Goal: Task Accomplishment & Management: Manage account settings

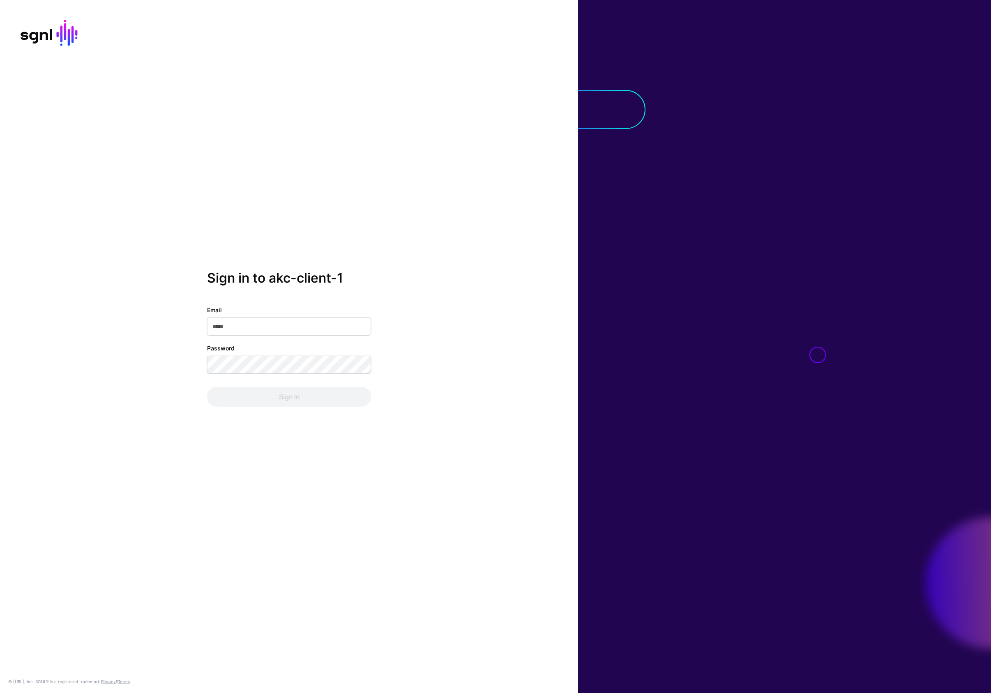
click at [243, 331] on input "Email" at bounding box center [289, 326] width 164 height 18
type input "**********"
click at [207, 387] on button "Sign In" at bounding box center [289, 397] width 164 height 20
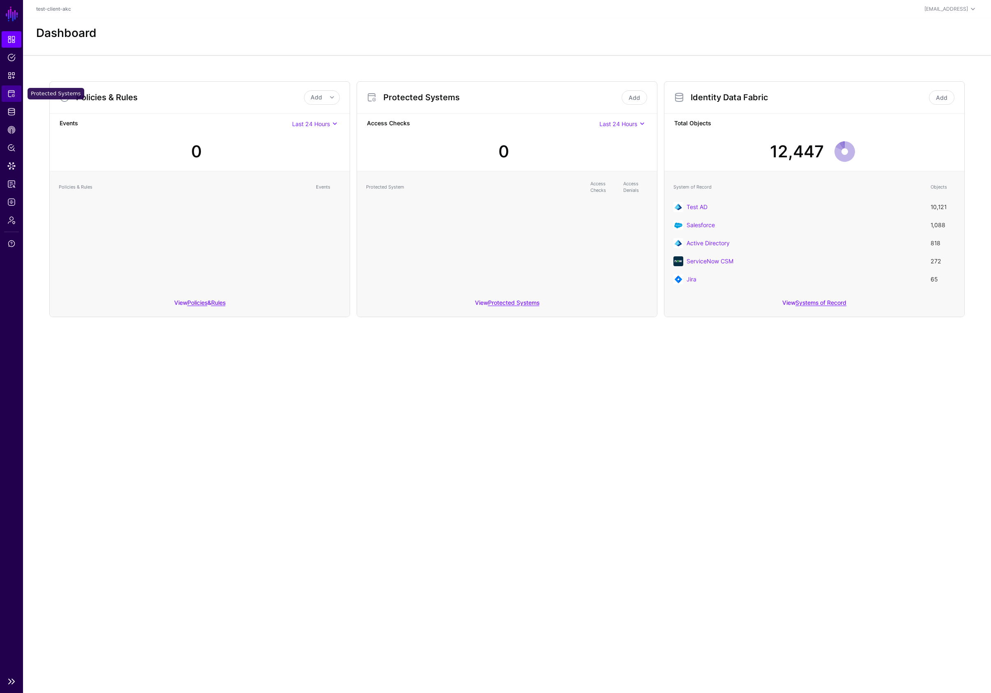
click at [10, 90] on span "Protected Systems" at bounding box center [11, 94] width 8 height 8
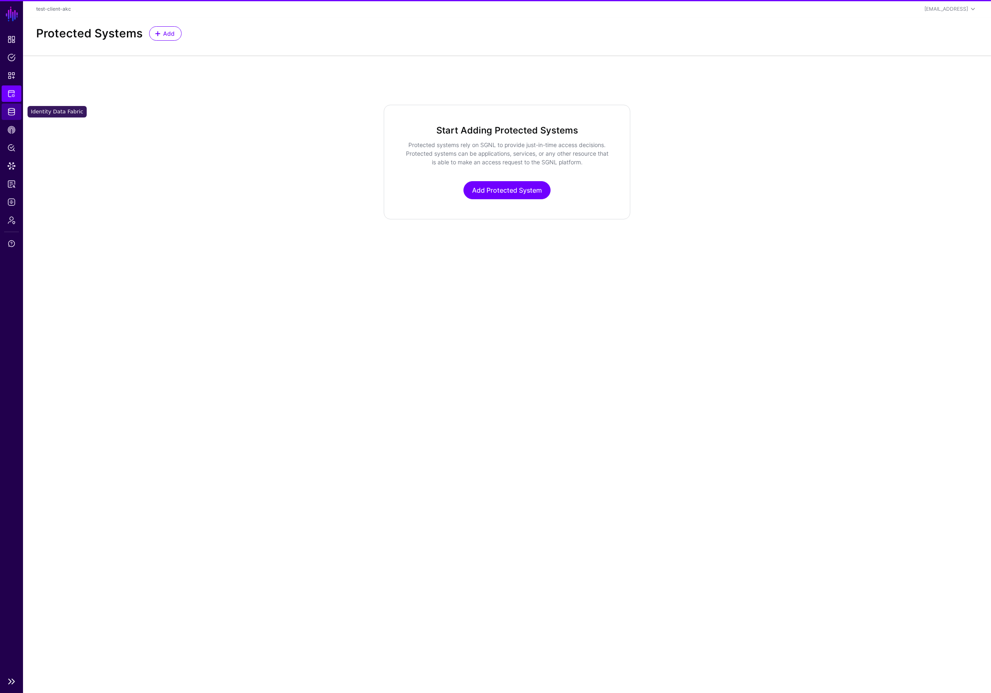
click at [13, 109] on span "Identity Data Fabric" at bounding box center [11, 112] width 8 height 8
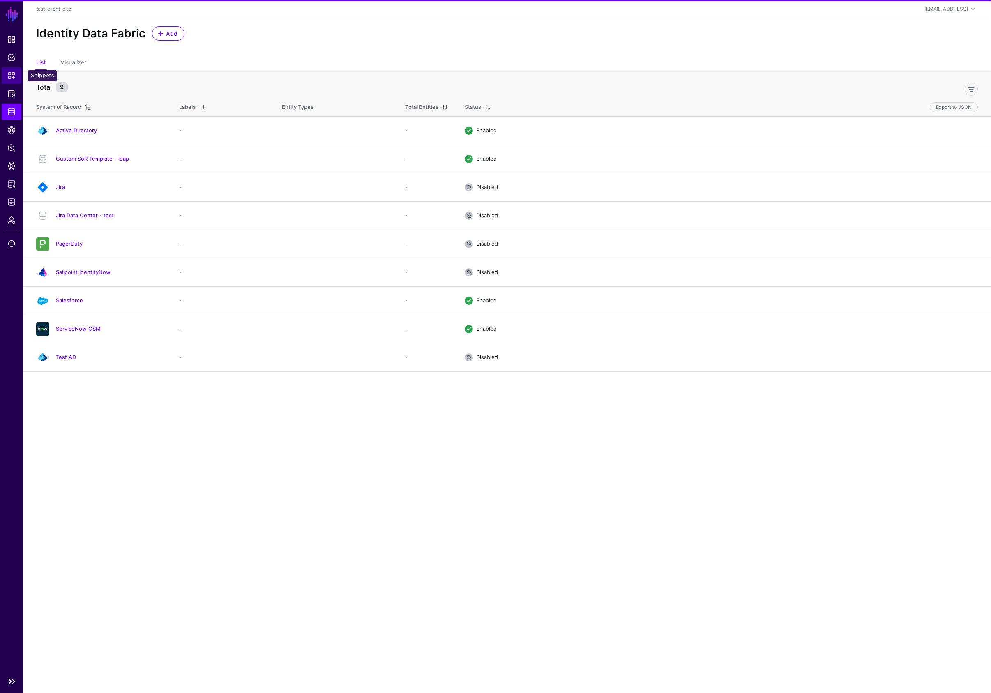
click at [11, 77] on span "Snippets" at bounding box center [11, 75] width 8 height 8
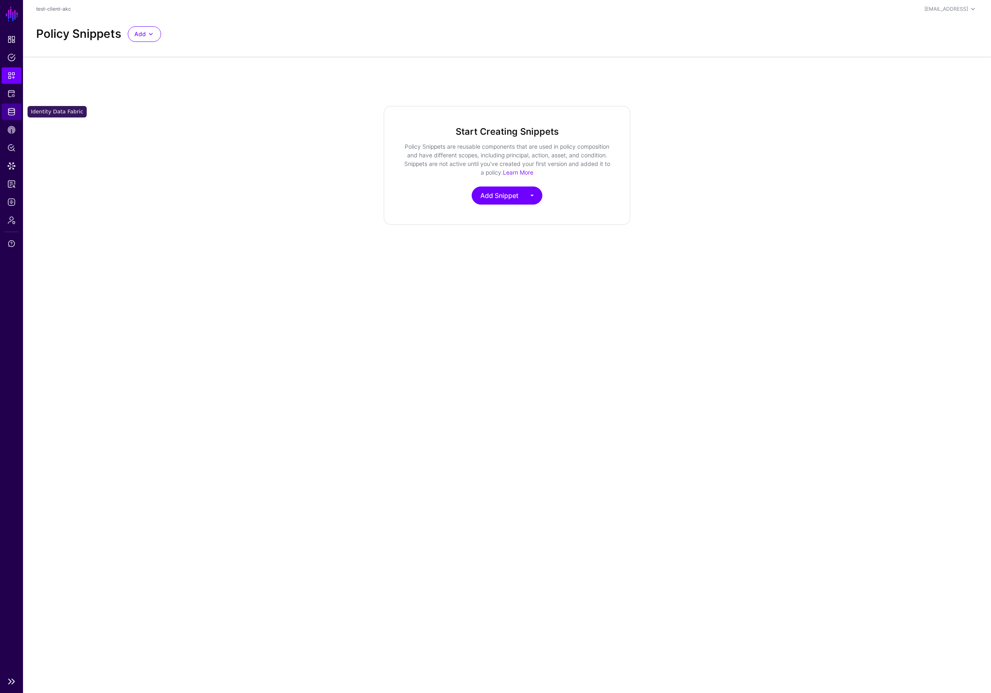
click at [11, 112] on span "Identity Data Fabric" at bounding box center [11, 112] width 8 height 8
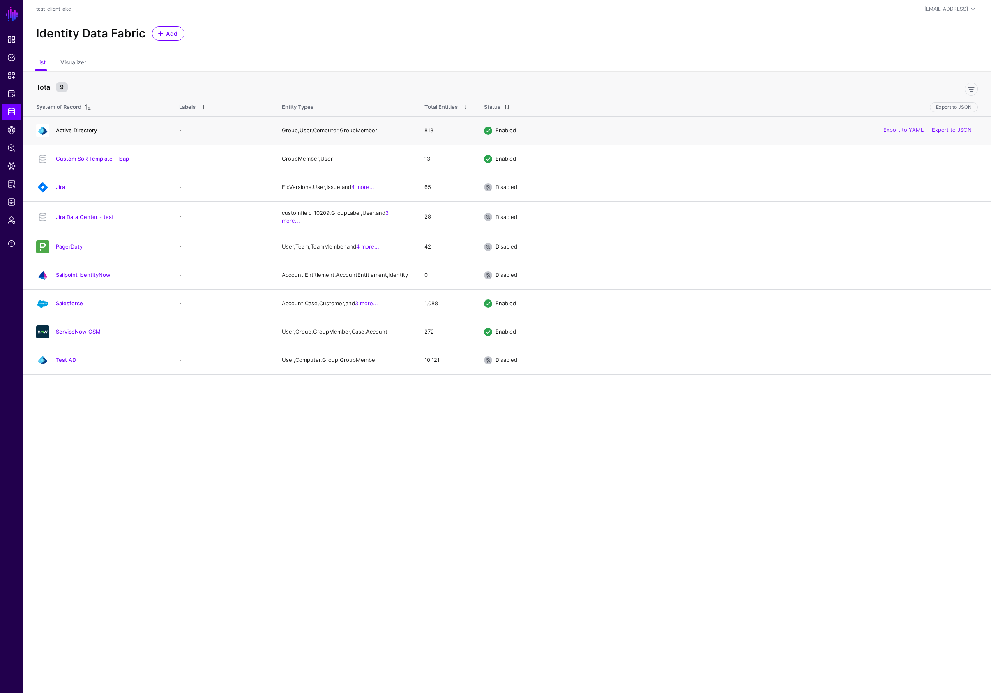
click at [77, 129] on link "Active Directory" at bounding box center [76, 130] width 41 height 7
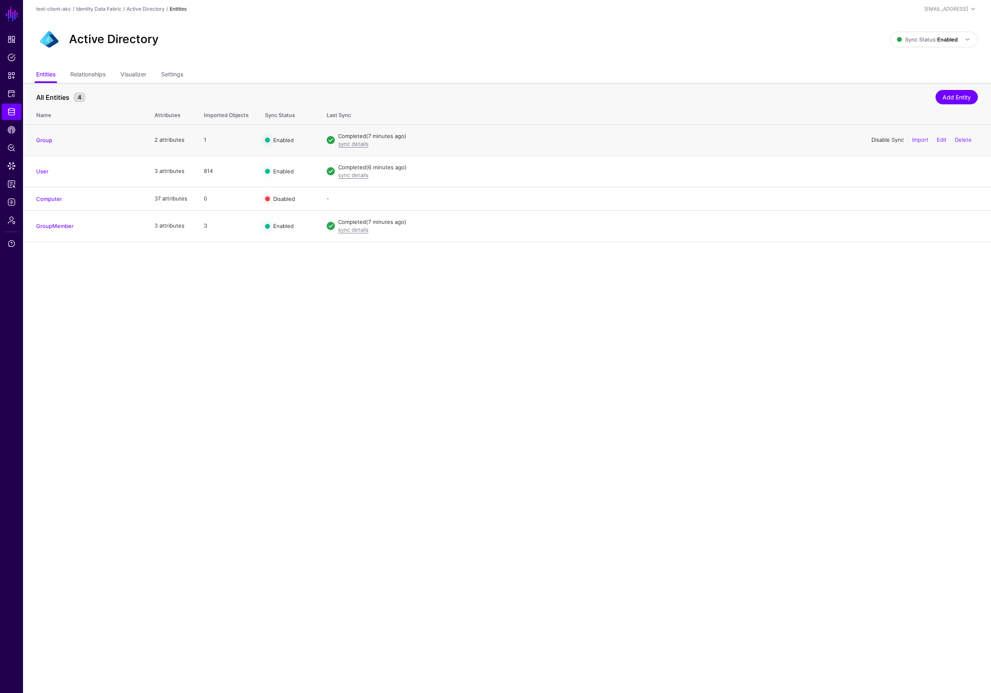
click at [878, 141] on link "Disable Sync" at bounding box center [887, 139] width 32 height 7
click at [880, 170] on link "Disable Sync" at bounding box center [887, 171] width 32 height 7
click at [881, 196] on link "Enable Sync" at bounding box center [887, 198] width 31 height 7
click at [0, 0] on link "Disable Sync" at bounding box center [0, 0] width 0 height 0
click at [881, 226] on link "Disable Sync" at bounding box center [887, 225] width 32 height 7
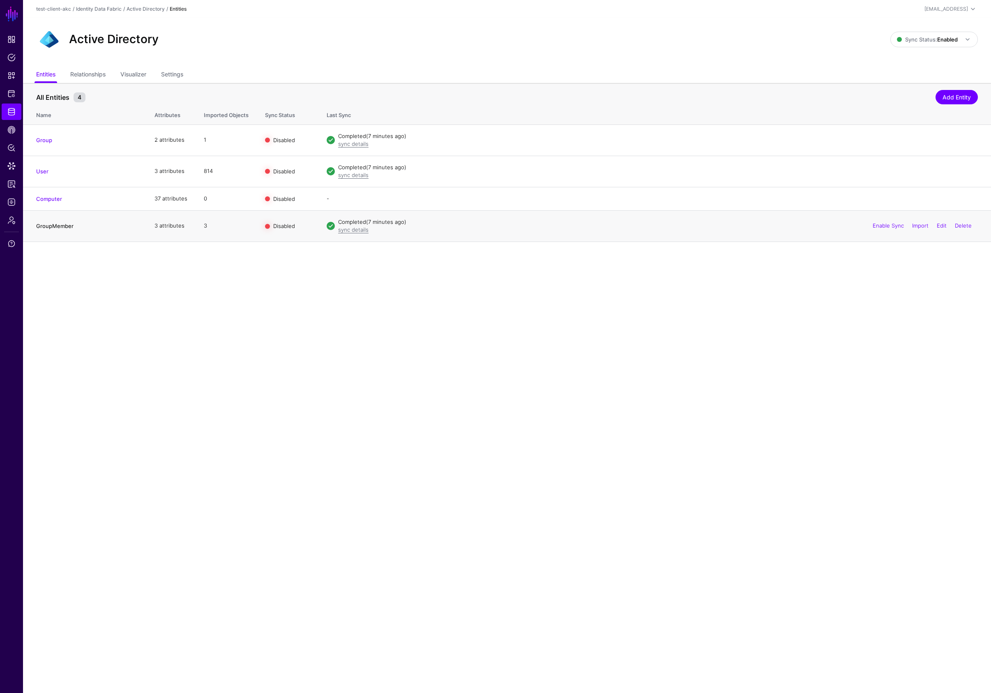
click at [63, 228] on link "GroupMember" at bounding box center [54, 226] width 37 height 7
click at [175, 75] on link "Settings" at bounding box center [172, 75] width 22 height 16
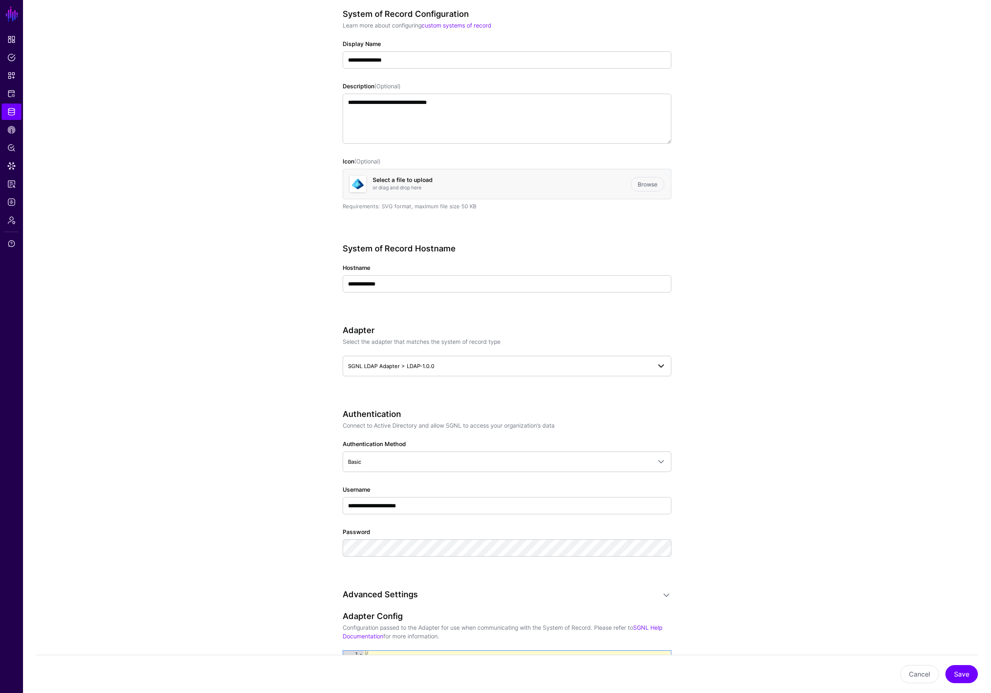
scroll to position [101, 0]
click at [441, 367] on span "SGNL LDAP Adapter > LDAP-1.0.0" at bounding box center [499, 364] width 303 height 9
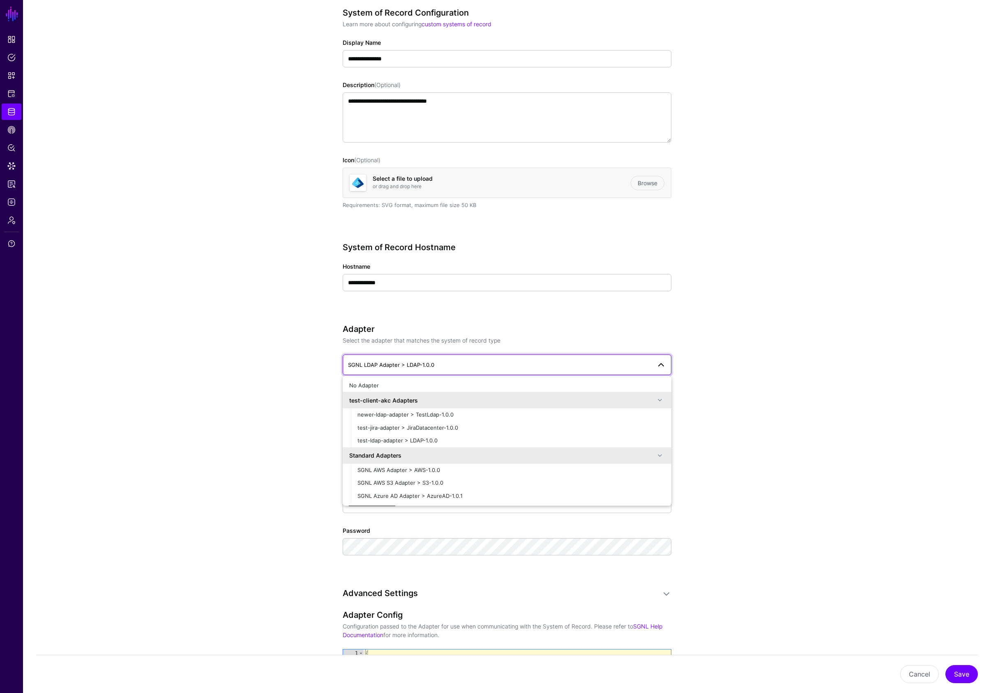
click at [202, 339] on app-datasources-details-form "**********" at bounding box center [507, 584] width 968 height 1205
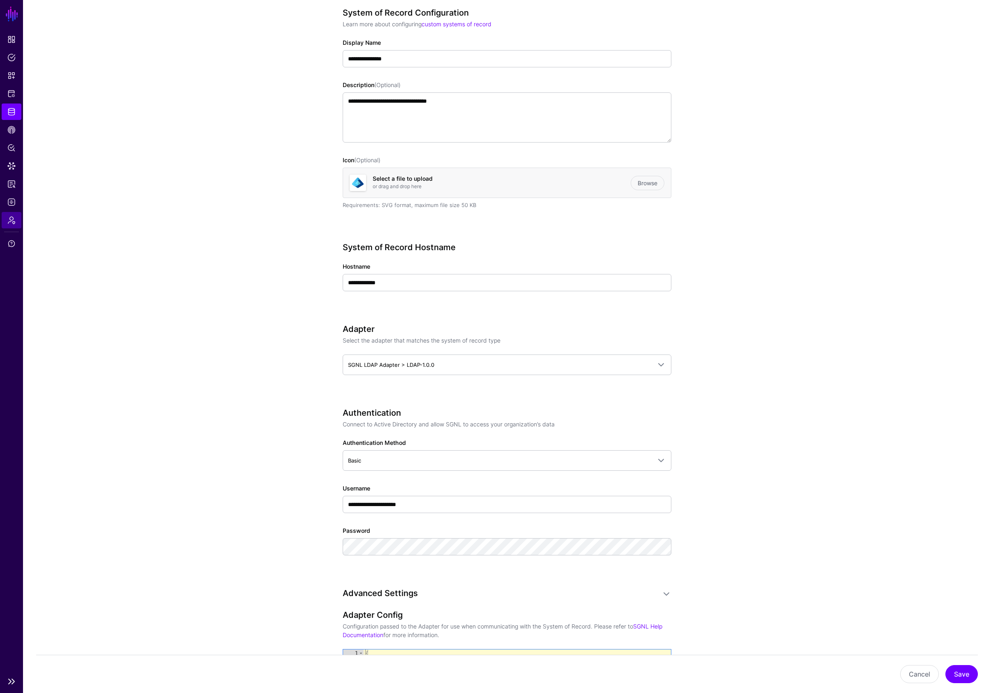
click at [10, 223] on span "Admin" at bounding box center [11, 220] width 8 height 8
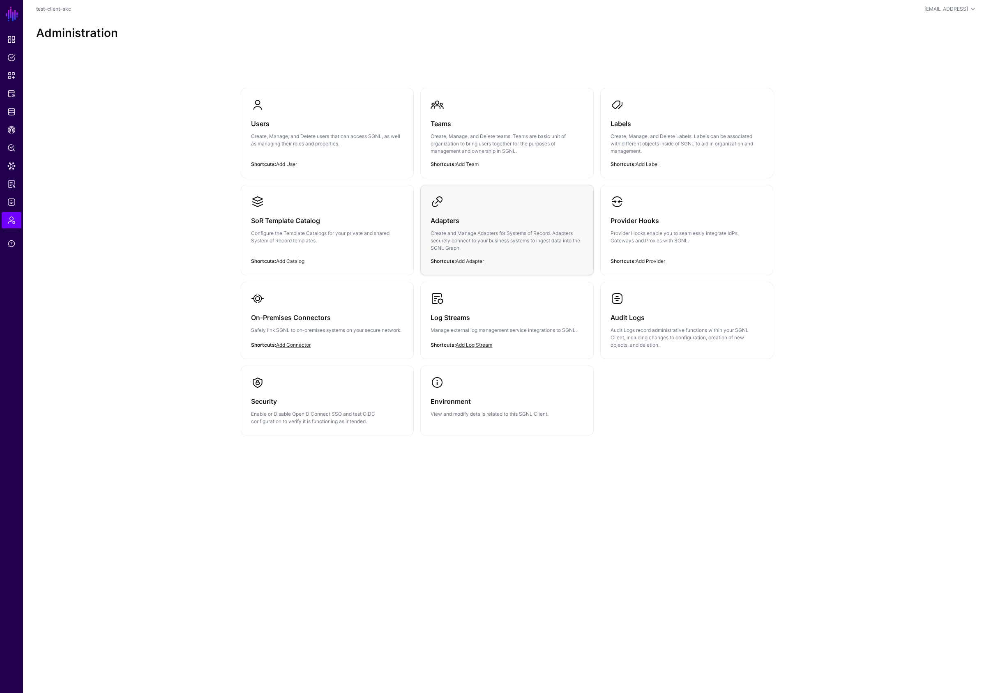
click at [453, 249] on p "Create and Manage Adapters for Systems of Record. Adapters securely connect to …" at bounding box center [506, 241] width 152 height 22
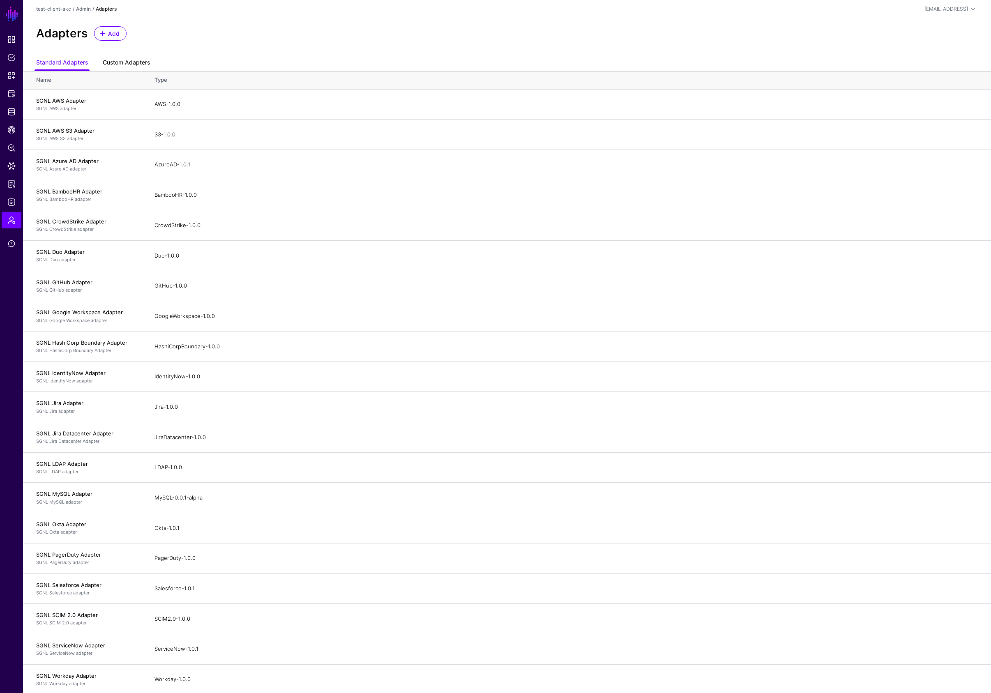
click at [127, 64] on link "Custom Adapters" at bounding box center [126, 63] width 47 height 16
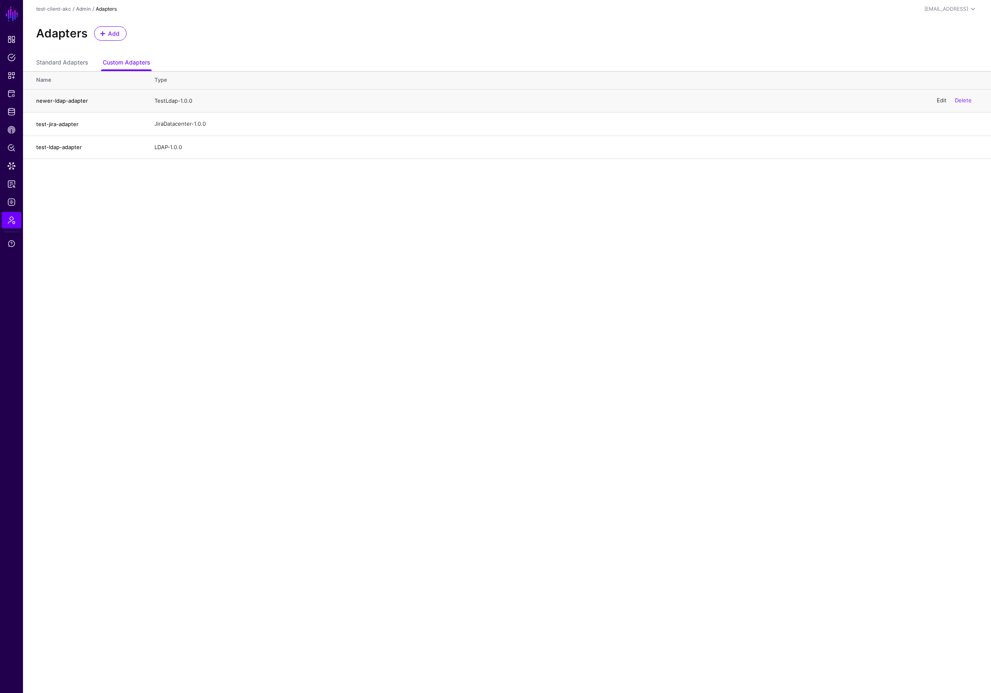
click at [939, 99] on link "Edit" at bounding box center [941, 100] width 10 height 7
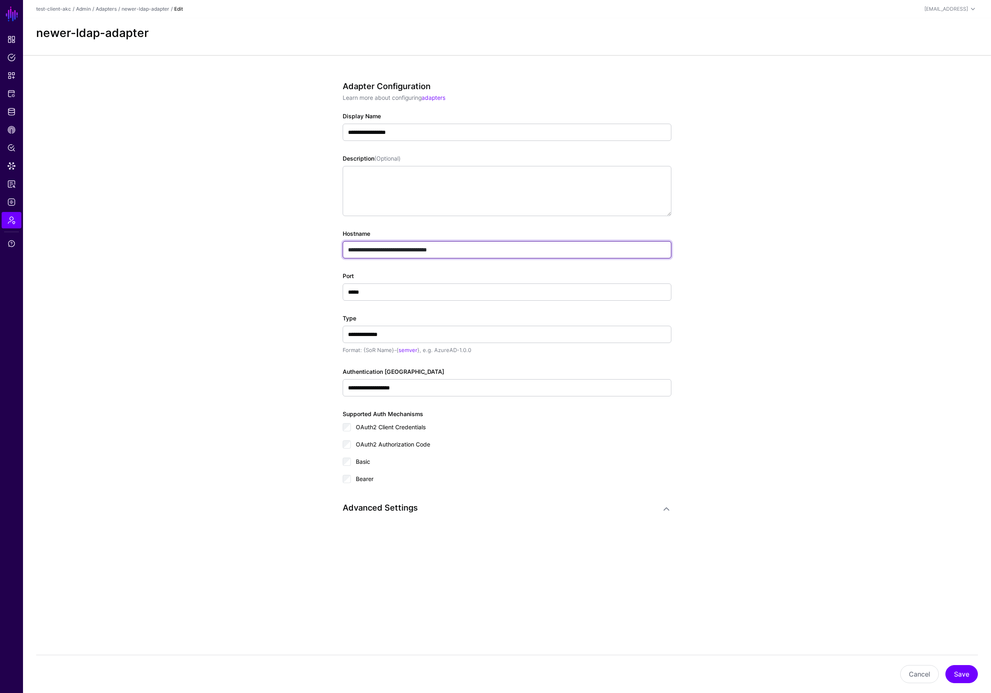
drag, startPoint x: 455, startPoint y: 248, endPoint x: 292, endPoint y: 251, distance: 163.5
click at [292, 251] on app-admin-adapters-details-form "**********" at bounding box center [507, 326] width 968 height 542
paste input "*****"
drag, startPoint x: 455, startPoint y: 247, endPoint x: 499, endPoint y: 252, distance: 43.8
click at [499, 252] on input "**********" at bounding box center [507, 249] width 329 height 17
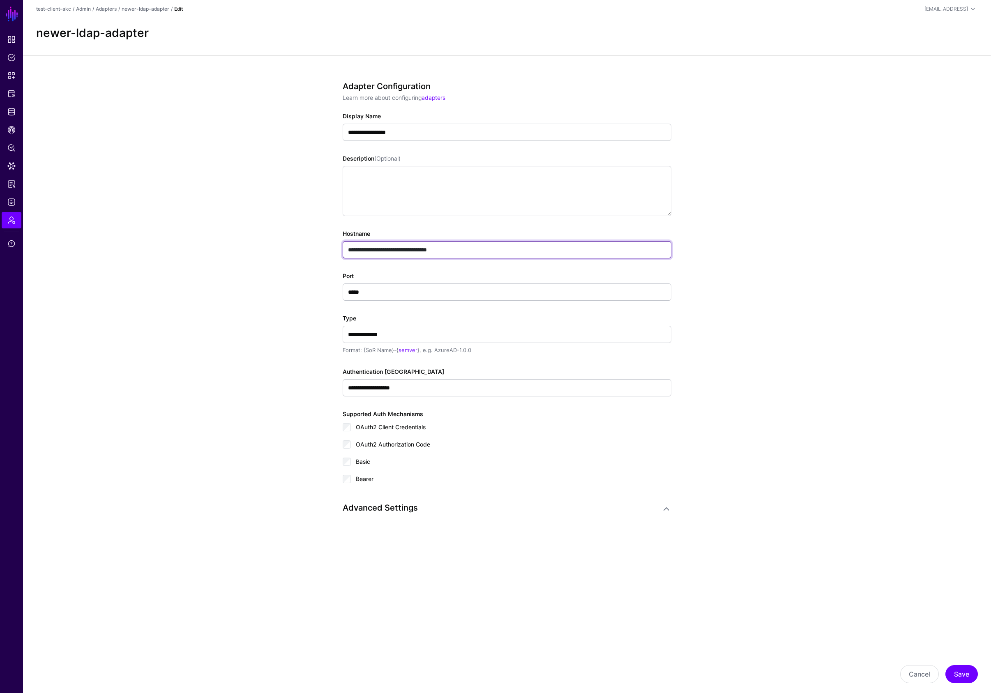
type input "**********"
click at [380, 293] on input "*****" at bounding box center [507, 291] width 329 height 17
click at [379, 293] on input "*****" at bounding box center [507, 291] width 329 height 17
paste input "text"
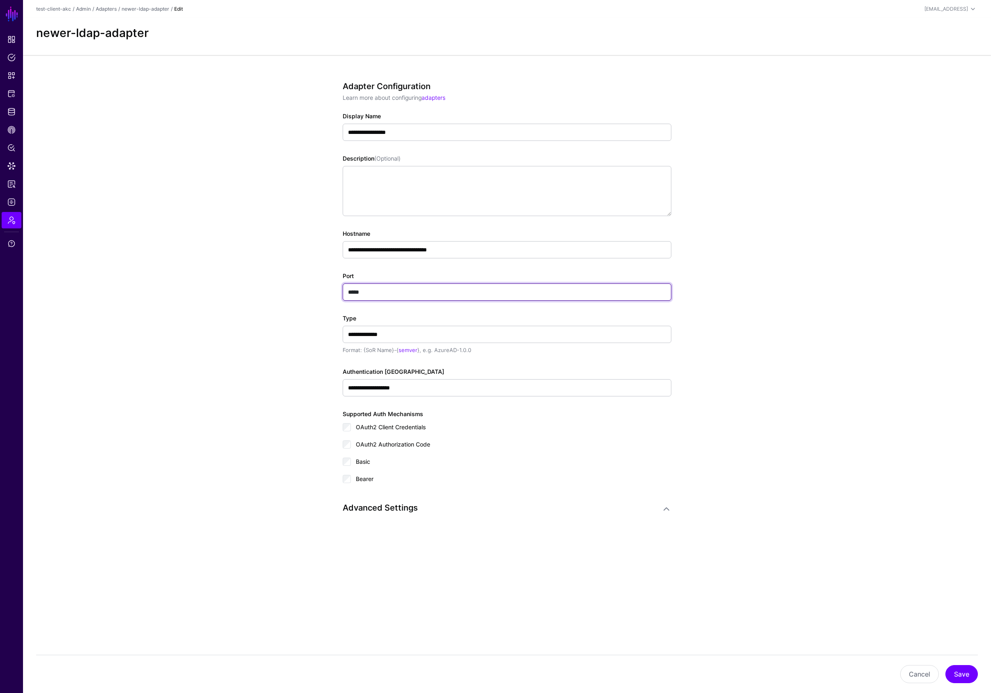
type input "*****"
click at [475, 249] on input "**********" at bounding box center [507, 249] width 329 height 17
type input "**********"
click at [398, 513] on div "Advanced Settings" at bounding box center [502, 509] width 319 height 12
click at [396, 509] on h3 "Advanced Settings" at bounding box center [499, 508] width 312 height 10
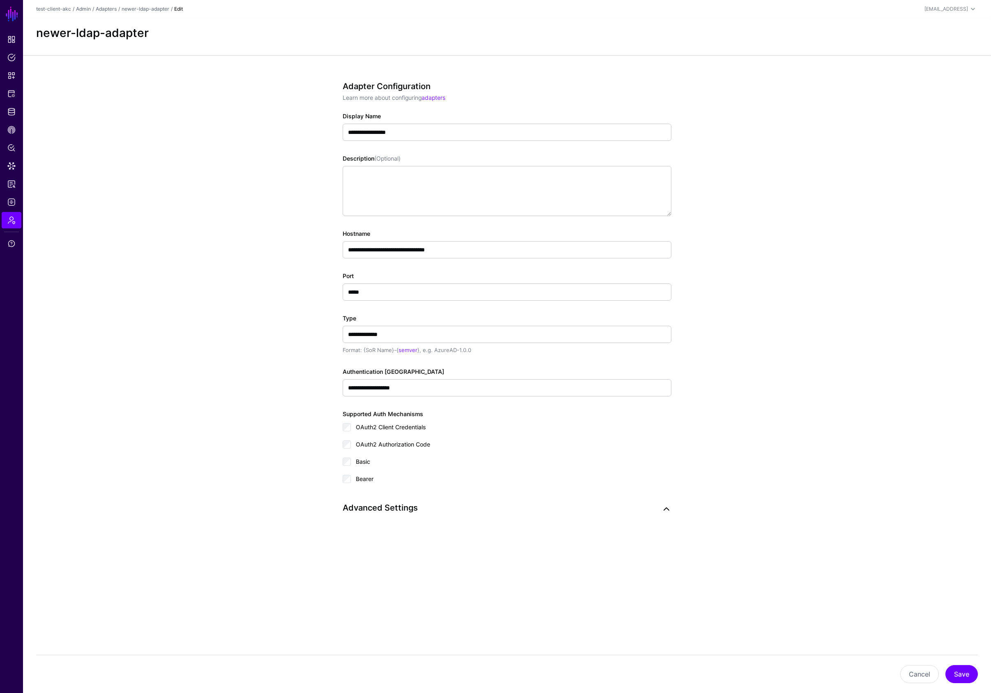
click at [667, 504] on link at bounding box center [666, 509] width 10 height 10
drag, startPoint x: 402, startPoint y: 333, endPoint x: 337, endPoint y: 332, distance: 64.9
click at [337, 332] on div "**********" at bounding box center [506, 399] width 381 height 689
click at [961, 673] on button "Save" at bounding box center [961, 674] width 32 height 18
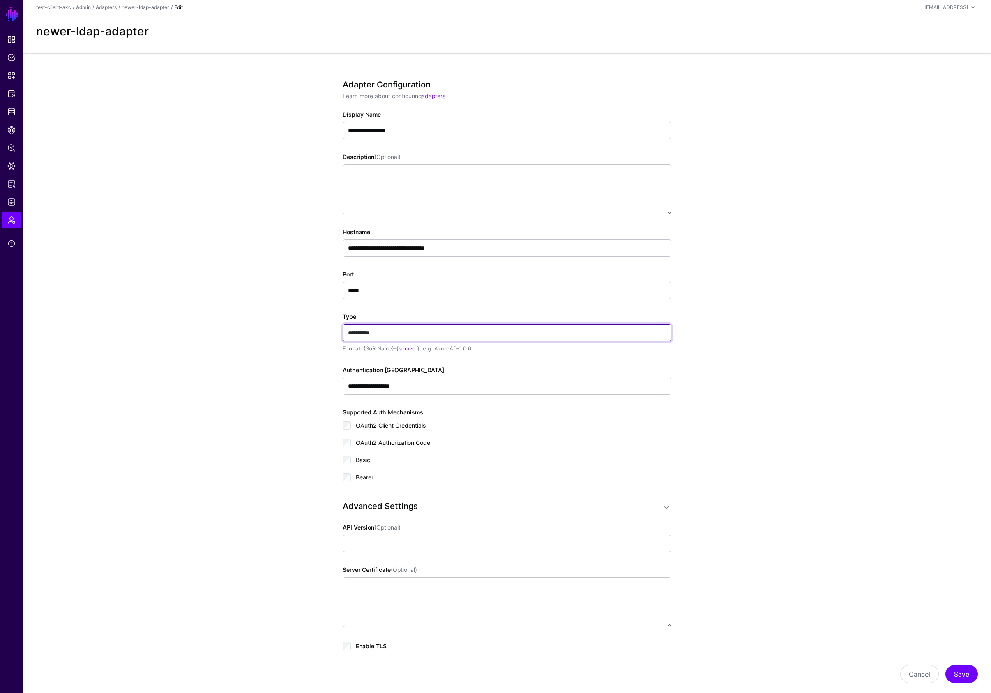
click at [346, 331] on input "**********" at bounding box center [507, 332] width 329 height 17
type input "**********"
click at [964, 671] on button "Save" at bounding box center [961, 674] width 32 height 18
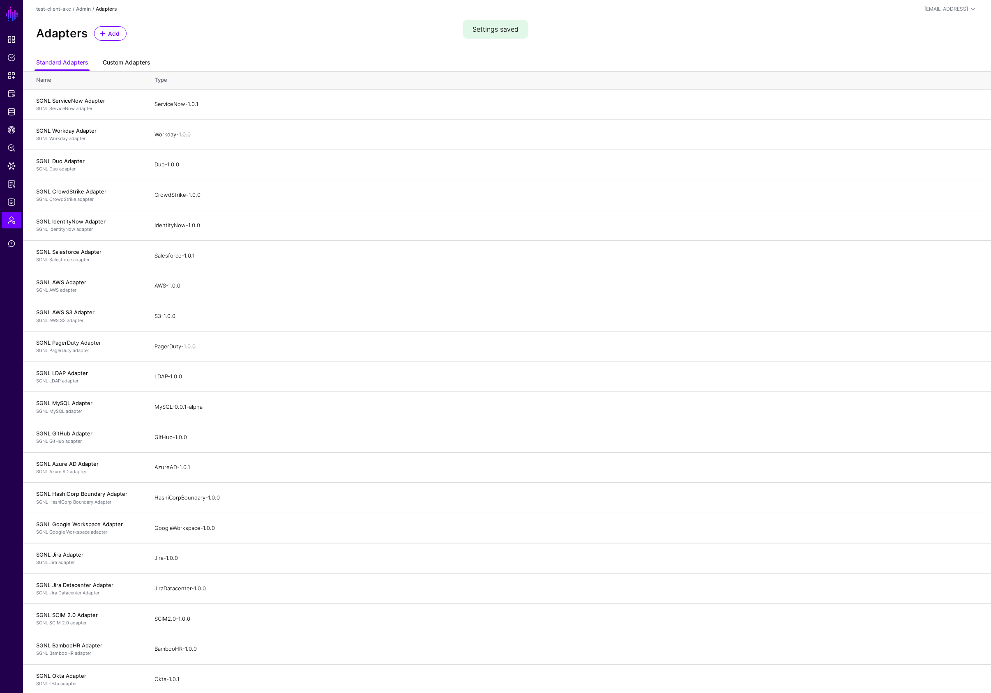
click at [126, 63] on link "Custom Adapters" at bounding box center [126, 63] width 47 height 16
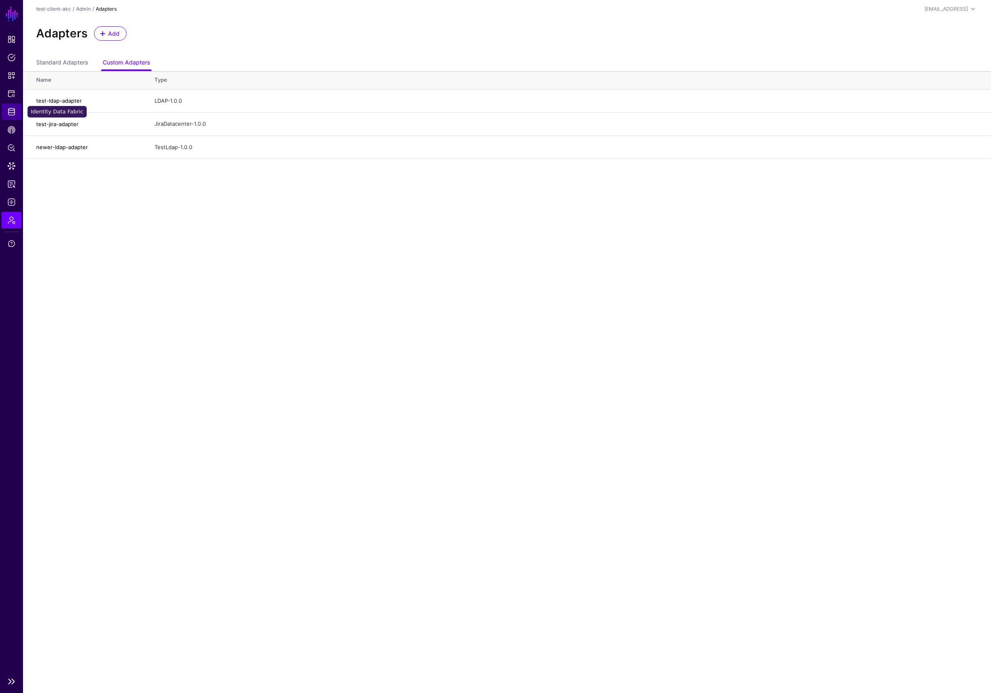
click at [13, 113] on span "Identity Data Fabric" at bounding box center [11, 112] width 8 height 8
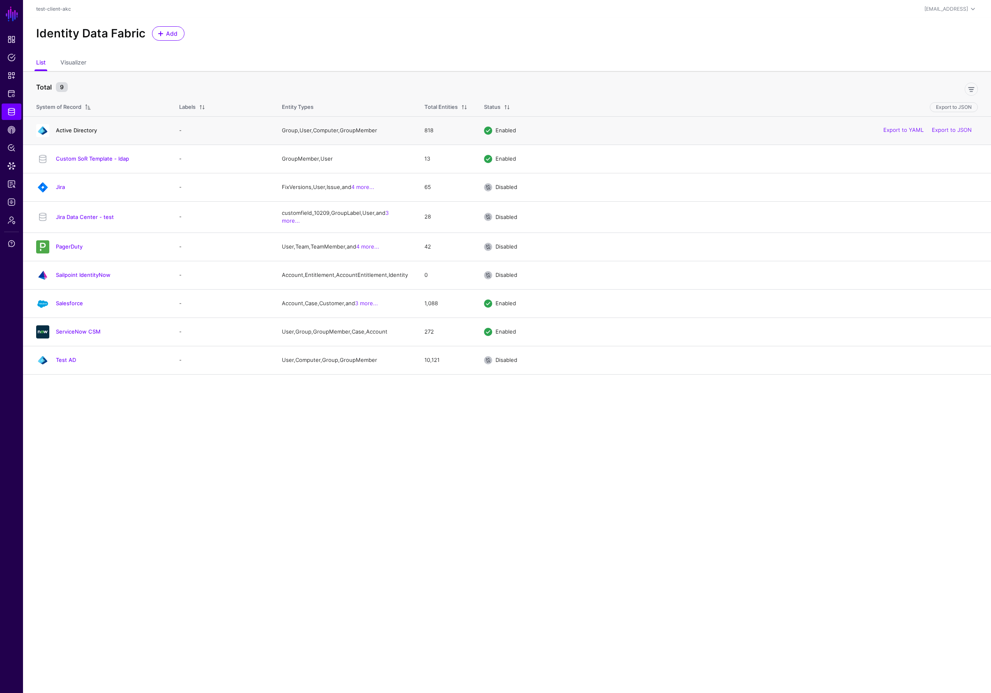
click at [74, 131] on link "Active Directory" at bounding box center [76, 130] width 41 height 7
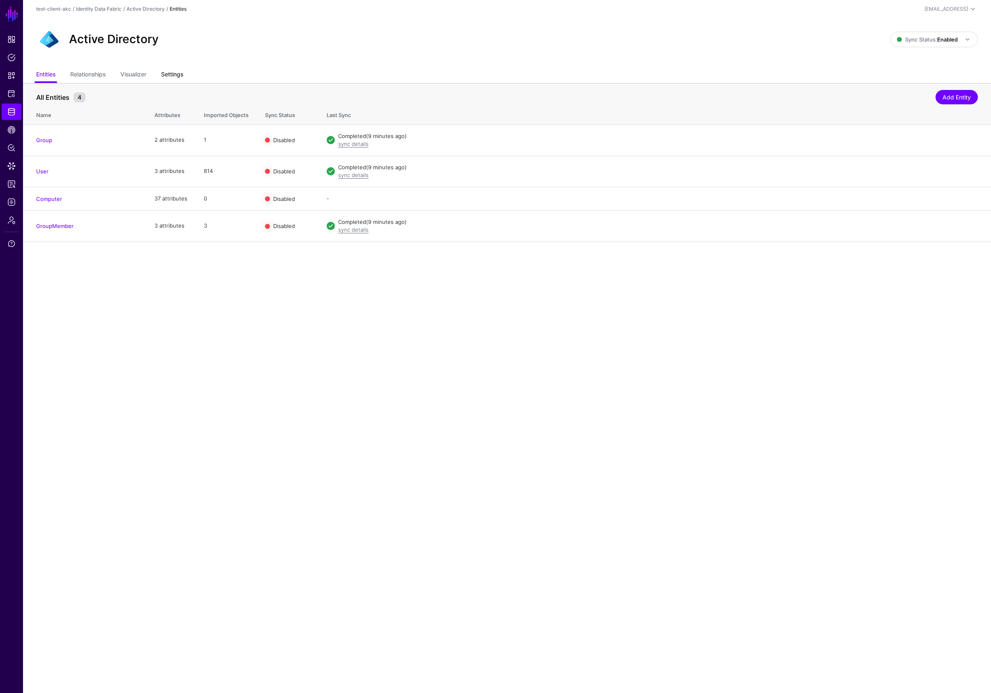
click at [182, 76] on link "Settings" at bounding box center [172, 75] width 22 height 16
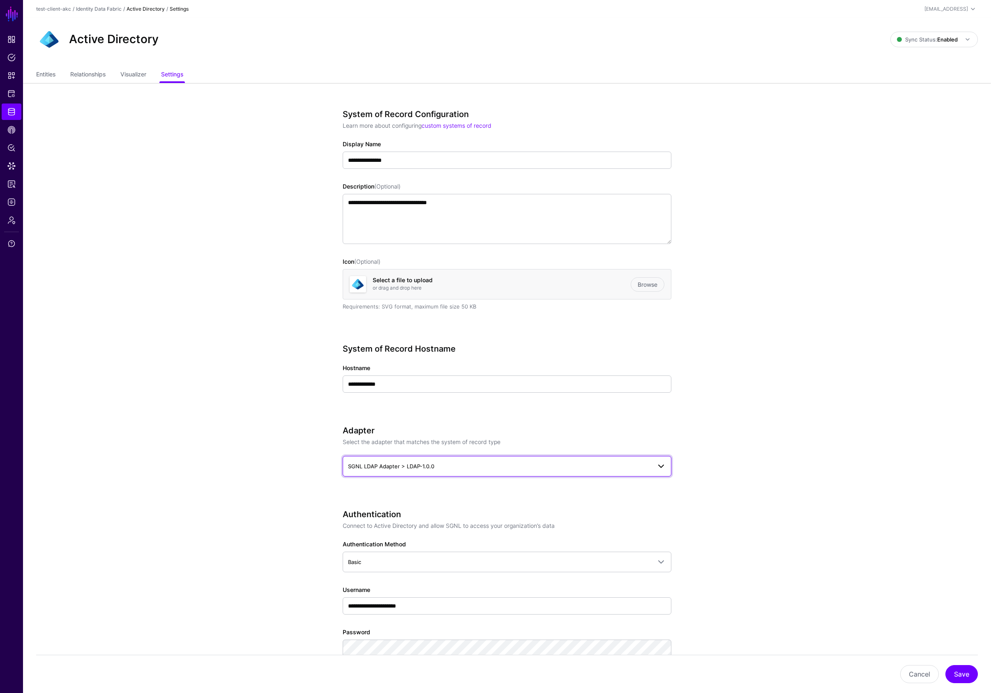
click at [451, 464] on span "SGNL LDAP Adapter > LDAP-1.0.0" at bounding box center [499, 466] width 303 height 9
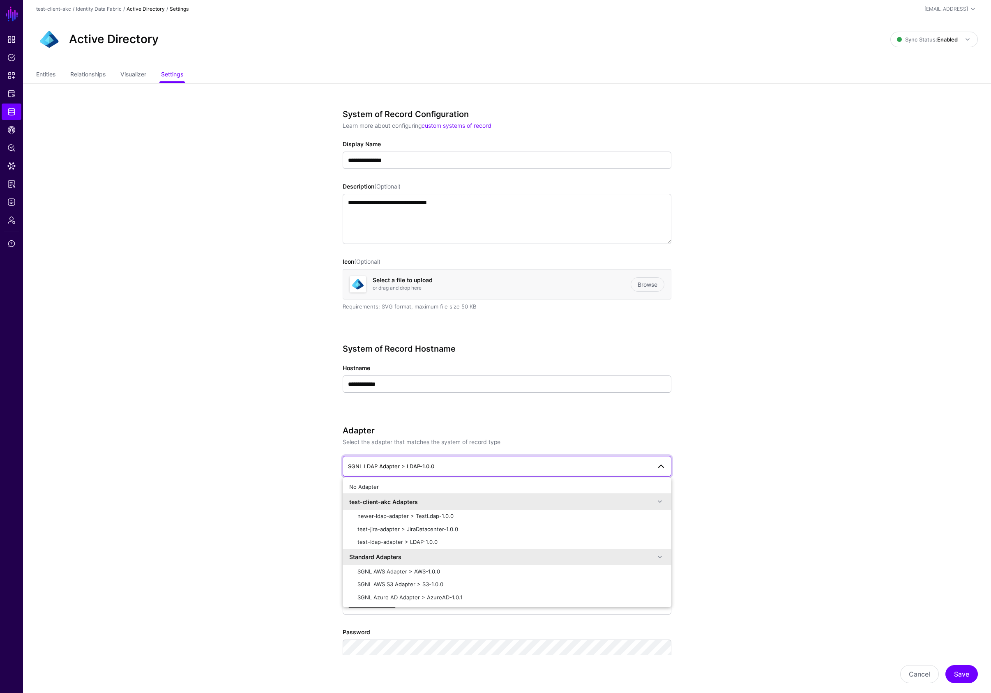
click at [248, 457] on app-datasources-details-form "**********" at bounding box center [507, 685] width 968 height 1205
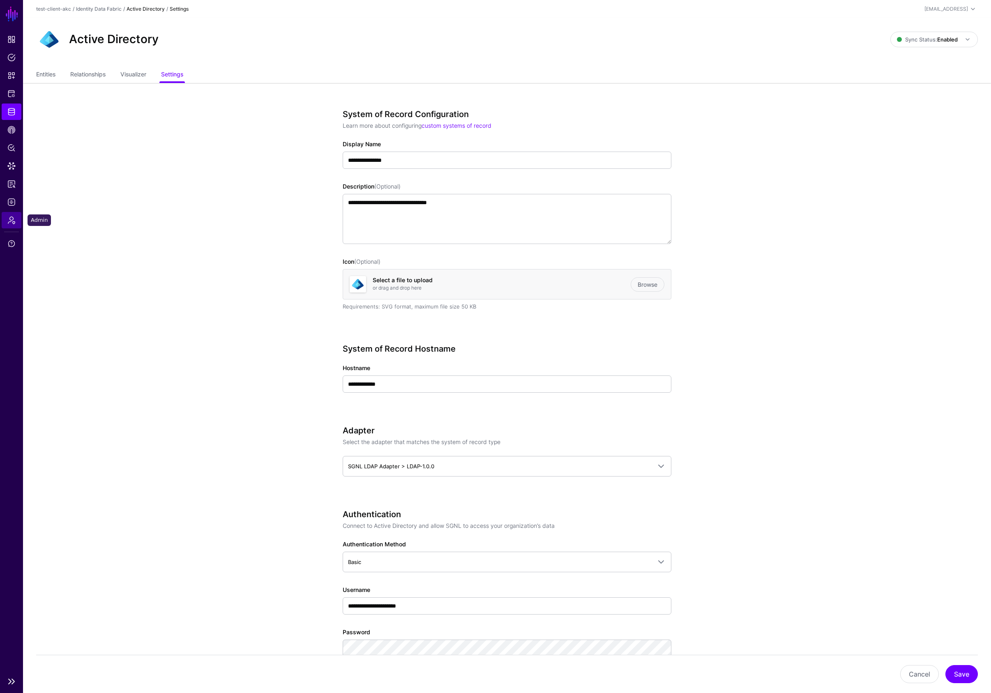
click at [10, 223] on span "Admin" at bounding box center [11, 220] width 8 height 8
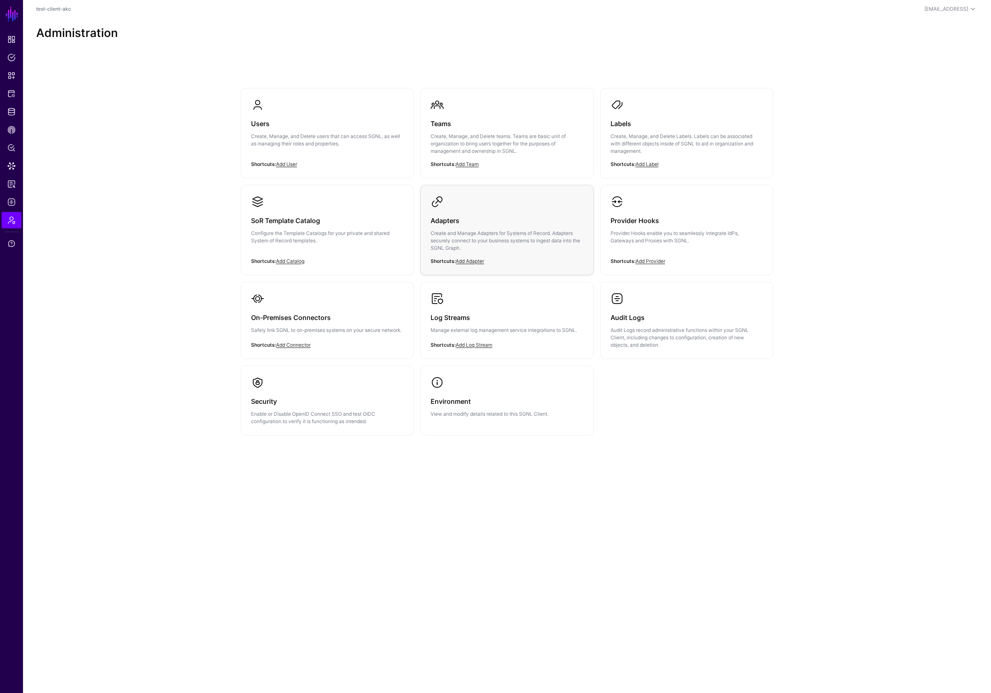
click at [442, 227] on div "Adapters Create and Manage Adapters for Systems of Record. Adapters securely co…" at bounding box center [506, 236] width 152 height 57
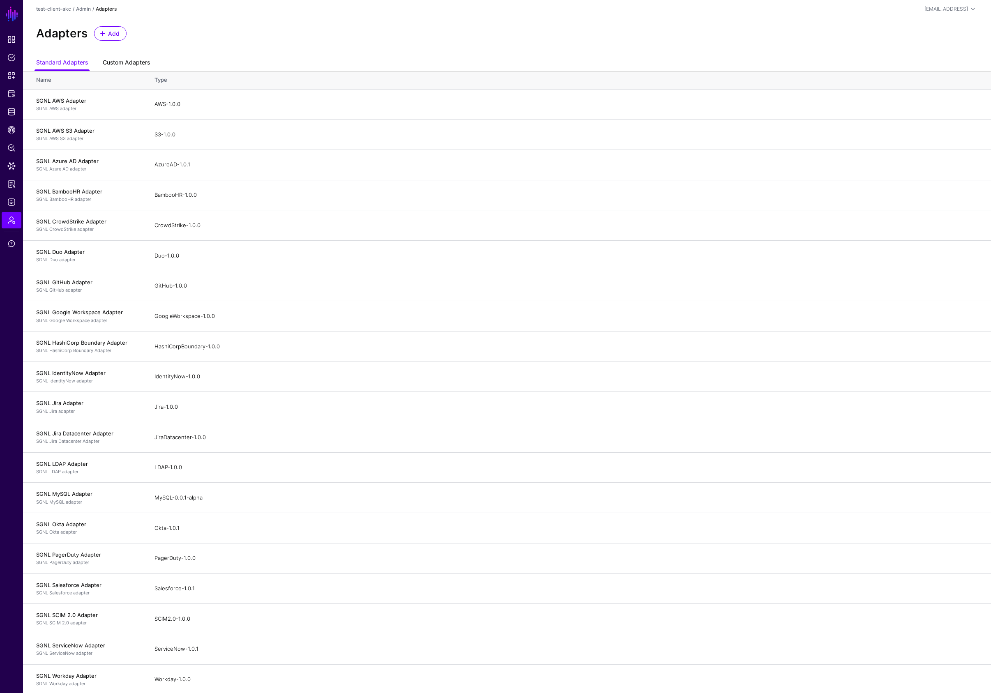
click at [119, 60] on link "Custom Adapters" at bounding box center [126, 63] width 47 height 16
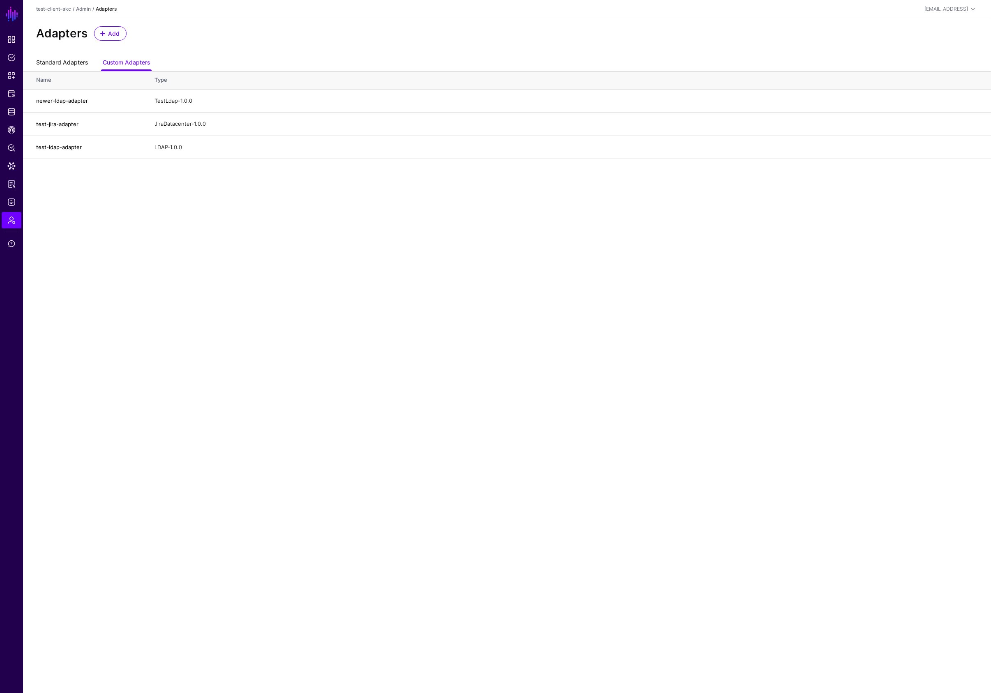
click at [58, 64] on link "Standard Adapters" at bounding box center [62, 63] width 52 height 16
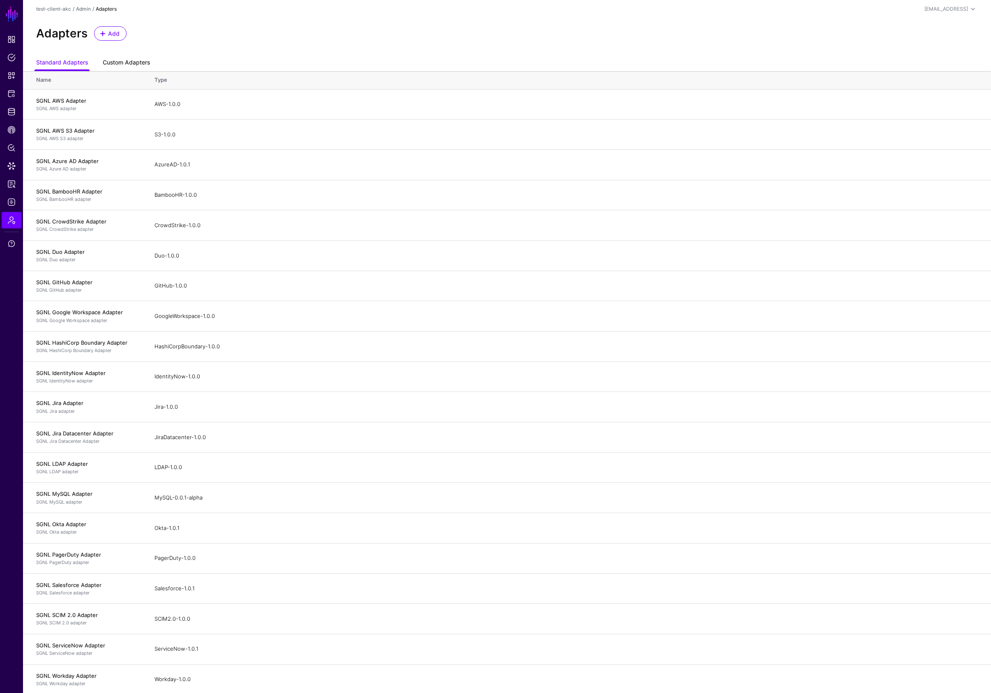
click at [124, 63] on link "Custom Adapters" at bounding box center [126, 63] width 47 height 16
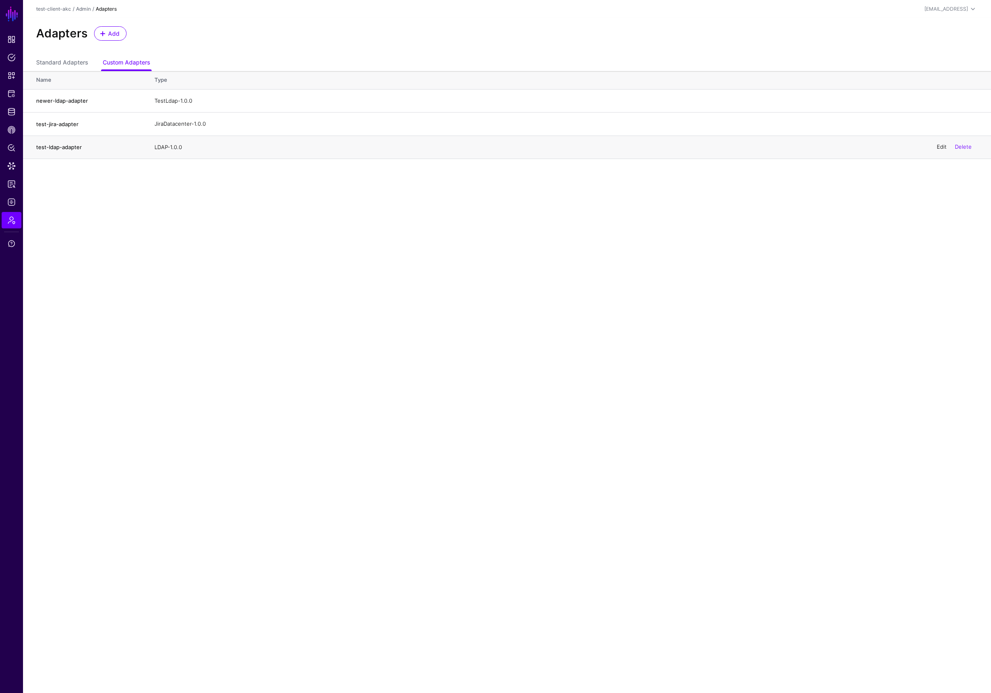
click at [940, 148] on link "Edit" at bounding box center [941, 147] width 10 height 7
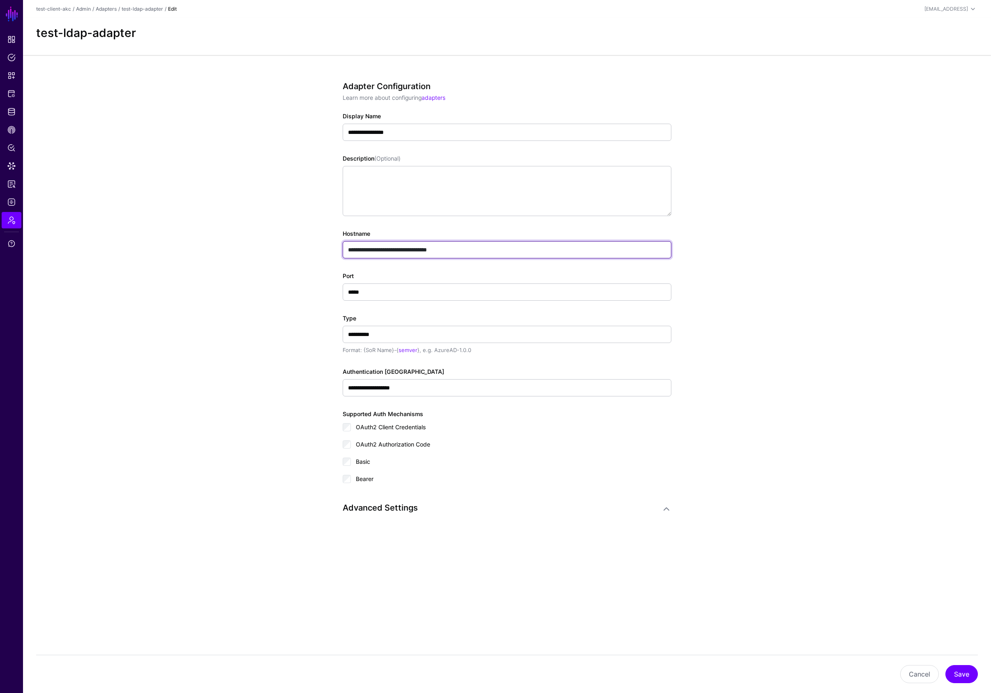
drag, startPoint x: 453, startPoint y: 249, endPoint x: 335, endPoint y: 253, distance: 118.3
click at [335, 253] on div "**********" at bounding box center [506, 326] width 381 height 542
paste input "text"
type input "*****"
drag, startPoint x: 366, startPoint y: 290, endPoint x: 310, endPoint y: 287, distance: 56.0
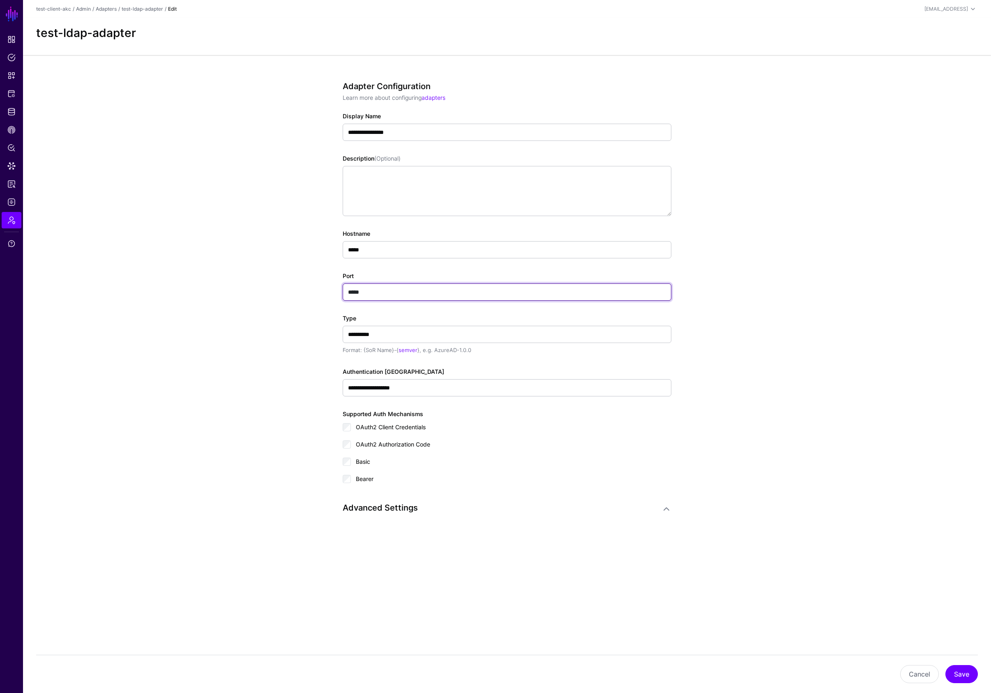
click at [310, 287] on app-admin-adapters-details-form "**********" at bounding box center [507, 326] width 968 height 542
paste input "text"
type input "*****"
drag, startPoint x: 338, startPoint y: 246, endPoint x: 319, endPoint y: 246, distance: 18.9
click at [319, 246] on div "**********" at bounding box center [506, 326] width 381 height 542
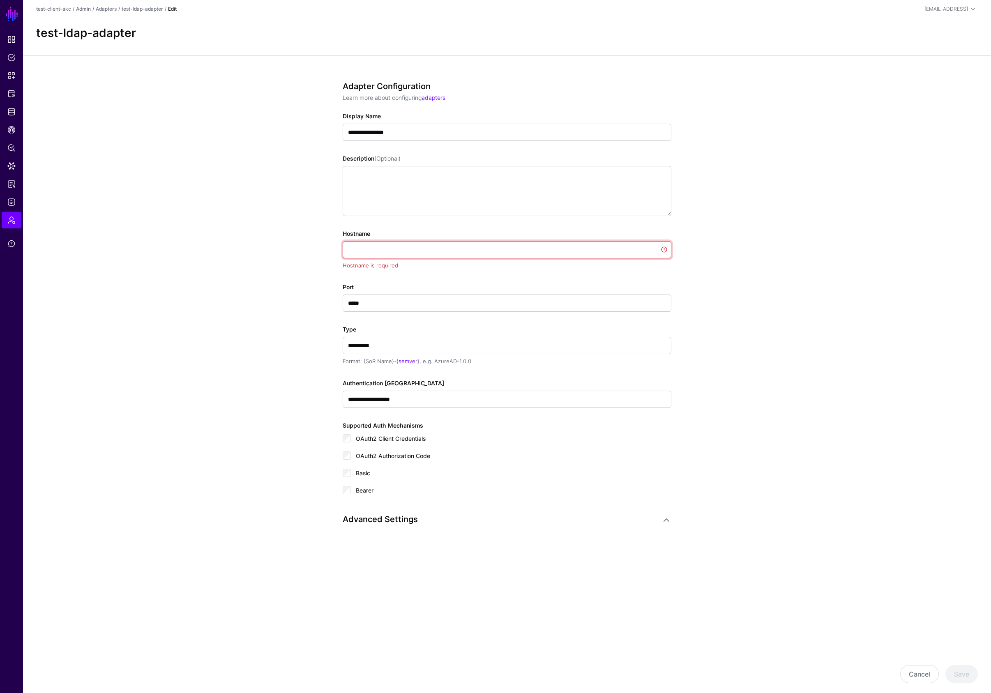
paste input "**********"
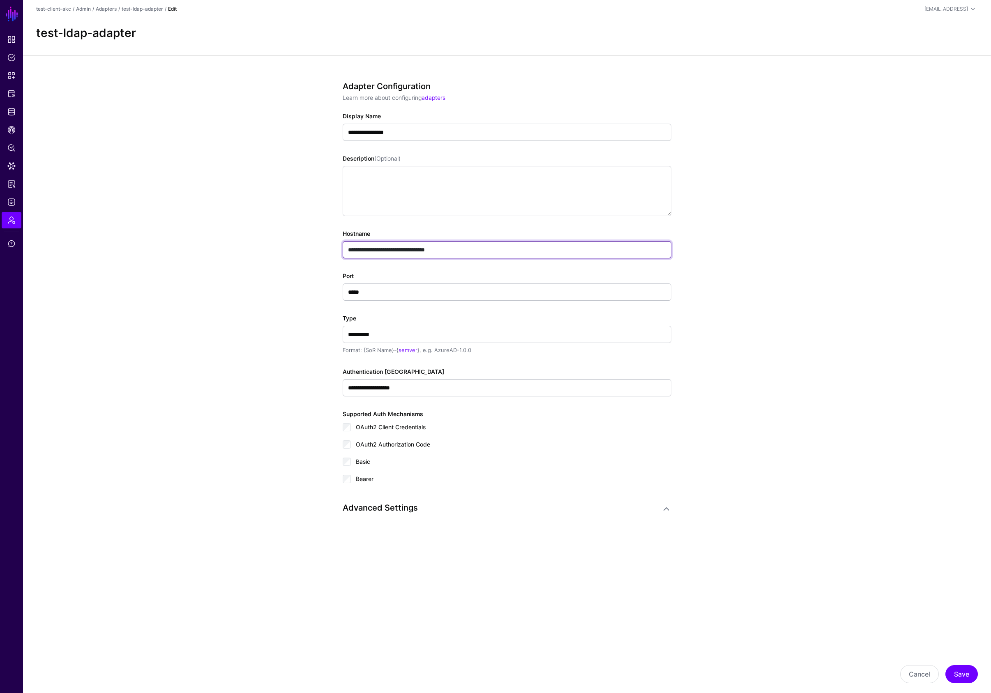
type input "**********"
click at [389, 509] on h3 "Advanced Settings" at bounding box center [499, 508] width 312 height 10
click at [665, 510] on link at bounding box center [666, 509] width 10 height 10
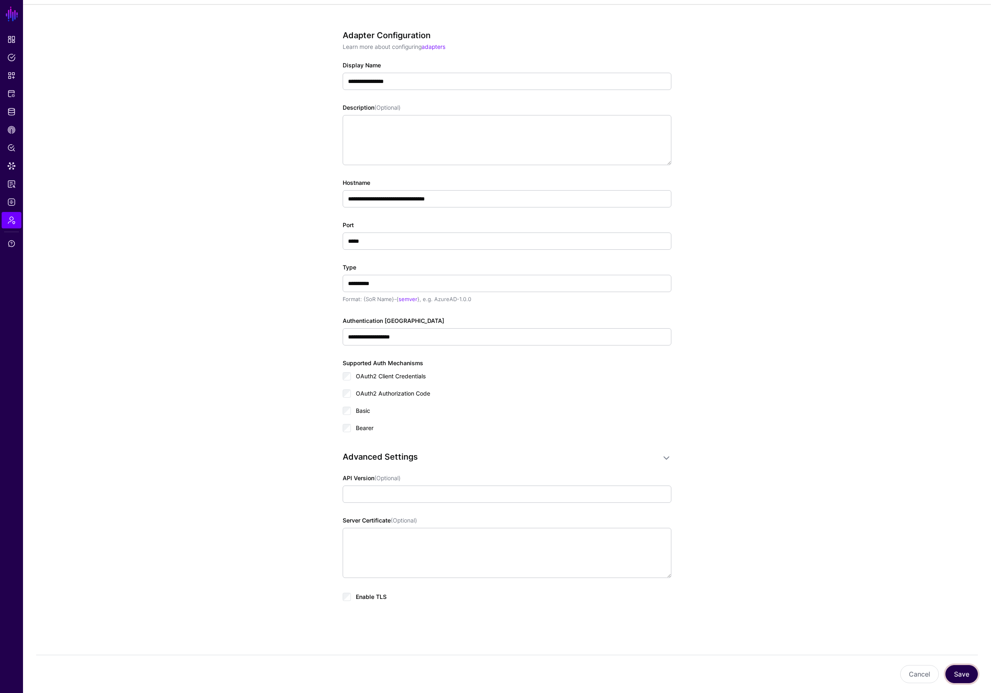
click at [962, 676] on button "Save" at bounding box center [961, 674] width 32 height 18
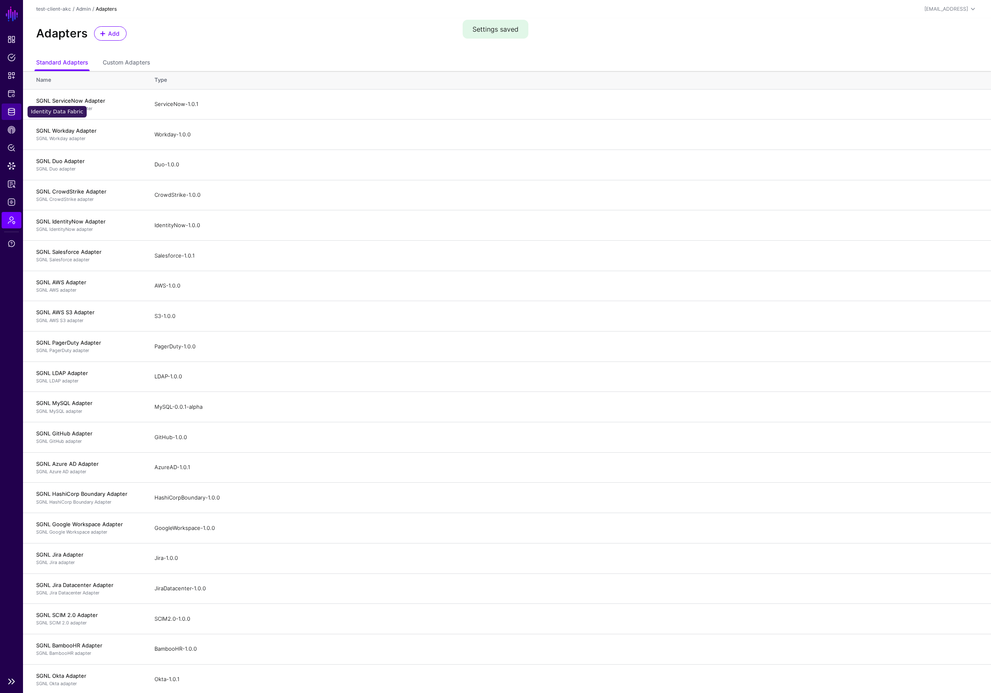
click at [9, 115] on span "Identity Data Fabric" at bounding box center [11, 112] width 8 height 8
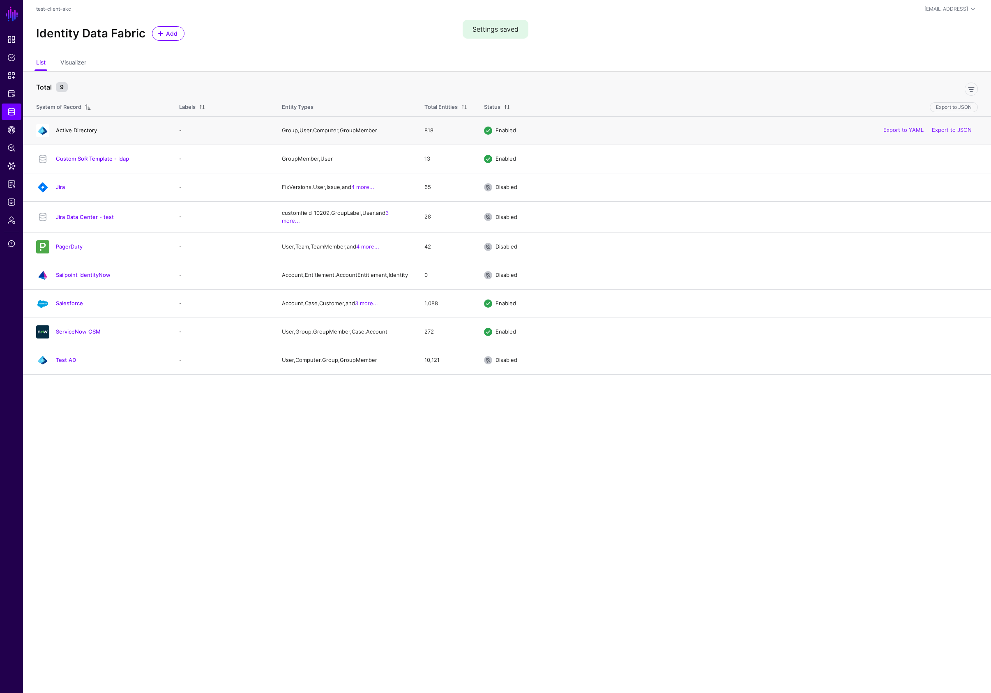
click at [84, 129] on link "Active Directory" at bounding box center [76, 130] width 41 height 7
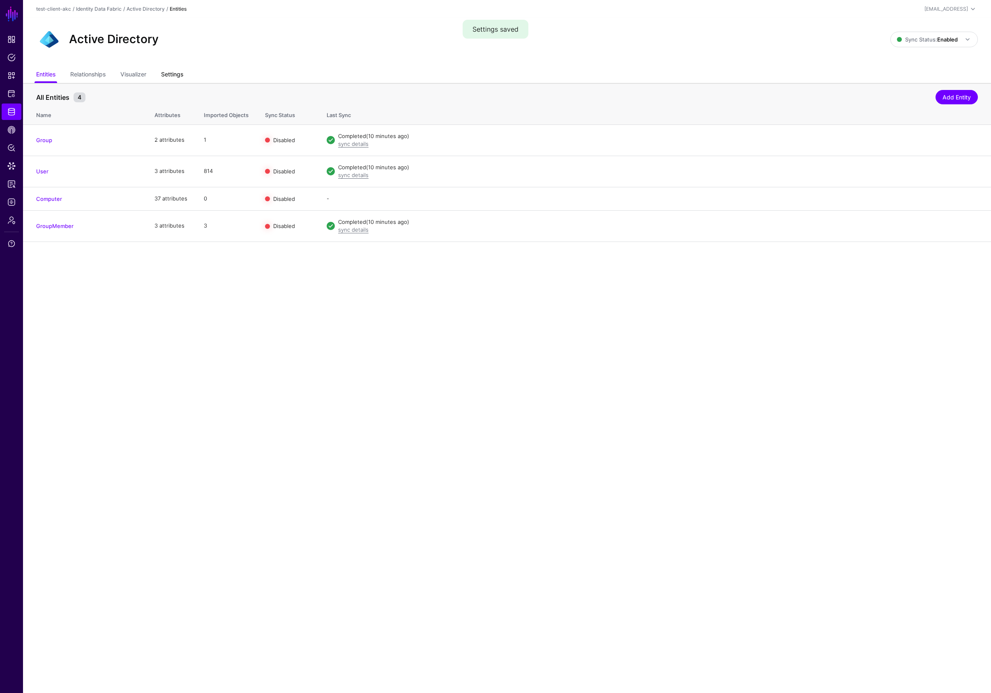
click at [173, 74] on link "Settings" at bounding box center [172, 75] width 22 height 16
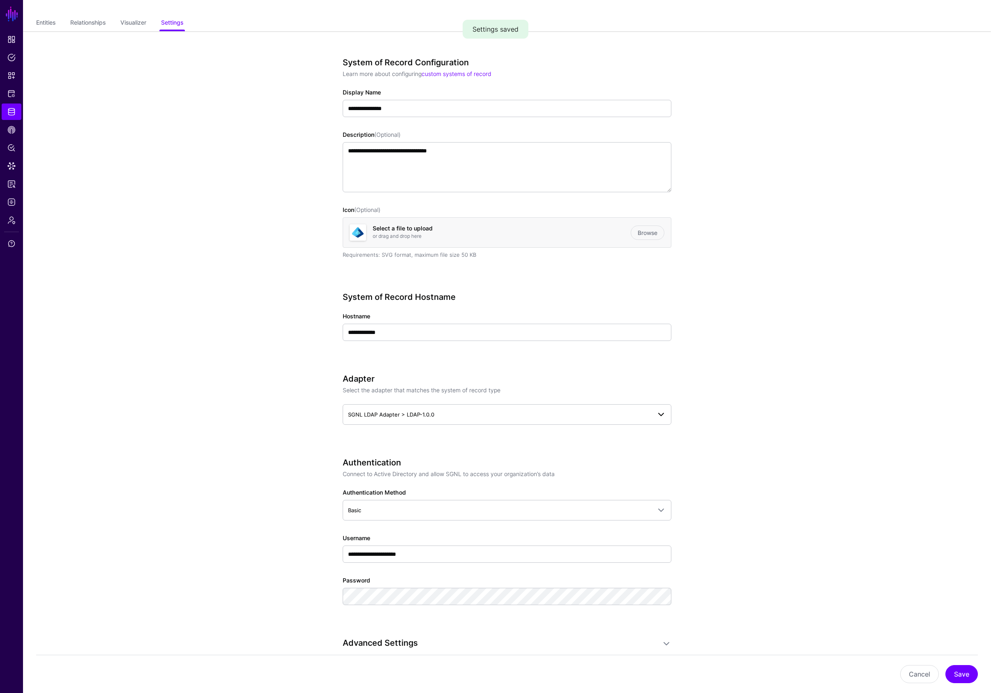
scroll to position [52, 0]
click at [449, 413] on span "SGNL LDAP Adapter > LDAP-1.0.0" at bounding box center [499, 413] width 303 height 9
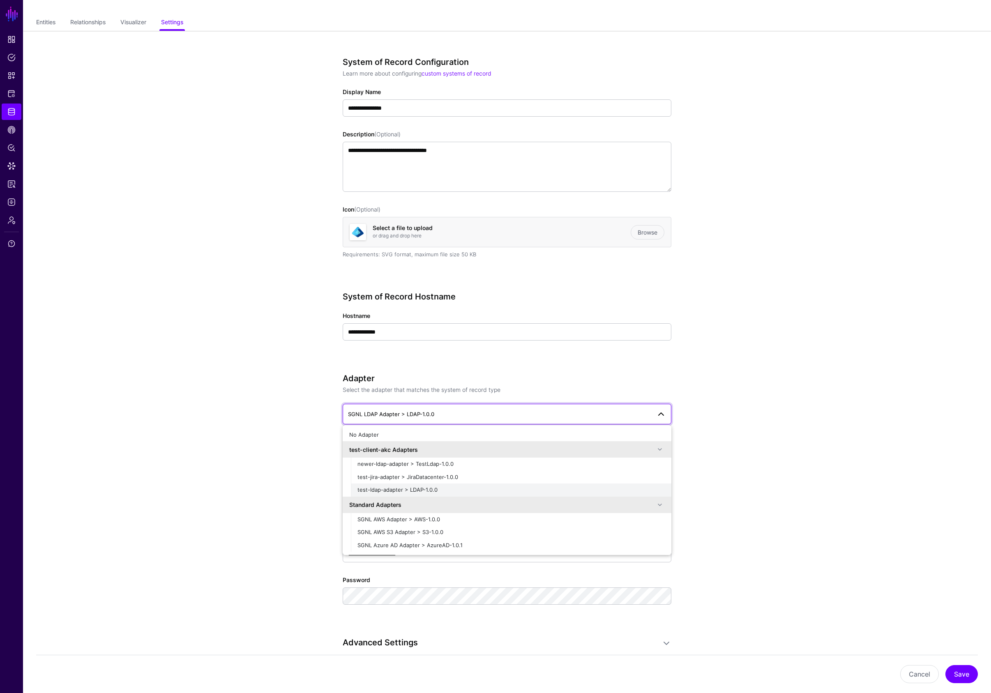
click at [446, 488] on div "test-ldap-adapter > LDAP-1.0.0" at bounding box center [510, 490] width 307 height 8
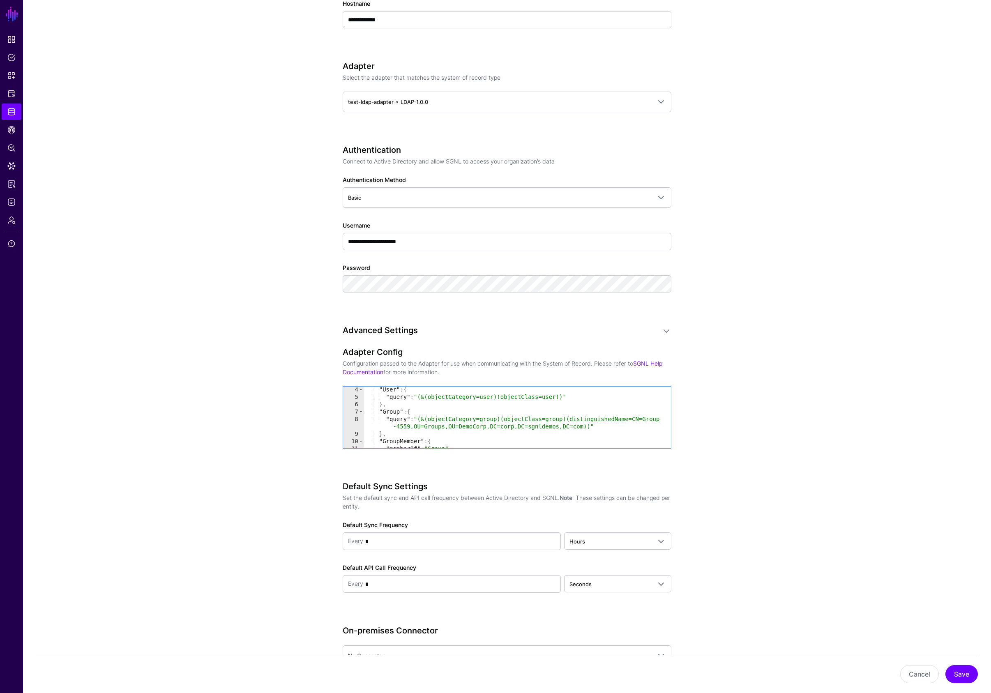
scroll to position [22, 0]
drag, startPoint x: 573, startPoint y: 419, endPoint x: 582, endPoint y: 425, distance: 10.7
click at [582, 425] on div ""entityConfig" : { "User" : { "query" : "(&(objectCategory=user)(objectClass=us…" at bounding box center [516, 417] width 307 height 76
click at [550, 430] on div ""entityConfig" : { "User" : { "query" : "(&(objectCategory=user)(objectClass=us…" at bounding box center [516, 421] width 307 height 84
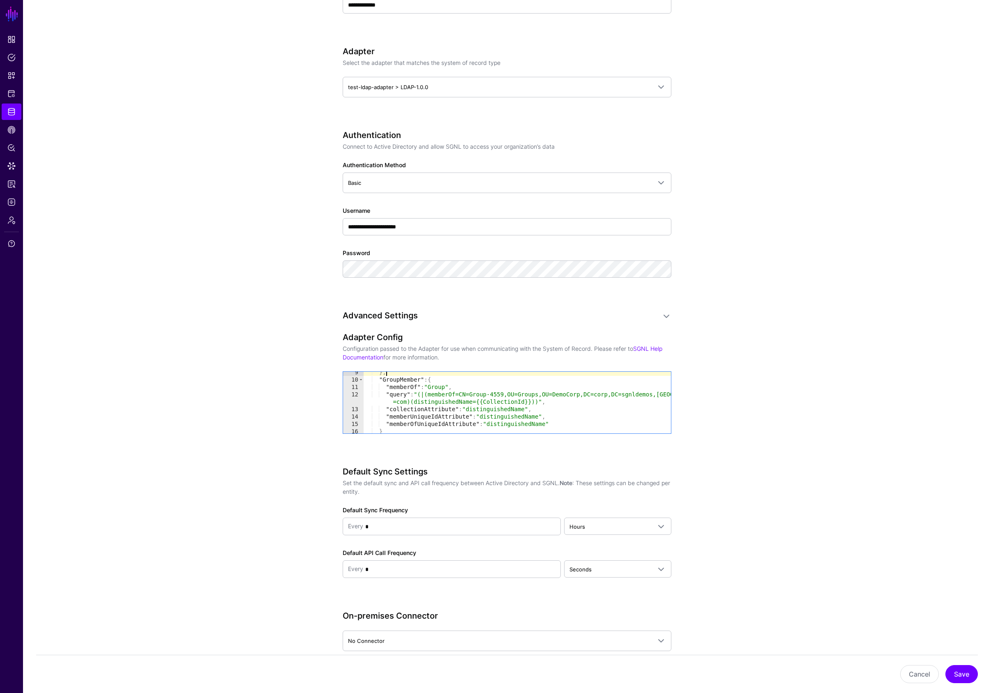
scroll to position [62, 0]
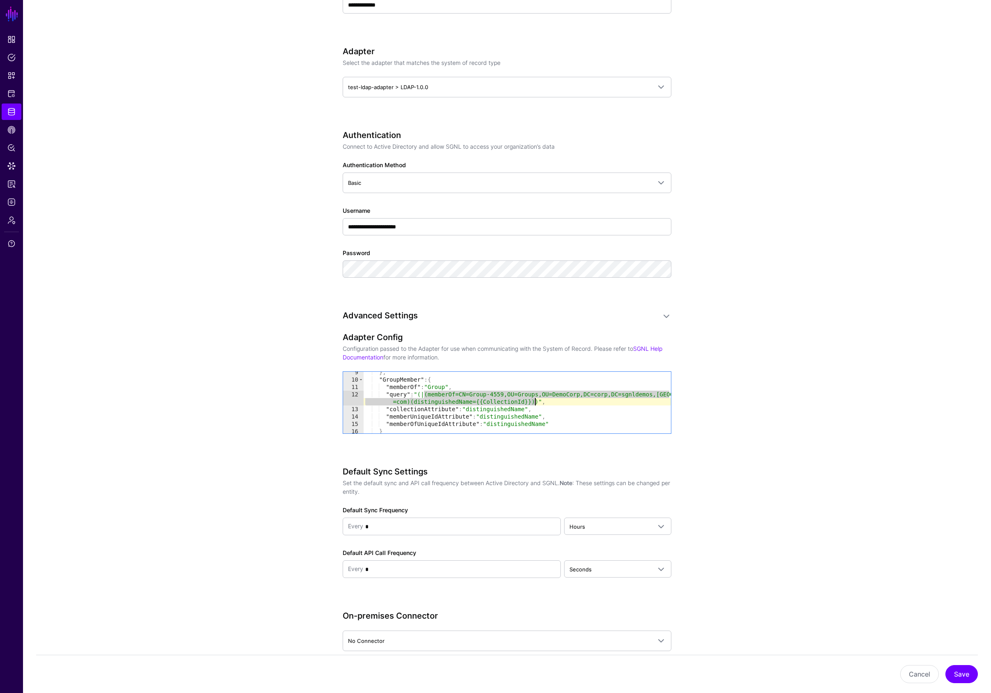
drag, startPoint x: 425, startPoint y: 393, endPoint x: 536, endPoint y: 402, distance: 110.8
click at [536, 402] on div "} , "GroupMember" : { "memberOf" : "Group" , "query" : "(|(memberOf=CN=Group-45…" at bounding box center [516, 406] width 307 height 76
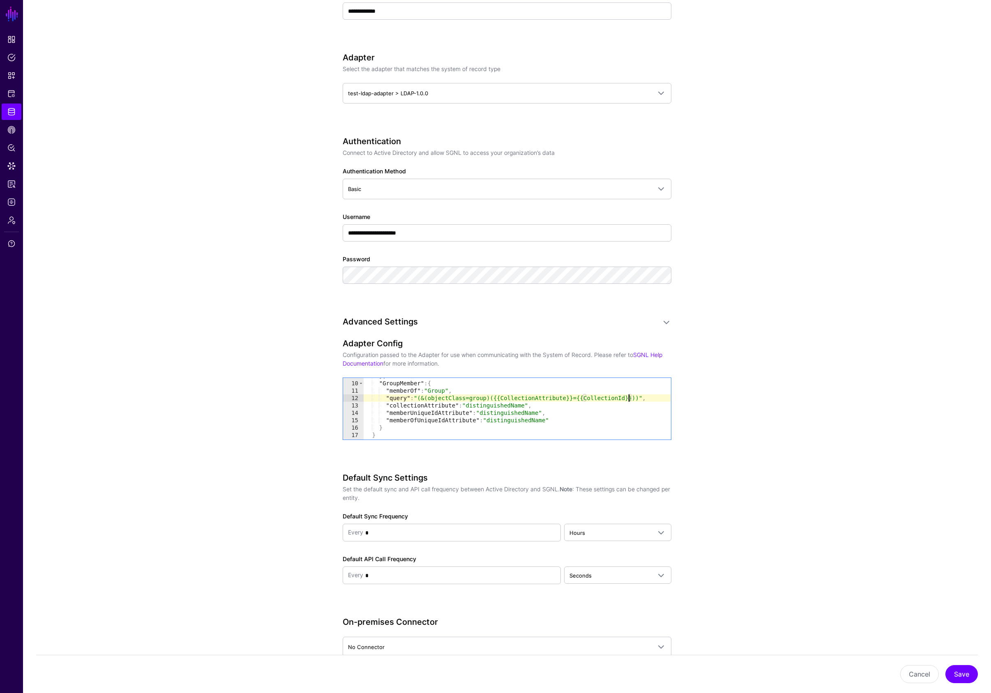
scroll to position [65, 0]
click at [559, 419] on div "} , "GroupMember" : { "memberOf" : "Group" , "query" : "(&(objectClass=group)({…" at bounding box center [516, 410] width 307 height 76
type textarea "**********"
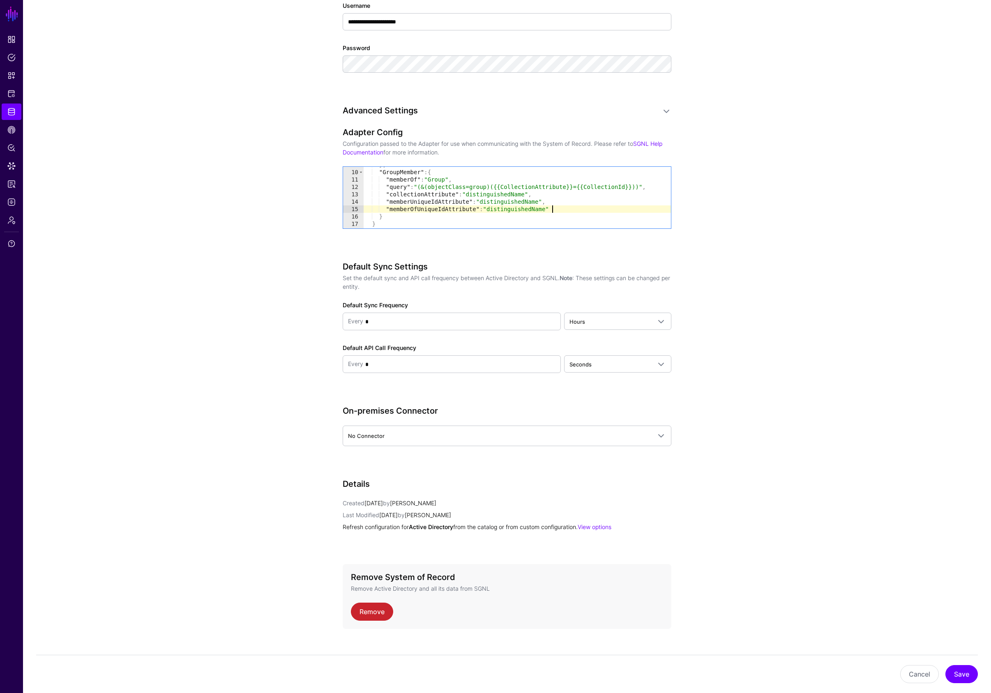
scroll to position [595, 0]
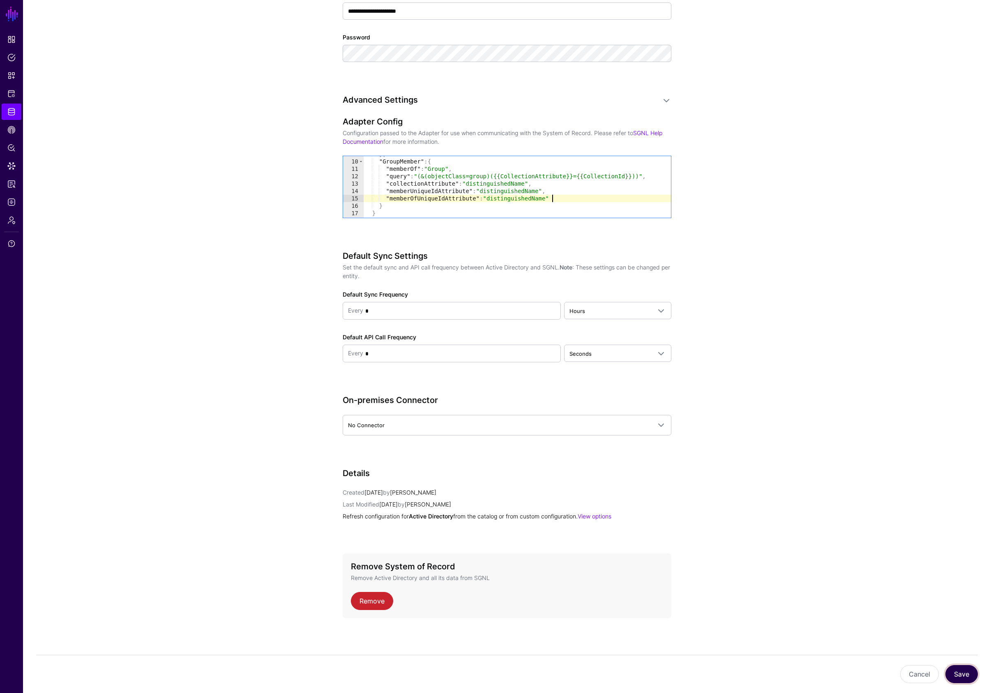
click at [958, 674] on button "Save" at bounding box center [961, 674] width 32 height 18
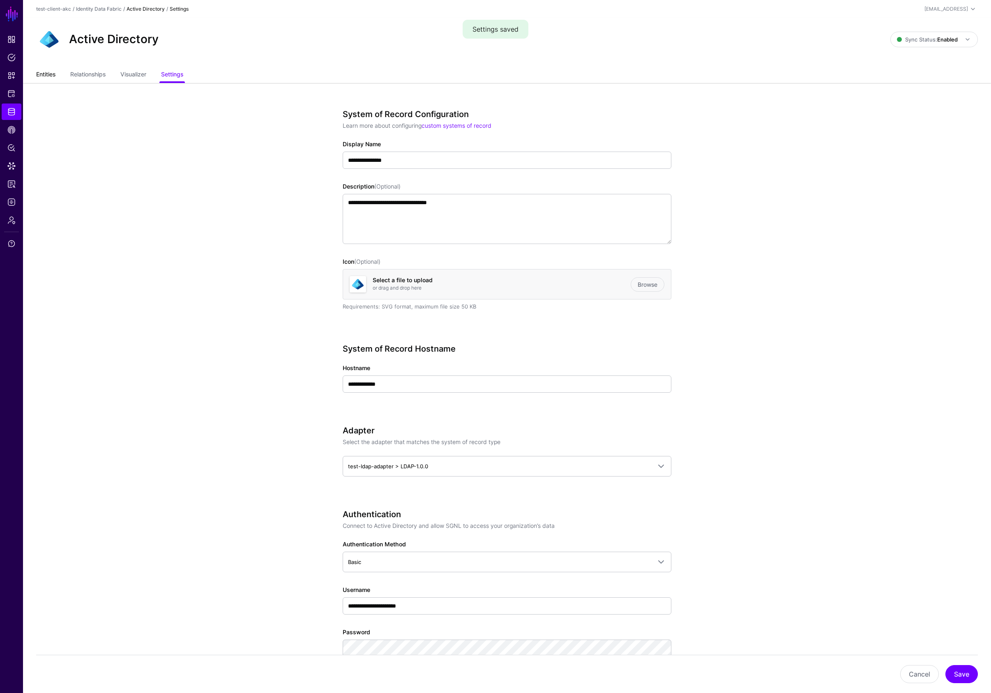
click at [51, 71] on link "Entities" at bounding box center [45, 75] width 19 height 16
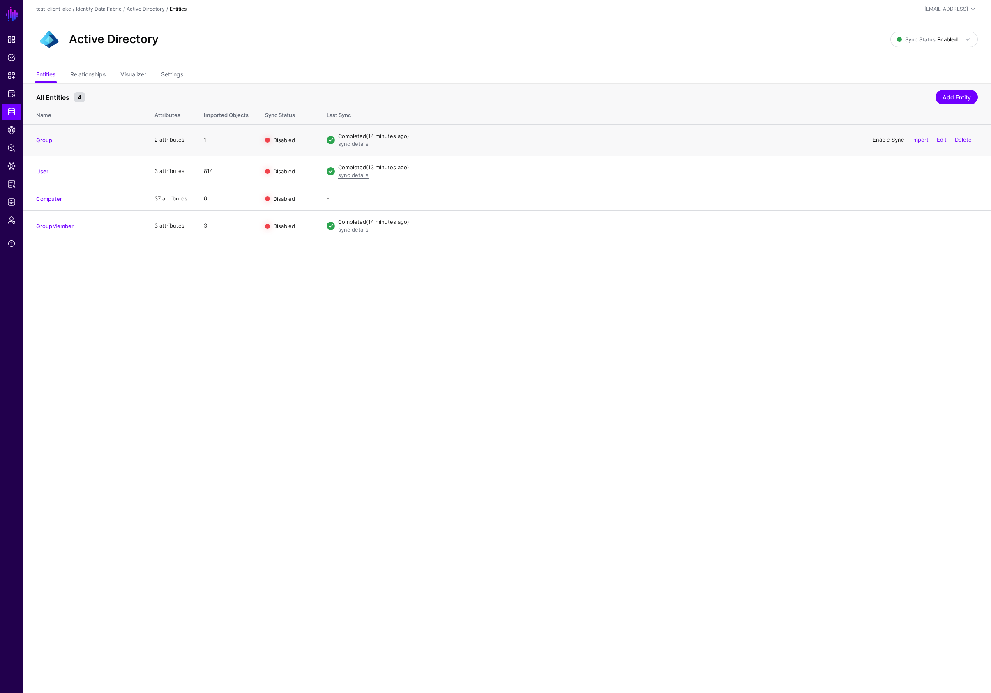
click at [881, 138] on link "Enable Sync" at bounding box center [887, 139] width 31 height 7
click at [182, 76] on link "Settings" at bounding box center [172, 75] width 22 height 16
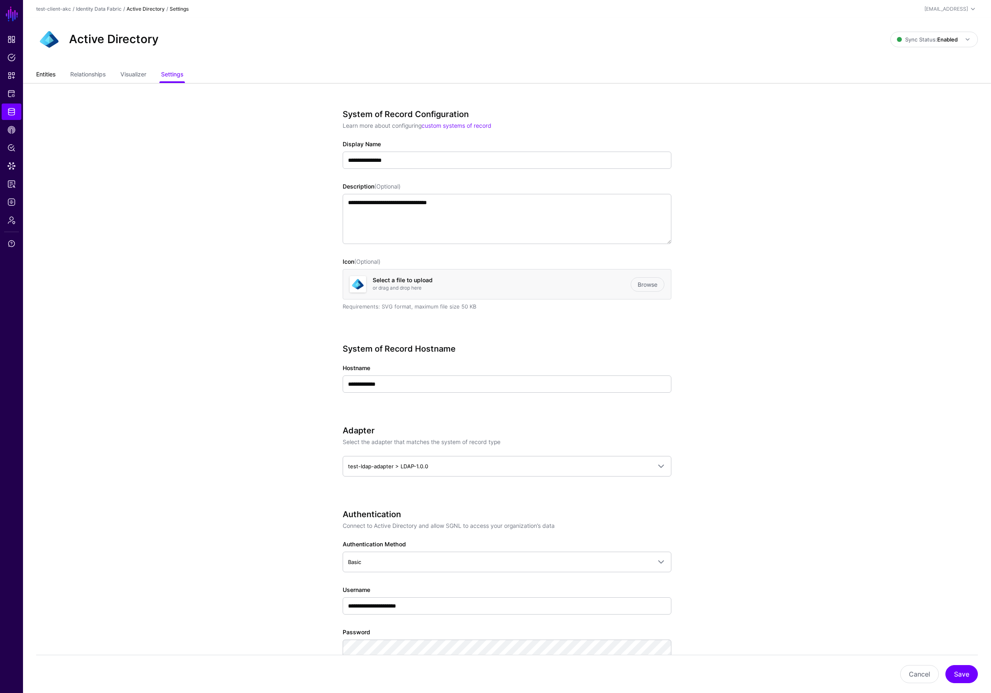
click at [51, 75] on link "Entities" at bounding box center [45, 75] width 19 height 16
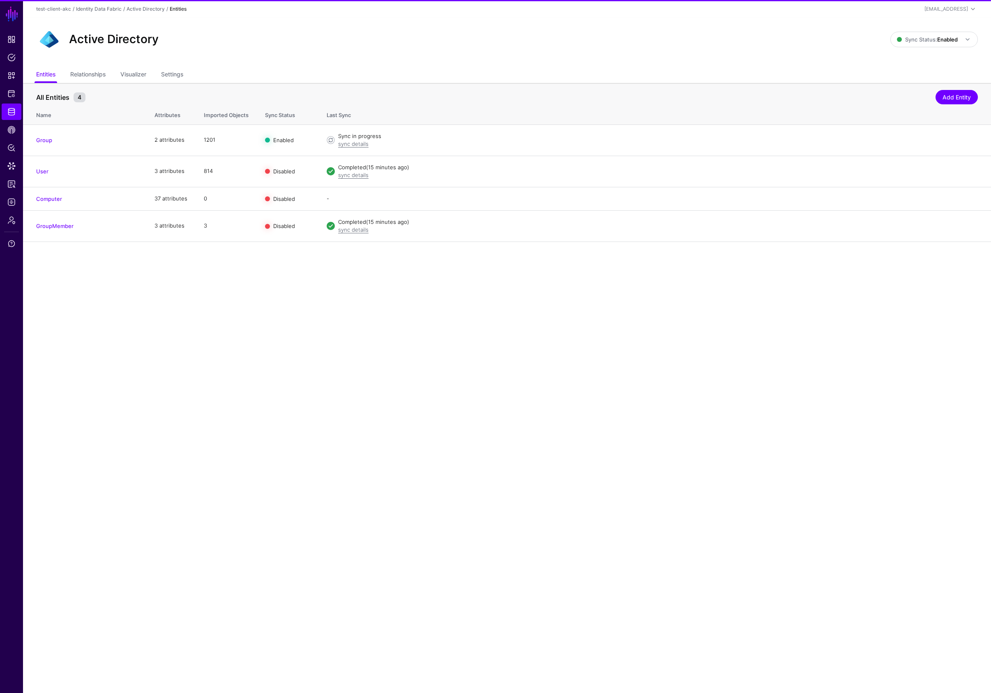
click at [44, 138] on link "Group" at bounding box center [44, 140] width 16 height 7
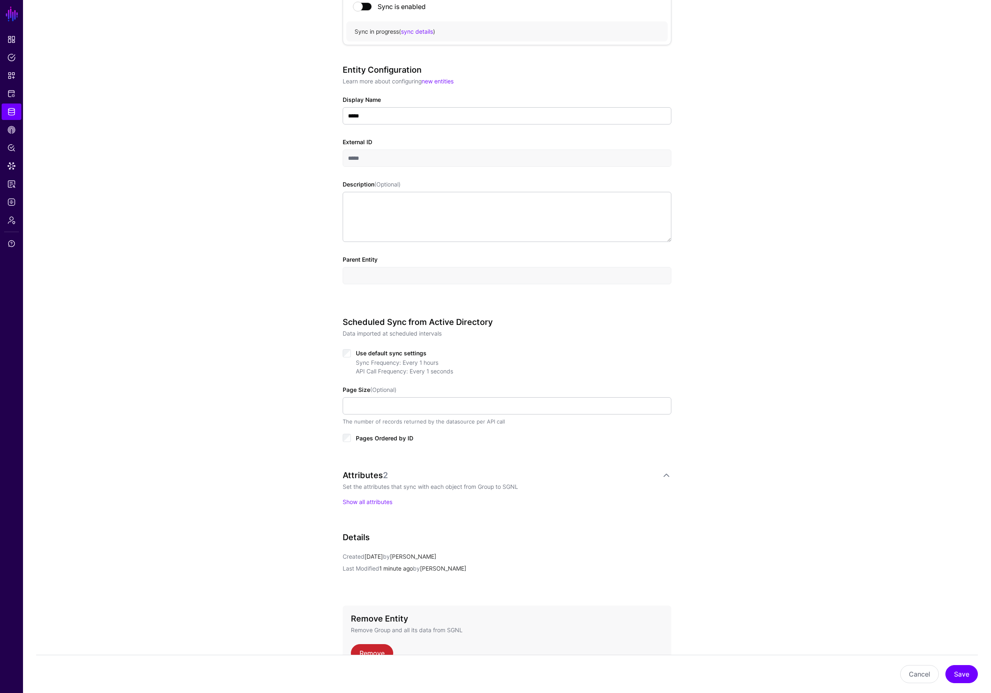
scroll to position [105, 0]
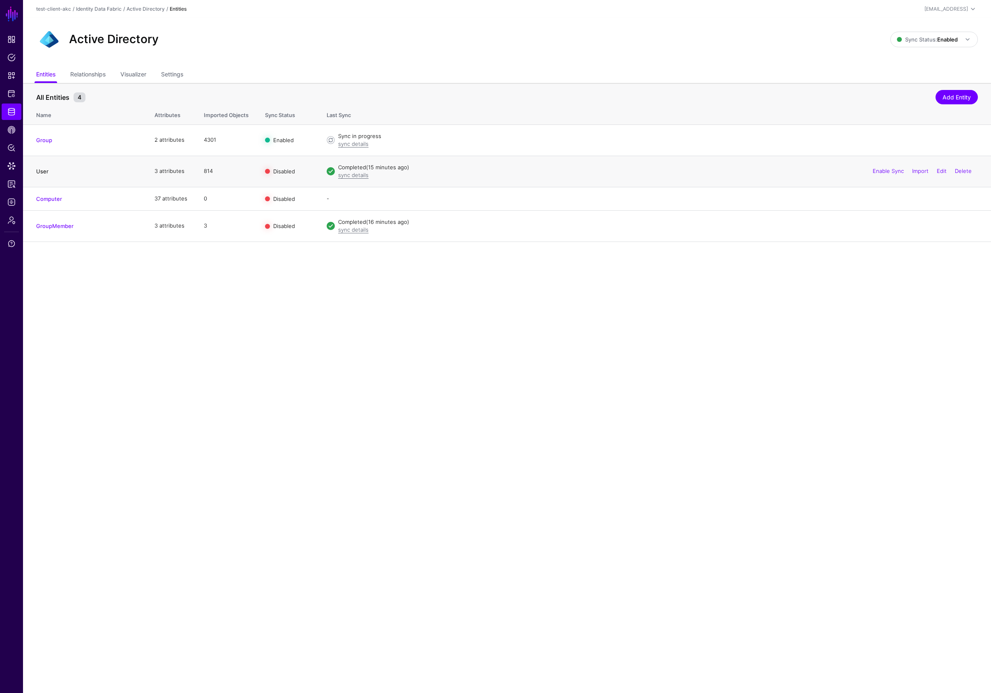
click at [44, 172] on link "User" at bounding box center [42, 171] width 12 height 7
click at [62, 226] on link "GroupMember" at bounding box center [54, 226] width 37 height 7
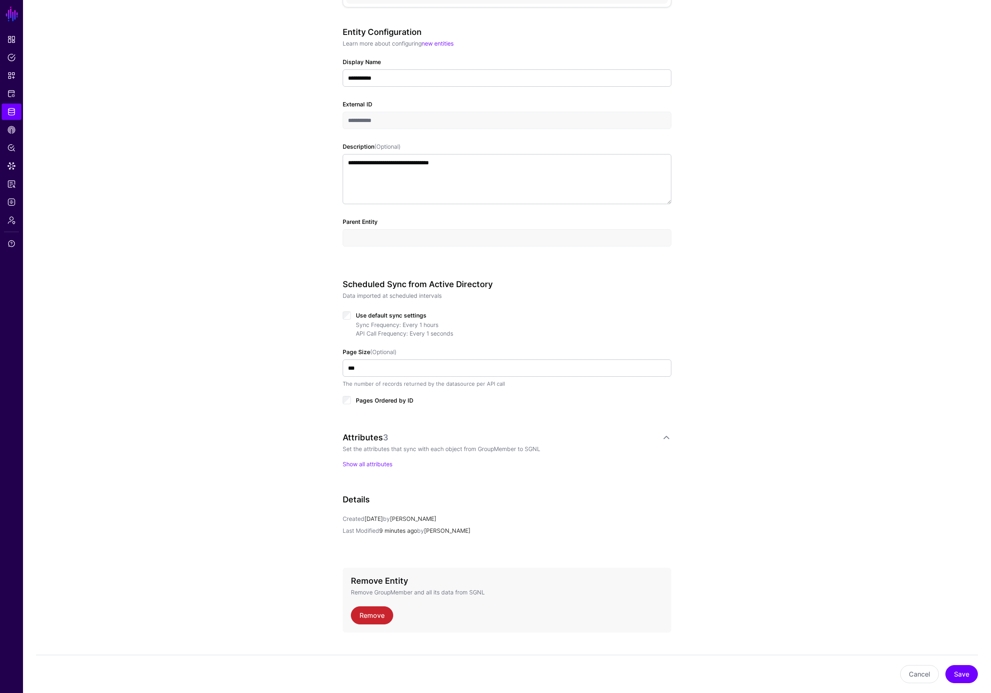
scroll to position [159, 0]
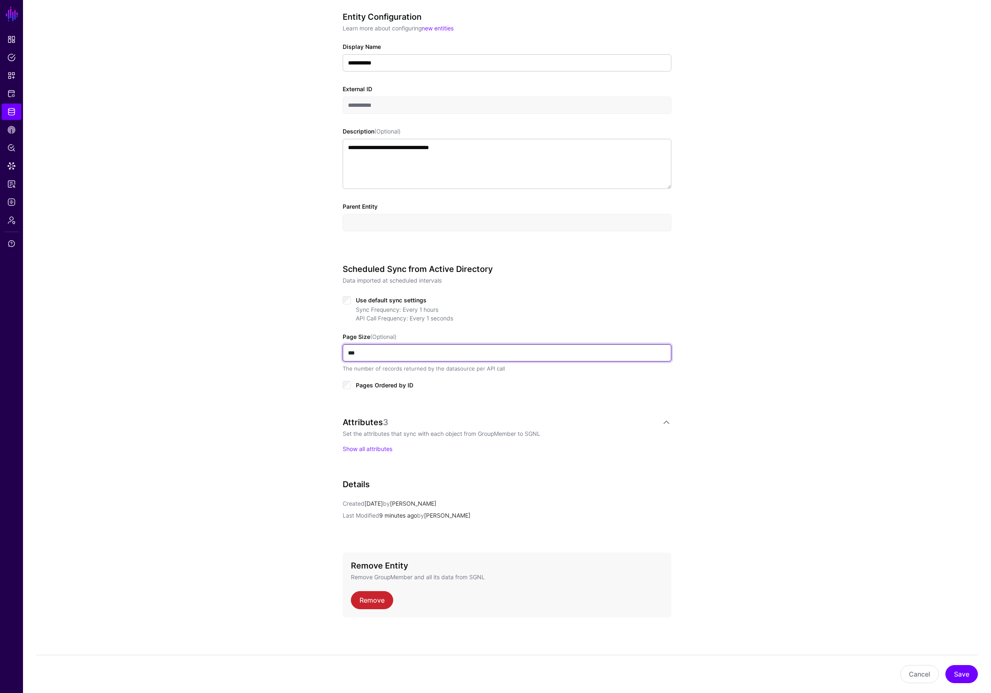
drag, startPoint x: 363, startPoint y: 352, endPoint x: 344, endPoint y: 352, distance: 18.5
click at [344, 352] on input "***" at bounding box center [507, 352] width 329 height 17
click at [251, 299] on div "**********" at bounding box center [507, 301] width 968 height 784
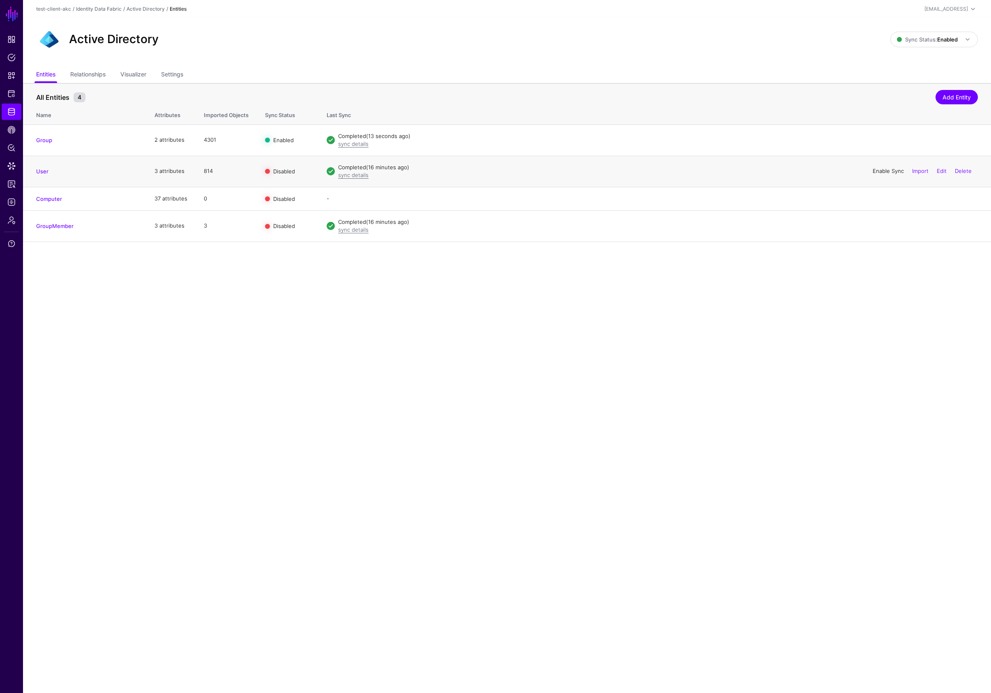
click at [885, 171] on link "Enable Sync" at bounding box center [887, 171] width 31 height 7
click at [881, 225] on link "Enable Sync" at bounding box center [887, 225] width 31 height 7
click at [181, 76] on link "Settings" at bounding box center [172, 75] width 22 height 16
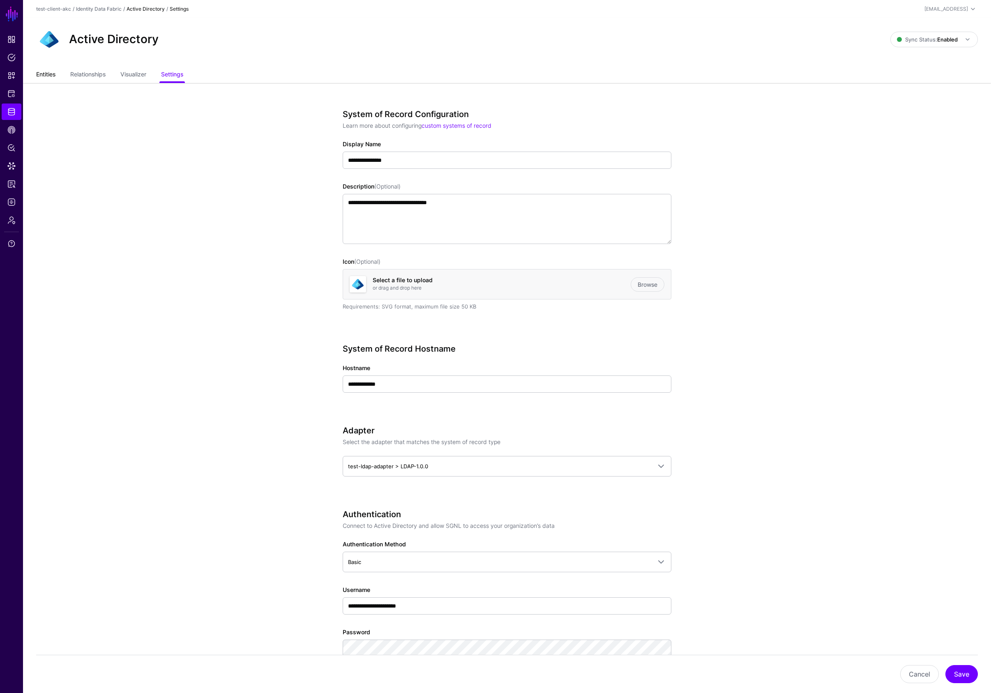
click at [52, 78] on link "Entities" at bounding box center [45, 75] width 19 height 16
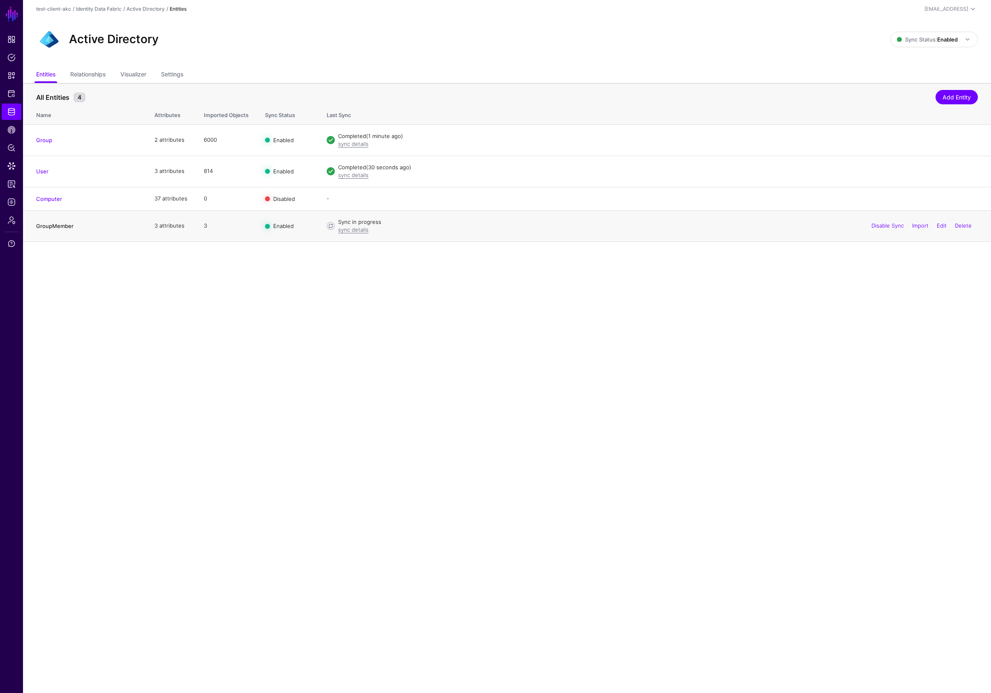
click at [62, 225] on link "GroupMember" at bounding box center [54, 226] width 37 height 7
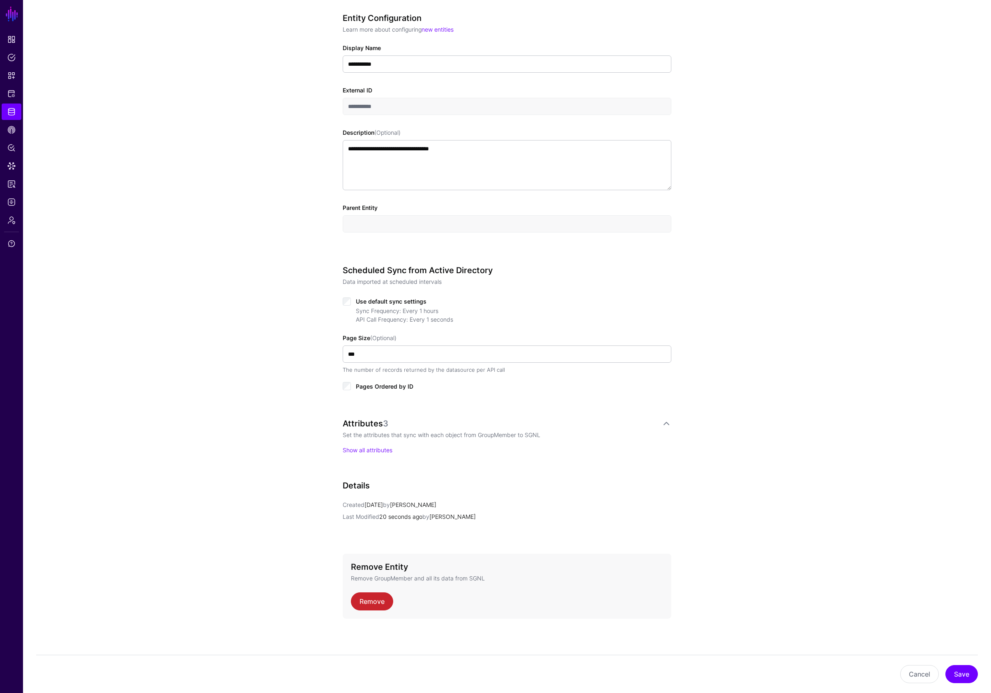
scroll to position [159, 0]
click at [377, 447] on link "Show all attributes" at bounding box center [368, 448] width 50 height 7
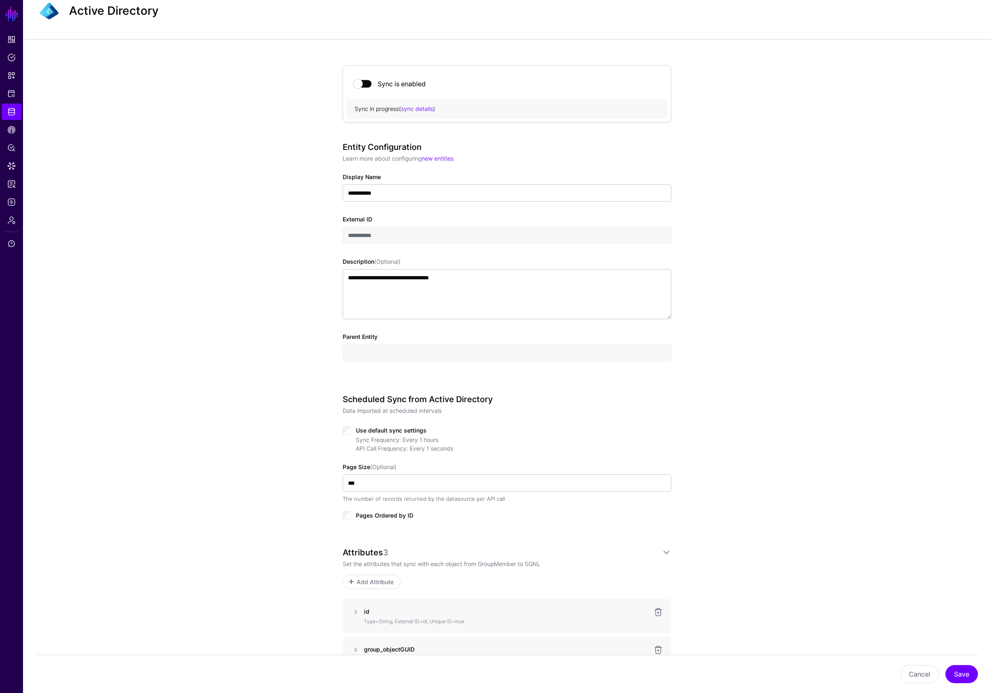
scroll to position [28, 0]
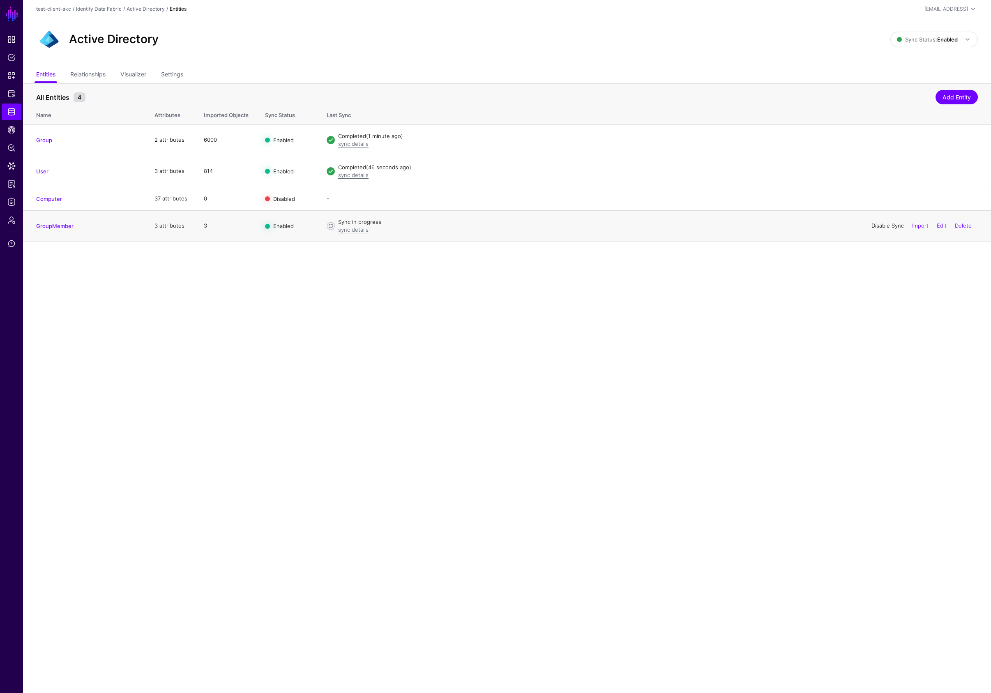
click at [889, 227] on link "Disable Sync" at bounding box center [887, 225] width 32 height 7
click at [56, 225] on link "GroupMember" at bounding box center [54, 226] width 37 height 7
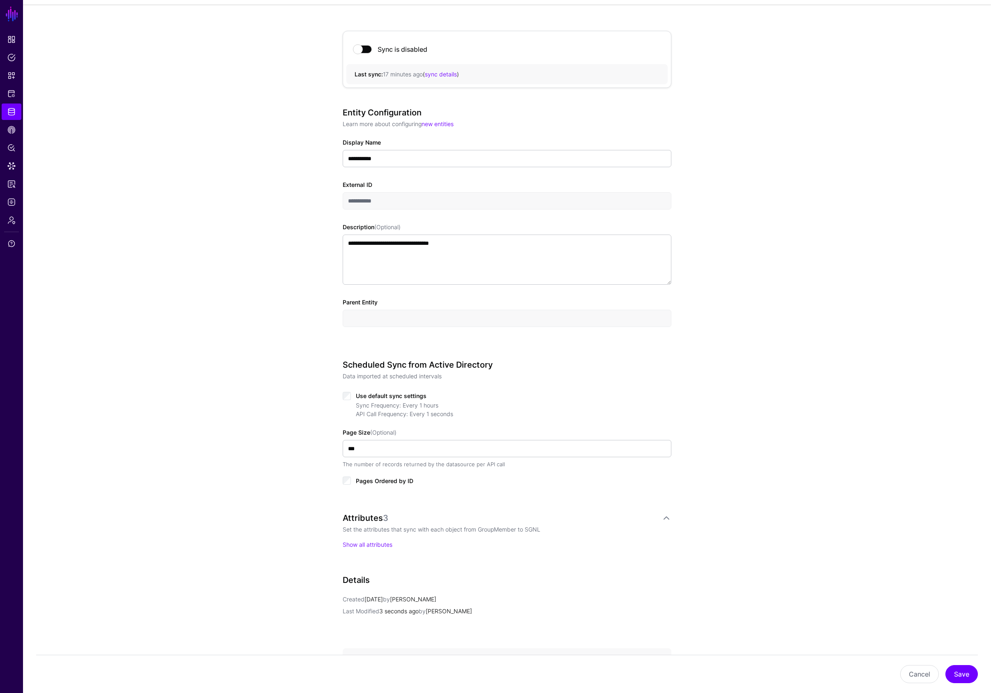
scroll to position [159, 0]
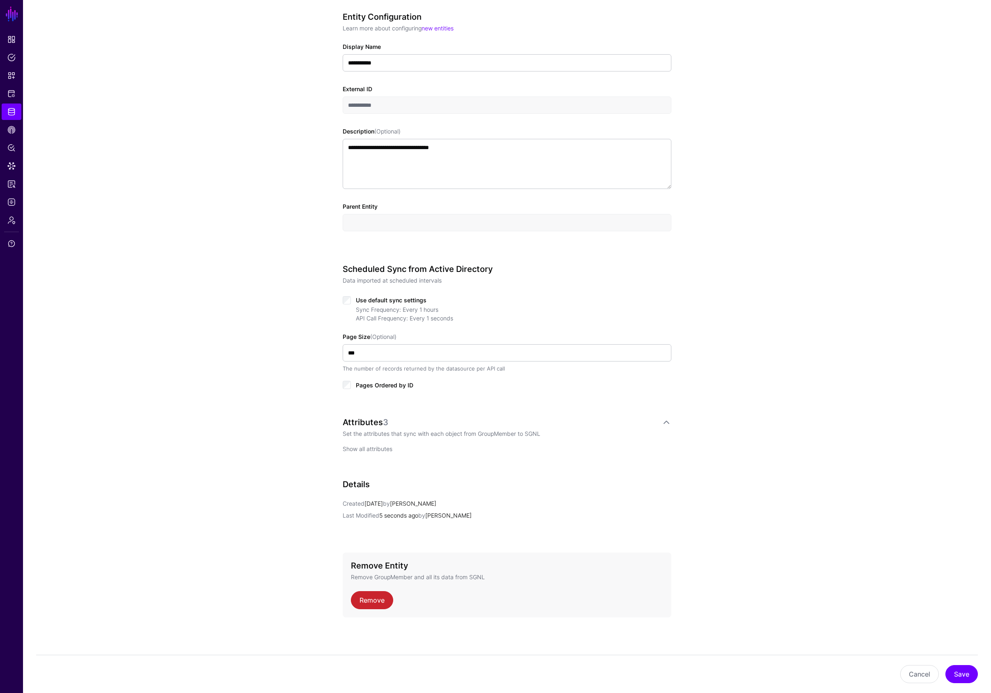
click at [384, 449] on link "Show all attributes" at bounding box center [368, 448] width 50 height 7
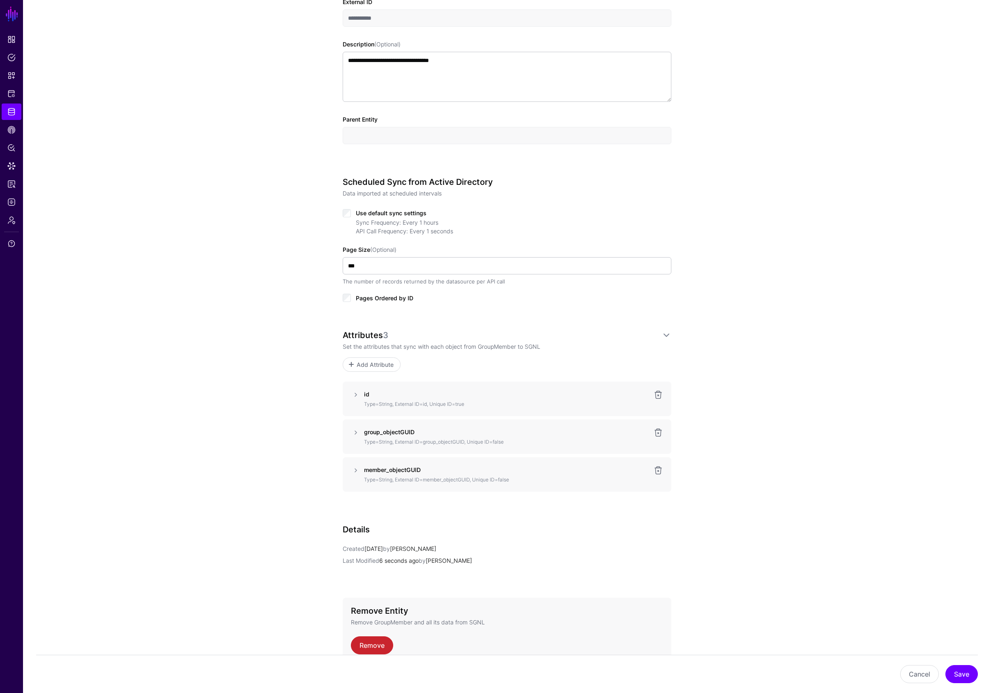
scroll to position [246, 0]
click at [658, 432] on link at bounding box center [658, 432] width 10 height 10
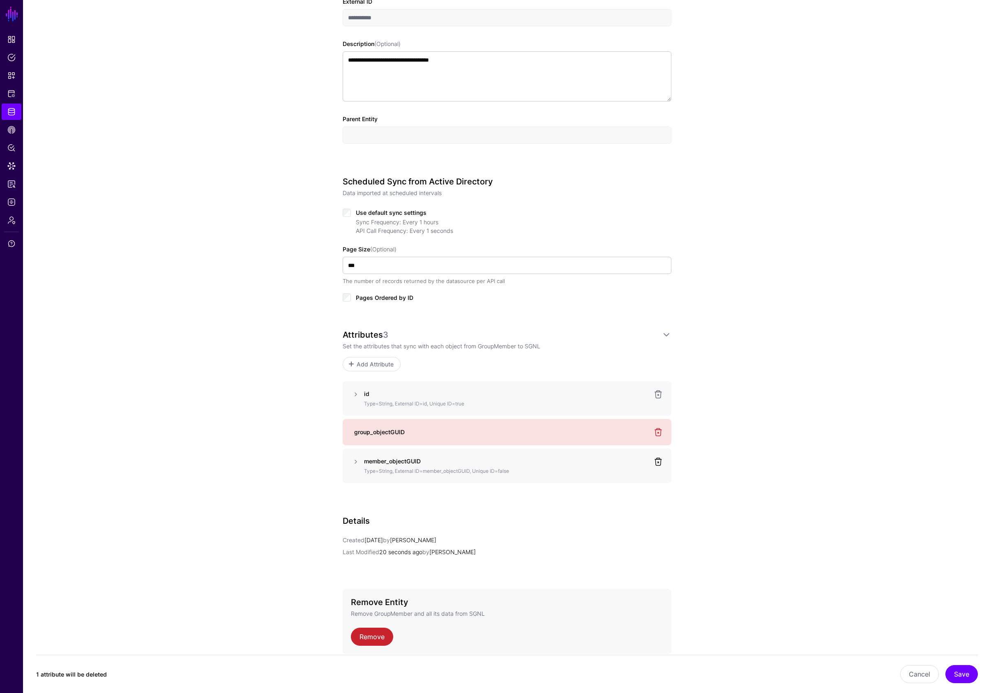
click at [658, 465] on link at bounding box center [658, 462] width 10 height 10
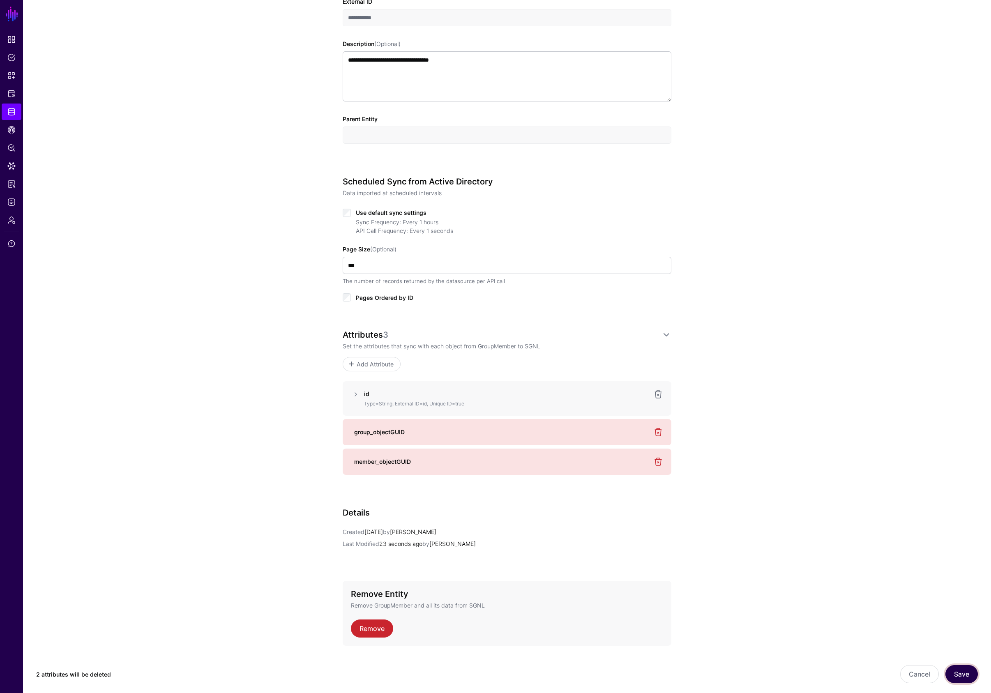
drag, startPoint x: 957, startPoint y: 676, endPoint x: 953, endPoint y: 672, distance: 4.9
click at [957, 676] on button "Save" at bounding box center [961, 674] width 32 height 18
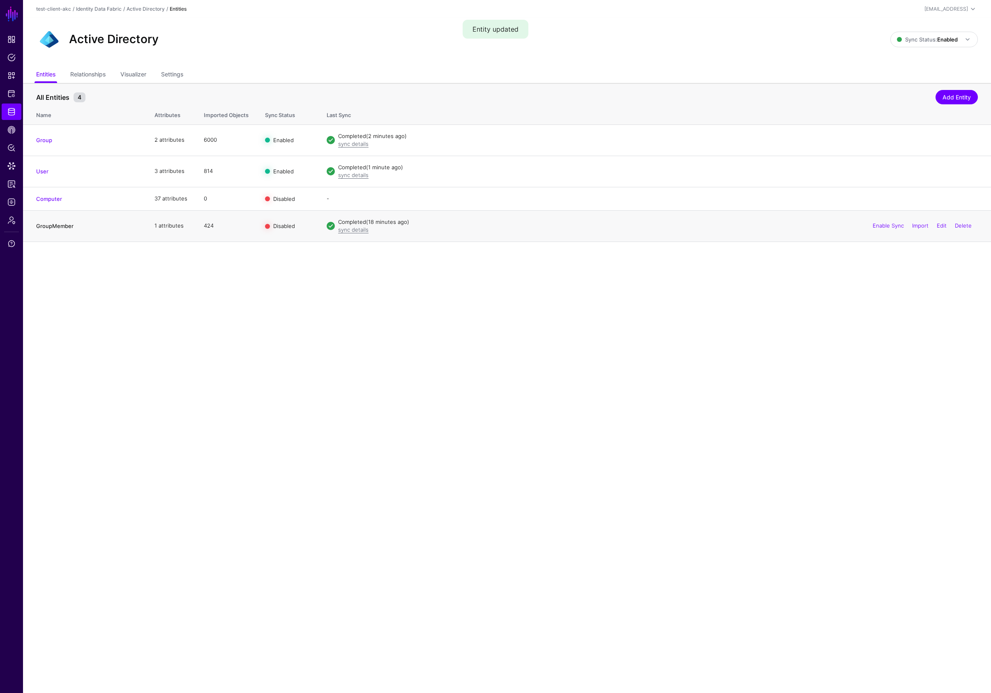
click at [46, 226] on link "GroupMember" at bounding box center [54, 226] width 37 height 7
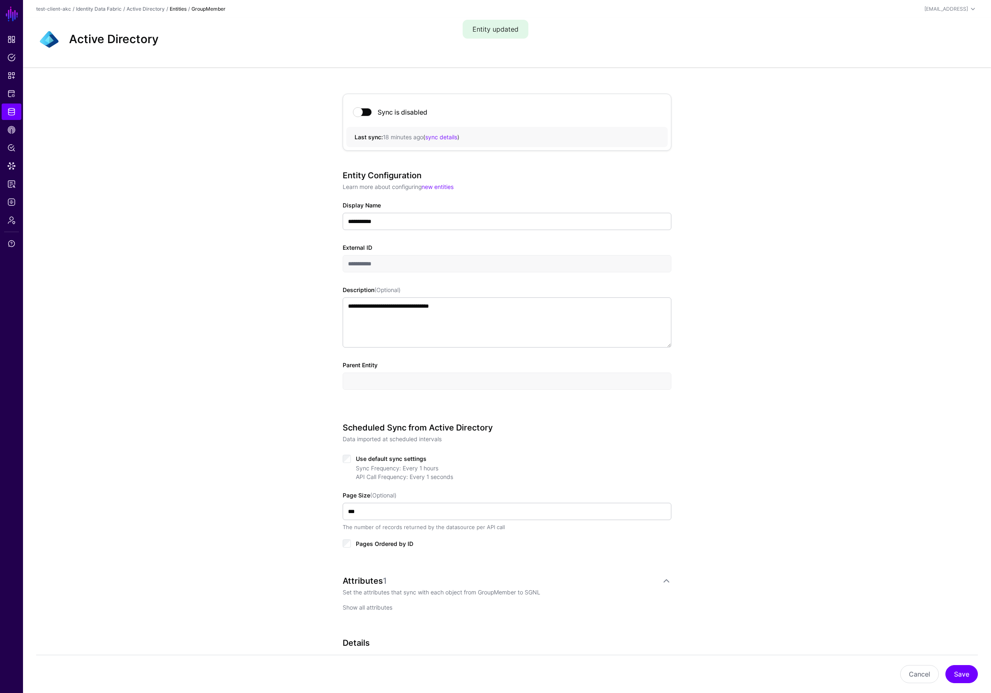
click at [362, 606] on link "Show all attributes" at bounding box center [368, 607] width 50 height 7
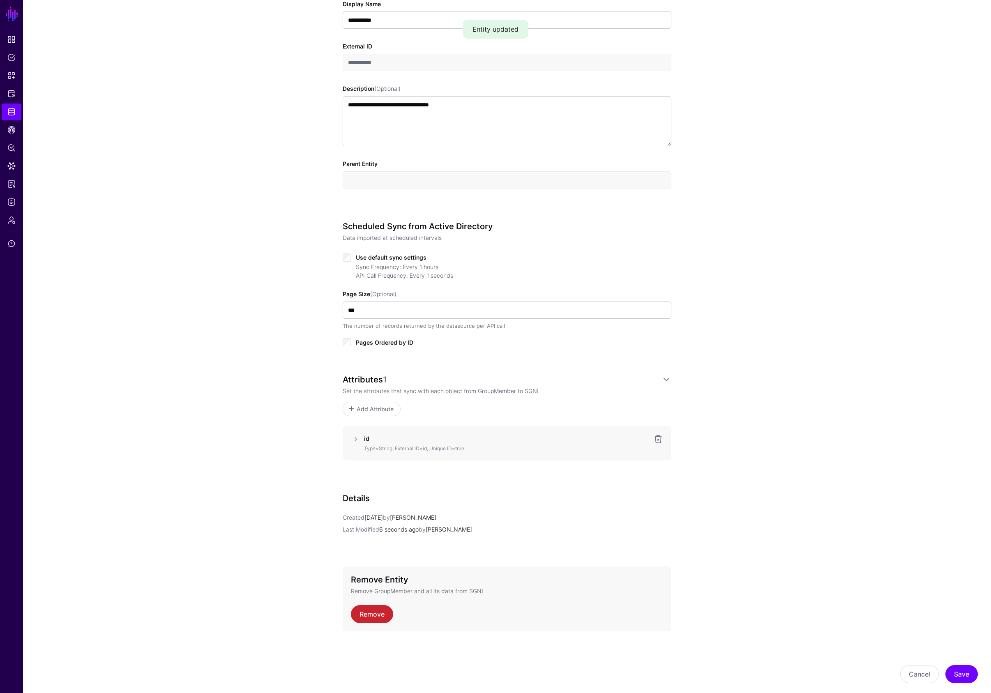
scroll to position [202, 0]
click at [367, 403] on link "Add Attribute" at bounding box center [372, 408] width 58 height 14
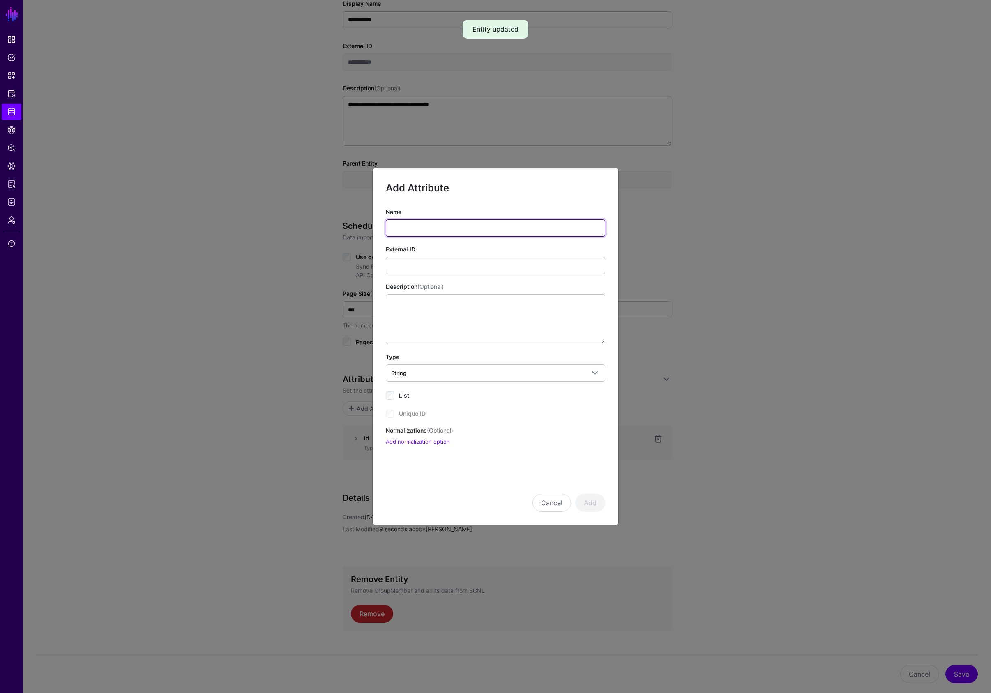
click at [465, 224] on input "Name" at bounding box center [495, 227] width 219 height 17
type input "**********"
click at [436, 226] on input "**********" at bounding box center [495, 227] width 219 height 17
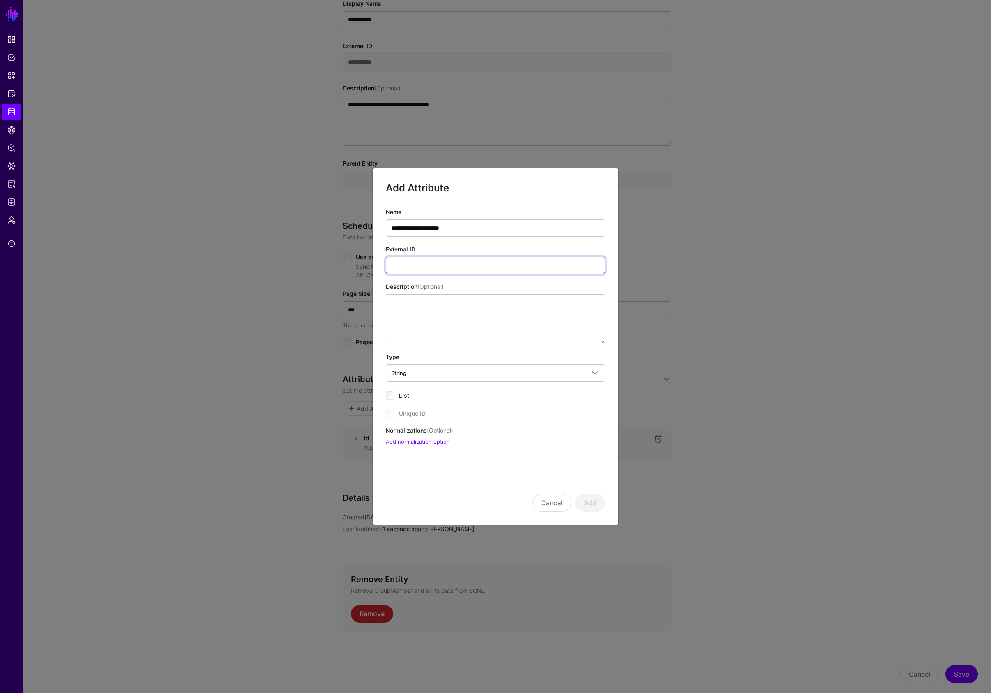
click at [441, 260] on input "External ID" at bounding box center [495, 265] width 219 height 17
paste input "**********"
type input "**********"
click at [593, 503] on button "Add" at bounding box center [590, 503] width 30 height 18
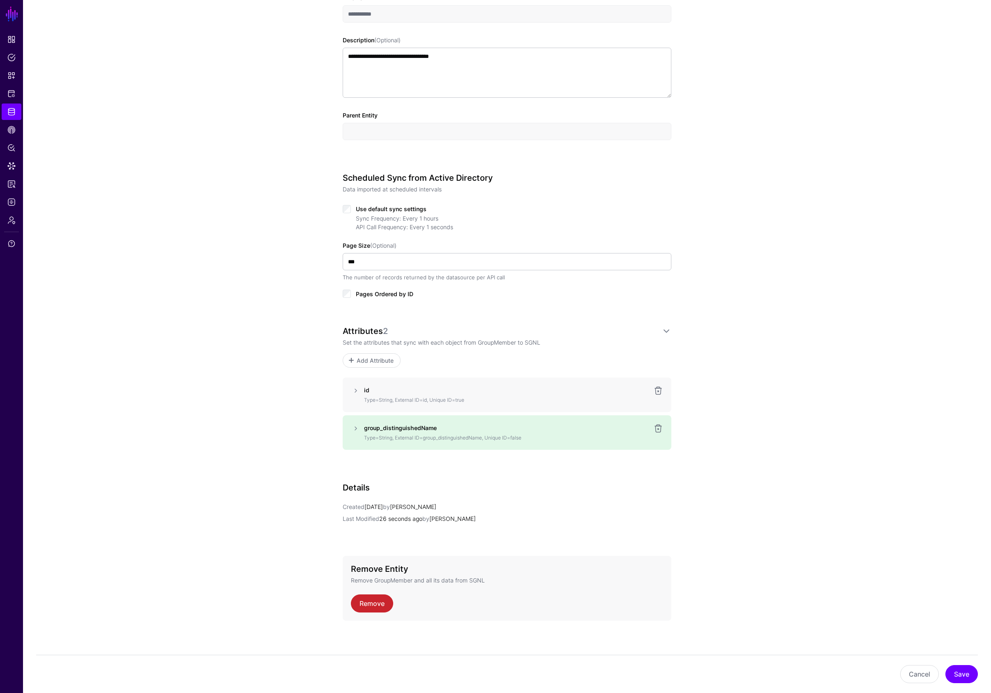
scroll to position [253, 0]
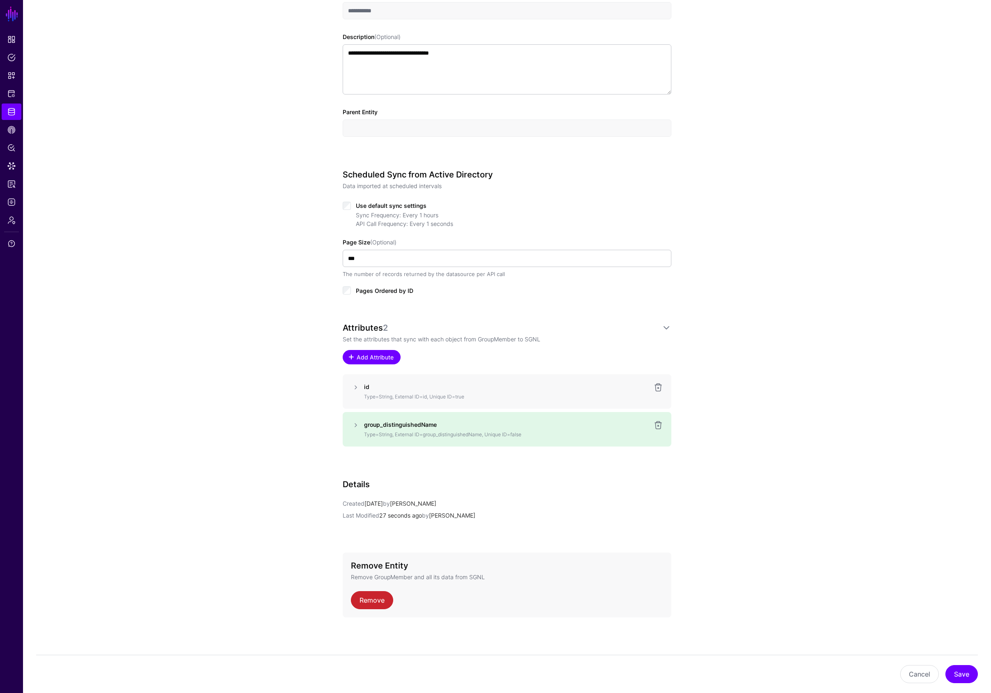
click at [373, 361] on link "Add Attribute" at bounding box center [372, 357] width 58 height 14
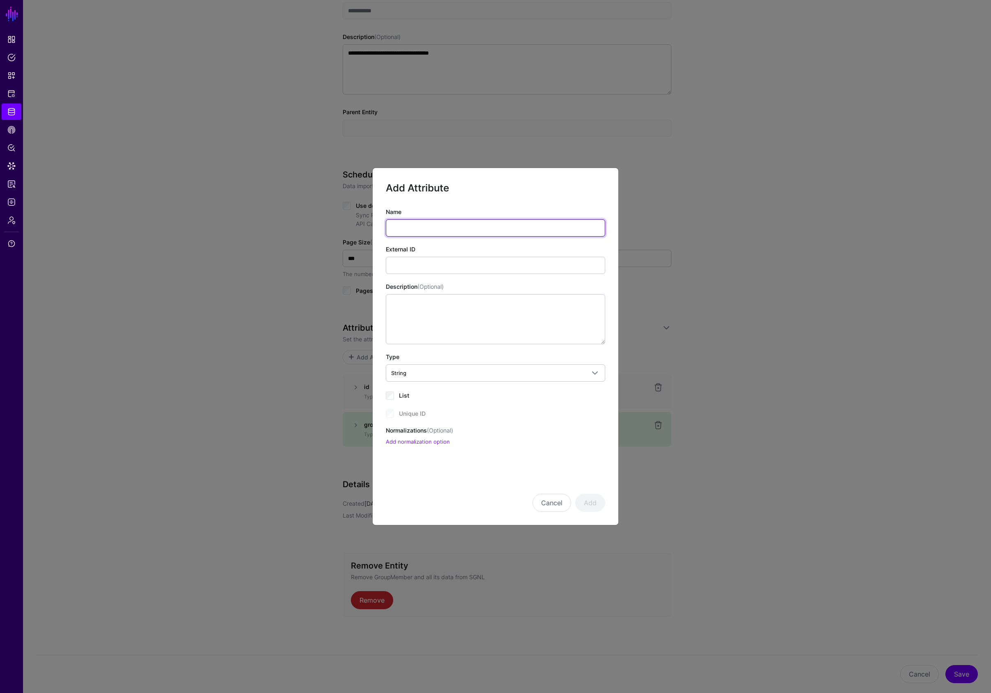
click at [400, 229] on input "Name" at bounding box center [495, 227] width 219 height 17
paste input "**********"
click at [405, 226] on input "**********" at bounding box center [495, 227] width 219 height 17
click at [432, 226] on input "**********" at bounding box center [495, 227] width 219 height 17
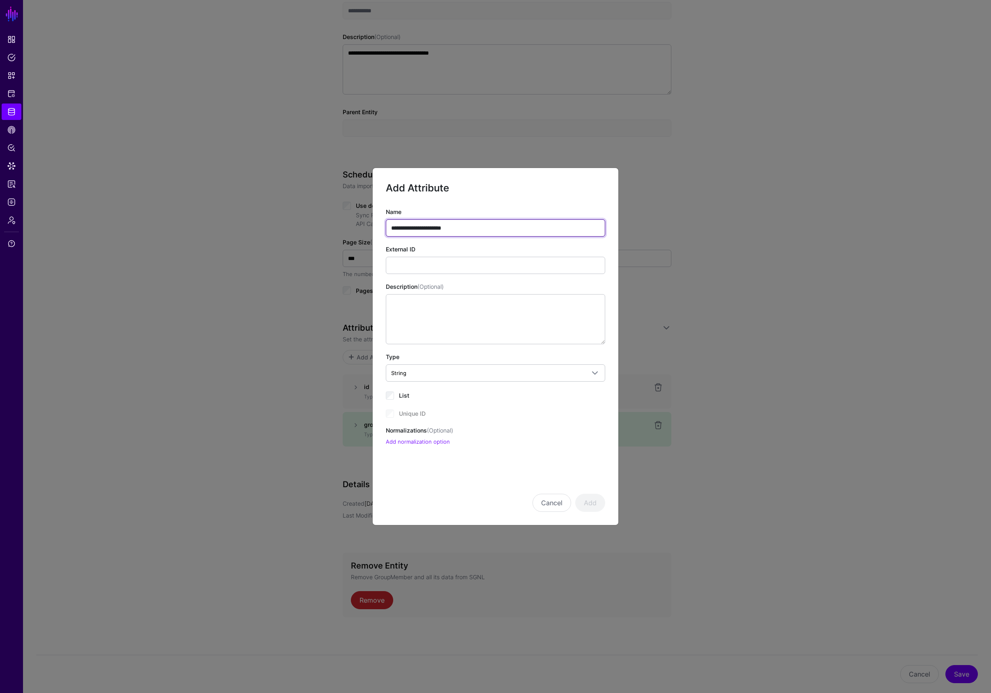
click at [432, 226] on input "**********" at bounding box center [495, 227] width 219 height 17
type input "**********"
click at [420, 261] on input "External ID" at bounding box center [495, 265] width 219 height 17
paste input "**********"
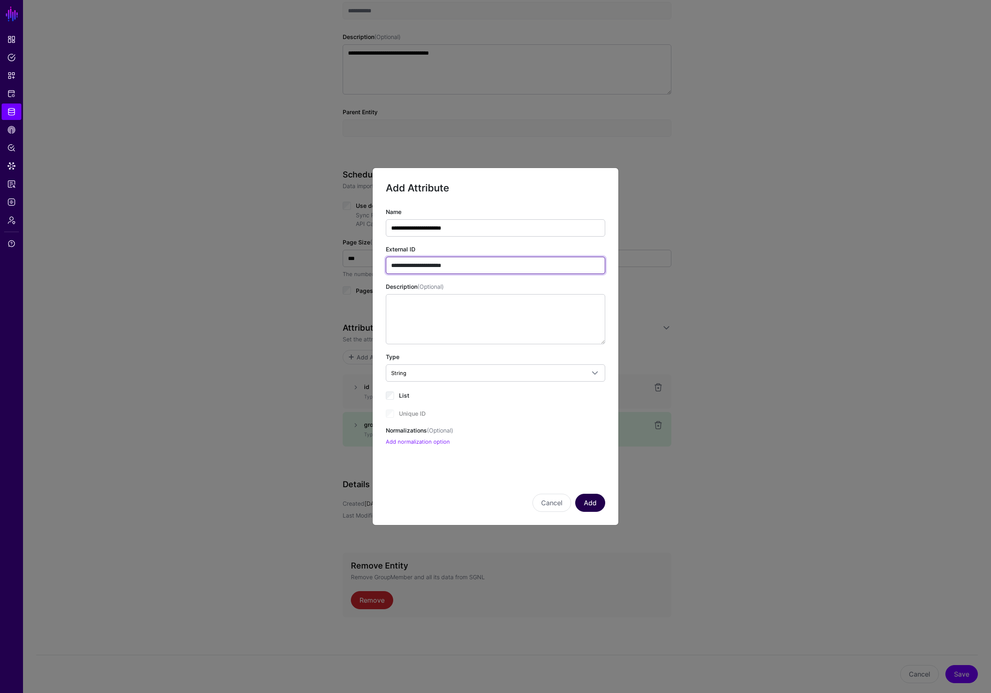
type input "**********"
click at [591, 502] on button "Add" at bounding box center [590, 503] width 30 height 18
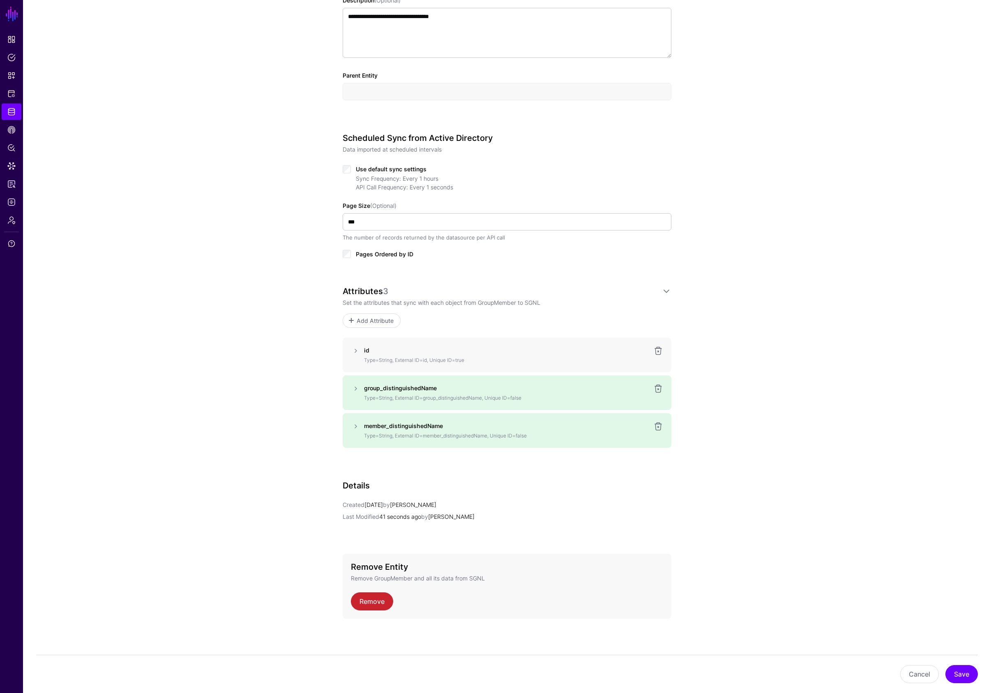
scroll to position [291, 0]
click at [964, 673] on button "Save" at bounding box center [961, 674] width 32 height 18
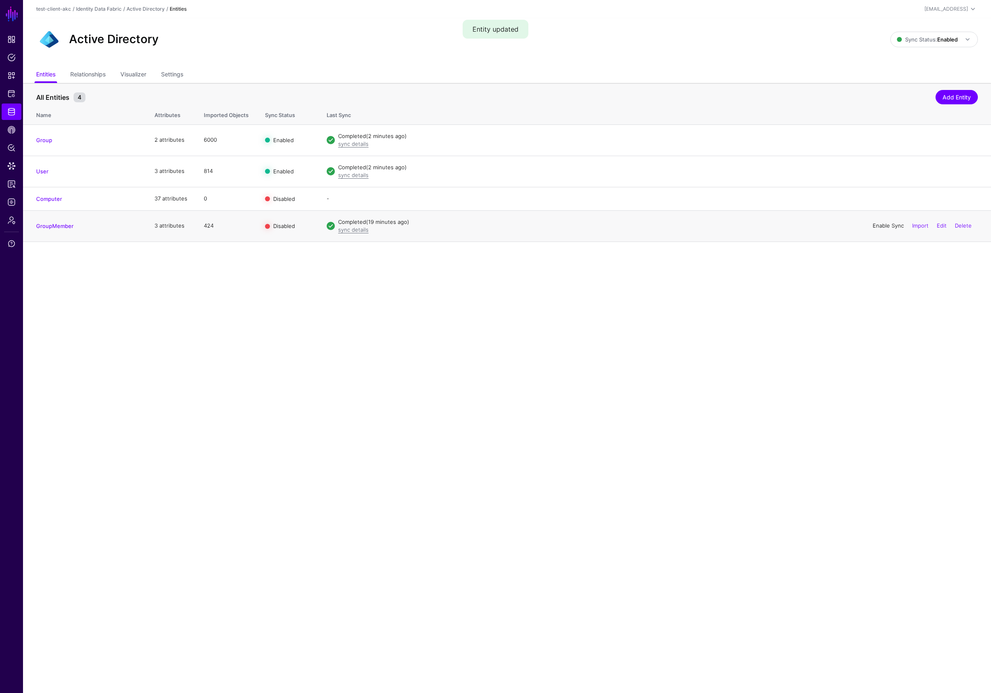
click at [881, 225] on link "Enable Sync" at bounding box center [887, 225] width 31 height 7
click at [13, 164] on span "Data Lens" at bounding box center [11, 166] width 8 height 8
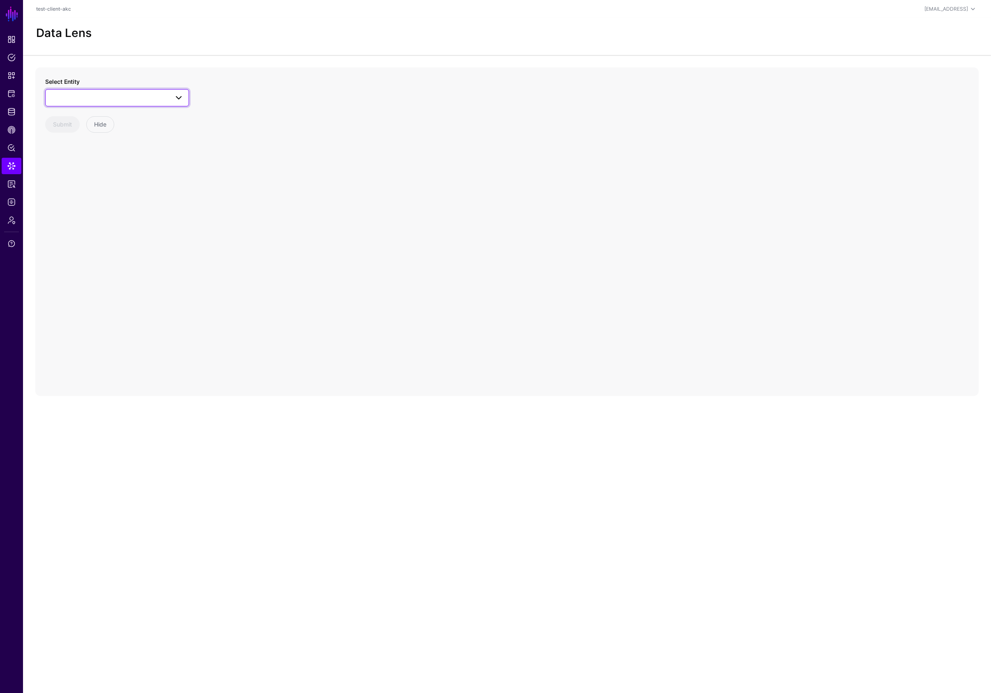
click at [120, 91] on link at bounding box center [117, 97] width 144 height 17
click at [110, 204] on div "GroupMember" at bounding box center [121, 202] width 122 height 8
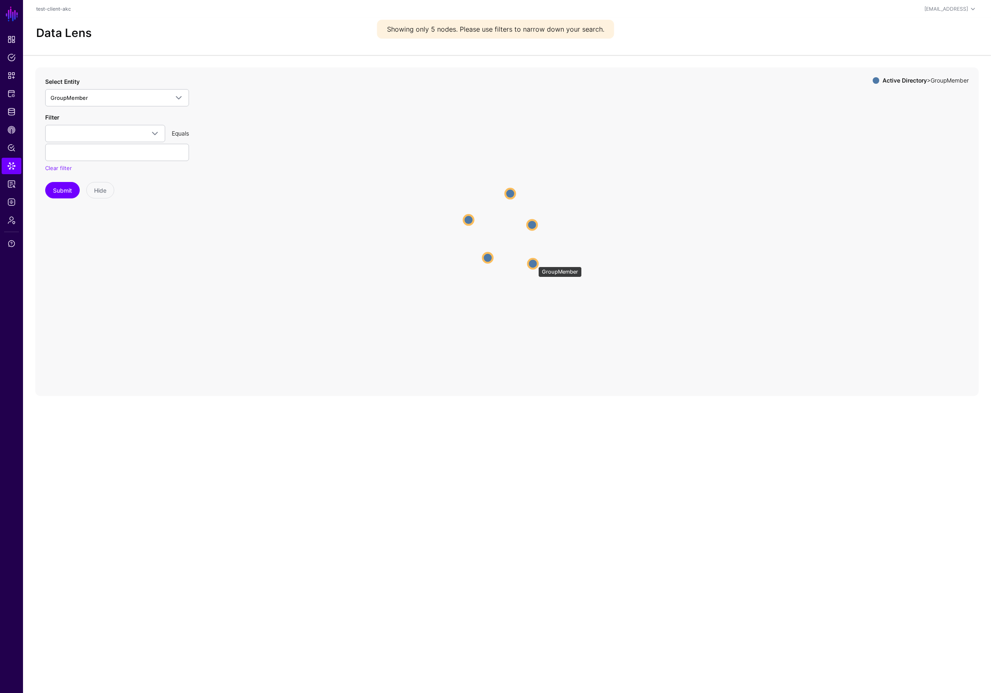
click at [534, 262] on circle at bounding box center [533, 264] width 10 height 10
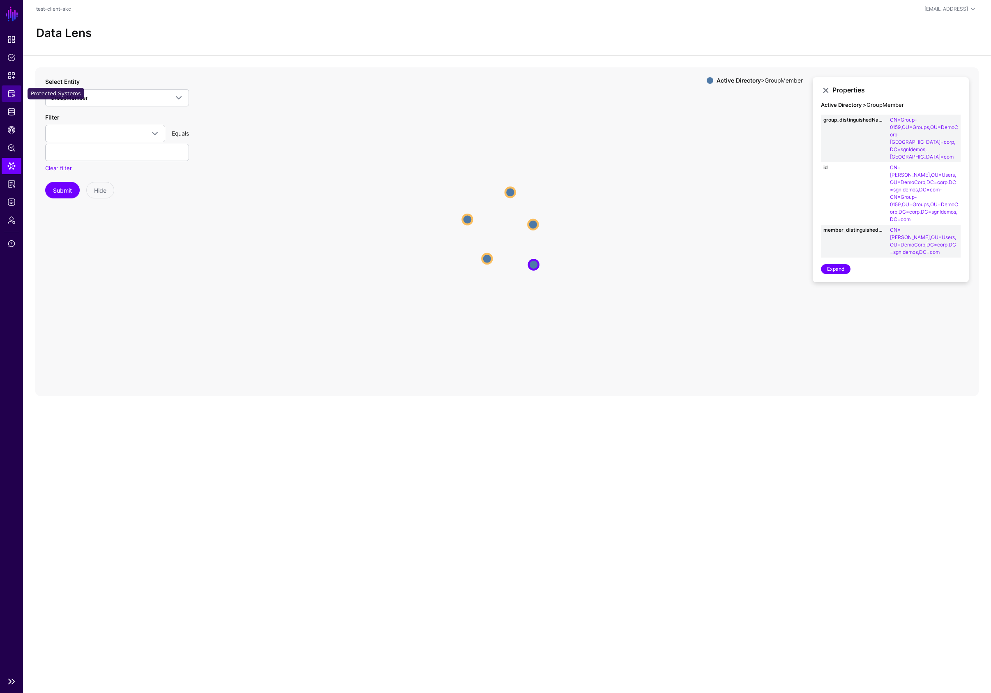
click at [10, 92] on span "Protected Systems" at bounding box center [11, 94] width 8 height 8
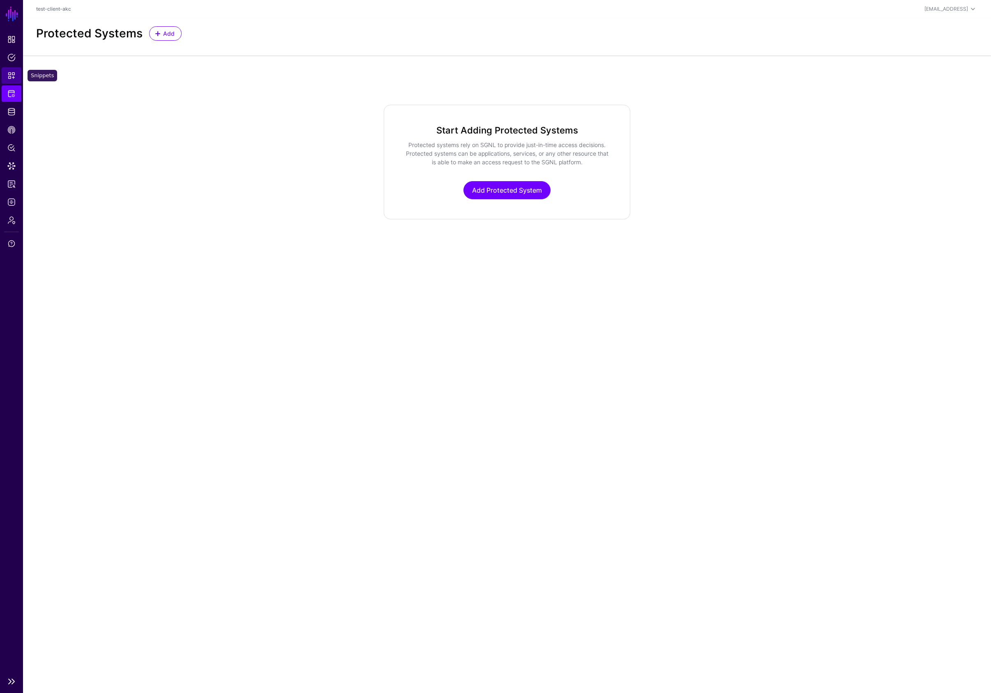
click at [9, 74] on span "Snippets" at bounding box center [11, 75] width 8 height 8
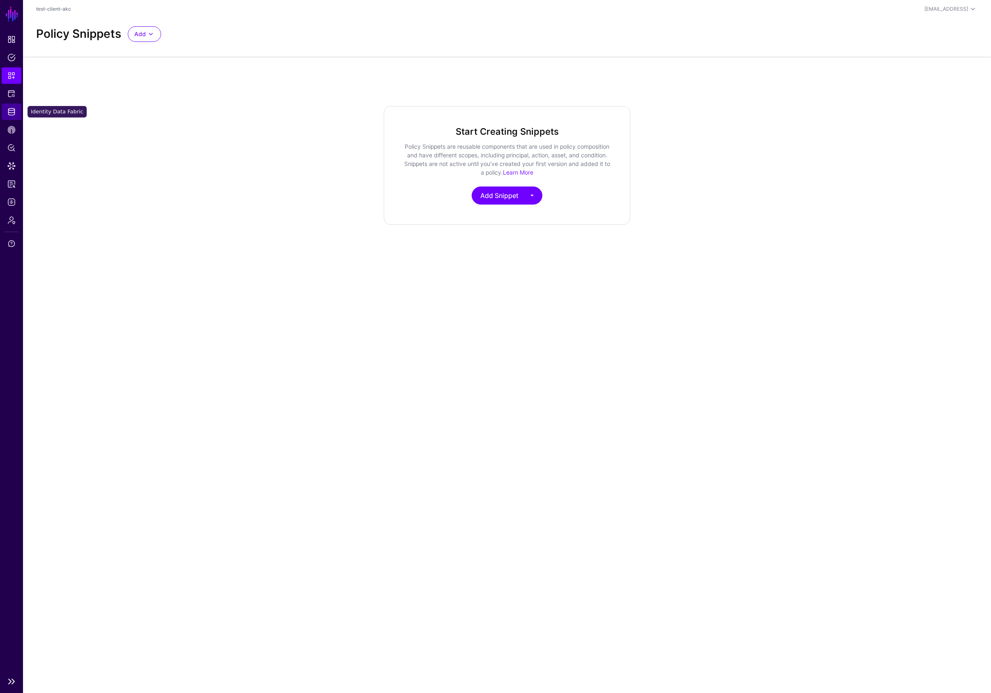
click at [12, 113] on span "Identity Data Fabric" at bounding box center [11, 112] width 8 height 8
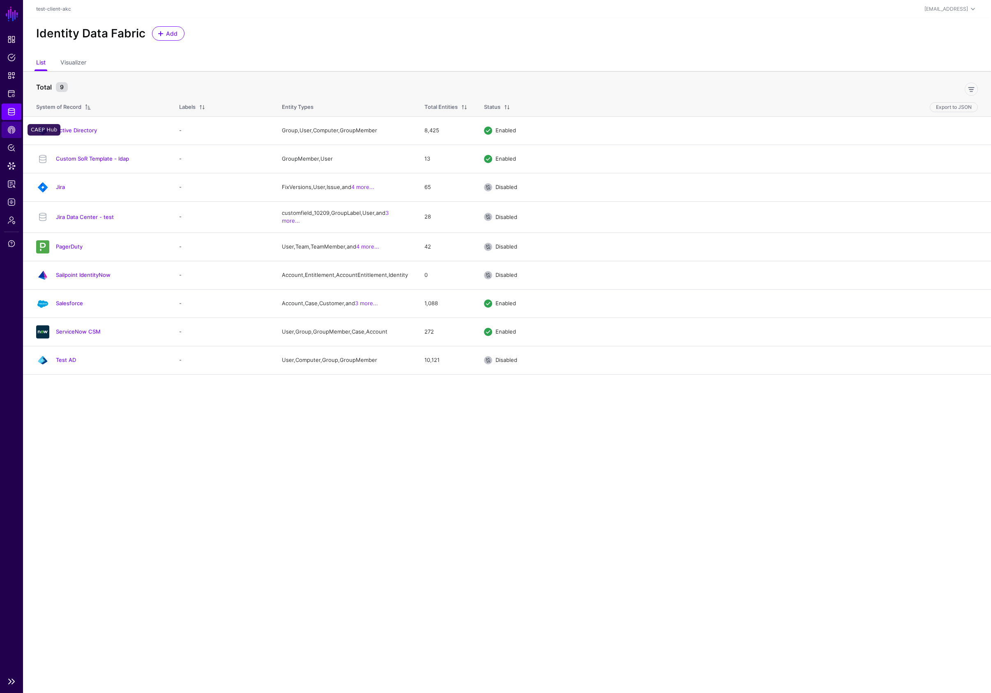
click at [12, 132] on span "CAEP Hub" at bounding box center [11, 130] width 8 height 8
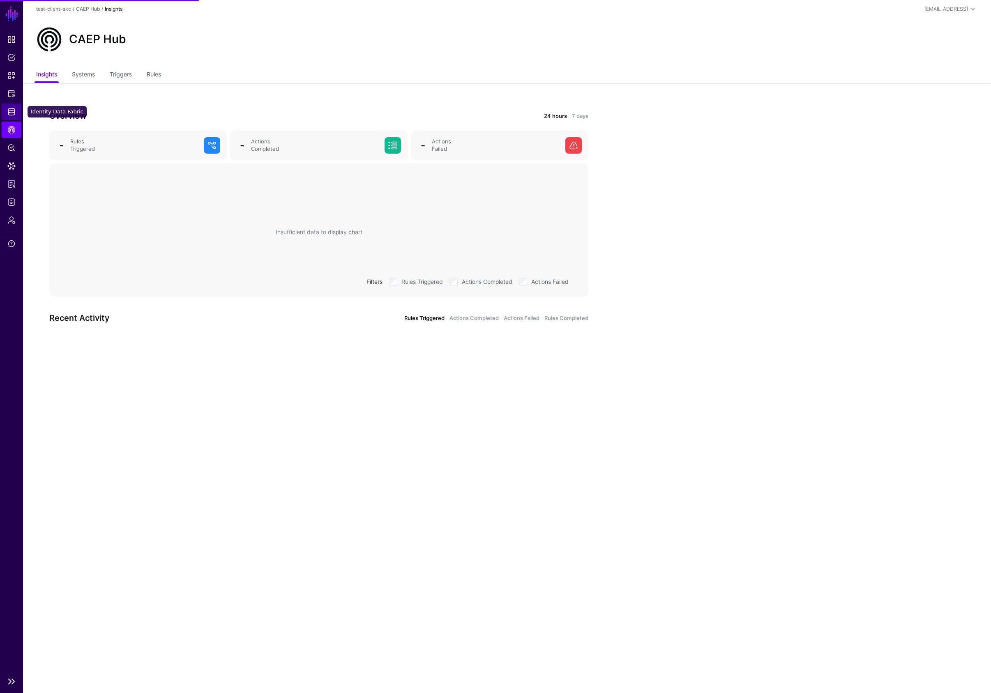
click at [11, 110] on span "Identity Data Fabric" at bounding box center [11, 112] width 8 height 8
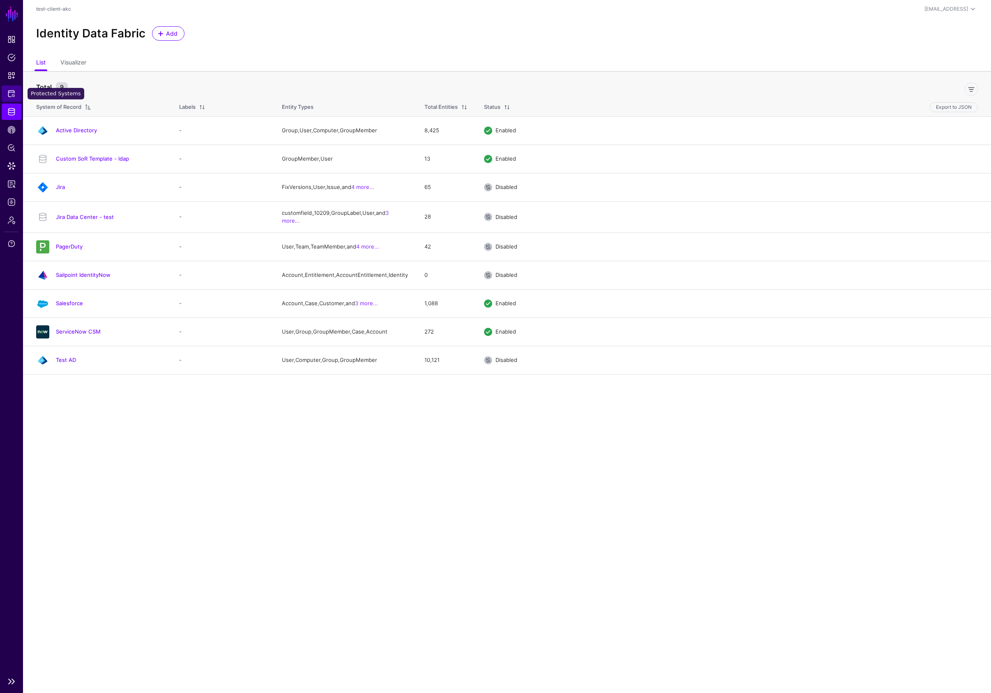
click at [11, 93] on span "Protected Systems" at bounding box center [11, 94] width 8 height 8
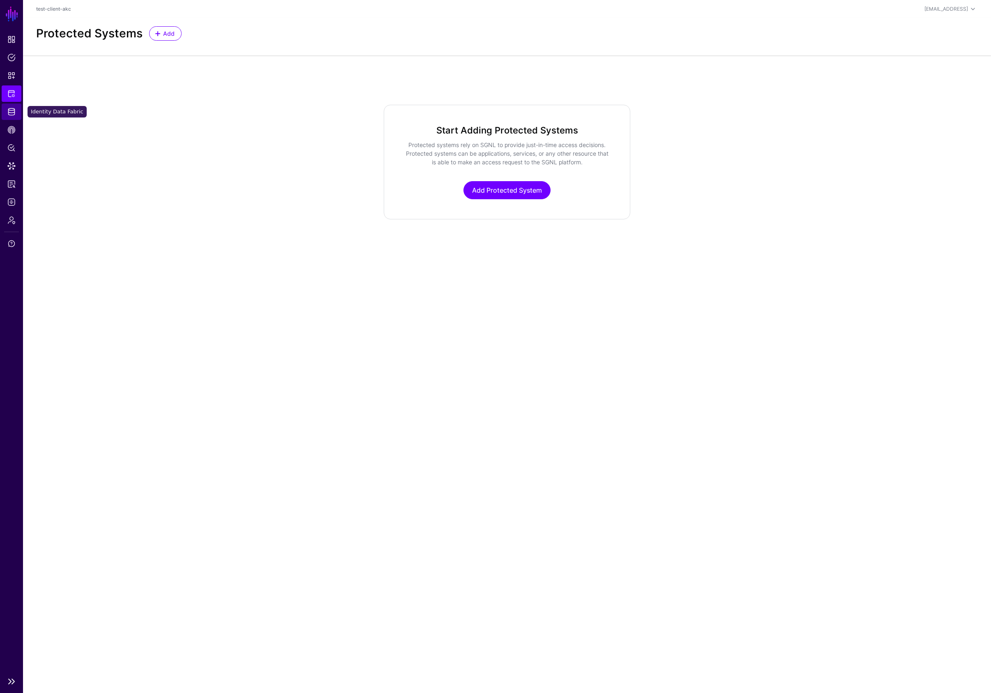
click at [15, 117] on link "Identity Data Fabric" at bounding box center [12, 111] width 20 height 16
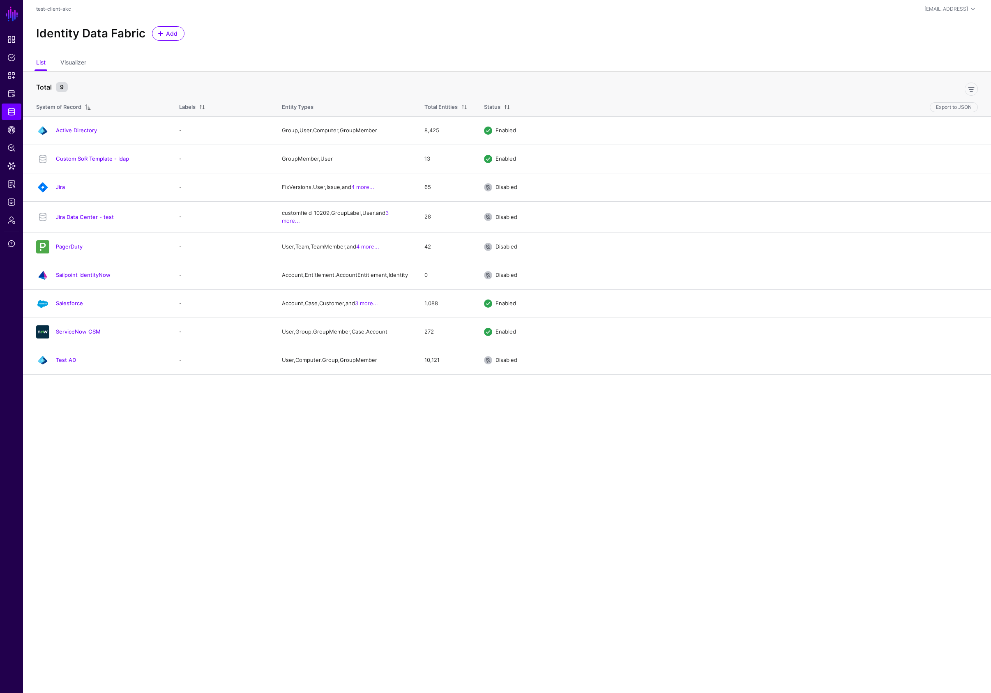
click at [77, 129] on link "Active Directory" at bounding box center [76, 130] width 41 height 7
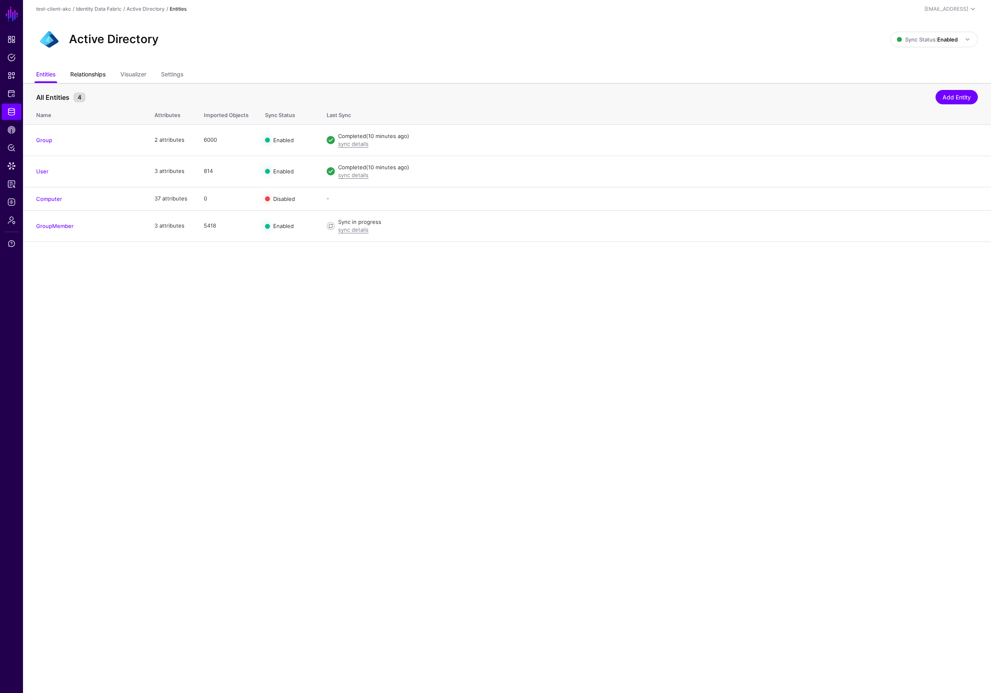
click at [95, 77] on link "Relationships" at bounding box center [87, 75] width 35 height 16
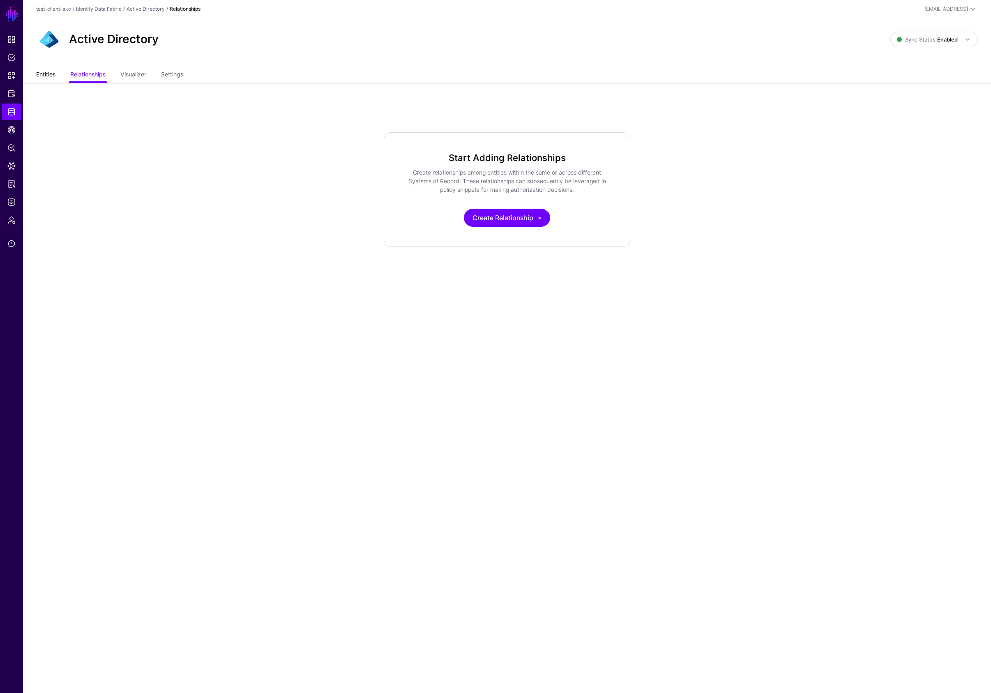
click at [45, 73] on link "Entities" at bounding box center [45, 75] width 19 height 16
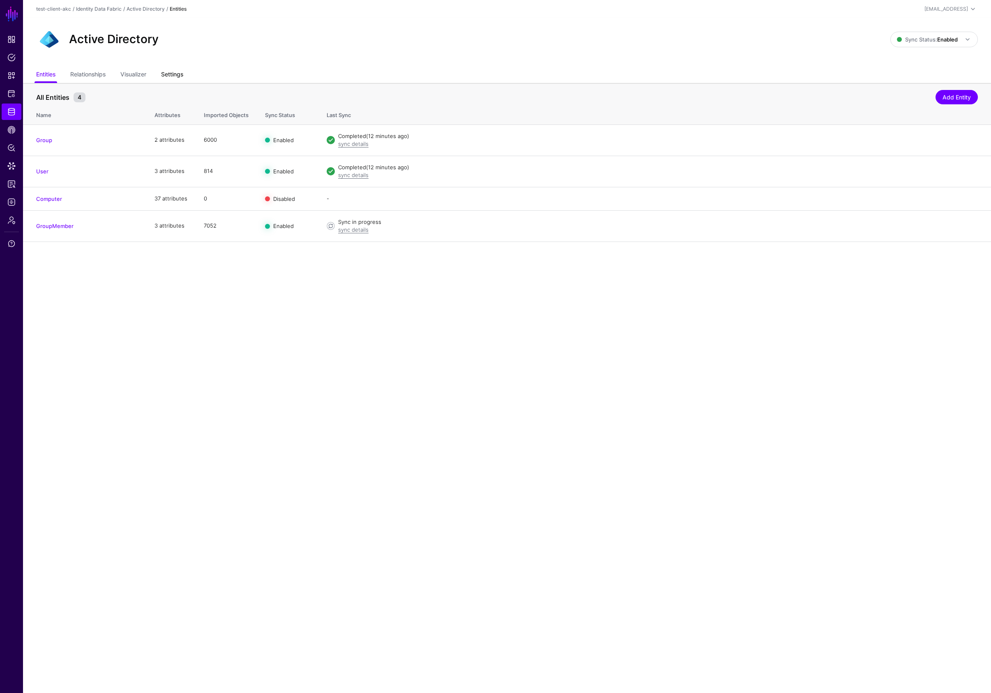
click at [177, 78] on link "Settings" at bounding box center [172, 75] width 22 height 16
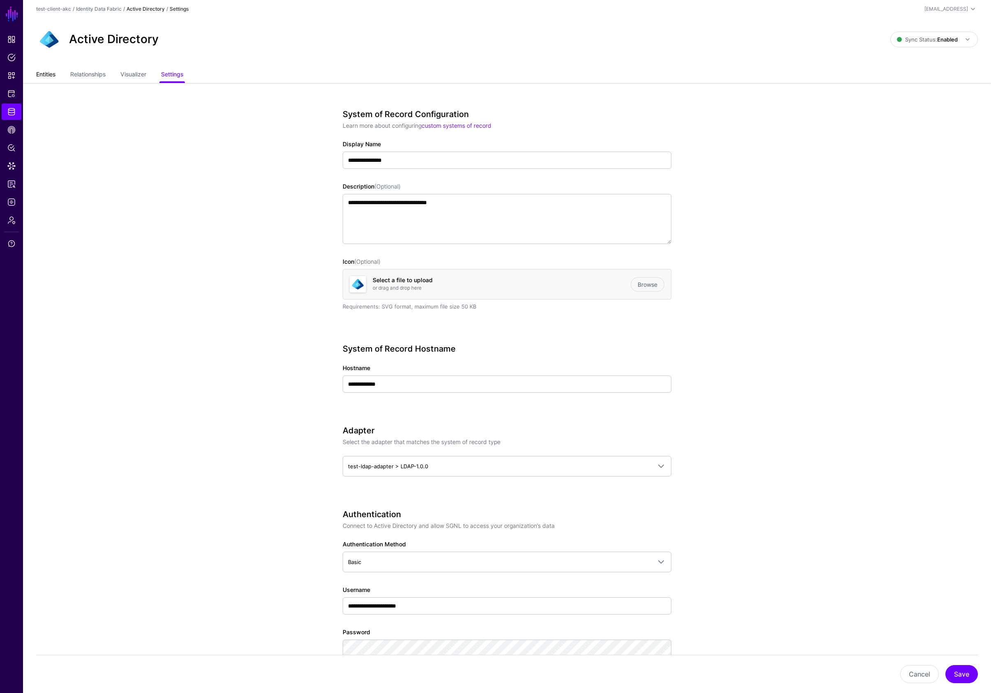
click at [48, 76] on link "Entities" at bounding box center [45, 75] width 19 height 16
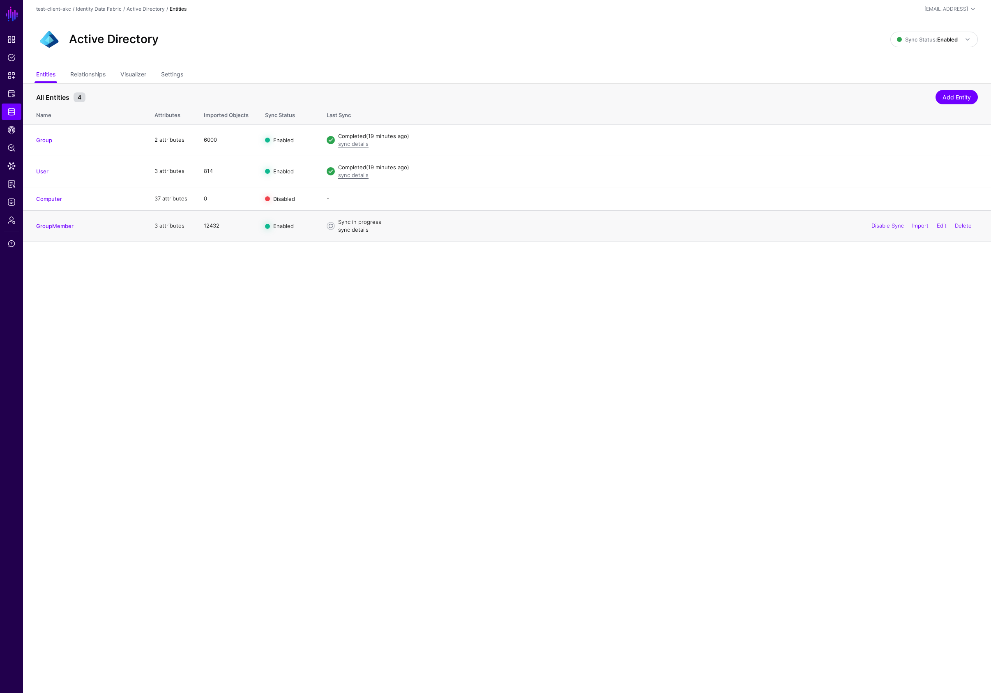
click at [361, 230] on link "sync details" at bounding box center [353, 229] width 30 height 7
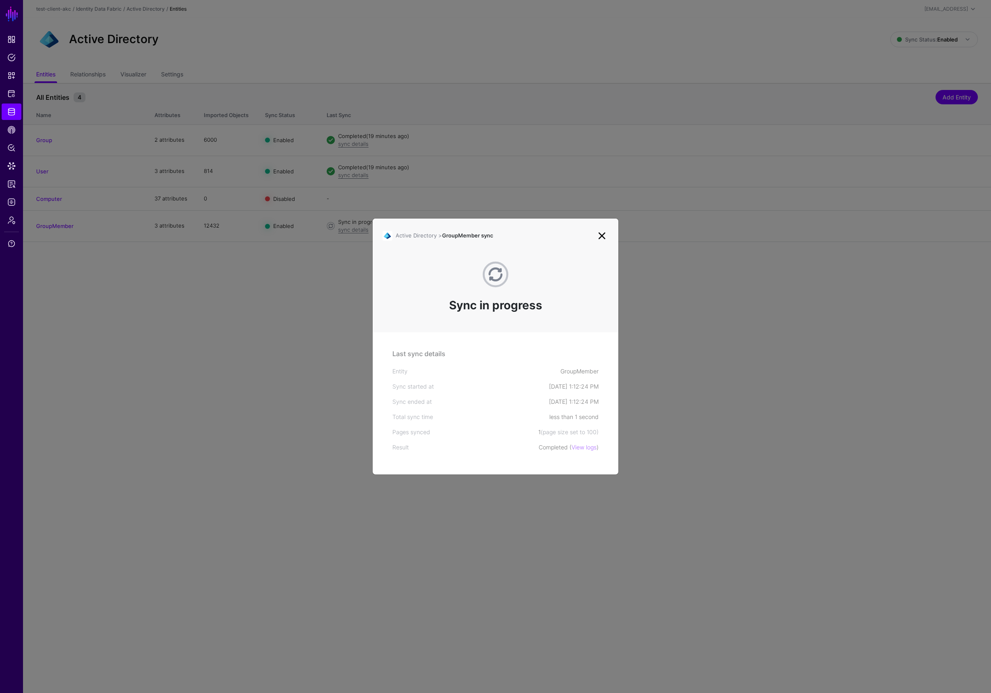
click at [602, 235] on link at bounding box center [601, 235] width 13 height 13
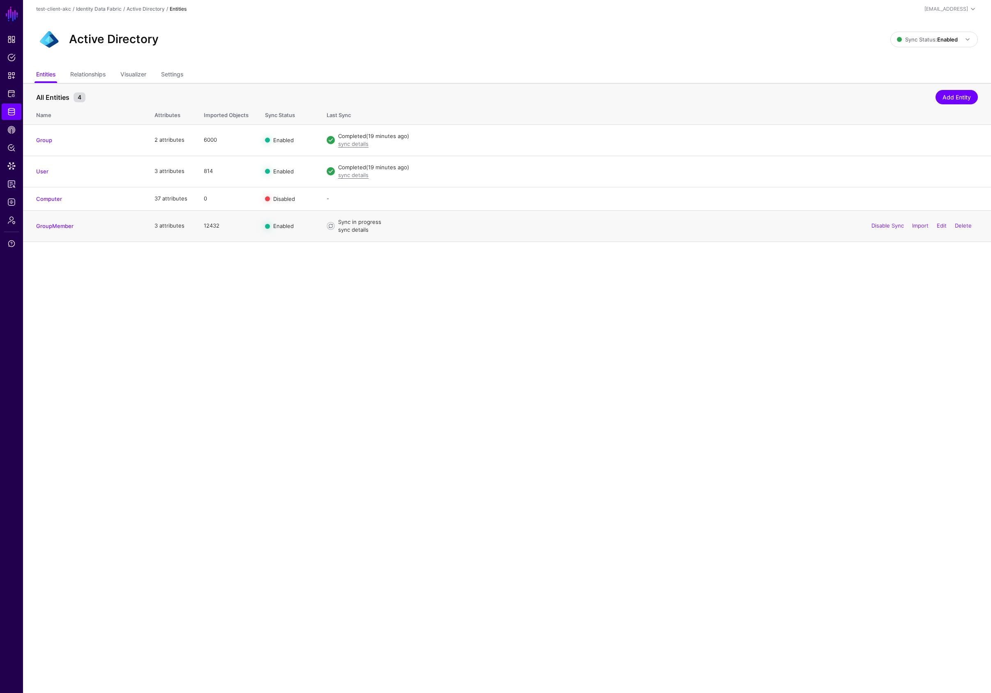
click at [353, 231] on link "sync details" at bounding box center [353, 229] width 30 height 7
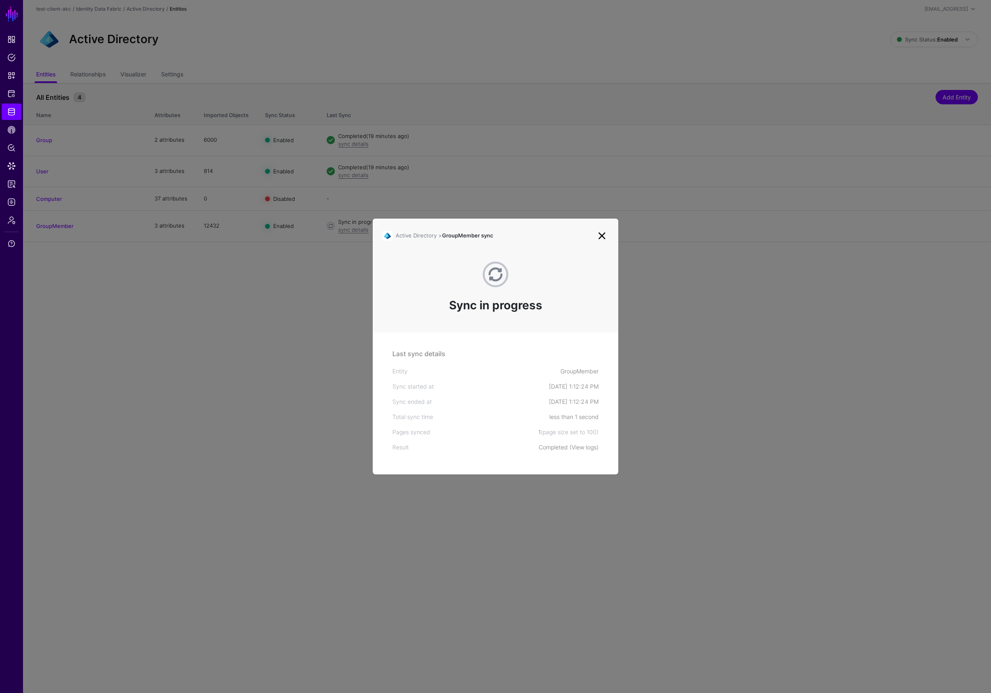
click at [584, 448] on link "View logs" at bounding box center [583, 447] width 25 height 7
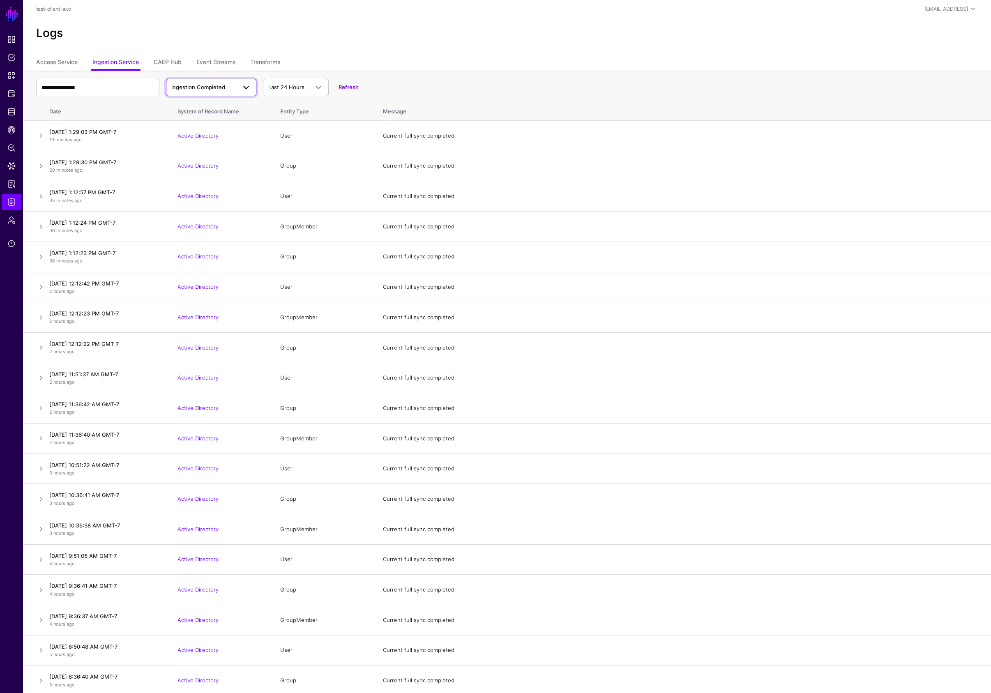
click at [199, 91] on span "Ingestion Completed" at bounding box center [203, 87] width 65 height 8
click at [200, 104] on span "Ingestion Started" at bounding box center [194, 106] width 44 height 7
click at [40, 133] on link at bounding box center [41, 136] width 10 height 10
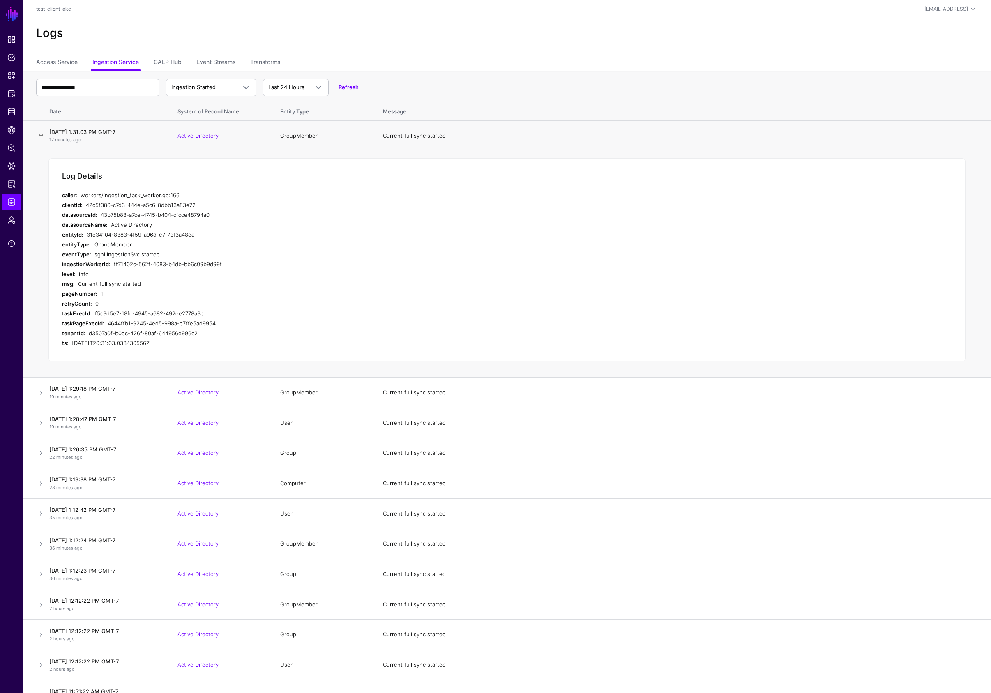
click at [40, 133] on link at bounding box center [41, 136] width 10 height 10
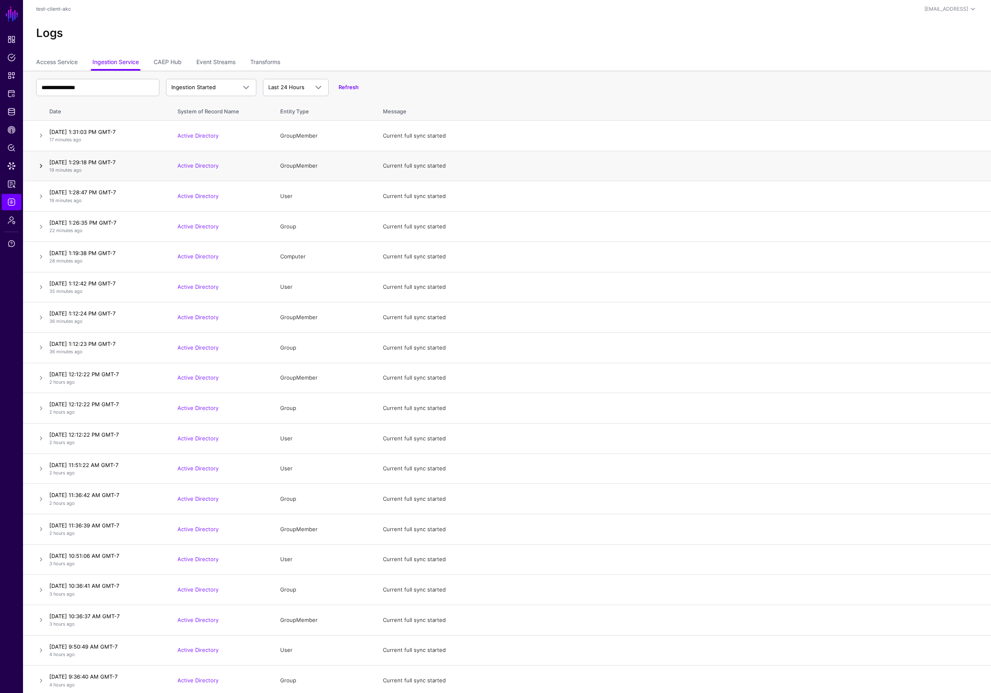
click at [40, 165] on link at bounding box center [41, 166] width 10 height 10
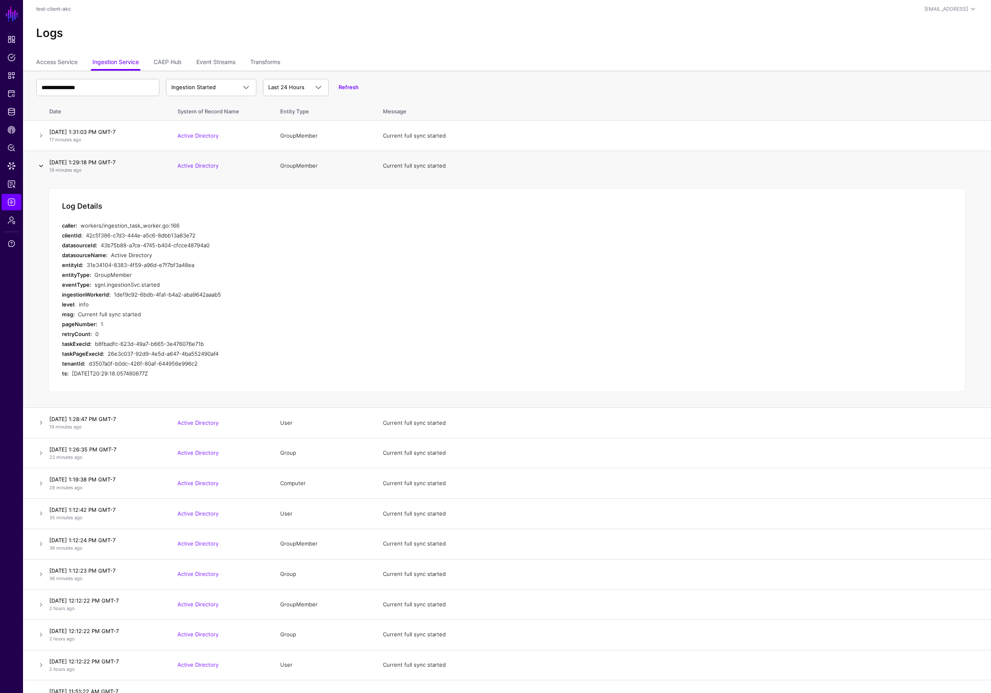
click at [40, 165] on link at bounding box center [41, 166] width 10 height 10
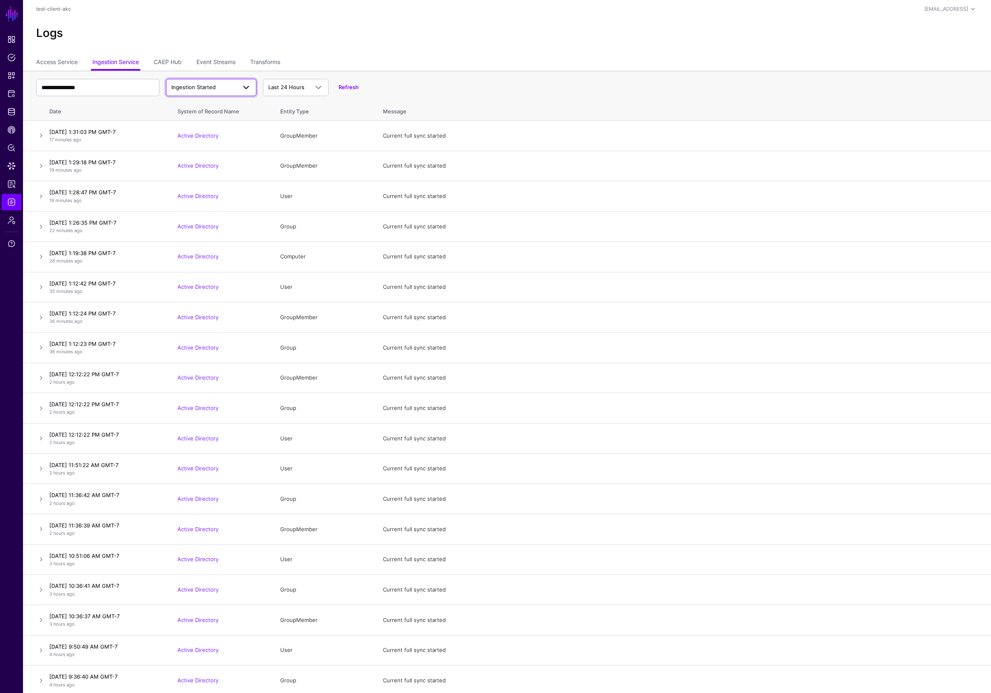
click at [216, 85] on span "Ingestion Started" at bounding box center [203, 87] width 65 height 8
click at [213, 116] on span "Ingestion Completed" at bounding box center [198, 119] width 53 height 7
click at [43, 228] on link at bounding box center [41, 227] width 10 height 10
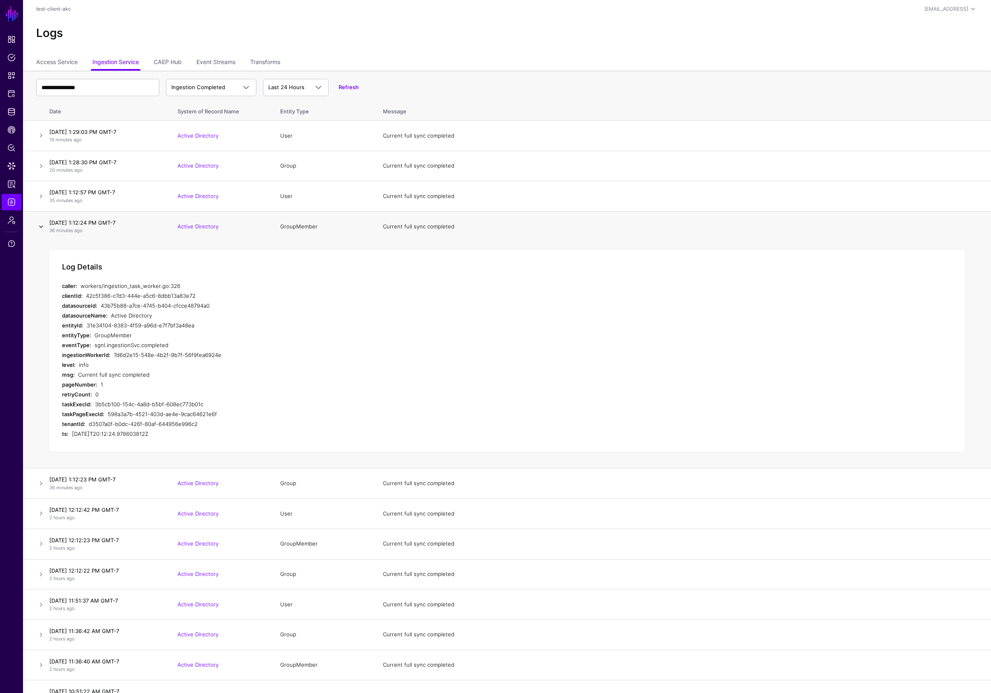
click at [43, 228] on link at bounding box center [41, 227] width 10 height 10
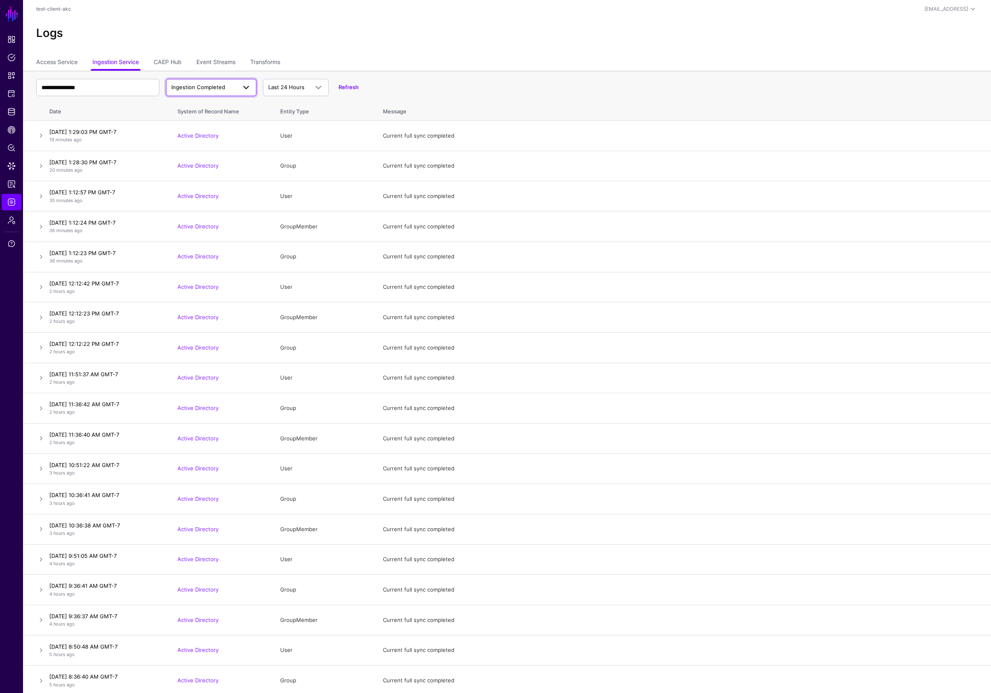
click at [199, 85] on span "Ingestion Completed" at bounding box center [198, 87] width 54 height 7
click at [205, 129] on div "Ingestion Failed" at bounding box center [210, 133] width 77 height 8
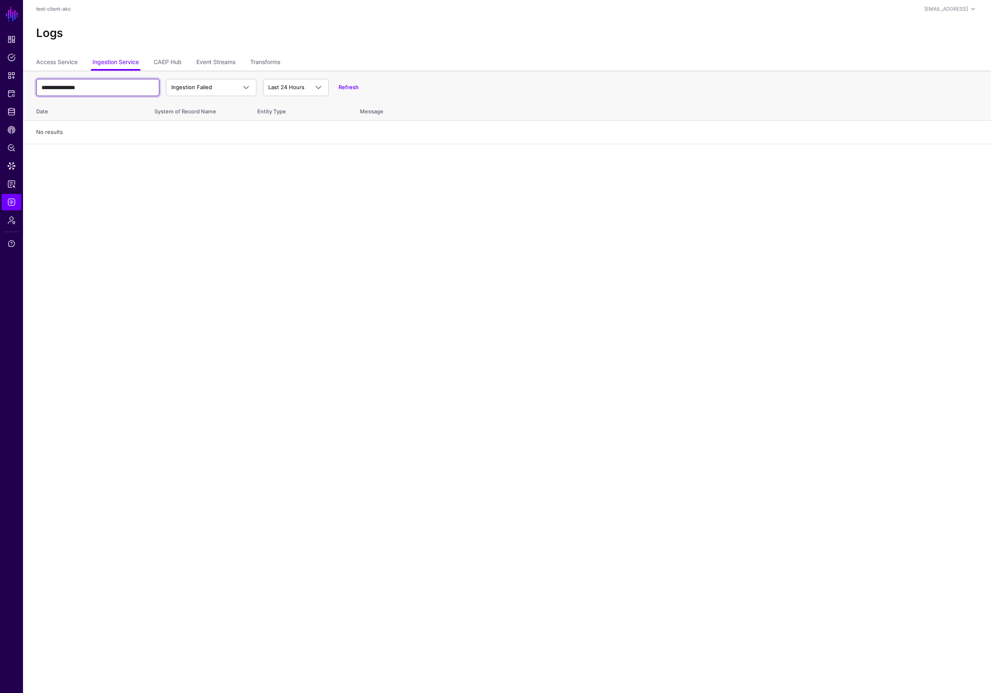
click at [101, 91] on input "**********" at bounding box center [97, 87] width 123 height 17
click at [14, 108] on span "Identity Data Fabric" at bounding box center [11, 112] width 8 height 8
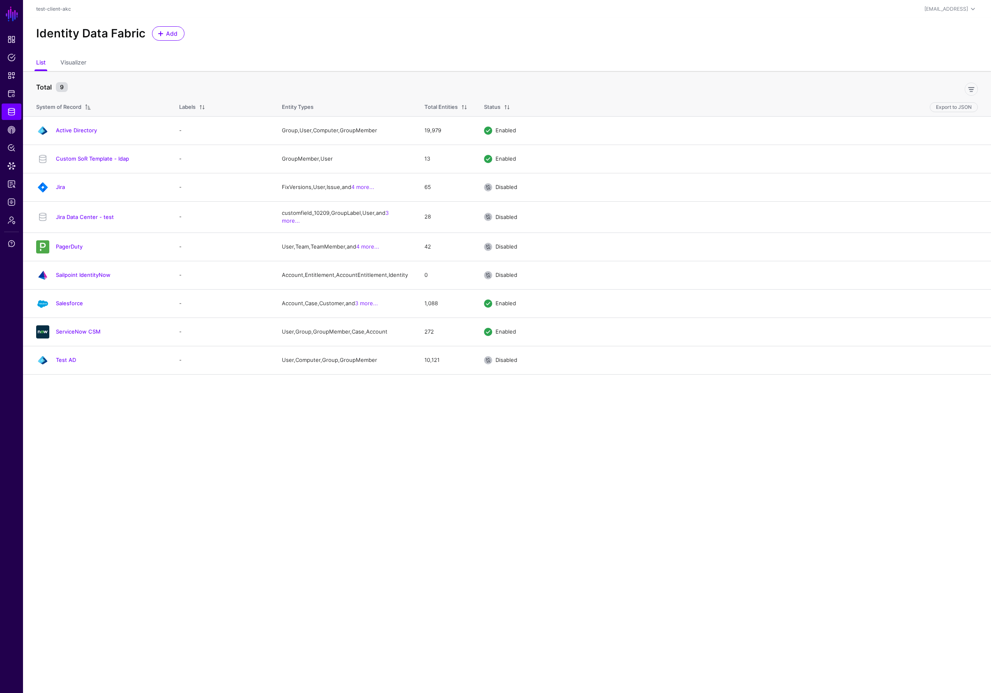
click at [80, 129] on link "Active Directory" at bounding box center [76, 130] width 41 height 7
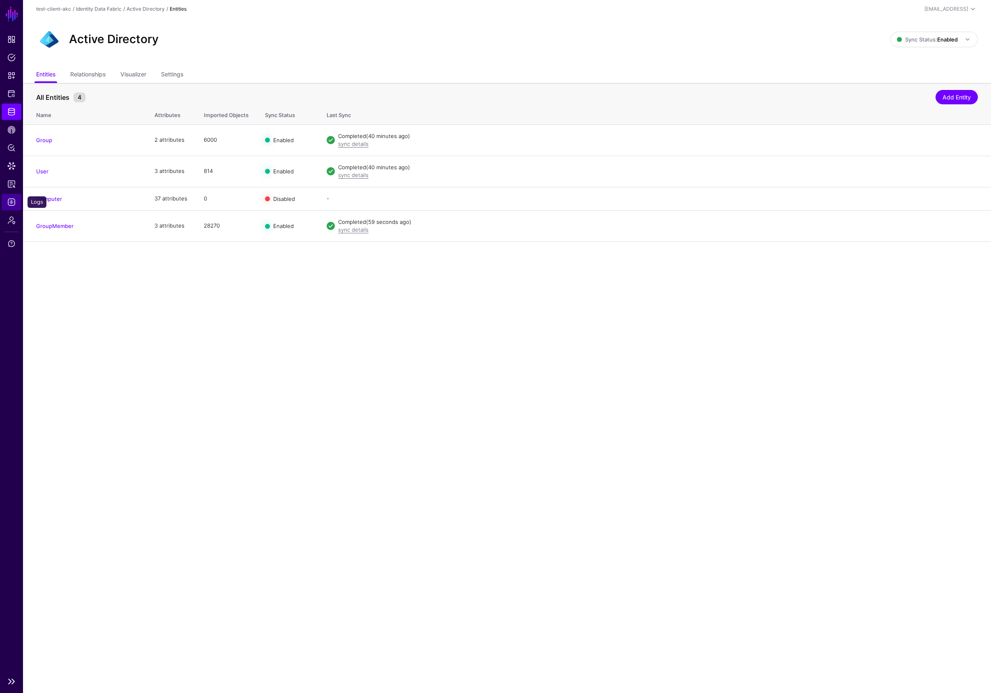
click at [12, 200] on span "Logs" at bounding box center [11, 202] width 8 height 8
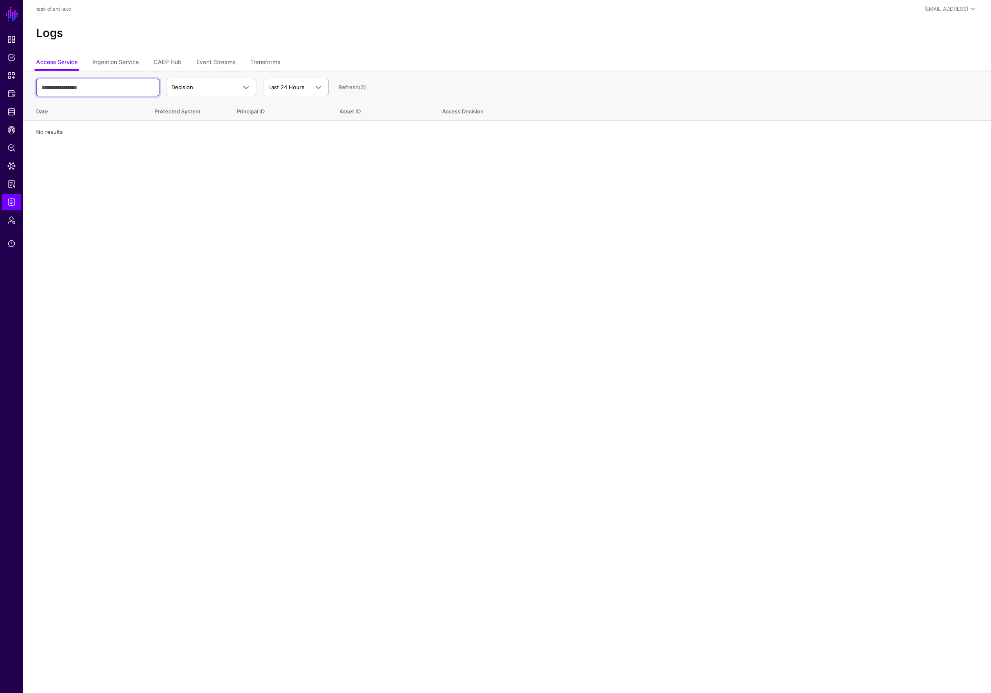
click at [114, 83] on input "text" at bounding box center [97, 87] width 123 height 17
click at [209, 88] on span "Decision" at bounding box center [203, 87] width 65 height 8
click at [122, 63] on link "Ingestion Service" at bounding box center [115, 63] width 46 height 16
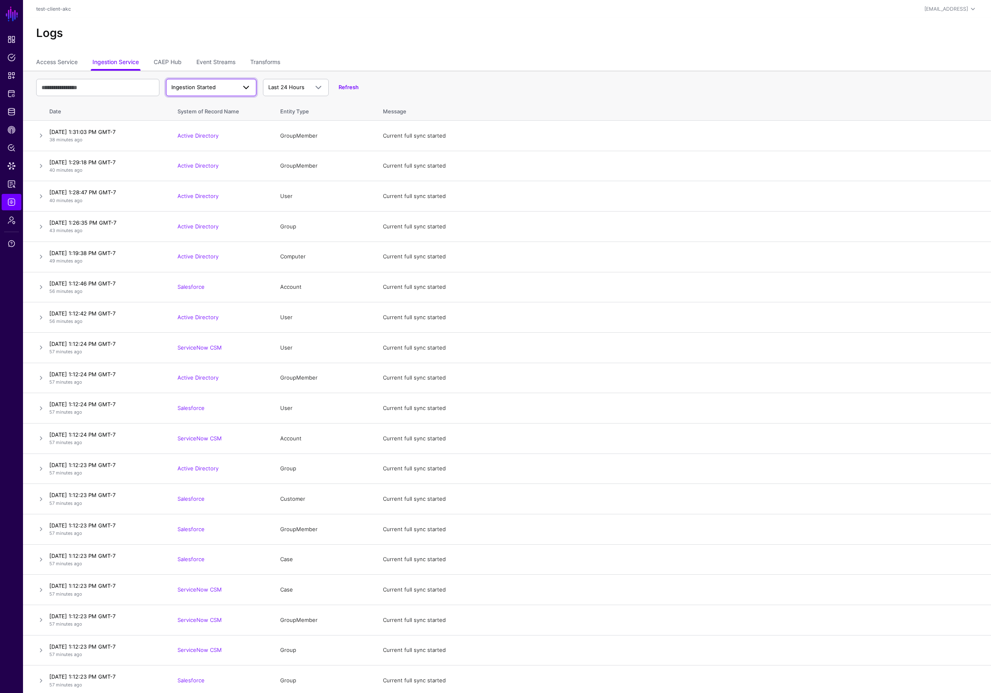
click at [209, 89] on span "Ingestion Started" at bounding box center [193, 87] width 44 height 7
click at [210, 116] on span "Ingestion Completed" at bounding box center [198, 119] width 53 height 7
click at [14, 112] on span "Identity Data Fabric" at bounding box center [11, 112] width 8 height 8
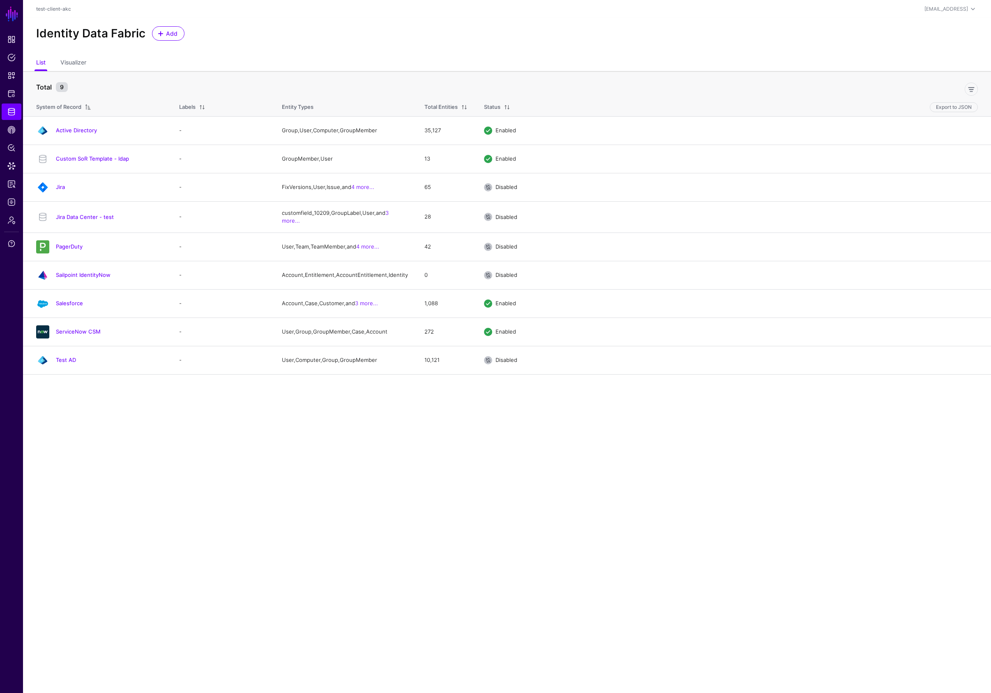
click at [74, 131] on link "Active Directory" at bounding box center [76, 130] width 41 height 7
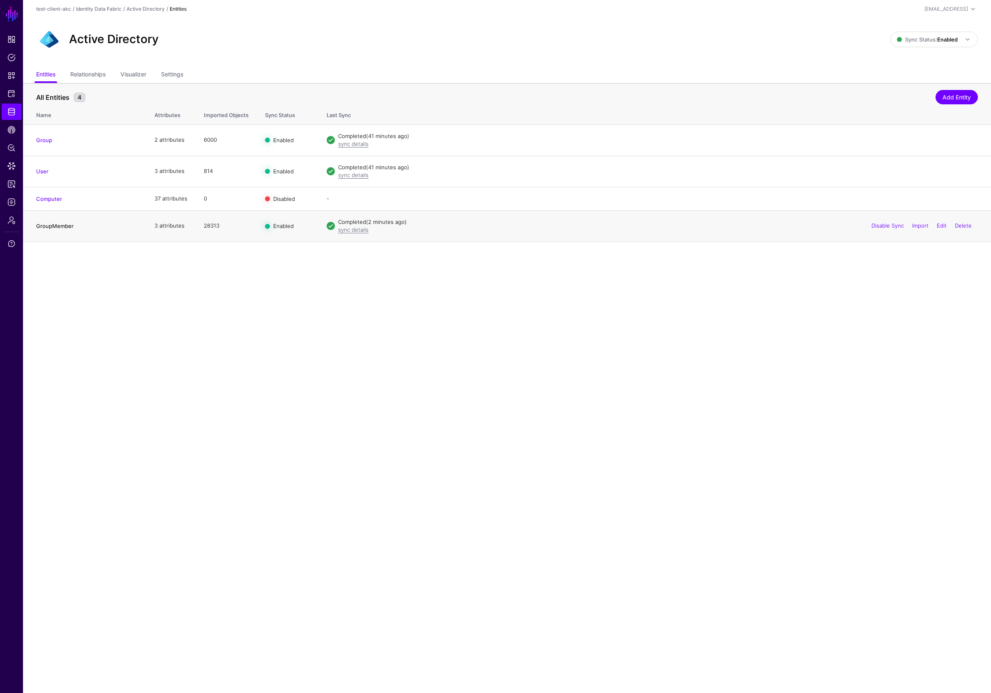
click at [62, 225] on link "GroupMember" at bounding box center [54, 226] width 37 height 7
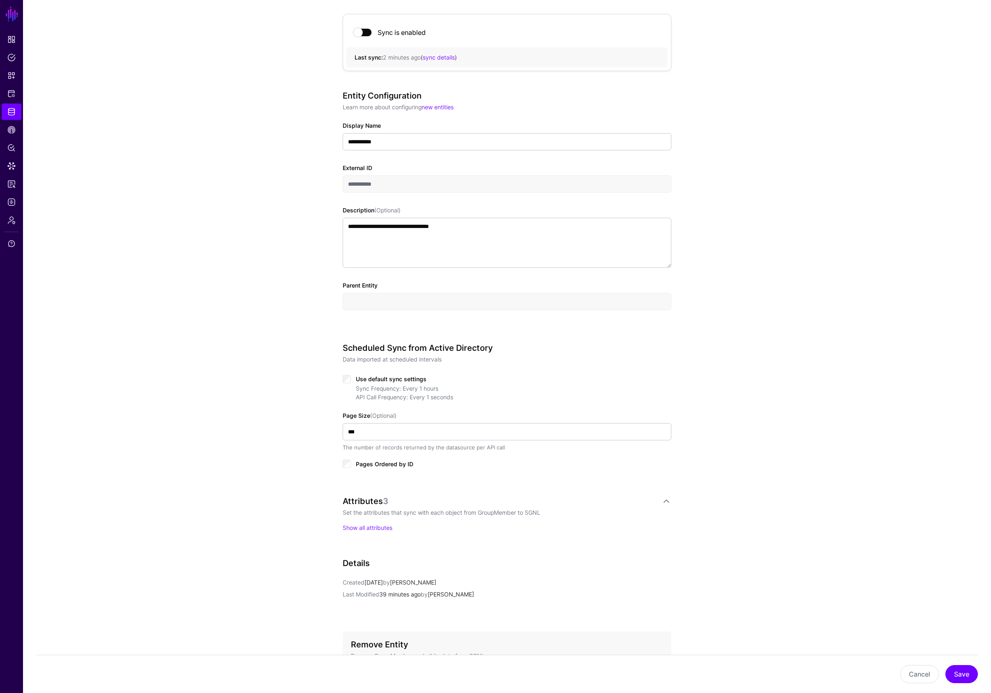
scroll to position [159, 0]
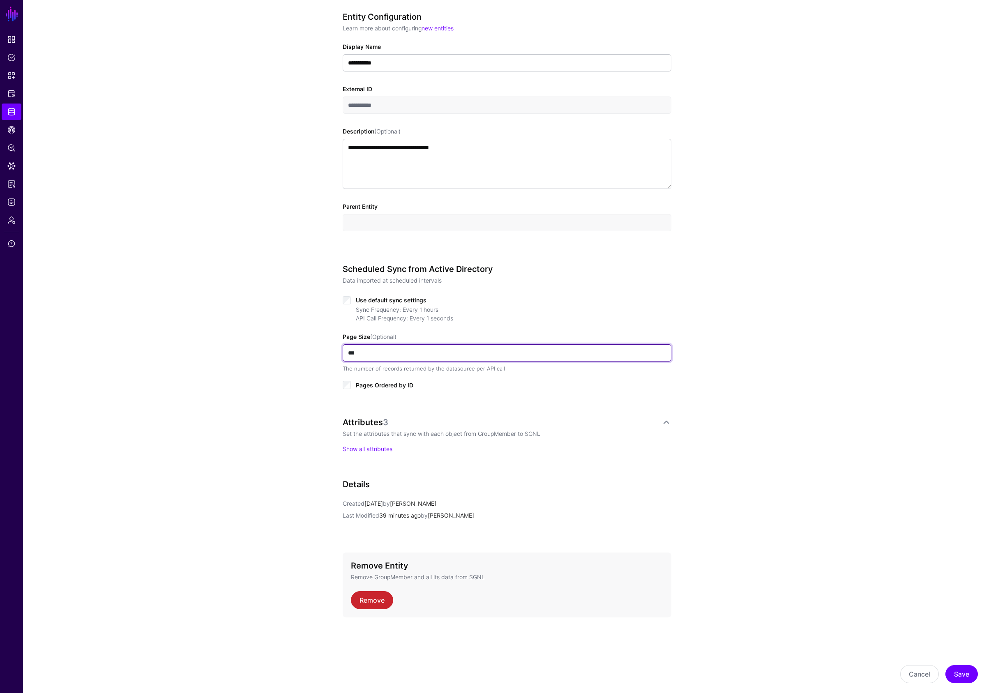
click at [366, 352] on input "***" at bounding box center [507, 352] width 329 height 17
drag, startPoint x: 367, startPoint y: 353, endPoint x: 330, endPoint y: 351, distance: 37.4
click at [330, 351] on div "**********" at bounding box center [506, 301] width 381 height 784
type input "***"
click at [962, 673] on button "Save" at bounding box center [961, 674] width 32 height 18
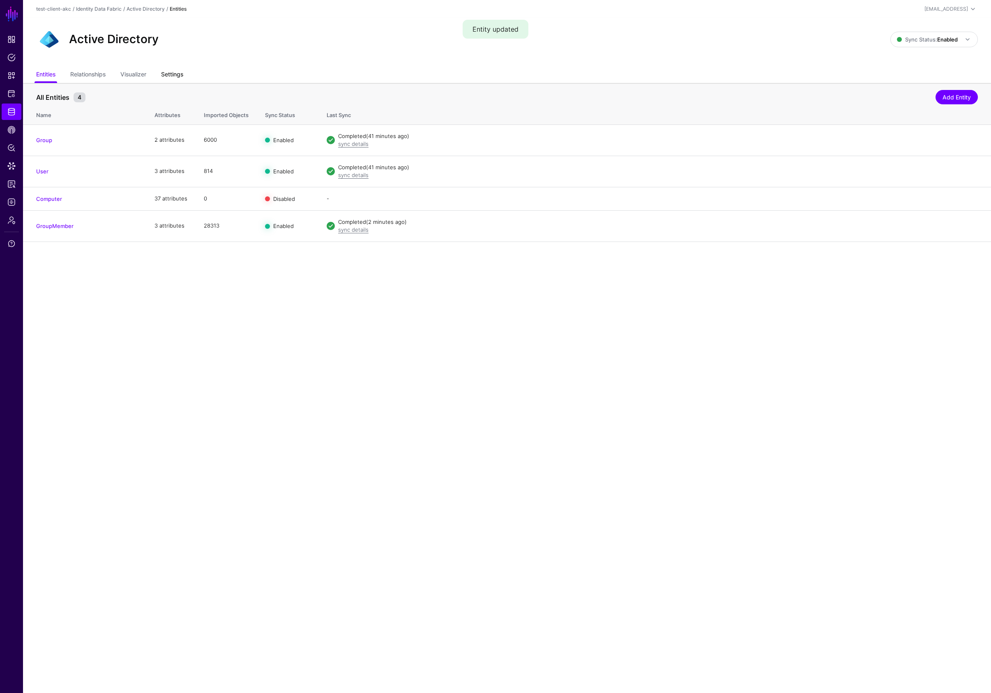
click at [179, 75] on link "Settings" at bounding box center [172, 75] width 22 height 16
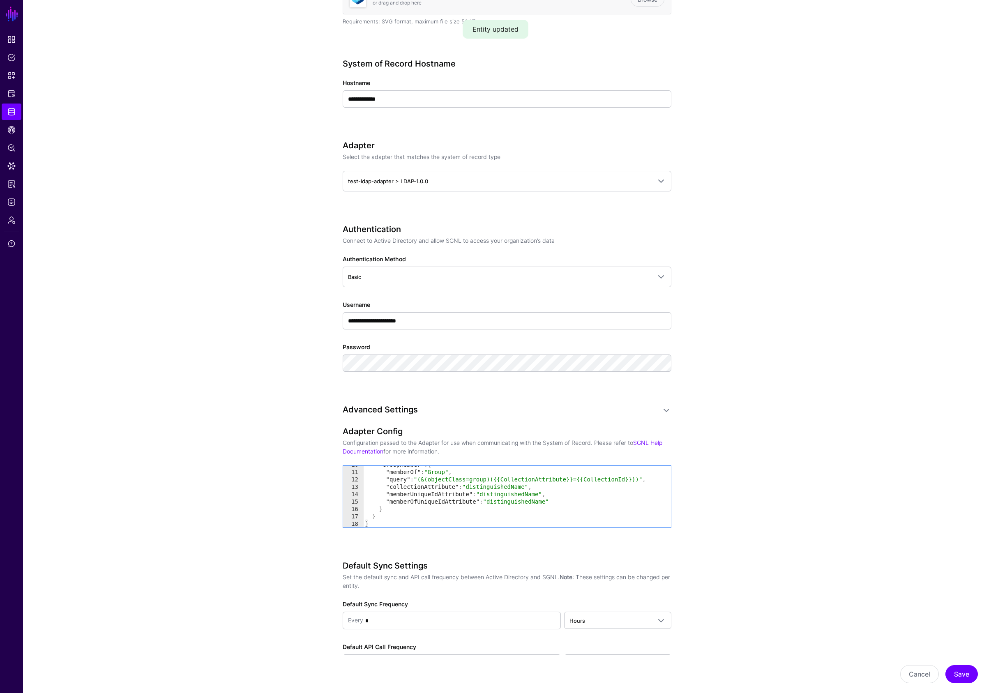
scroll to position [71, 0]
click at [570, 501] on div ""GroupMember" : { "memberOf" : "Group" , "query" : "(&(objectClass=group)({{Col…" at bounding box center [516, 499] width 307 height 76
type textarea "**********"
type textarea "********"
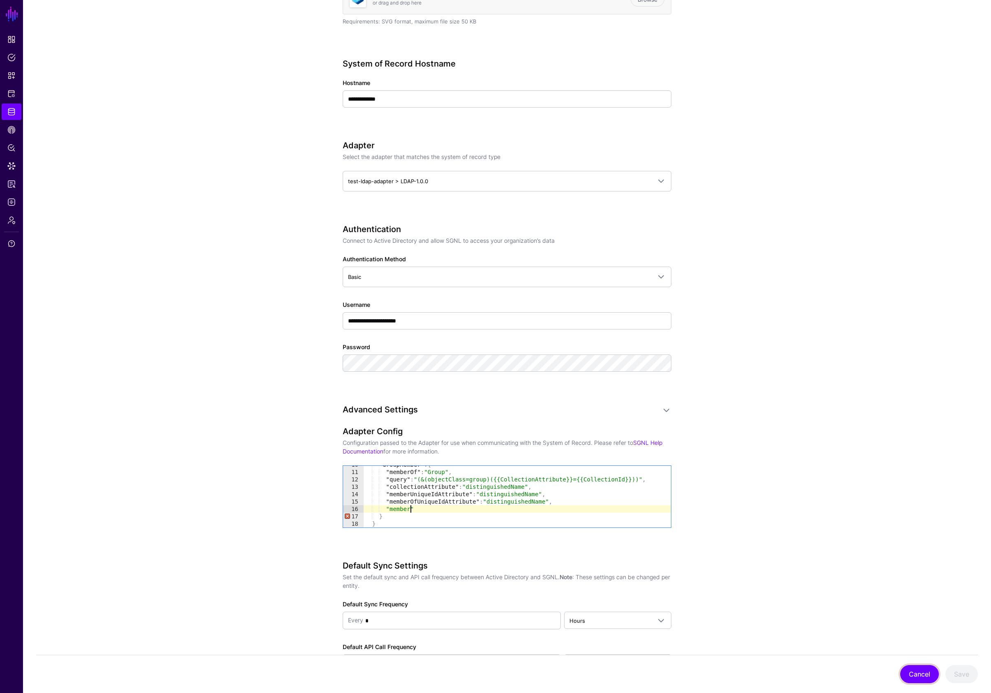
click at [915, 673] on button "Cancel" at bounding box center [919, 674] width 39 height 18
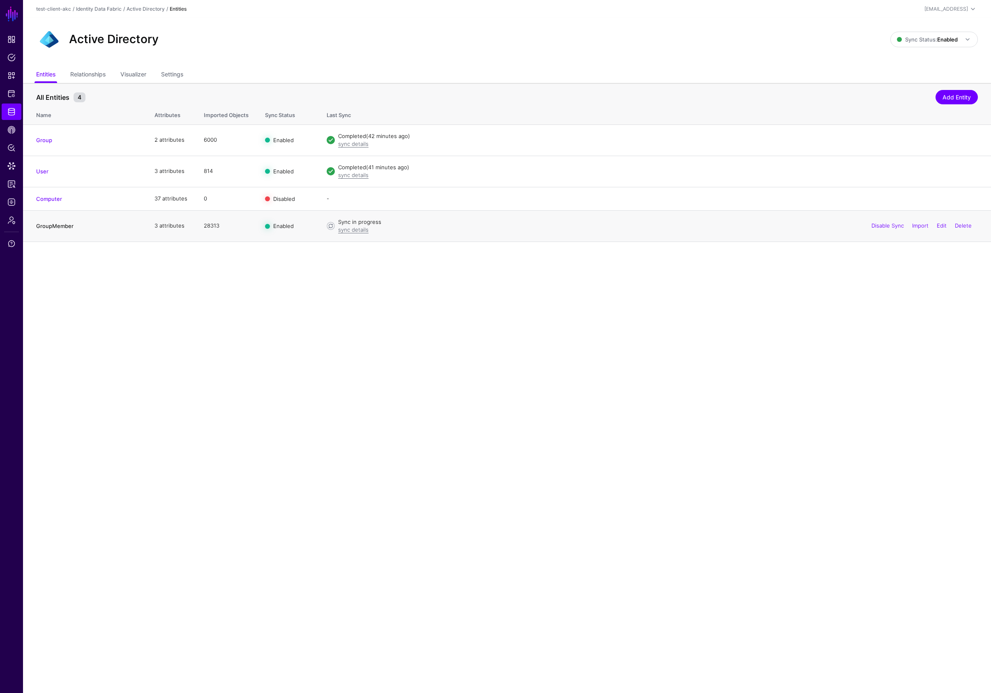
click at [65, 227] on link "GroupMember" at bounding box center [54, 226] width 37 height 7
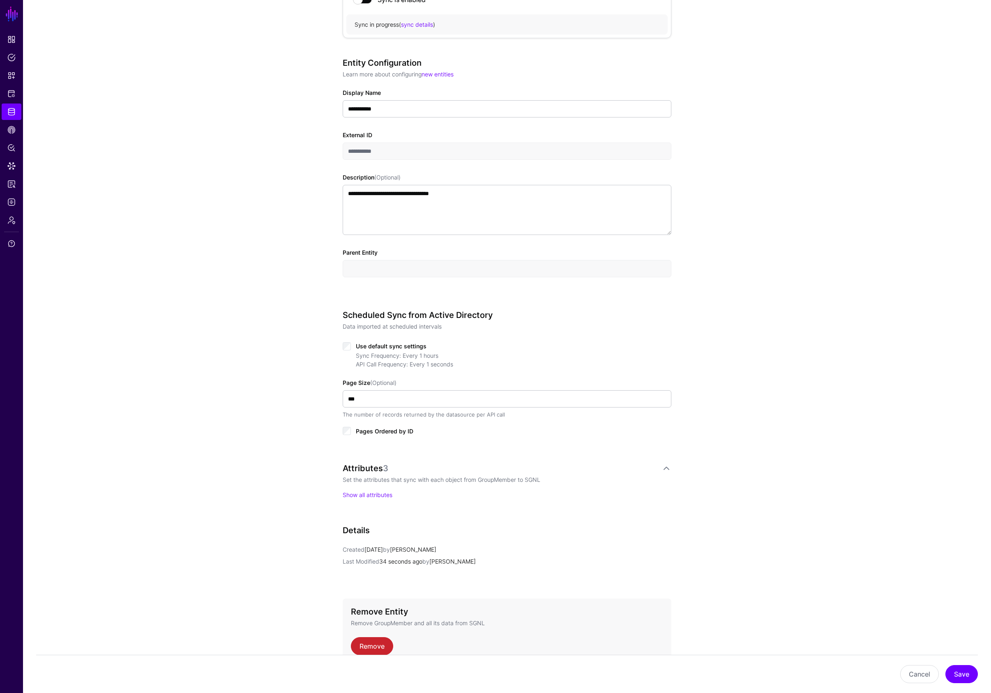
scroll to position [159, 0]
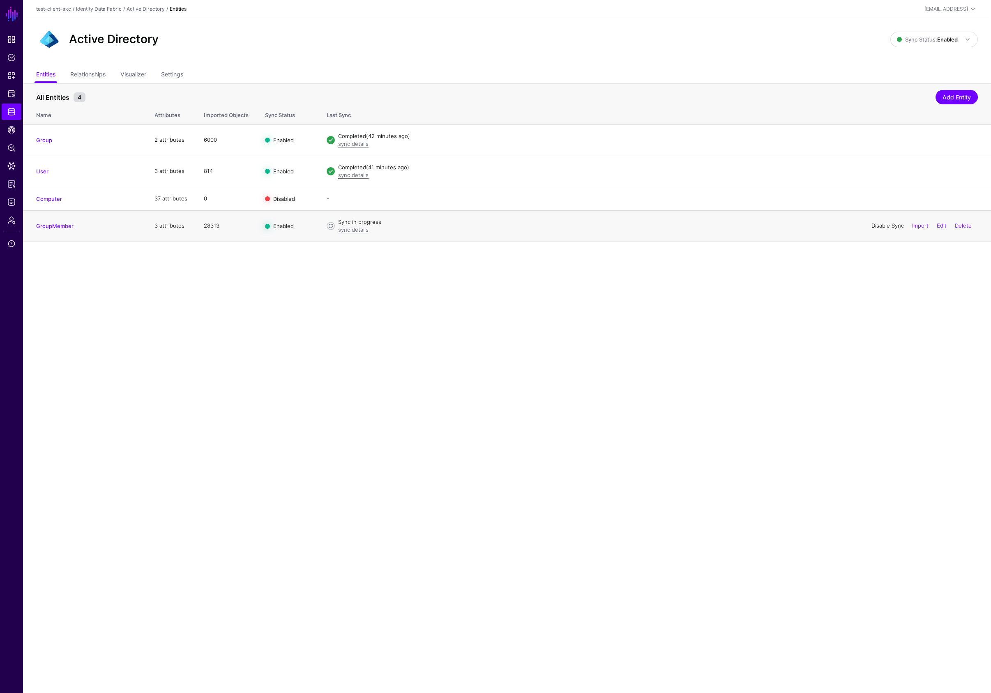
click at [888, 226] on link "Disable Sync" at bounding box center [887, 225] width 32 height 7
click at [172, 72] on link "Settings" at bounding box center [172, 75] width 22 height 16
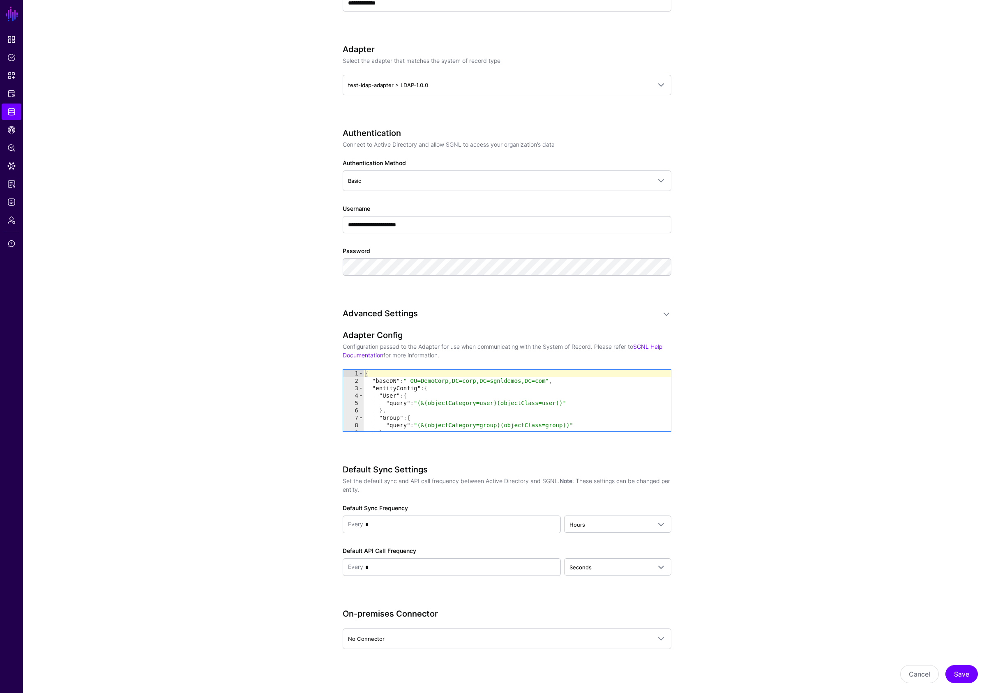
scroll to position [402, 0]
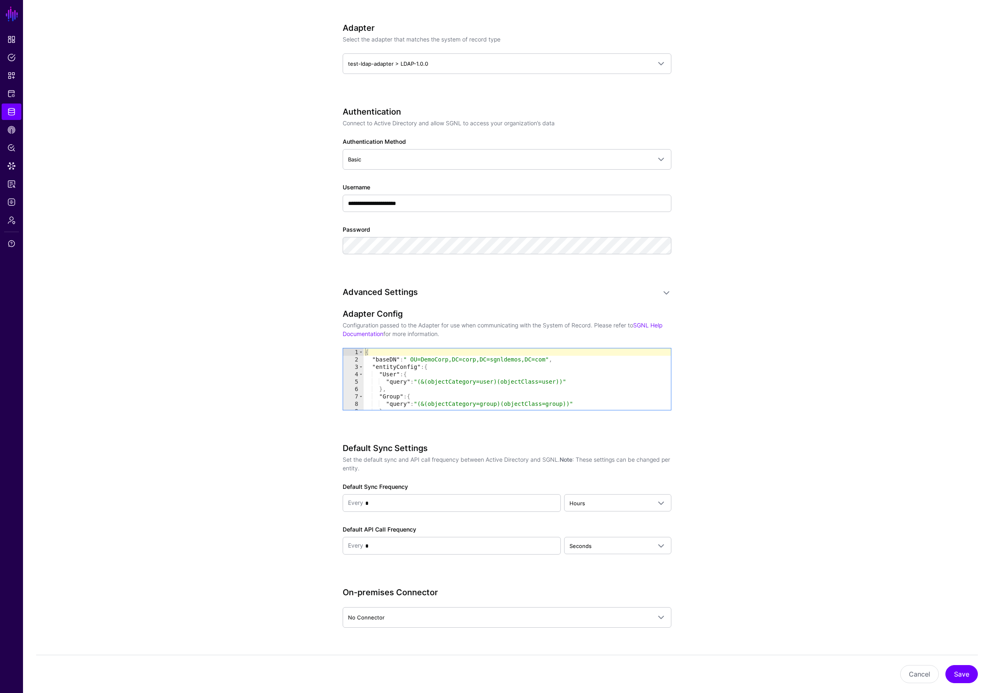
click at [575, 398] on div "{ "baseDN" : " OU=DemoCorp,DC=corp,DC=sgnldemos,DC=com" , "entityConfig" : { "U…" at bounding box center [516, 386] width 307 height 76
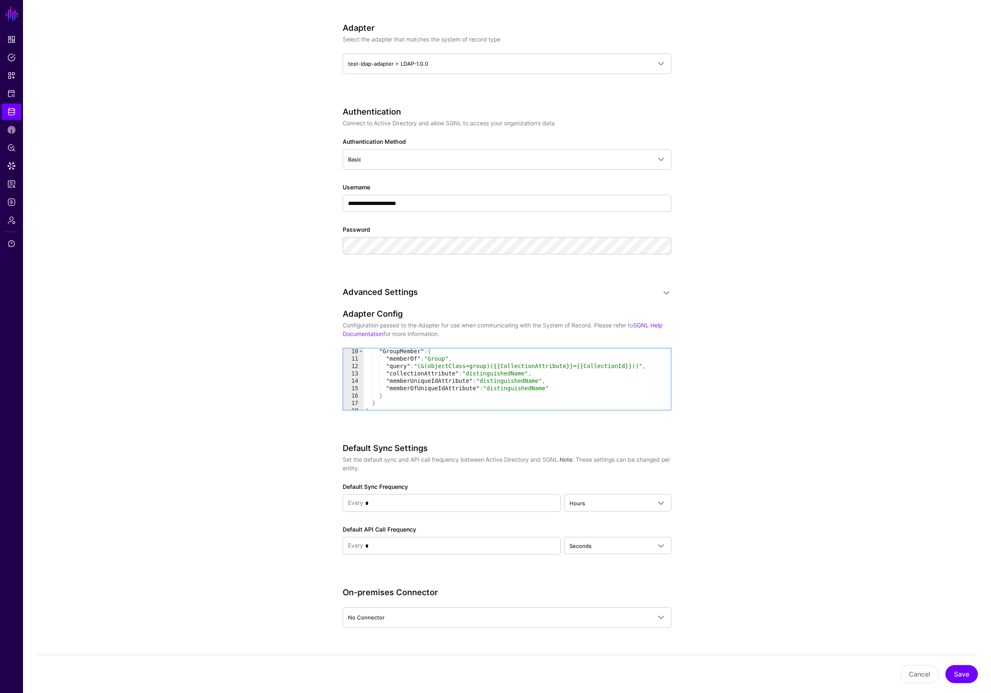
scroll to position [67, 0]
click at [574, 390] on div ""GroupMember" : { "memberOf" : "Group" , "query" : "(&(objectClass=group)({{Col…" at bounding box center [516, 385] width 307 height 76
type textarea "**********"
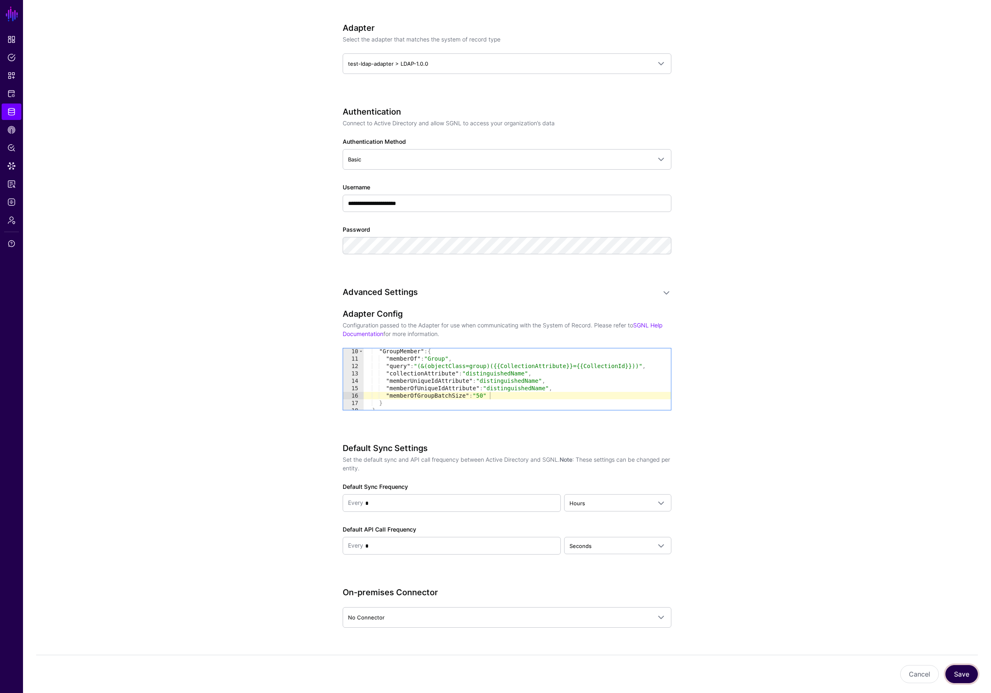
drag, startPoint x: 963, startPoint y: 674, endPoint x: 945, endPoint y: 662, distance: 21.4
click at [964, 674] on button "Save" at bounding box center [961, 674] width 32 height 18
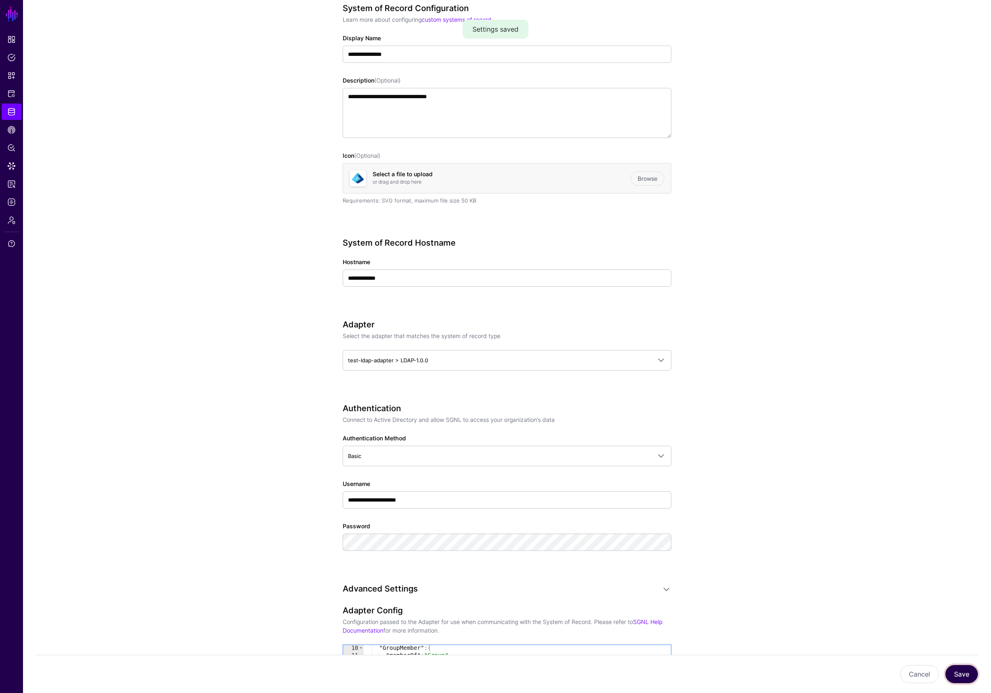
scroll to position [0, 0]
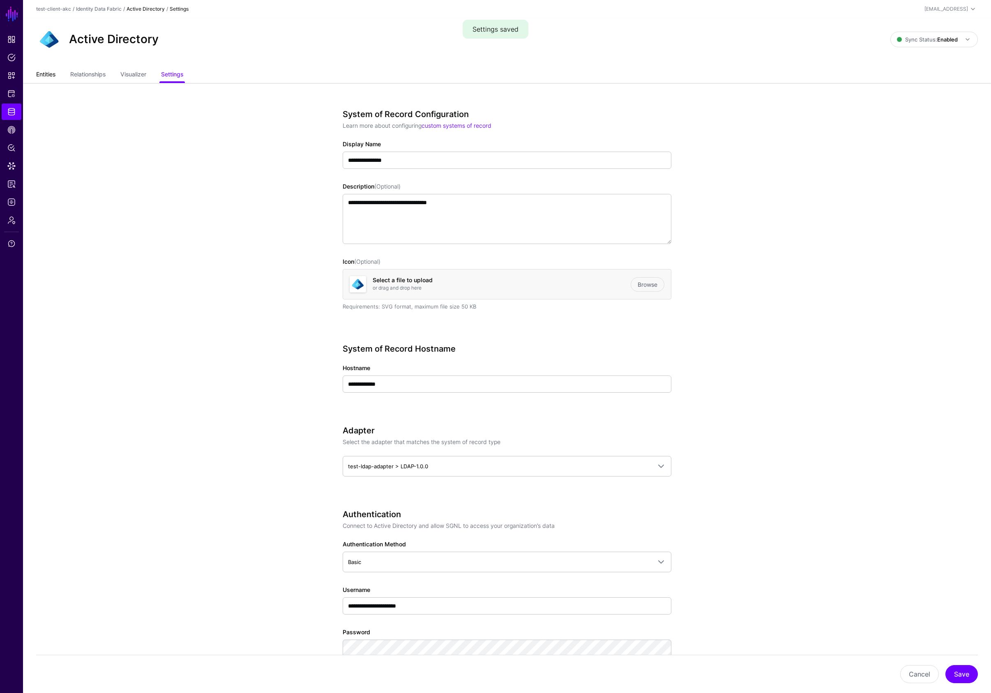
click at [46, 76] on link "Entities" at bounding box center [45, 75] width 19 height 16
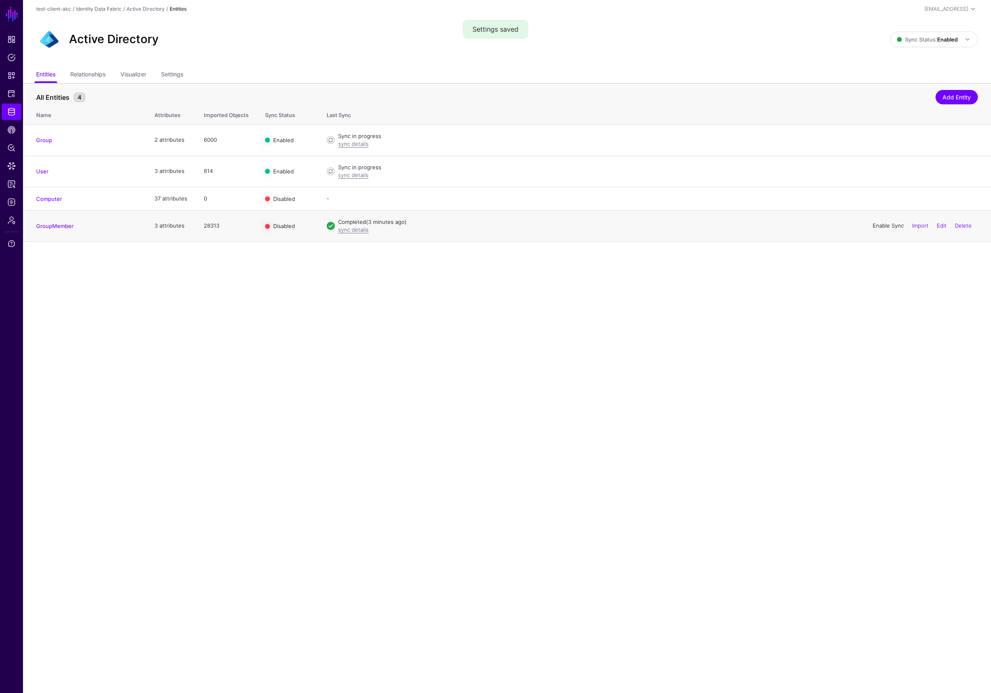
click at [886, 226] on link "Enable Sync" at bounding box center [887, 225] width 31 height 7
click at [350, 231] on link "sync details" at bounding box center [353, 229] width 30 height 7
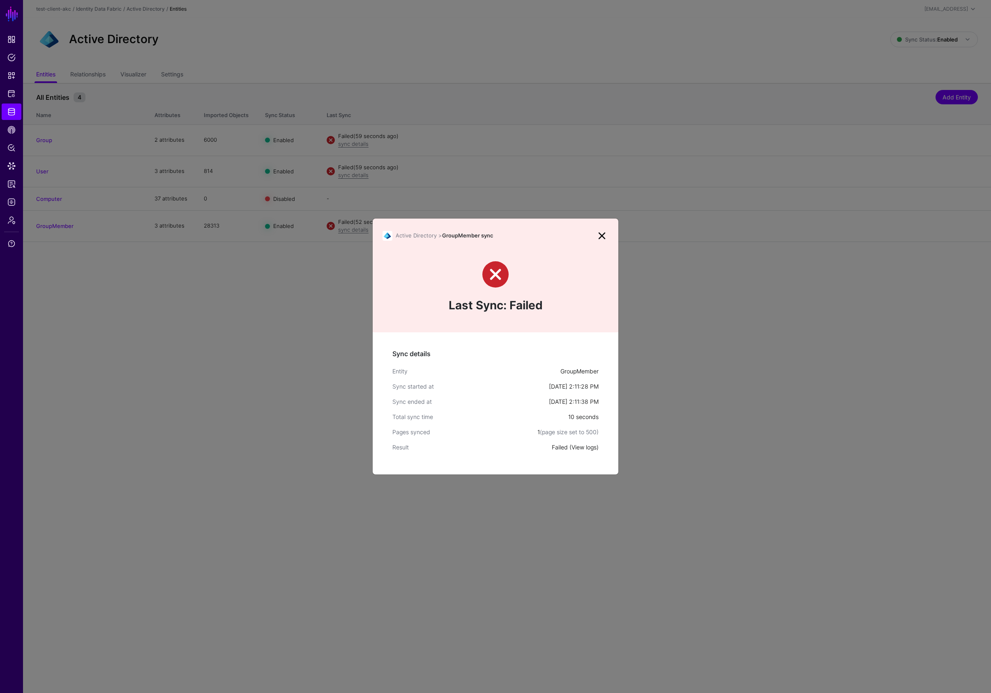
click at [582, 446] on link "View logs" at bounding box center [583, 447] width 25 height 7
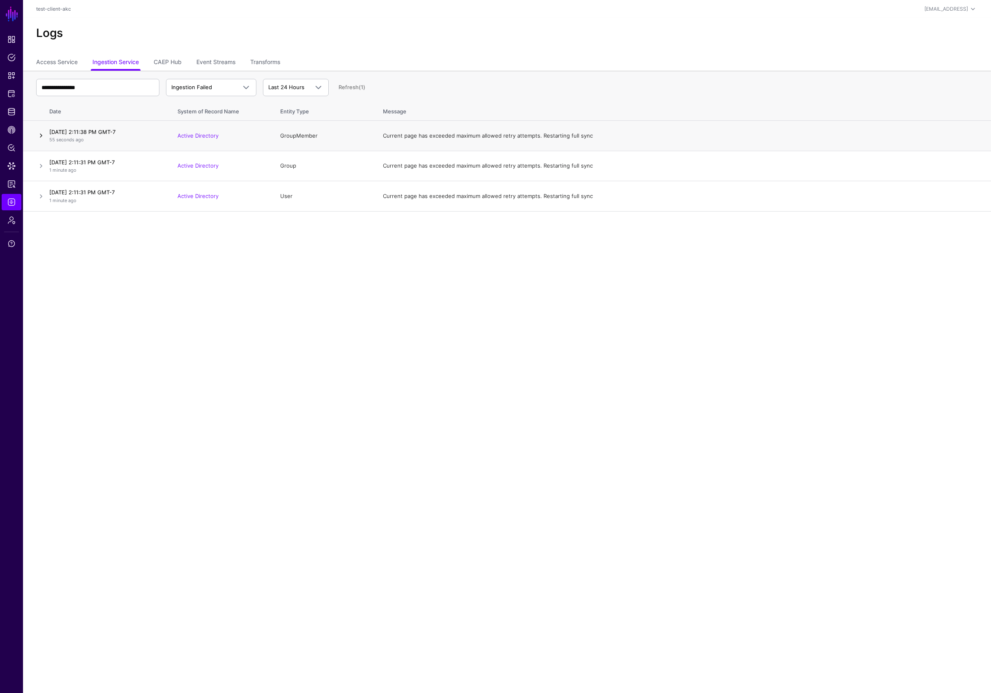
click at [40, 133] on link at bounding box center [41, 136] width 10 height 10
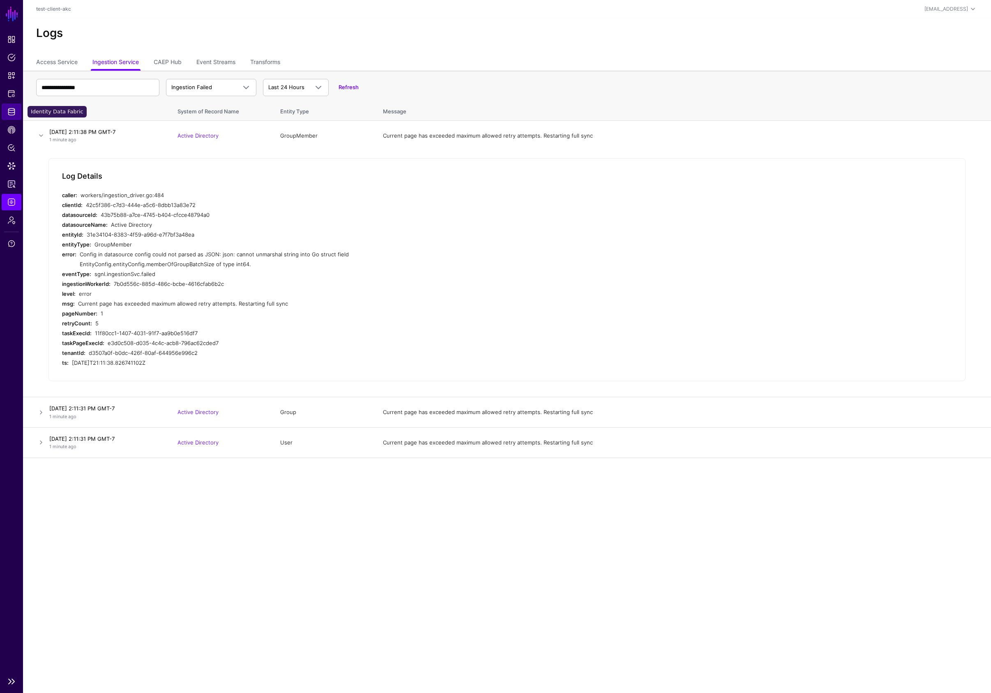
click at [9, 110] on span "Identity Data Fabric" at bounding box center [11, 112] width 8 height 8
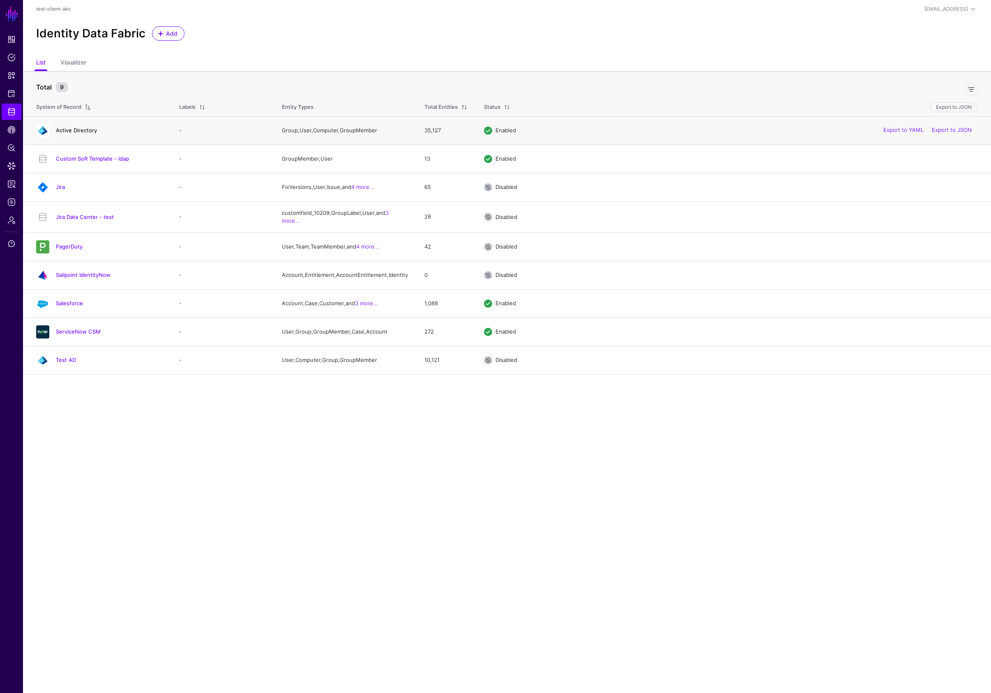
click at [70, 131] on link "Active Directory" at bounding box center [76, 130] width 41 height 7
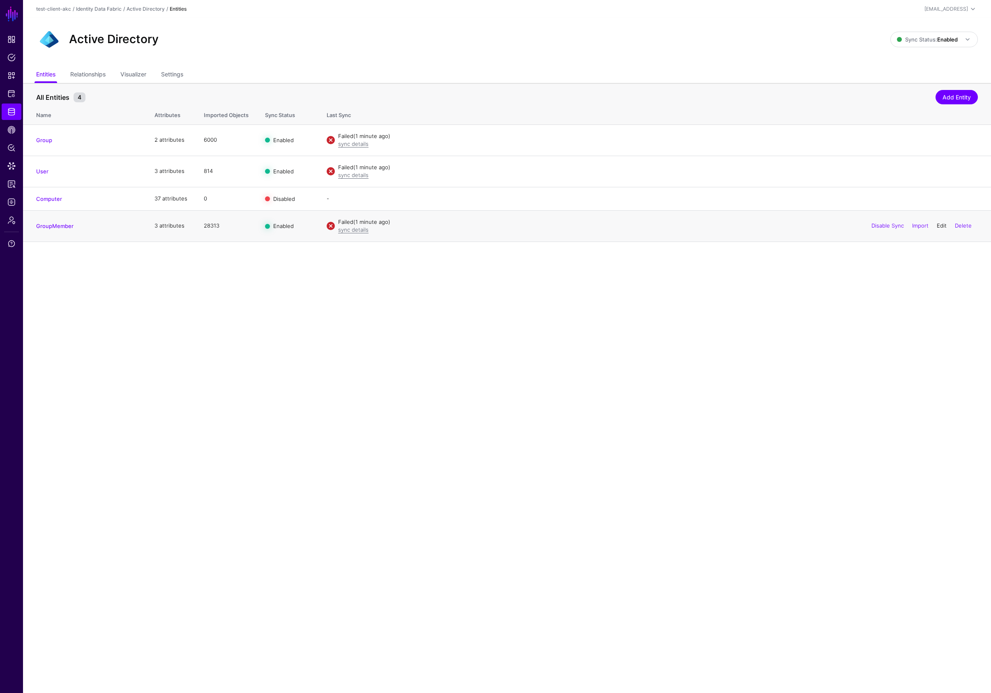
click at [936, 226] on link "Edit" at bounding box center [941, 225] width 10 height 7
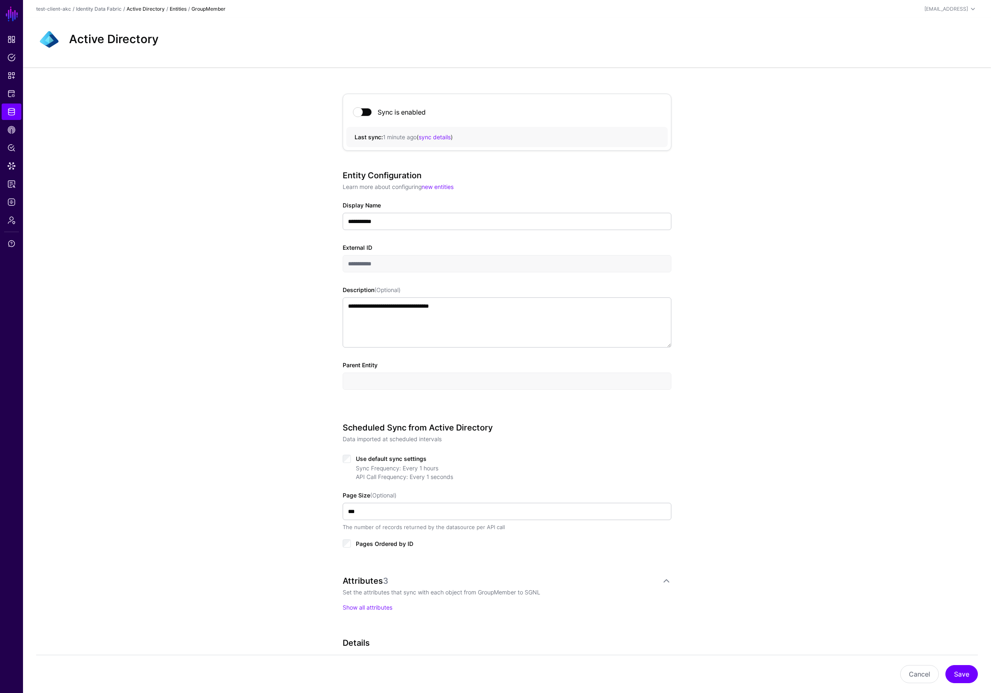
click at [152, 8] on link "Active Directory" at bounding box center [145, 9] width 38 height 6
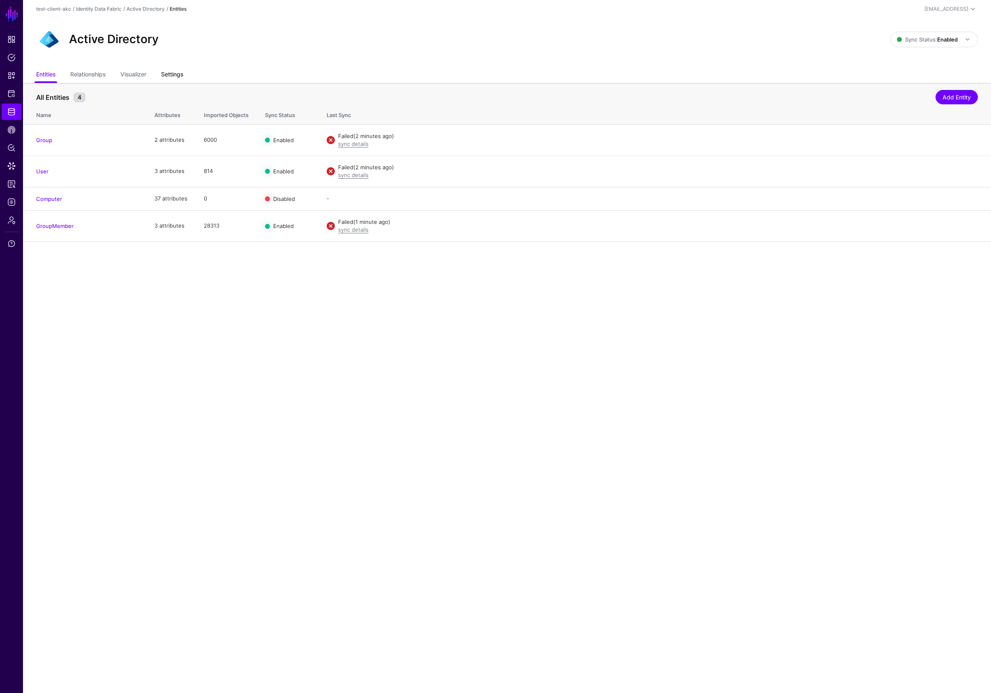
click at [172, 73] on link "Settings" at bounding box center [172, 75] width 22 height 16
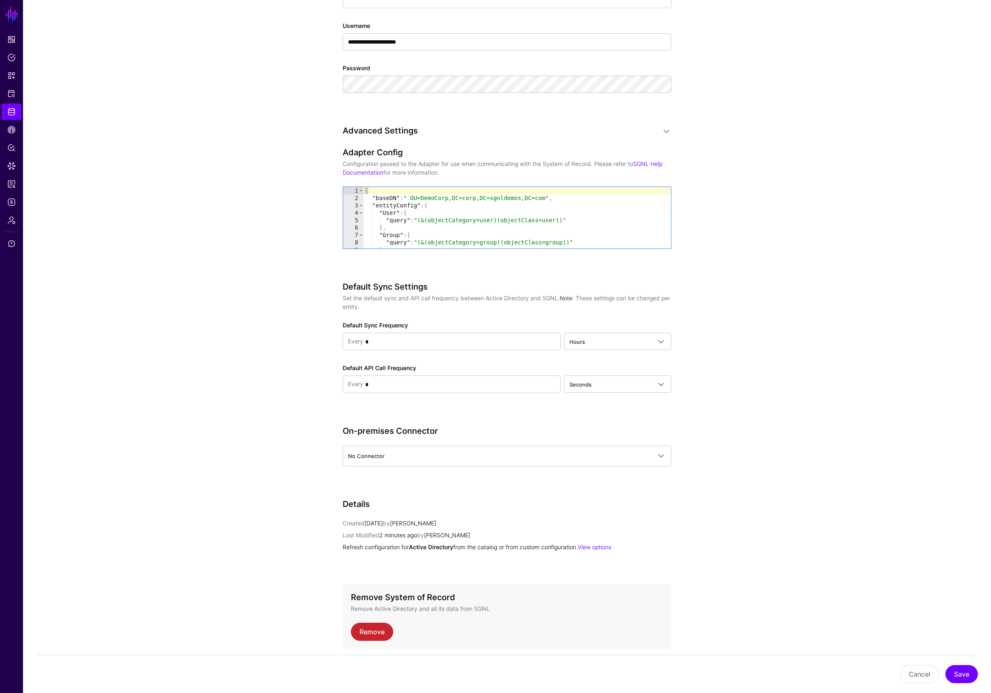
scroll to position [566, 0]
click at [443, 235] on div "{ "baseDN" : " OU=DemoCorp,DC=corp,DC=sgnldemos,DC=com" , "entityConfig" : { "U…" at bounding box center [516, 223] width 307 height 76
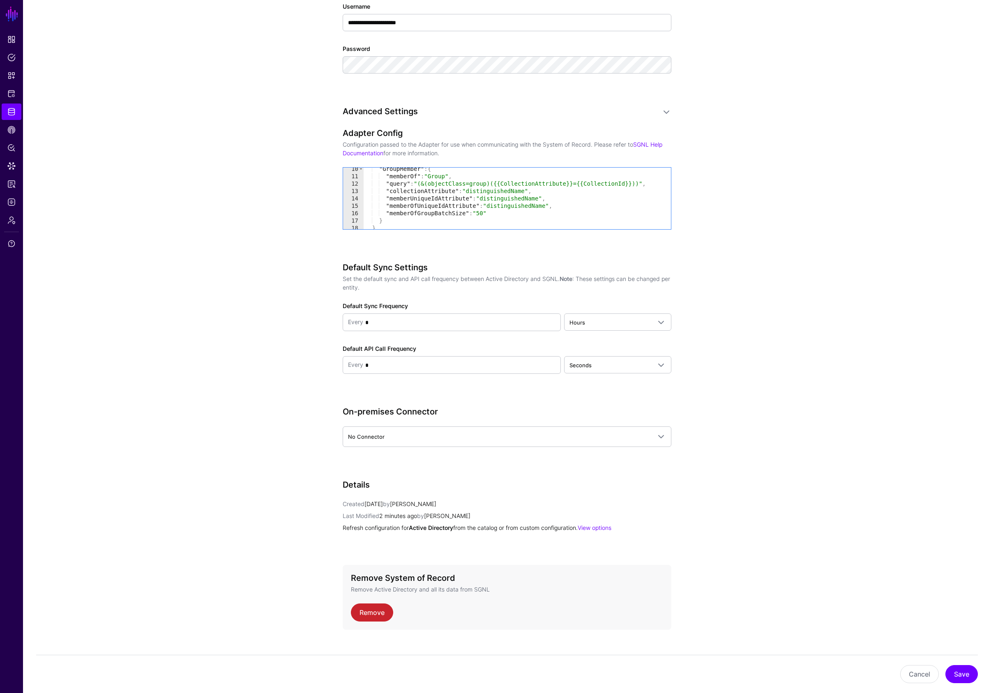
scroll to position [69, 0]
click at [440, 213] on div ""GroupMember" : { "memberOf" : "Group" , "query" : "(&(objectClass=group)({{Col…" at bounding box center [516, 203] width 307 height 76
paste textarea "Cursor at row 16"
click at [494, 211] on div ""GroupMember" : { "memberOf" : "Group" , "query" : "(&(objectClass=group)({{Col…" at bounding box center [516, 203] width 307 height 76
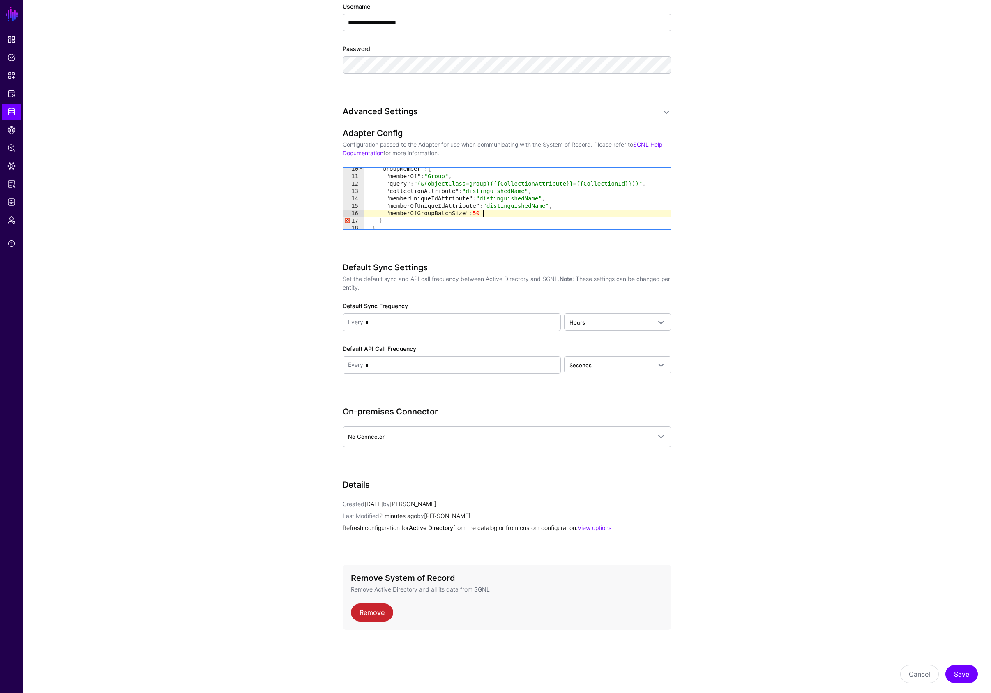
scroll to position [0, 8]
type textarea "**********"
click at [964, 675] on button "Save" at bounding box center [961, 674] width 32 height 18
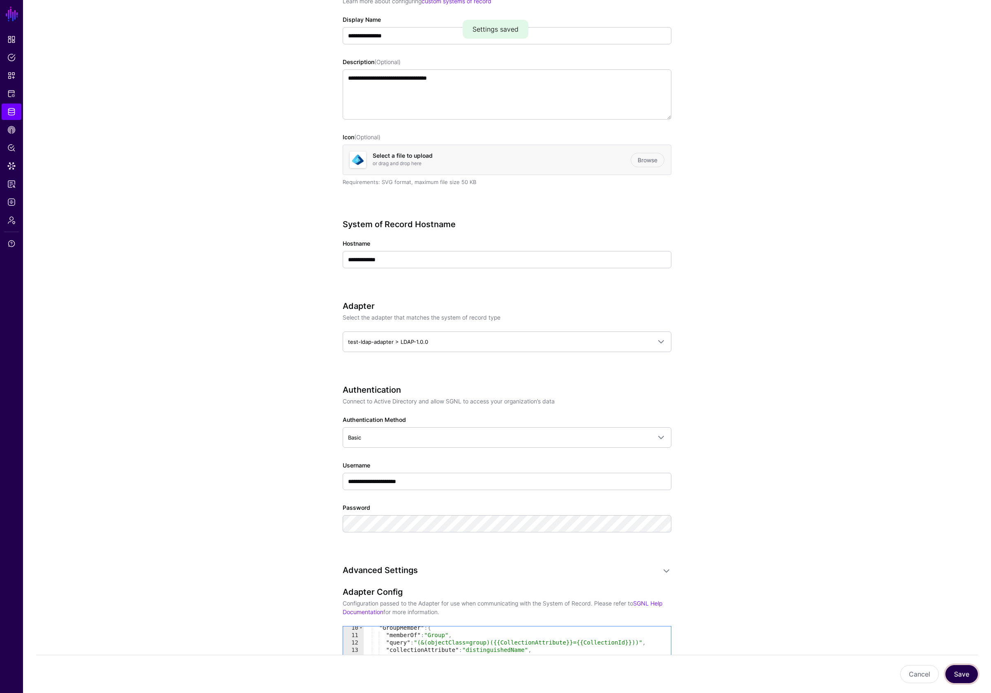
scroll to position [0, 0]
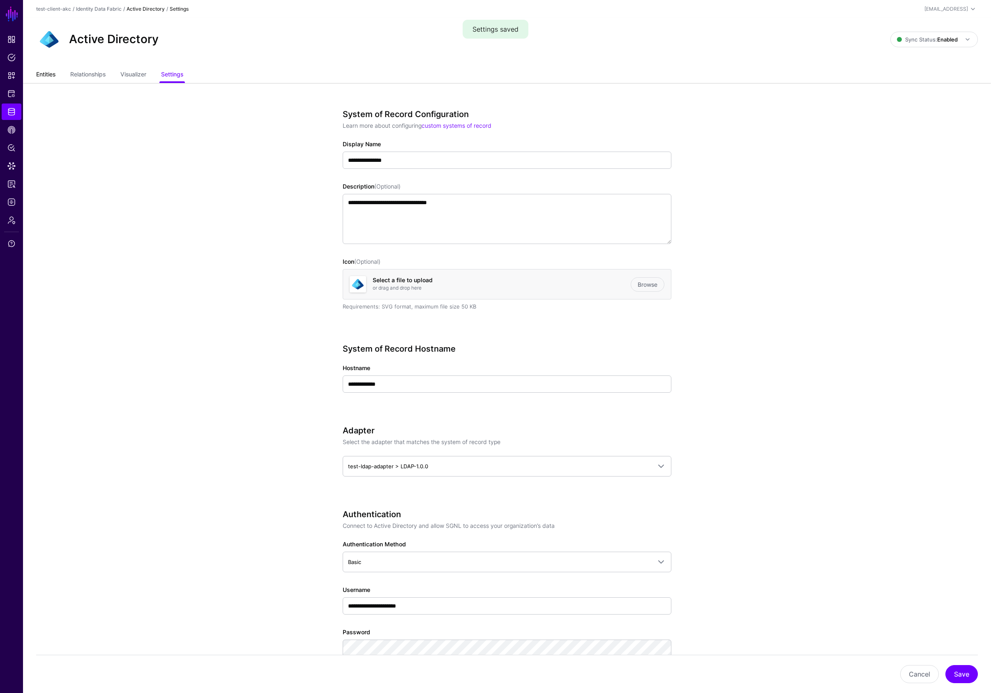
click at [45, 74] on link "Entities" at bounding box center [45, 75] width 19 height 16
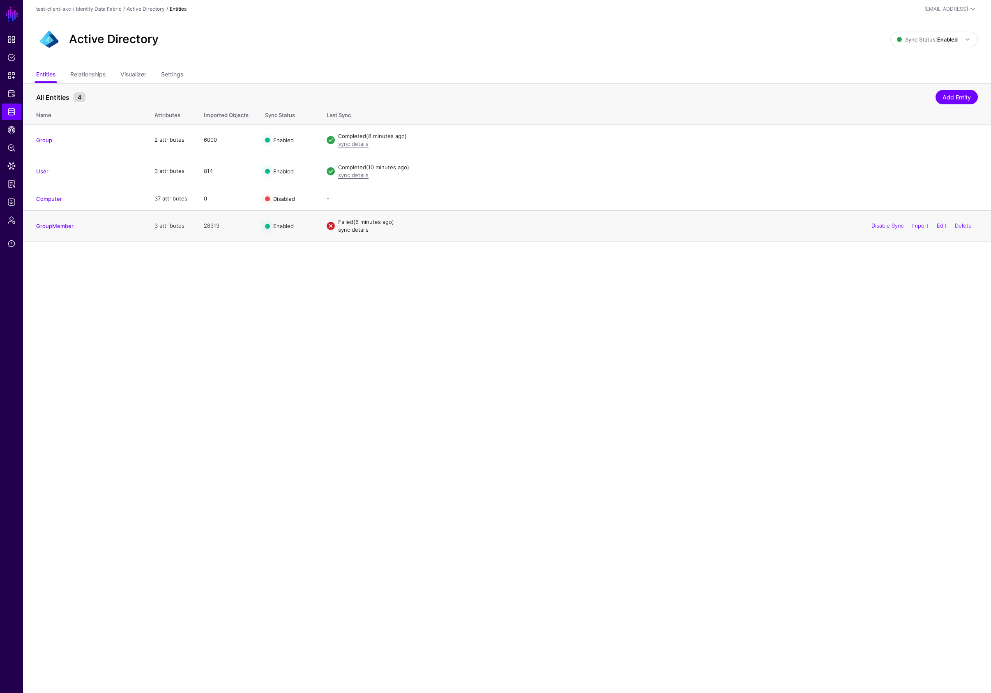
click at [362, 228] on link "sync details" at bounding box center [353, 229] width 30 height 7
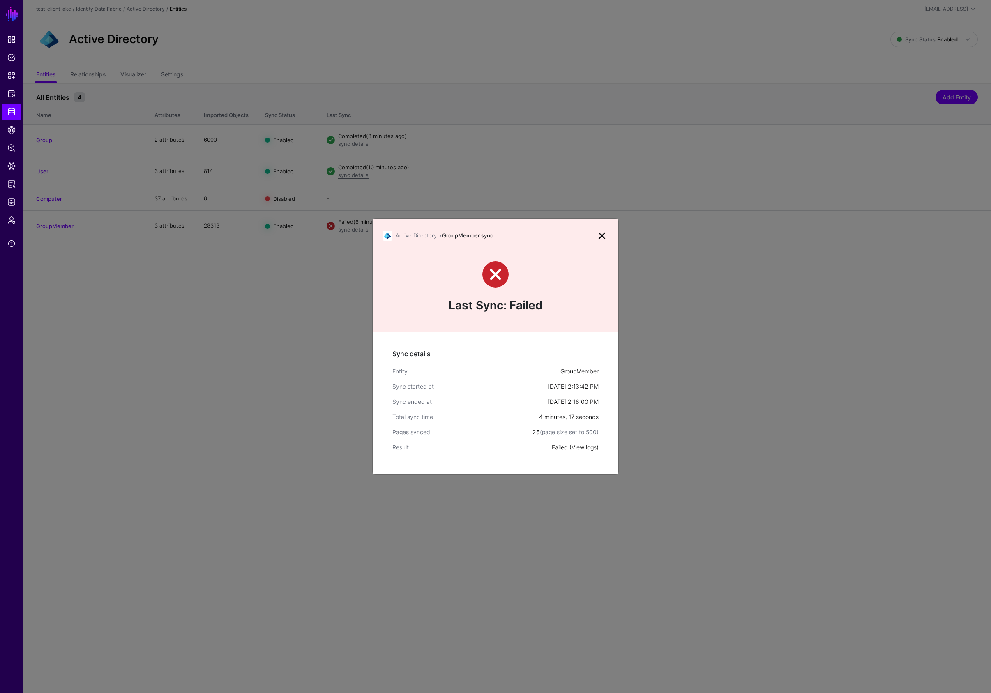
click at [582, 447] on link "View logs" at bounding box center [583, 447] width 25 height 7
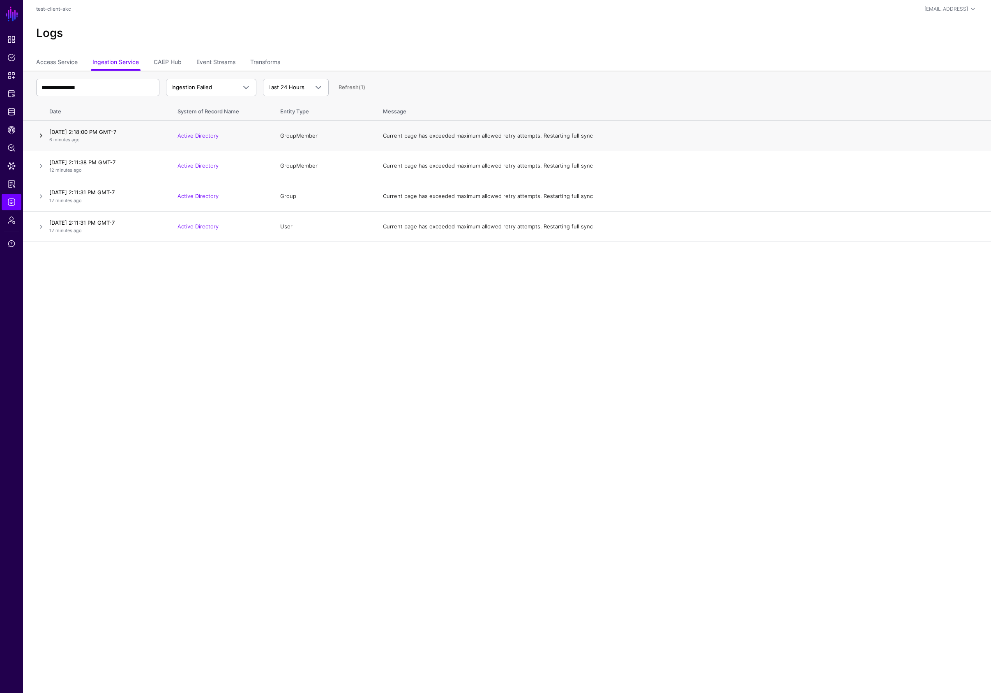
click at [41, 134] on link at bounding box center [41, 136] width 10 height 10
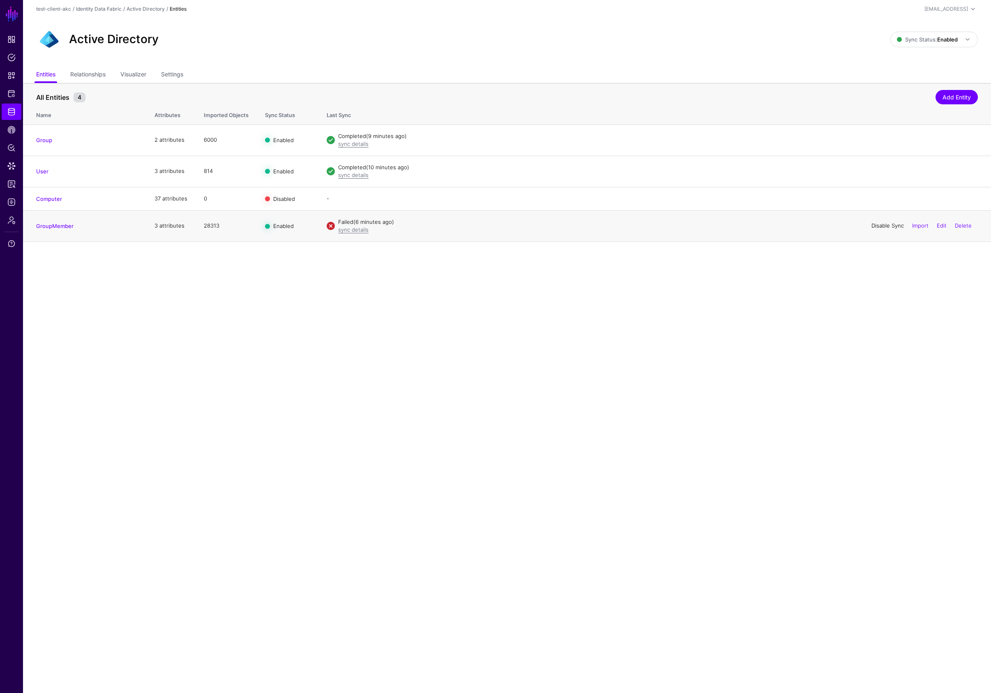
click at [876, 225] on link "Disable Sync" at bounding box center [887, 225] width 32 height 7
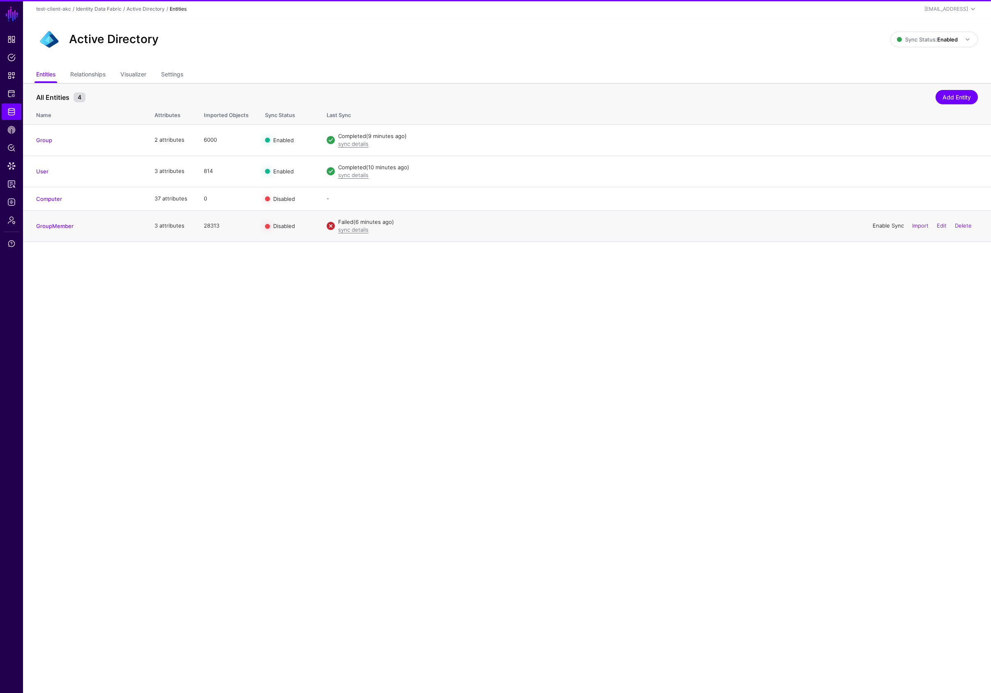
click at [876, 225] on link "Enable Sync" at bounding box center [887, 225] width 31 height 7
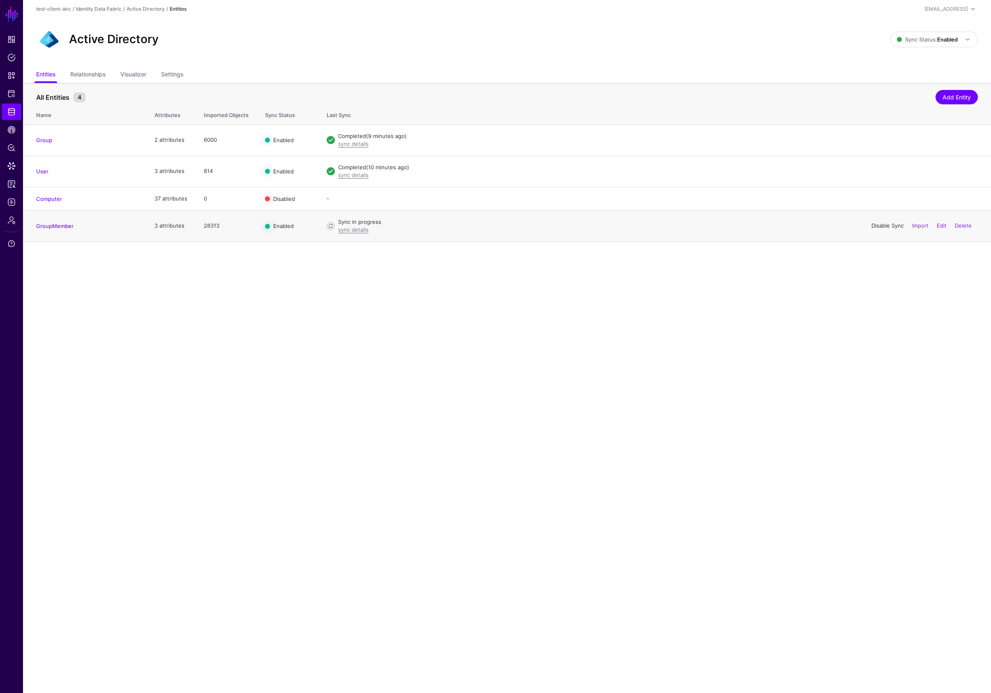
click at [884, 225] on link "Disable Sync" at bounding box center [887, 225] width 32 height 7
click at [16, 222] on link "Admin" at bounding box center [12, 220] width 20 height 16
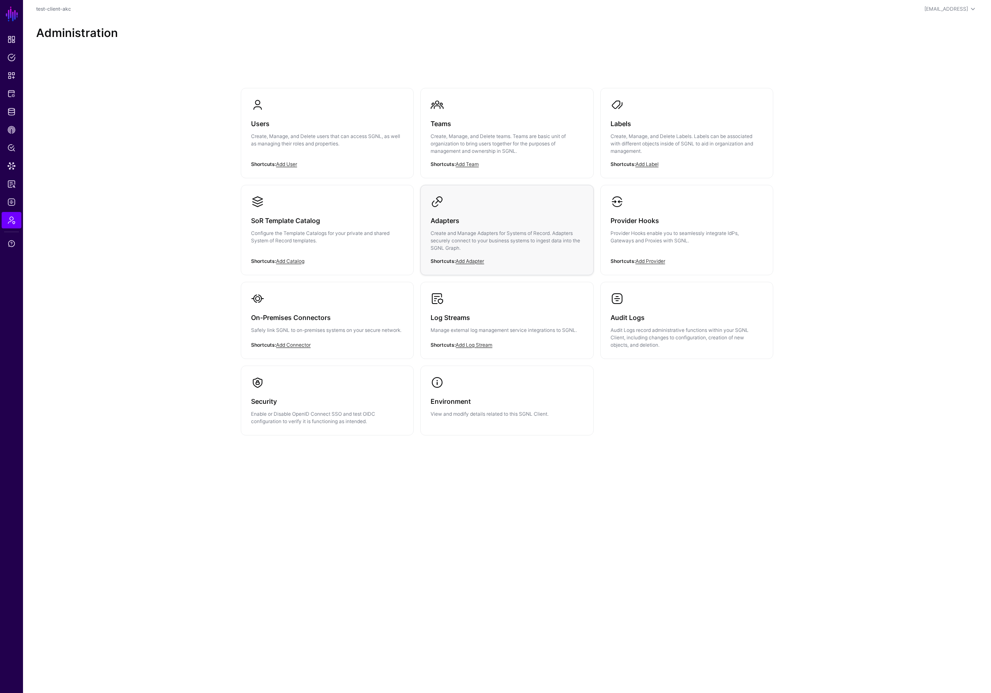
click at [462, 238] on p "Create and Manage Adapters for Systems of Record. Adapters securely connect to …" at bounding box center [506, 241] width 152 height 22
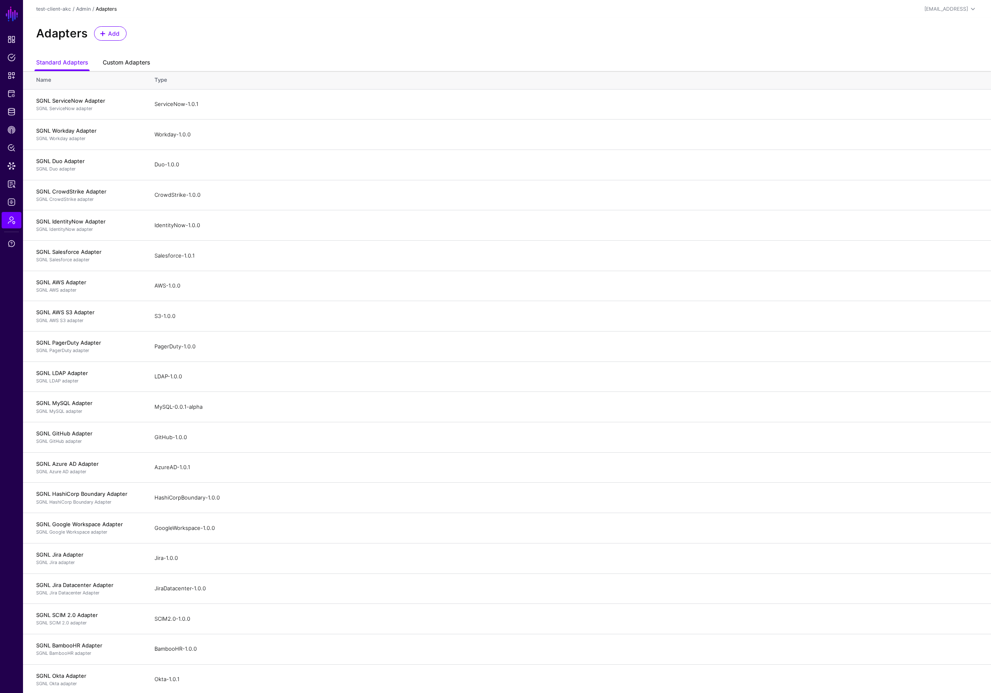
click at [126, 63] on link "Custom Adapters" at bounding box center [126, 63] width 47 height 16
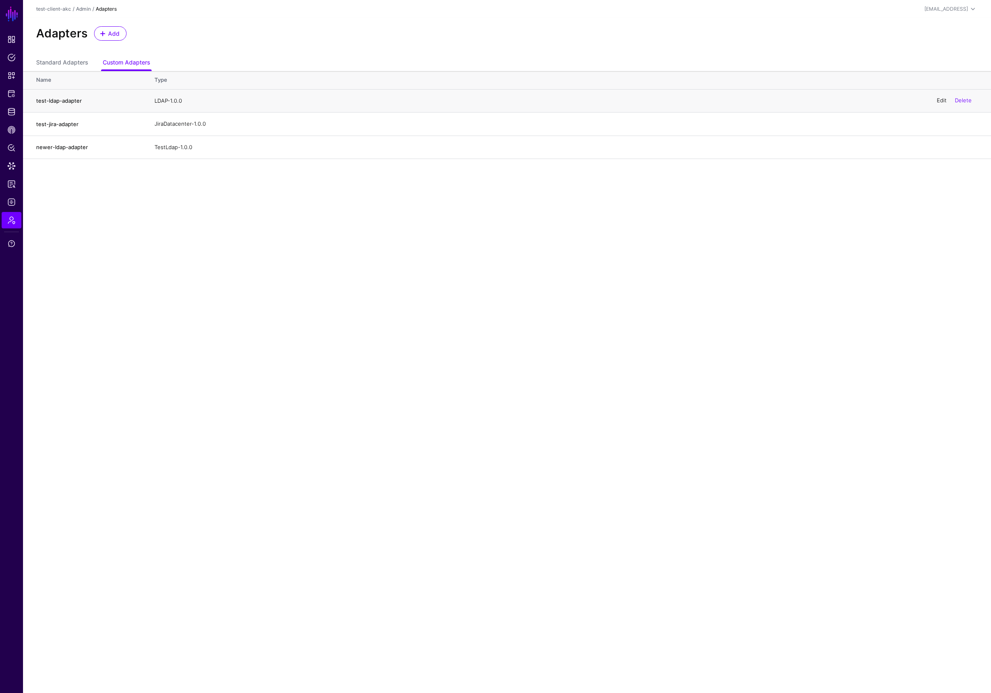
click at [941, 100] on link "Edit" at bounding box center [941, 100] width 10 height 7
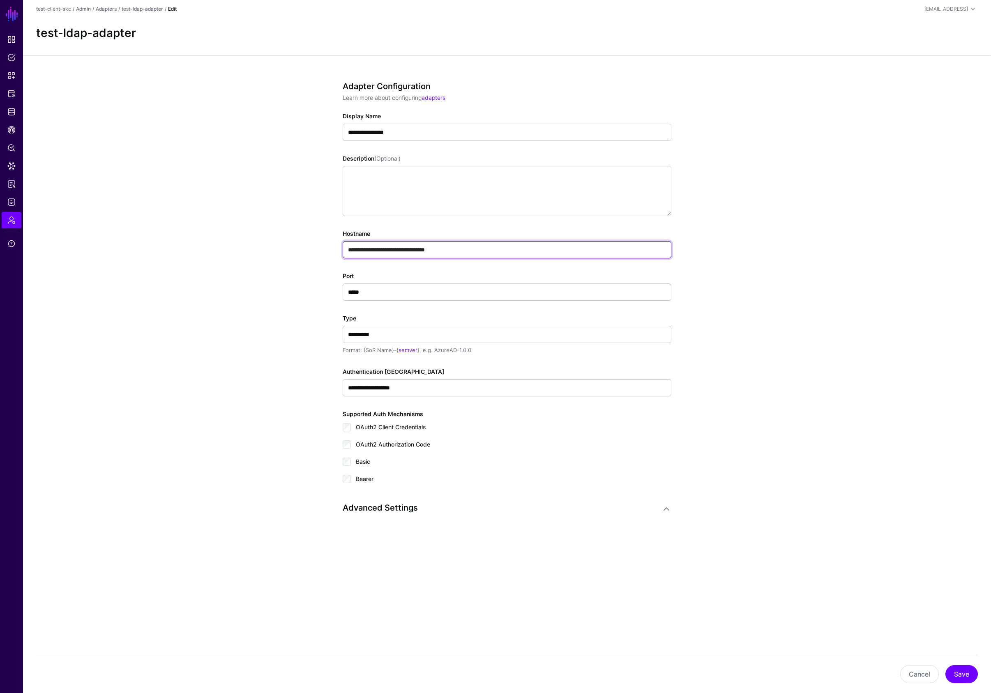
drag, startPoint x: 495, startPoint y: 250, endPoint x: 283, endPoint y: 235, distance: 212.4
click at [283, 235] on app-admin-adapters-details-form "**********" at bounding box center [507, 326] width 968 height 542
paste input "******"
click at [520, 248] on input "**********" at bounding box center [507, 249] width 329 height 17
drag, startPoint x: 460, startPoint y: 248, endPoint x: 527, endPoint y: 251, distance: 67.8
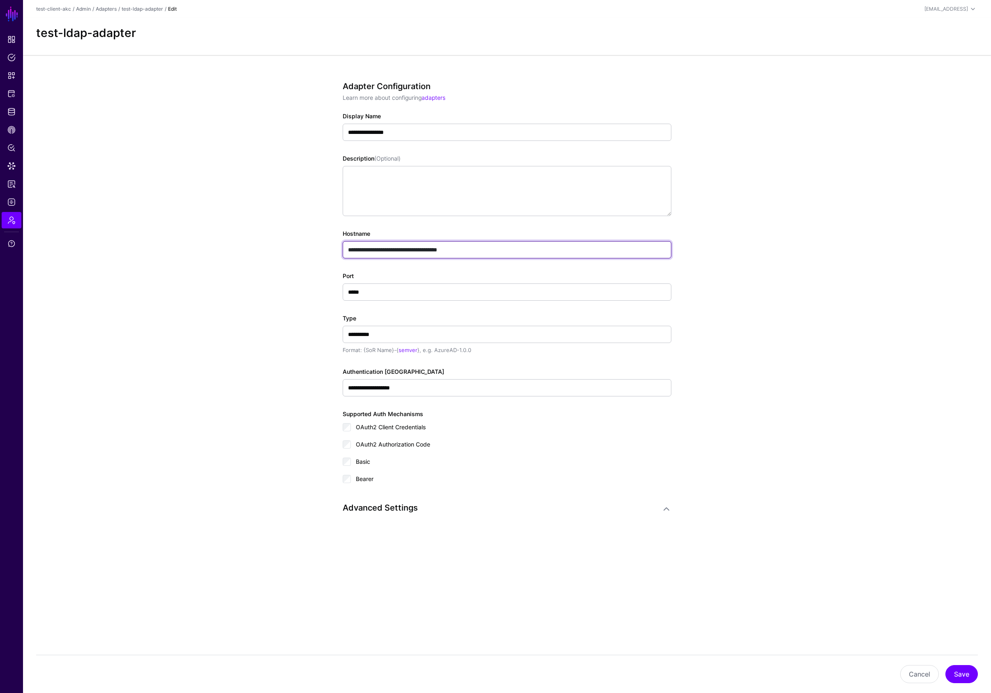
click at [527, 251] on input "**********" at bounding box center [507, 249] width 329 height 17
type input "**********"
click at [393, 290] on input "*****" at bounding box center [507, 291] width 329 height 17
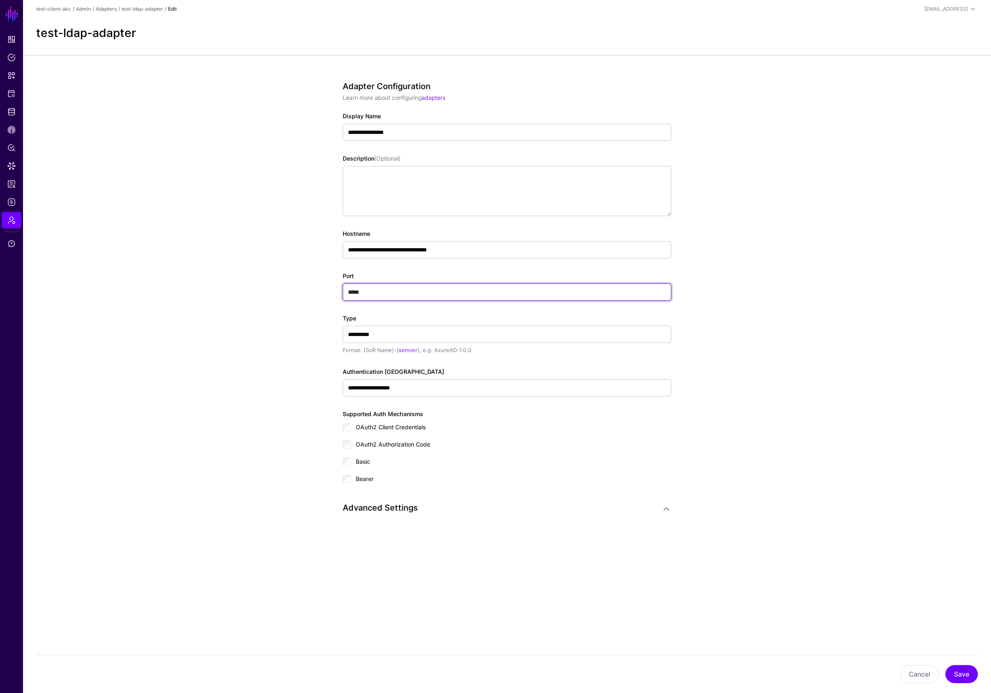
paste input "text"
type input "*****"
click at [470, 248] on input "**********" at bounding box center [507, 249] width 329 height 17
type input "**********"
click at [963, 675] on button "Save" at bounding box center [961, 674] width 32 height 18
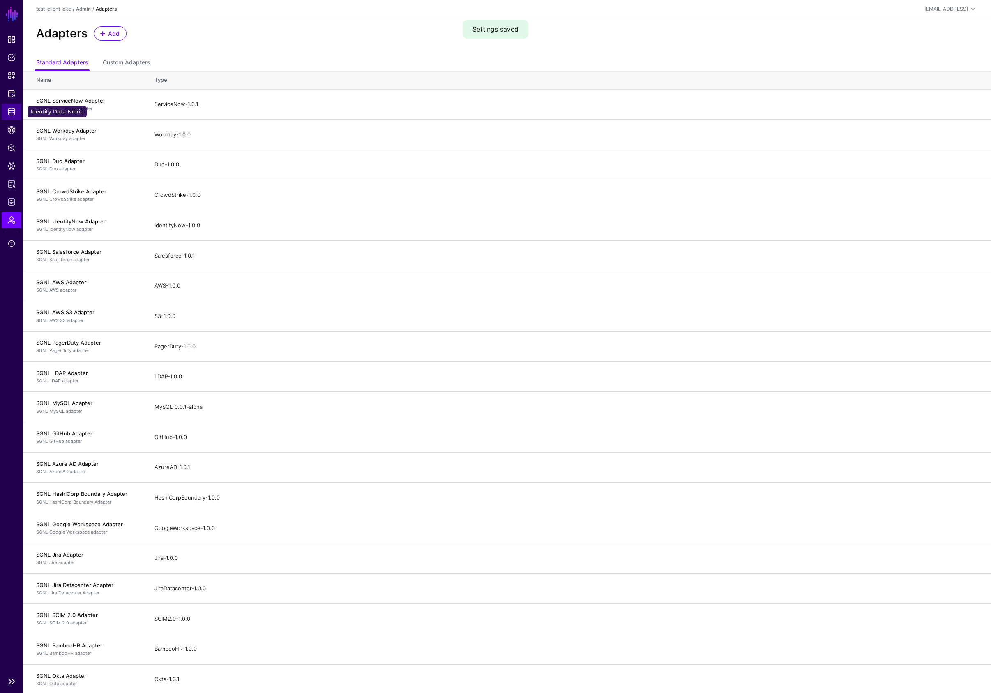
click at [8, 114] on span "Identity Data Fabric" at bounding box center [11, 112] width 8 height 8
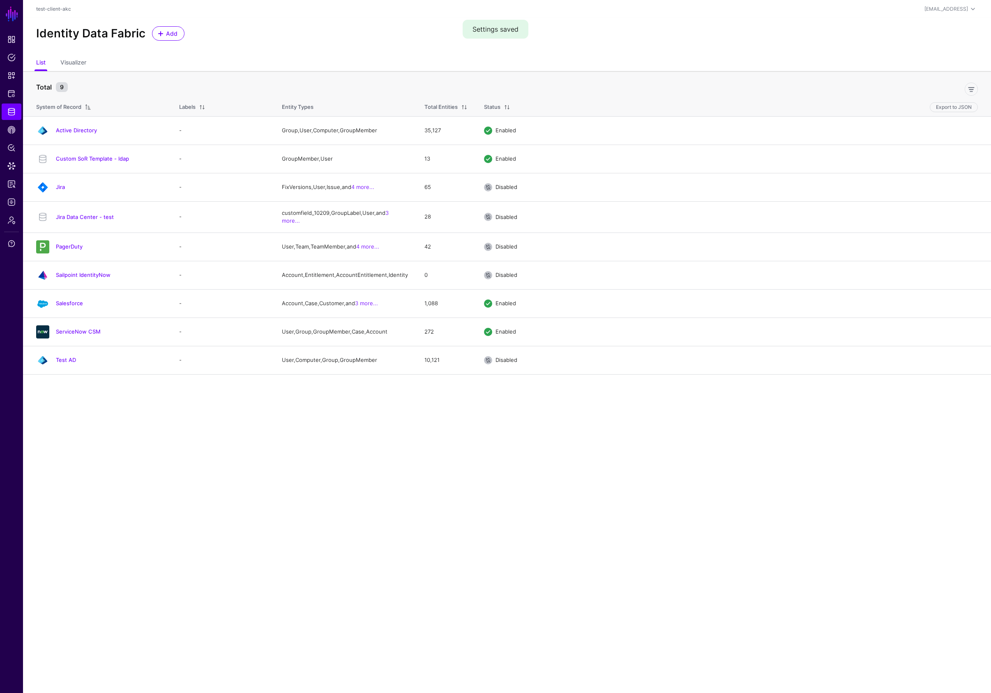
drag, startPoint x: 76, startPoint y: 129, endPoint x: 131, endPoint y: 135, distance: 54.9
click at [76, 129] on link "Active Directory" at bounding box center [76, 130] width 41 height 7
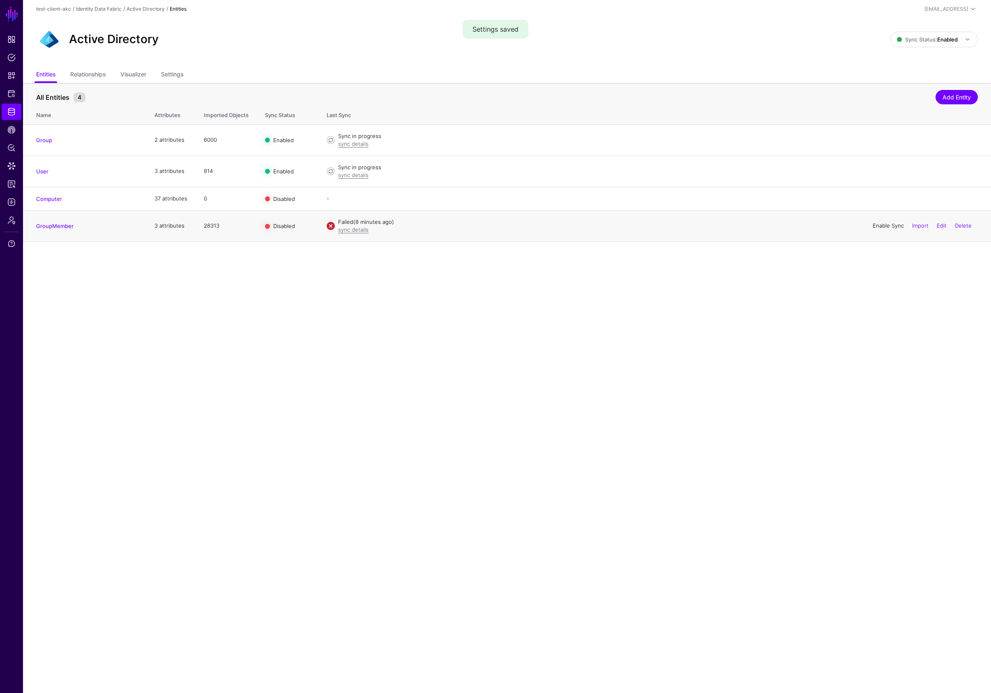
click at [886, 227] on link "Enable Sync" at bounding box center [887, 225] width 31 height 7
click at [59, 227] on link "GroupMember" at bounding box center [54, 226] width 37 height 7
click at [167, 71] on link "Settings" at bounding box center [172, 75] width 22 height 16
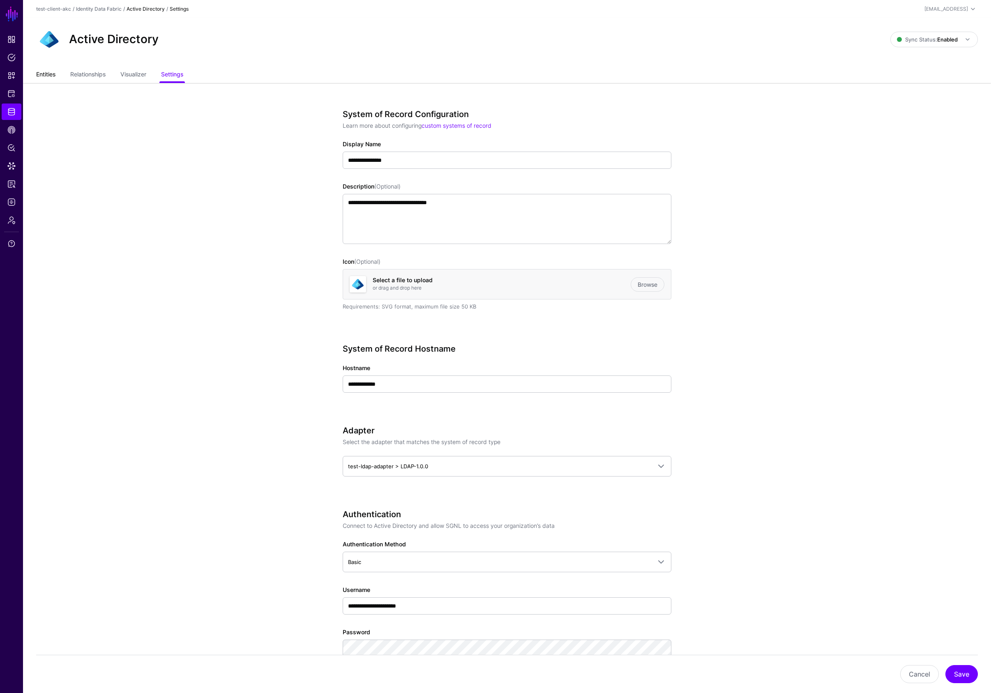
click at [49, 76] on link "Entities" at bounding box center [45, 75] width 19 height 16
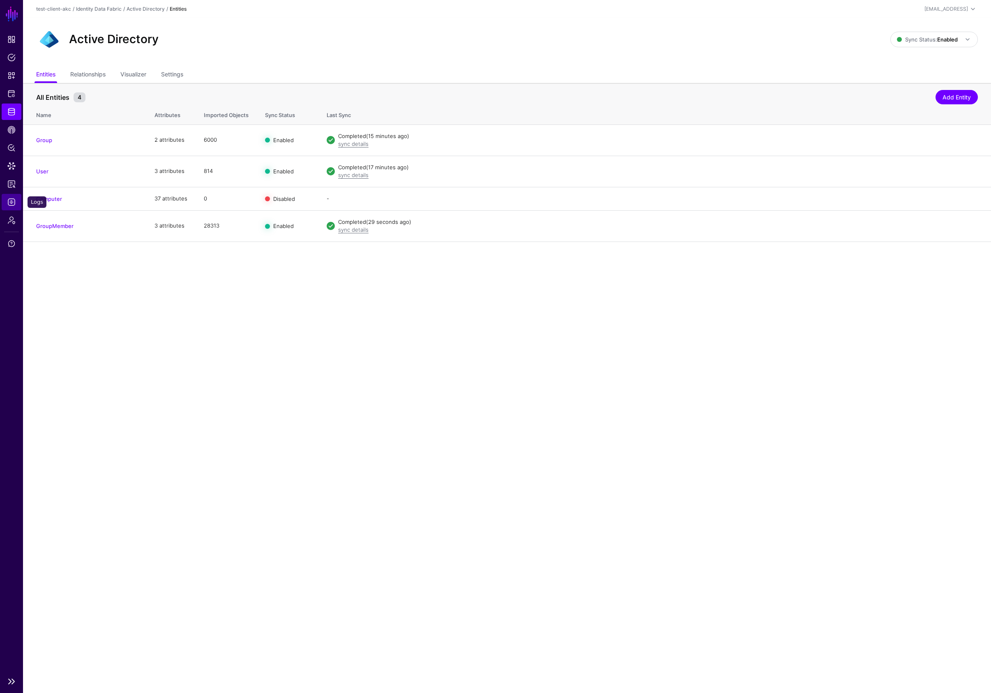
click at [11, 204] on span "Logs" at bounding box center [11, 202] width 8 height 8
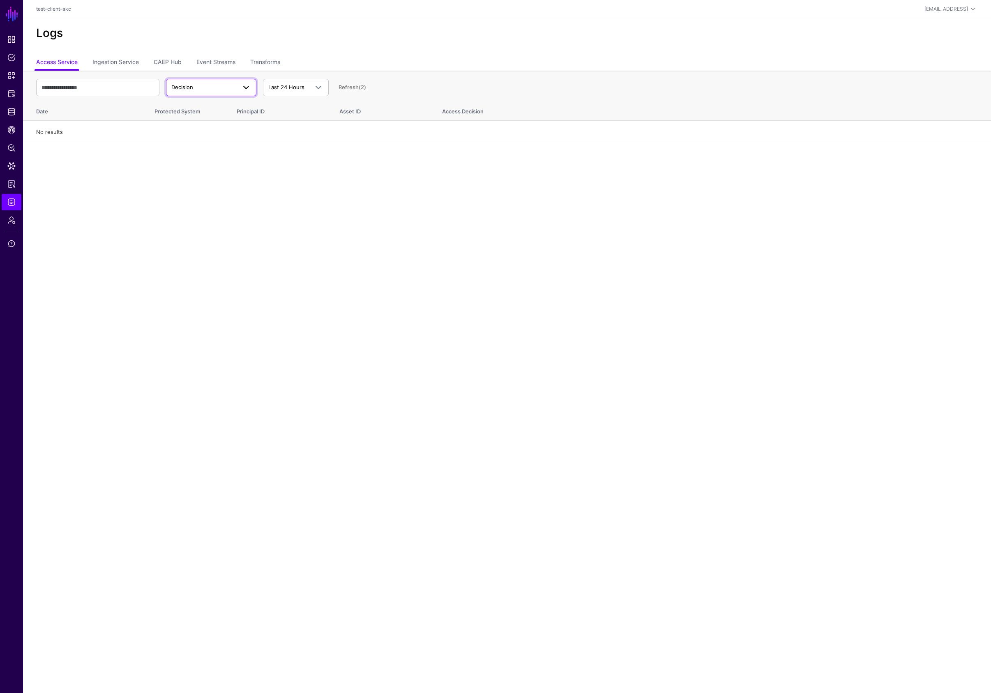
click at [188, 87] on span "Decision" at bounding box center [182, 87] width 22 height 7
click at [118, 64] on link "Ingestion Service" at bounding box center [115, 63] width 46 height 16
click at [192, 89] on span "Ingestion Started" at bounding box center [193, 87] width 44 height 7
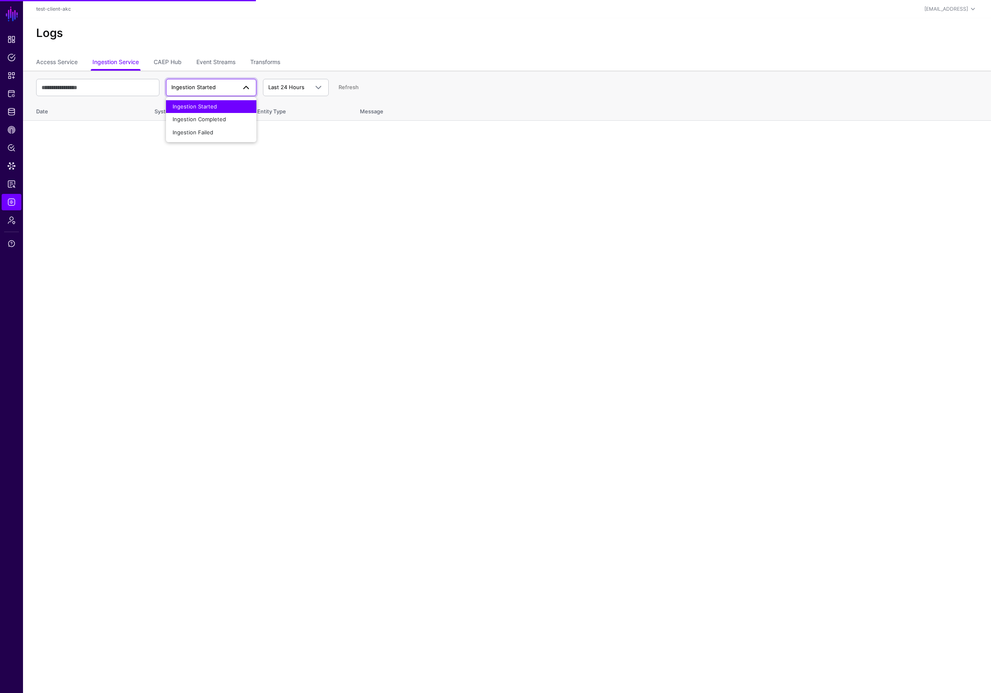
click at [193, 107] on span "Ingestion Started" at bounding box center [194, 106] width 44 height 7
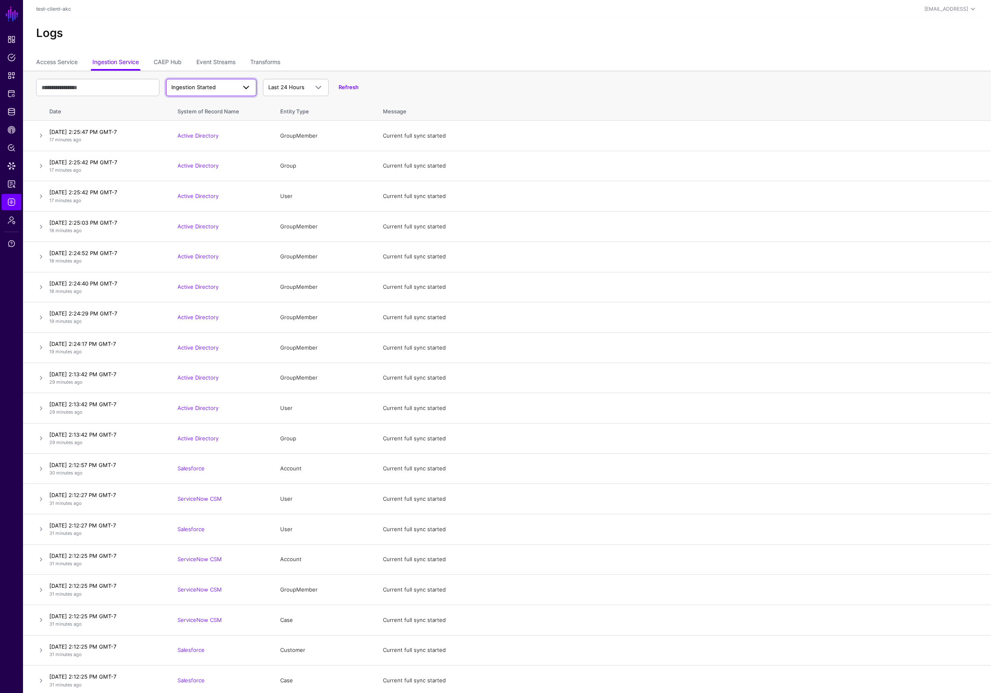
click at [194, 90] on span "Ingestion Started" at bounding box center [193, 87] width 44 height 7
click at [199, 117] on span "Ingestion Completed" at bounding box center [198, 119] width 53 height 7
click at [9, 110] on span "Identity Data Fabric" at bounding box center [11, 112] width 8 height 8
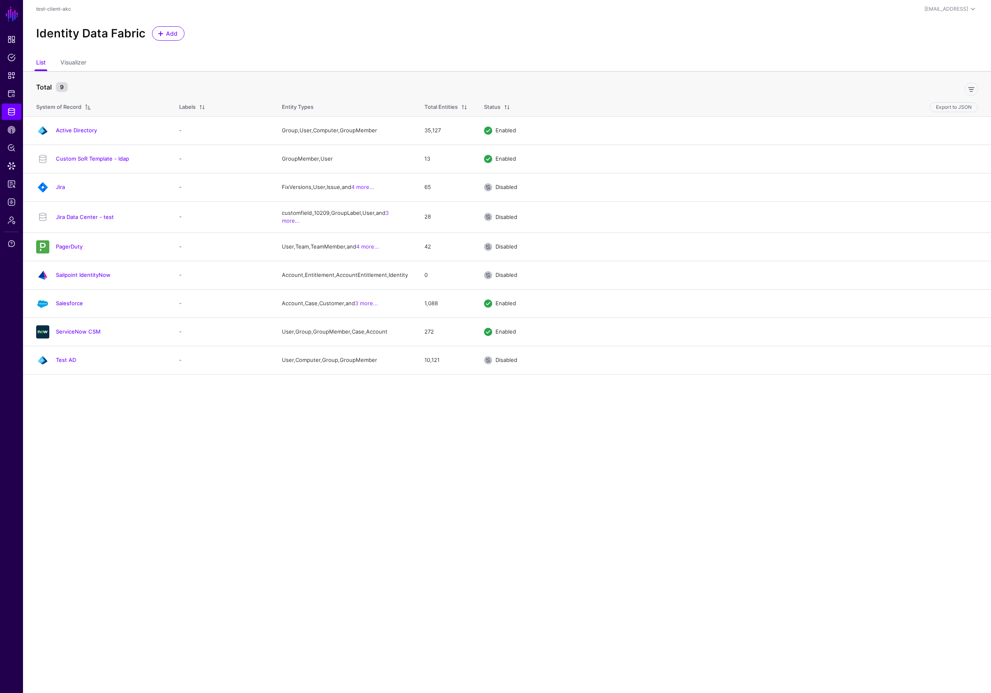
drag, startPoint x: 78, startPoint y: 131, endPoint x: 212, endPoint y: 132, distance: 134.3
click at [79, 131] on link "Active Directory" at bounding box center [76, 130] width 41 height 7
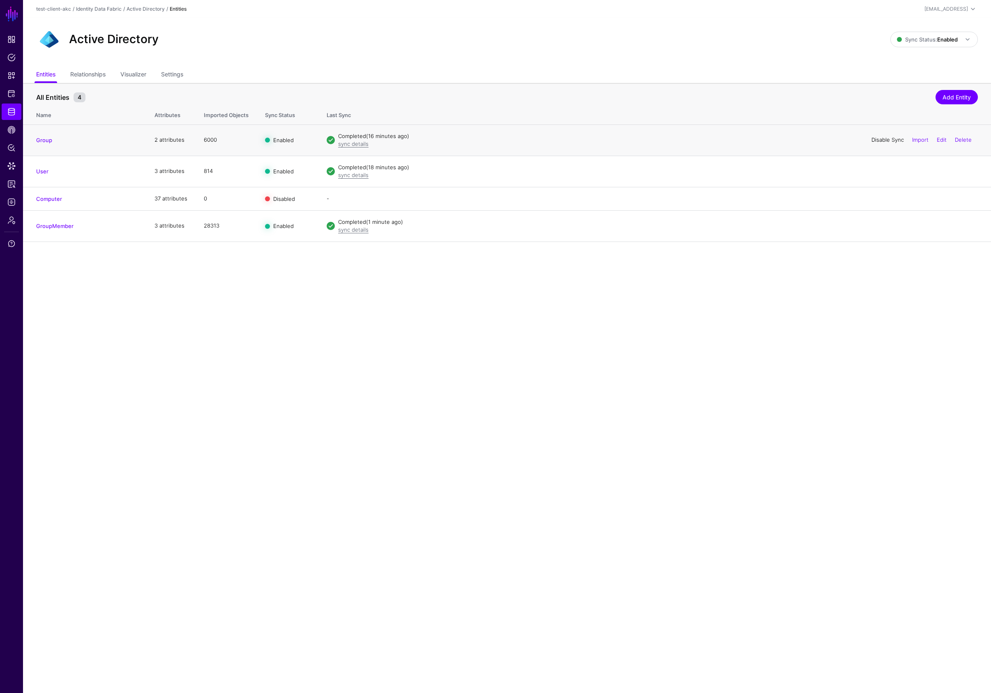
click at [885, 139] on link "Disable Sync" at bounding box center [887, 139] width 32 height 7
click at [881, 169] on link "Disable Sync" at bounding box center [887, 171] width 32 height 7
click at [886, 227] on link "Disable Sync" at bounding box center [887, 225] width 32 height 7
click at [177, 75] on link "Settings" at bounding box center [172, 75] width 22 height 16
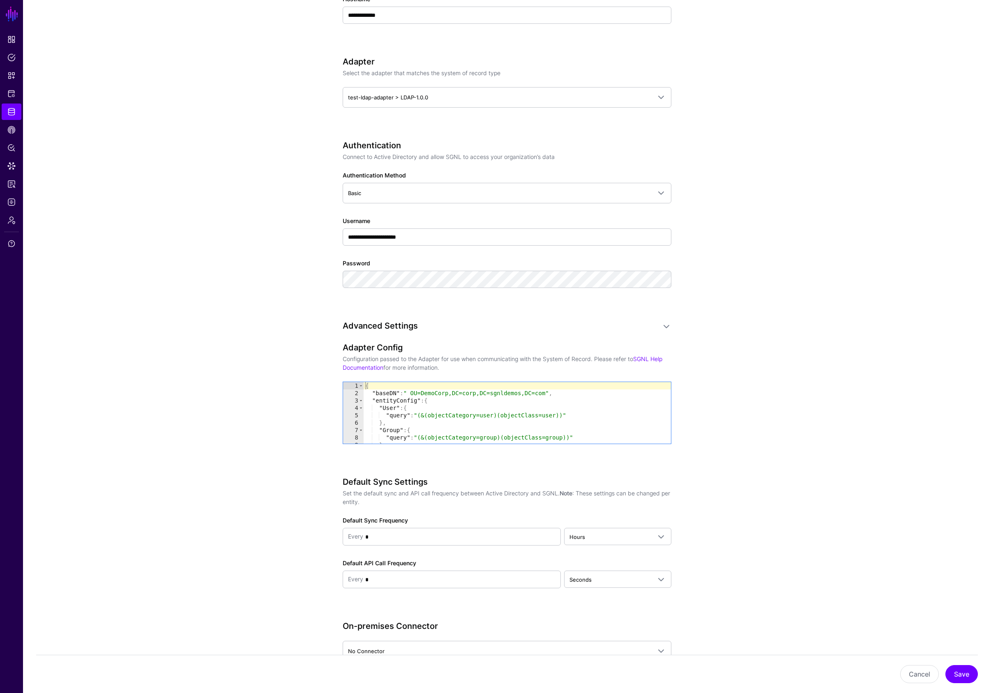
scroll to position [378, 0]
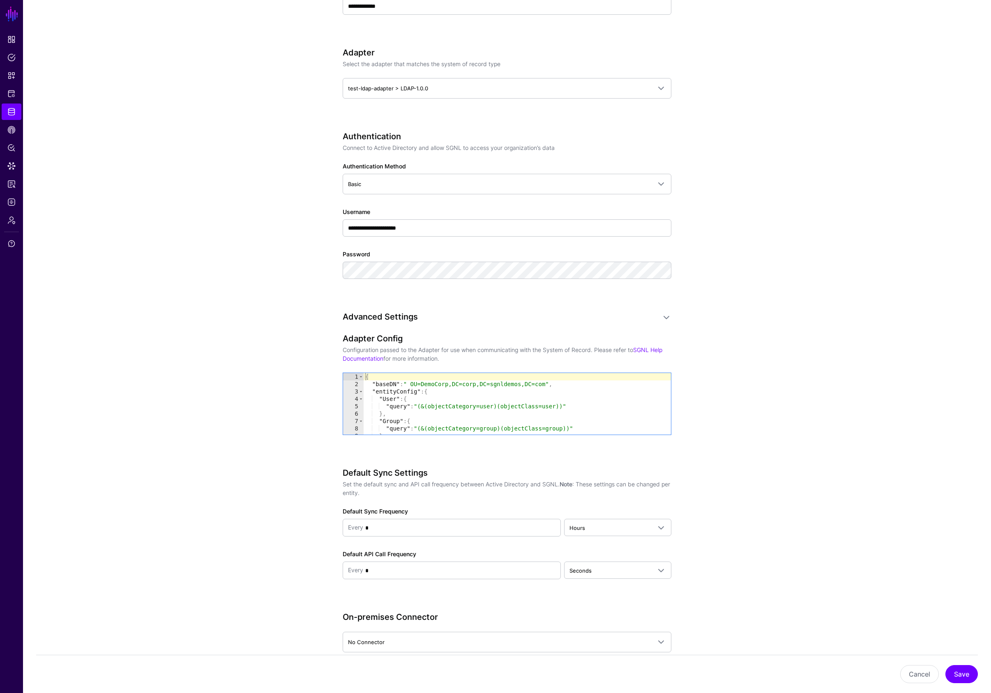
click at [435, 393] on div "{ "baseDN" : " OU=DemoCorp,DC=corp,DC=sgnldemos,DC=com" , "entityConfig" : { "U…" at bounding box center [516, 411] width 307 height 76
click at [437, 382] on div "{ "baseDN" : " OU=DemoCorp,DC=corp,DC=sgnldemos,DC=com" , "entityConfig" : { "U…" at bounding box center [516, 411] width 307 height 76
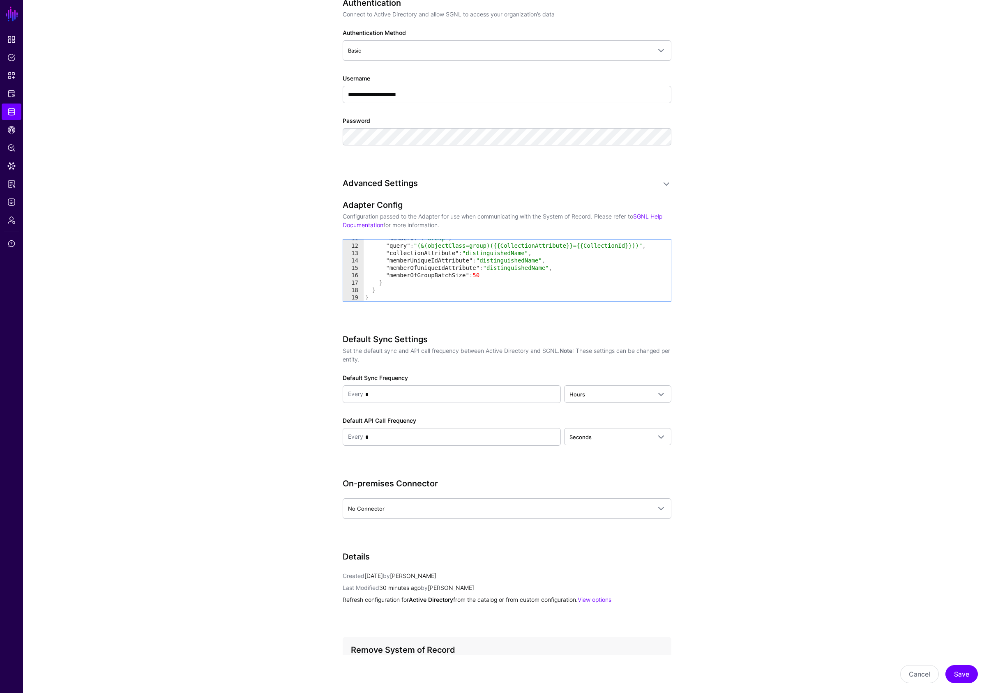
scroll to position [514, 0]
type textarea "**********"
click at [959, 672] on button "Save" at bounding box center [961, 674] width 32 height 18
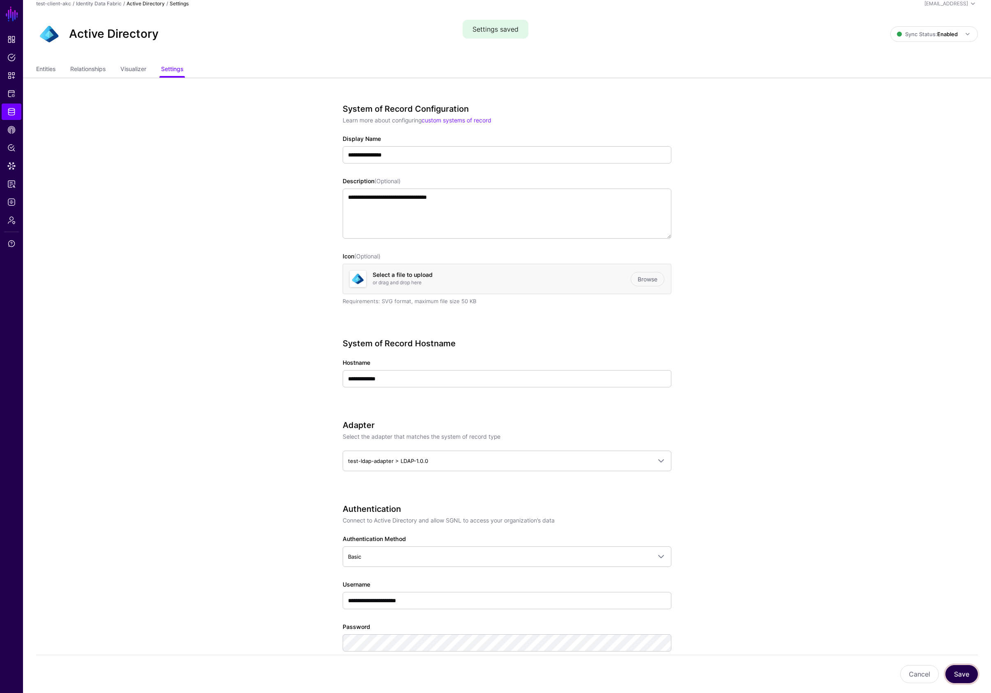
scroll to position [0, 0]
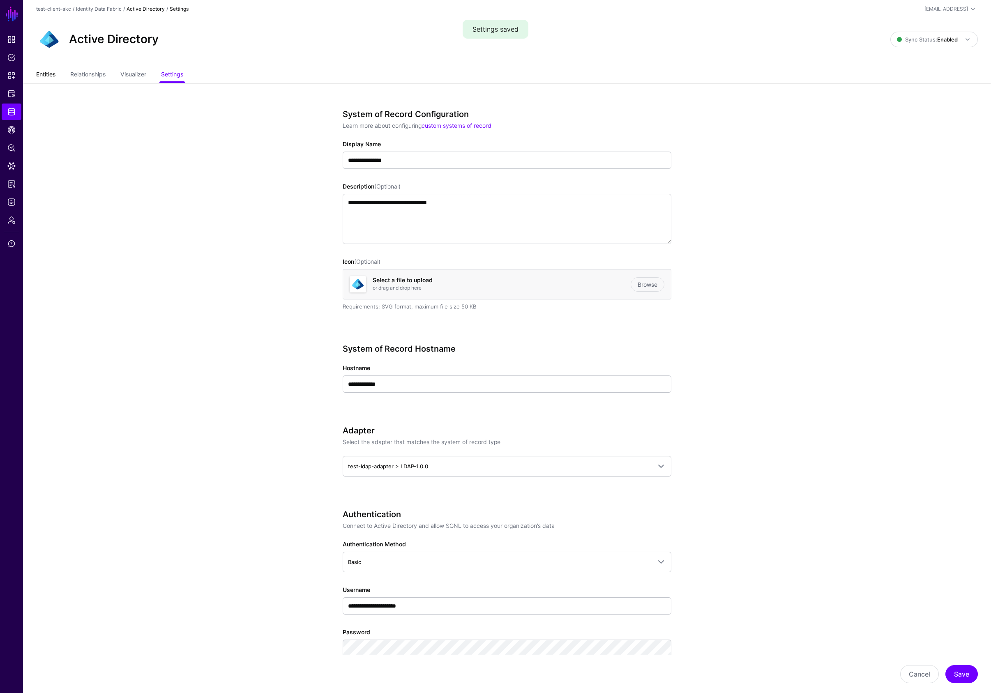
click at [49, 76] on link "Entities" at bounding box center [45, 75] width 19 height 16
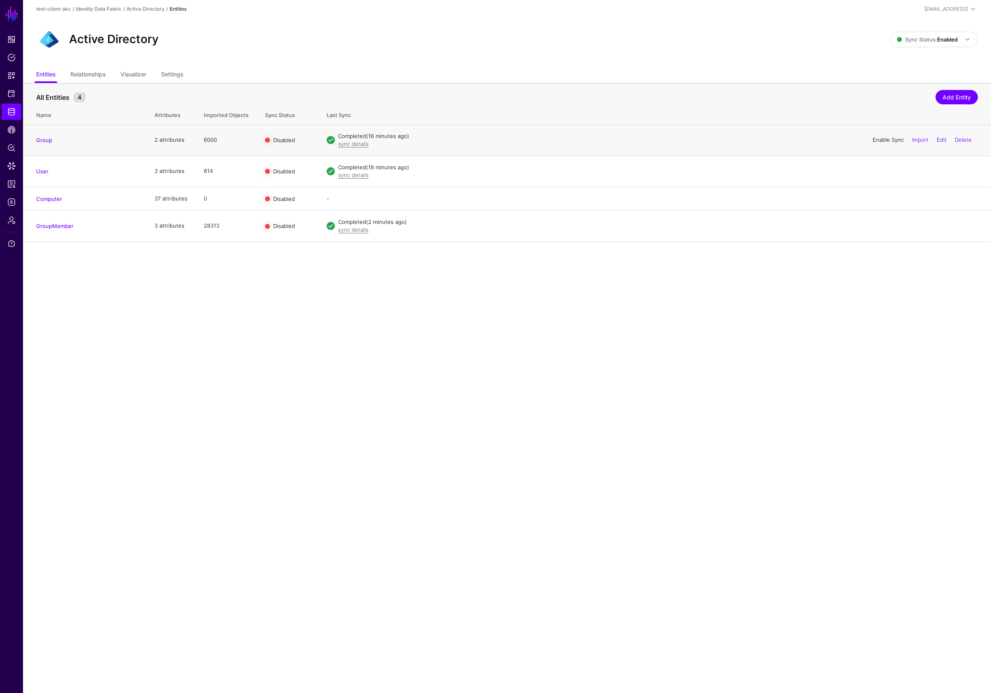
click at [889, 140] on link "Enable Sync" at bounding box center [887, 139] width 31 height 7
click at [888, 170] on link "Enable Sync" at bounding box center [887, 171] width 31 height 7
click at [889, 225] on link "Enable Sync" at bounding box center [887, 225] width 31 height 7
click at [12, 201] on span "Logs" at bounding box center [11, 202] width 8 height 8
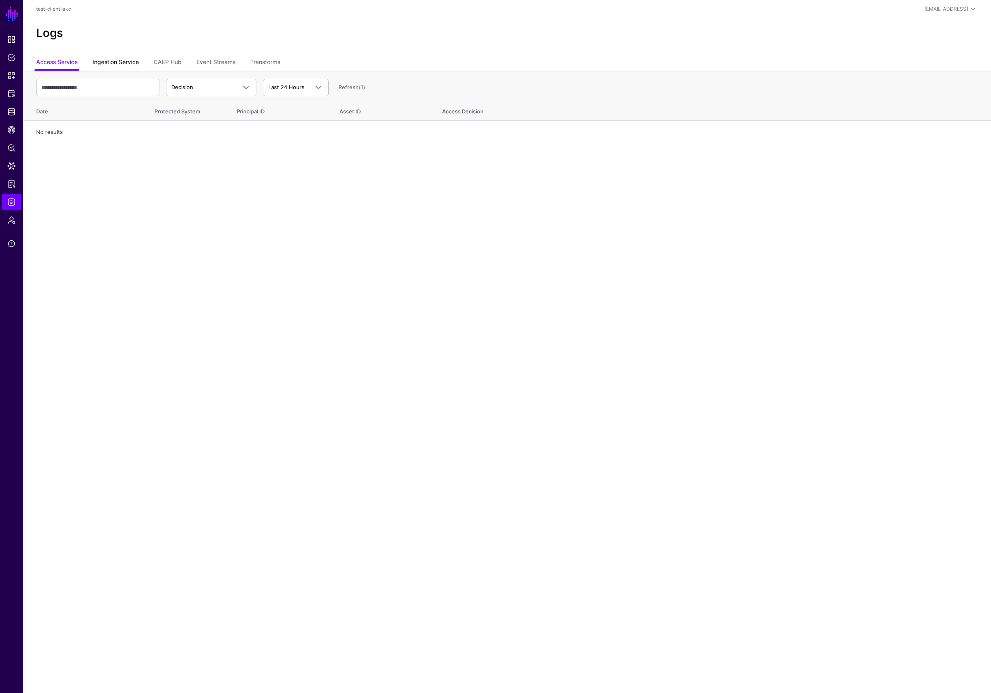
click at [127, 65] on link "Ingestion Service" at bounding box center [115, 63] width 46 height 16
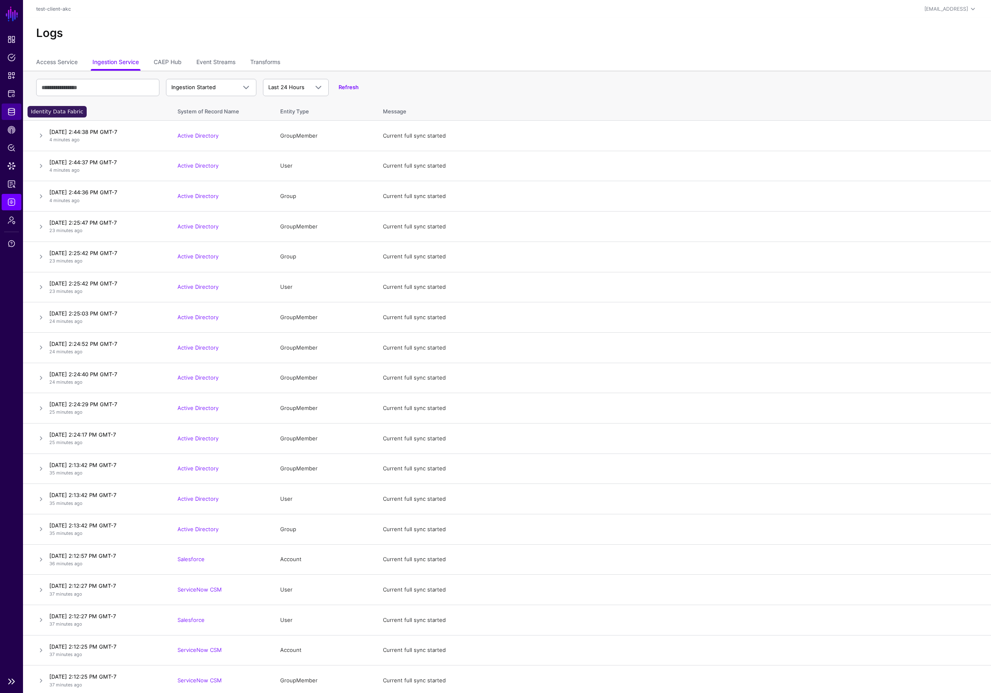
click at [11, 112] on span "Identity Data Fabric" at bounding box center [11, 112] width 8 height 8
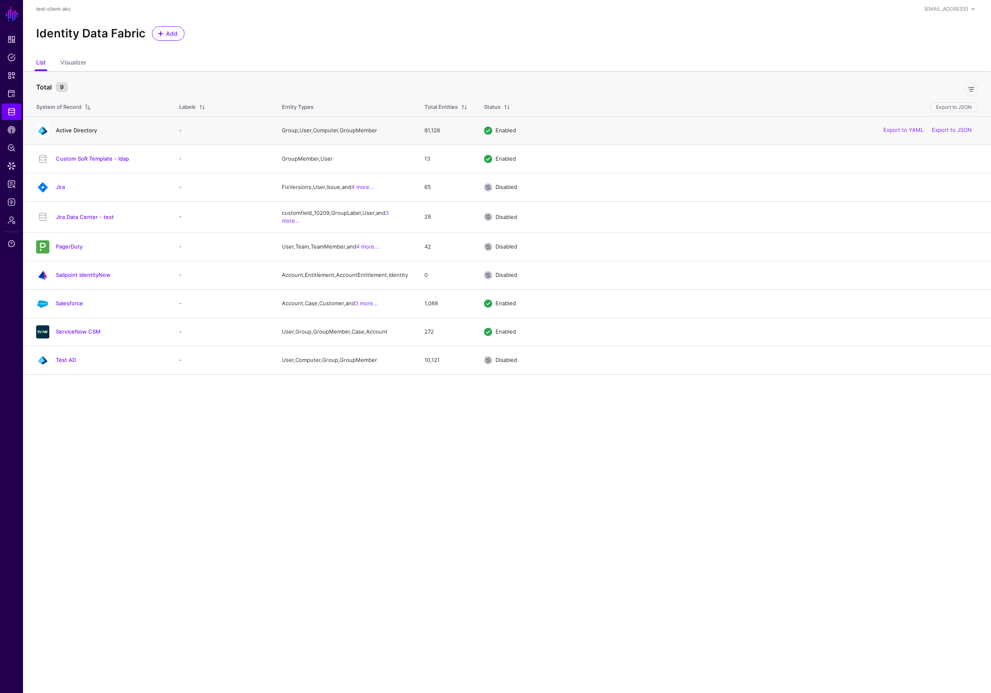
click at [83, 132] on link "Active Directory" at bounding box center [76, 130] width 41 height 7
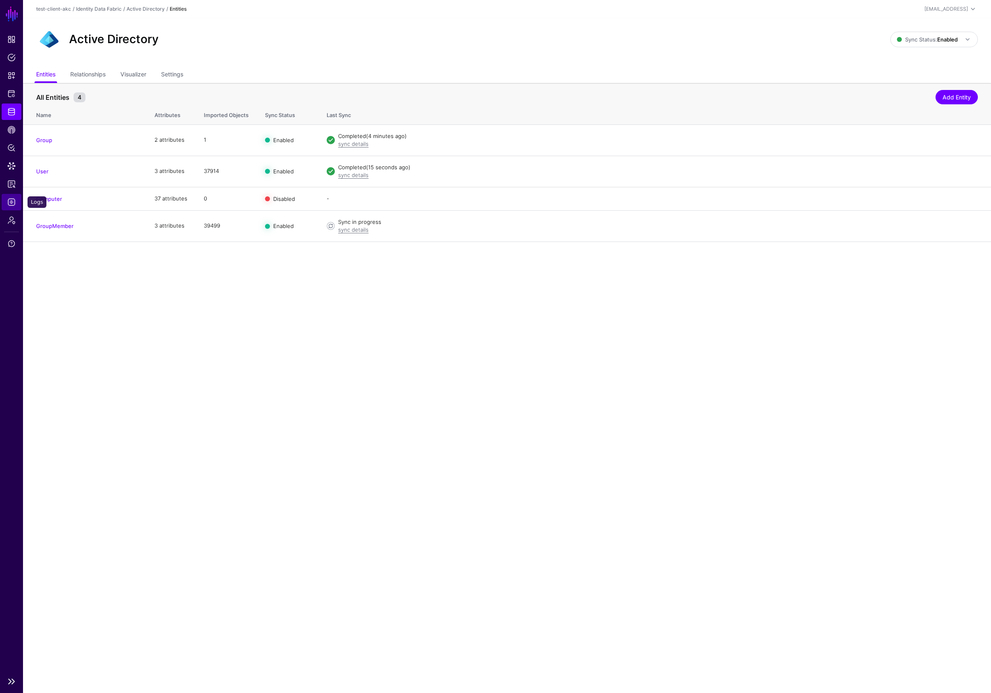
click at [11, 204] on span "Logs" at bounding box center [11, 202] width 8 height 8
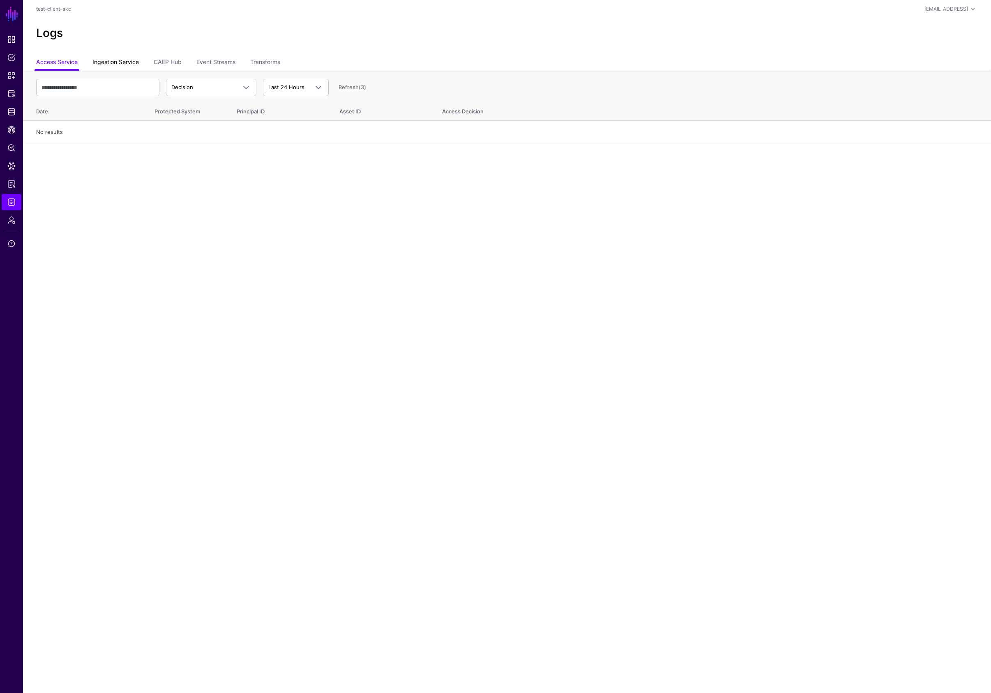
click at [126, 63] on link "Ingestion Service" at bounding box center [115, 63] width 46 height 16
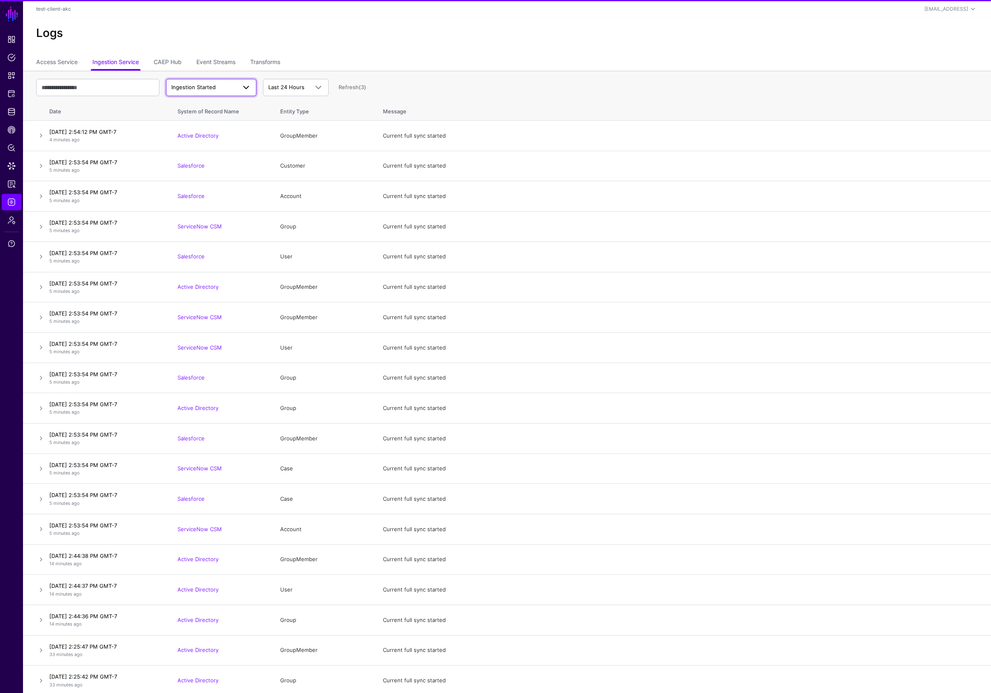
click at [224, 85] on span "Ingestion Started" at bounding box center [203, 87] width 65 height 8
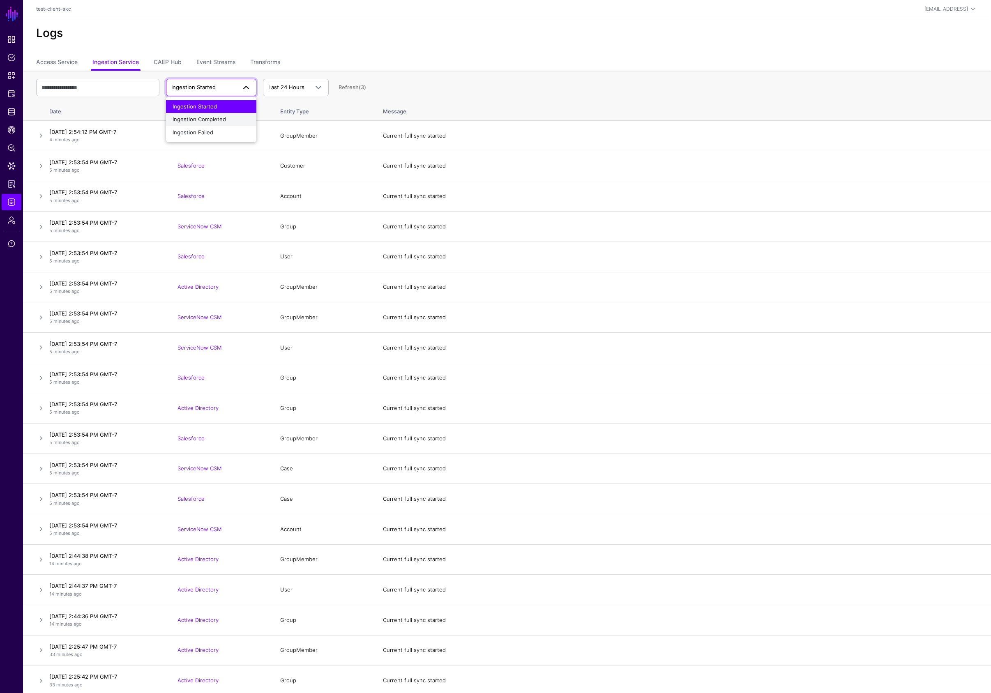
click at [223, 115] on div "Ingestion Completed" at bounding box center [210, 119] width 77 height 8
click at [214, 88] on span "Ingestion Completed" at bounding box center [198, 87] width 54 height 7
click at [213, 105] on span "Ingestion Started" at bounding box center [194, 106] width 44 height 7
click at [101, 91] on input "text" at bounding box center [97, 87] width 123 height 17
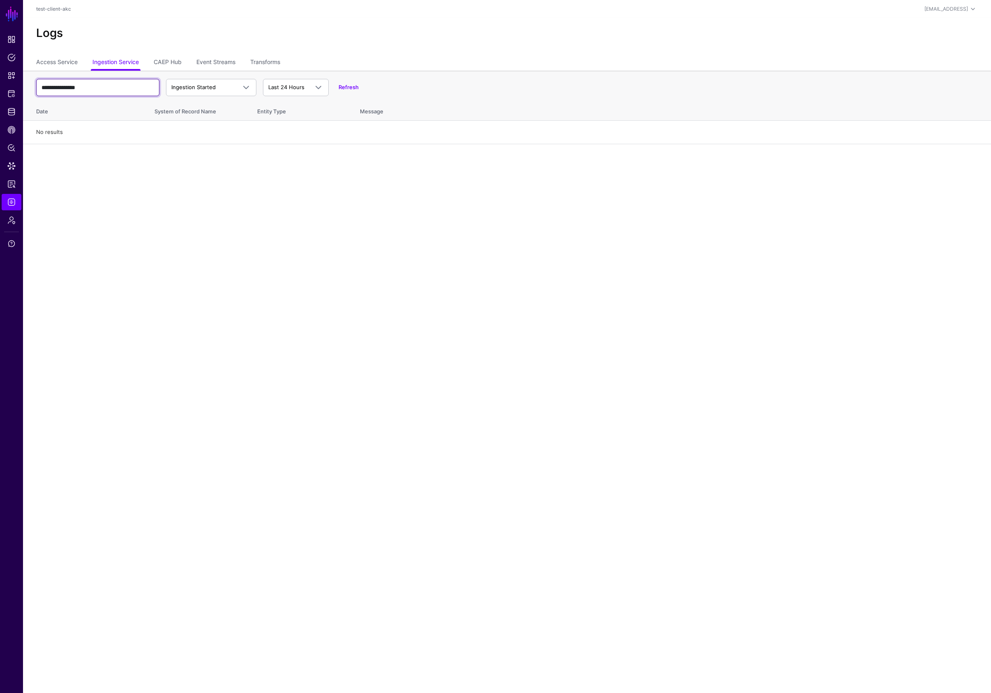
type input "**********"
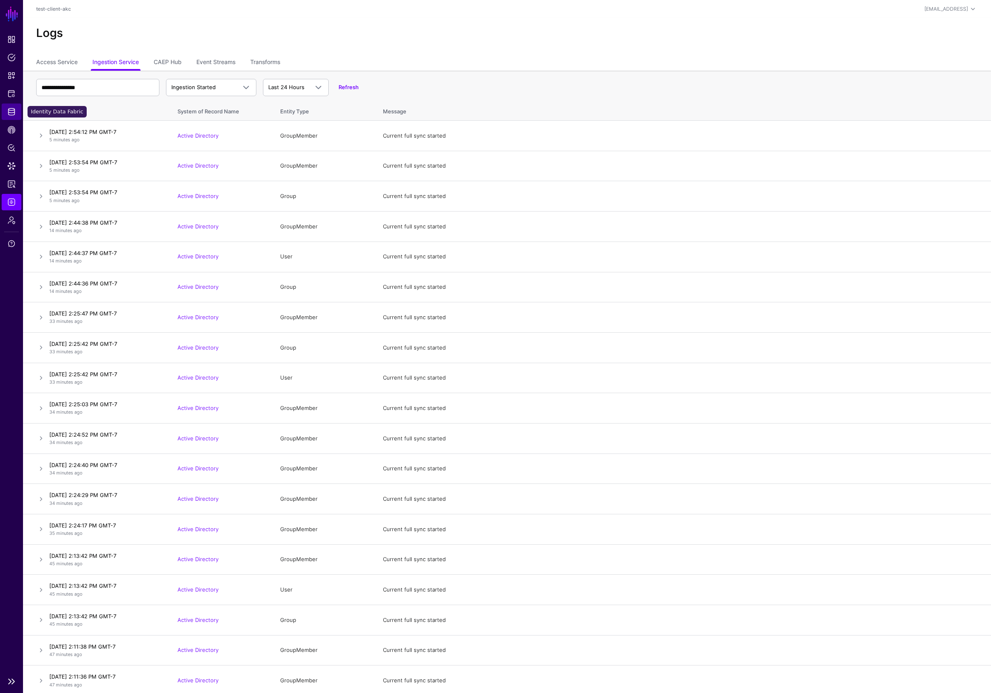
click at [13, 111] on span "Identity Data Fabric" at bounding box center [11, 112] width 8 height 8
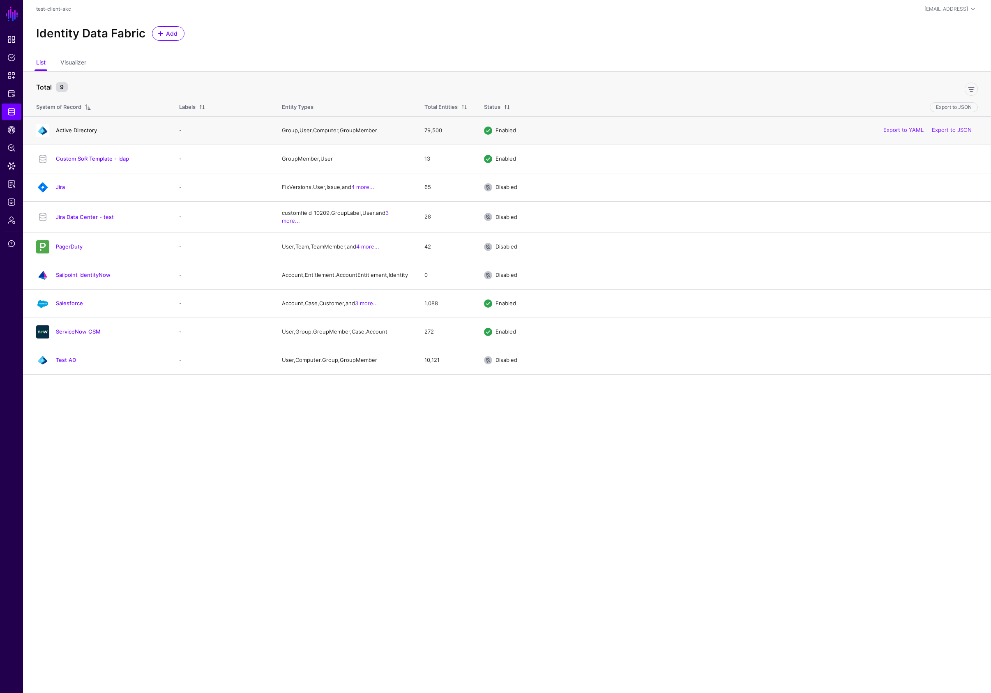
click at [76, 127] on link "Active Directory" at bounding box center [76, 130] width 41 height 7
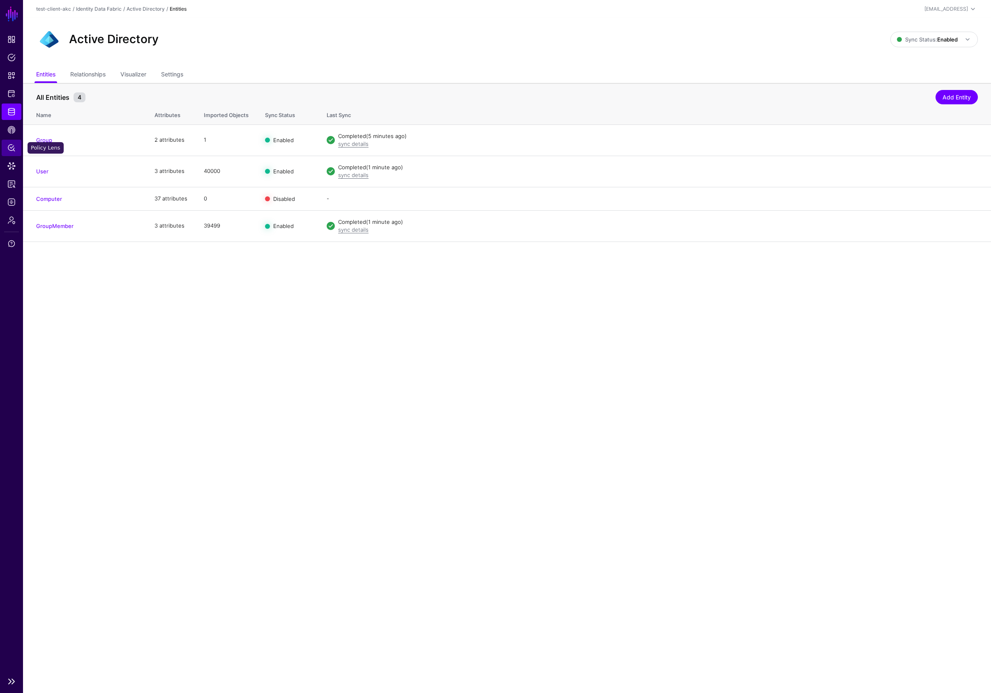
click at [11, 148] on span "Policy Lens" at bounding box center [11, 148] width 8 height 8
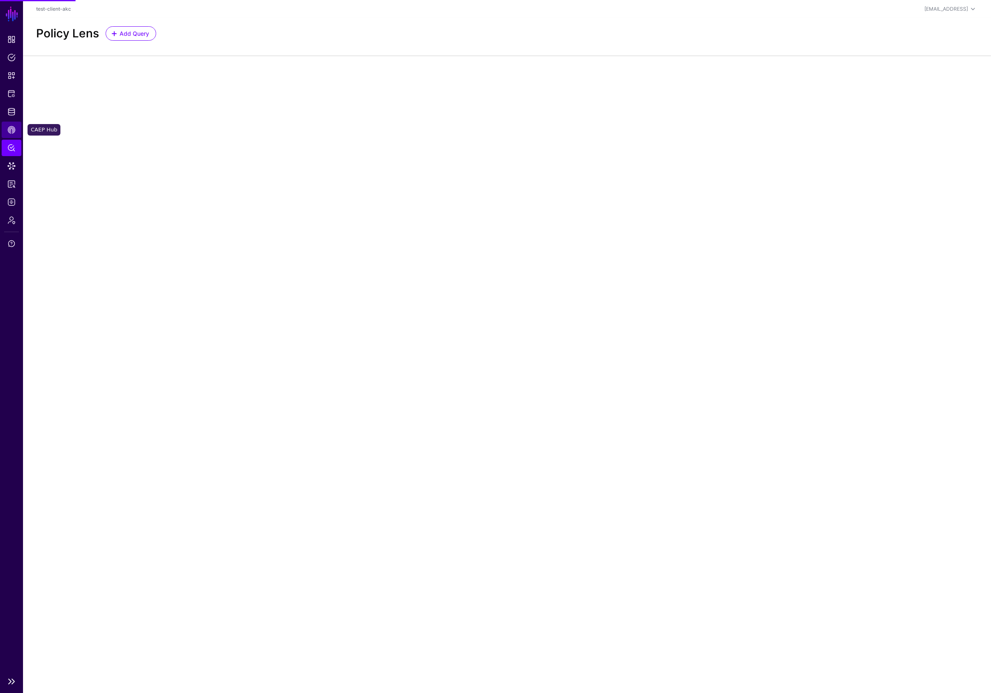
click at [8, 129] on span "CAEP Hub" at bounding box center [11, 130] width 8 height 8
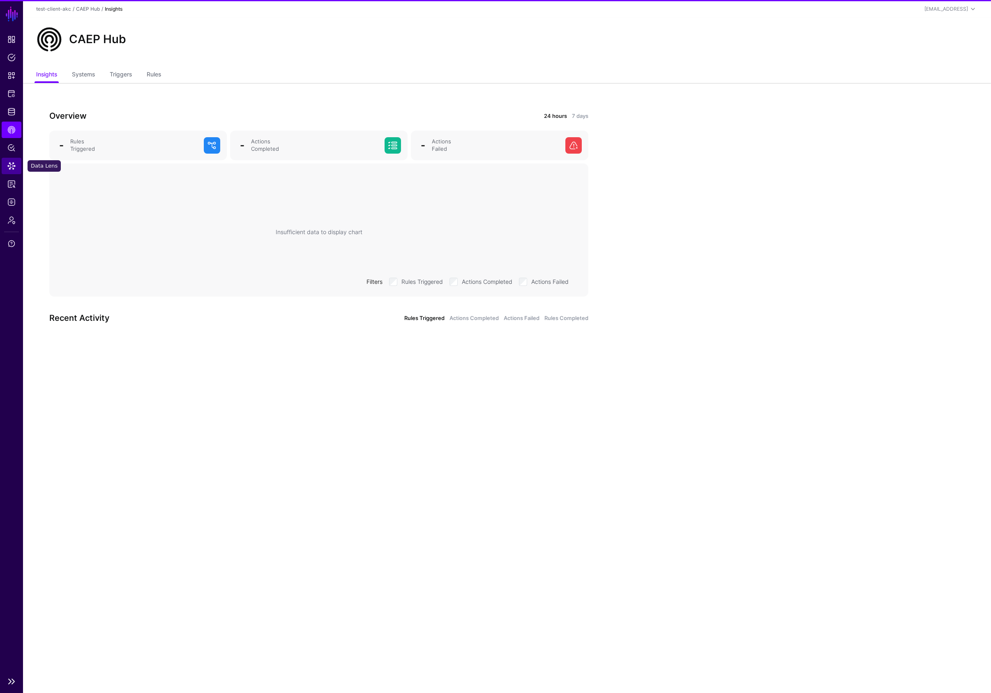
click at [13, 164] on span "Data Lens" at bounding box center [11, 166] width 8 height 8
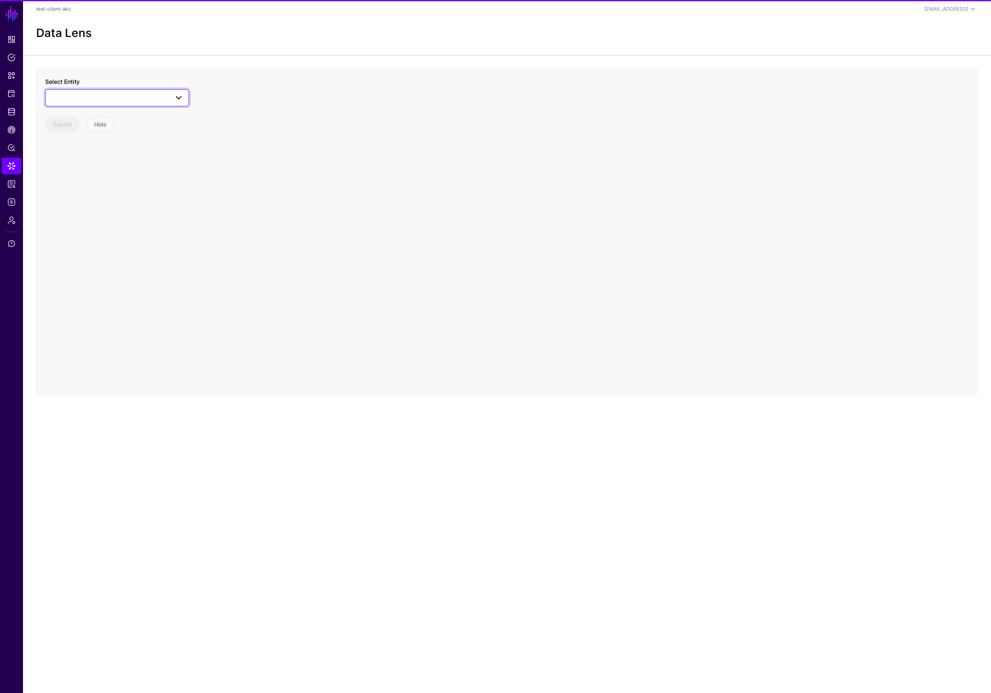
click at [93, 101] on span at bounding box center [117, 98] width 133 height 10
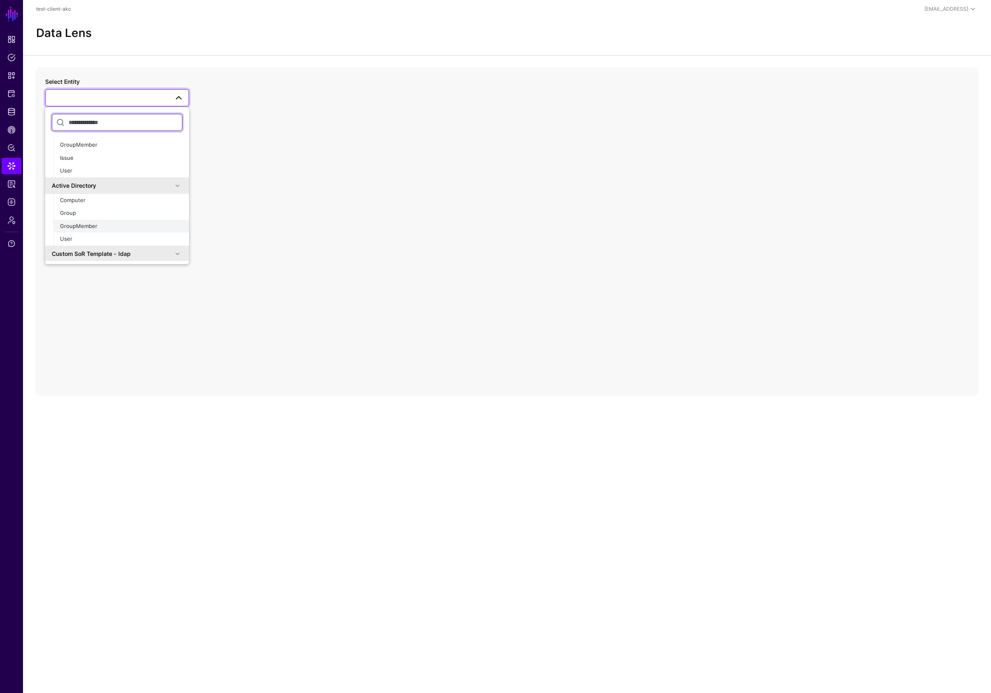
scroll to position [55, 0]
click at [77, 235] on div "User" at bounding box center [121, 239] width 122 height 8
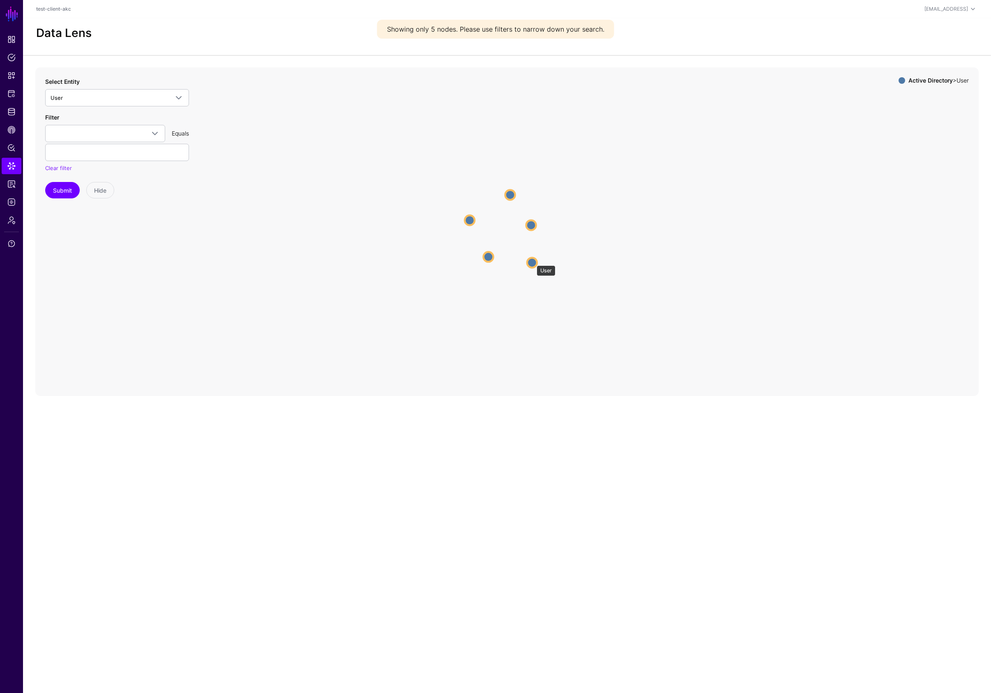
click at [532, 261] on circle at bounding box center [532, 263] width 10 height 10
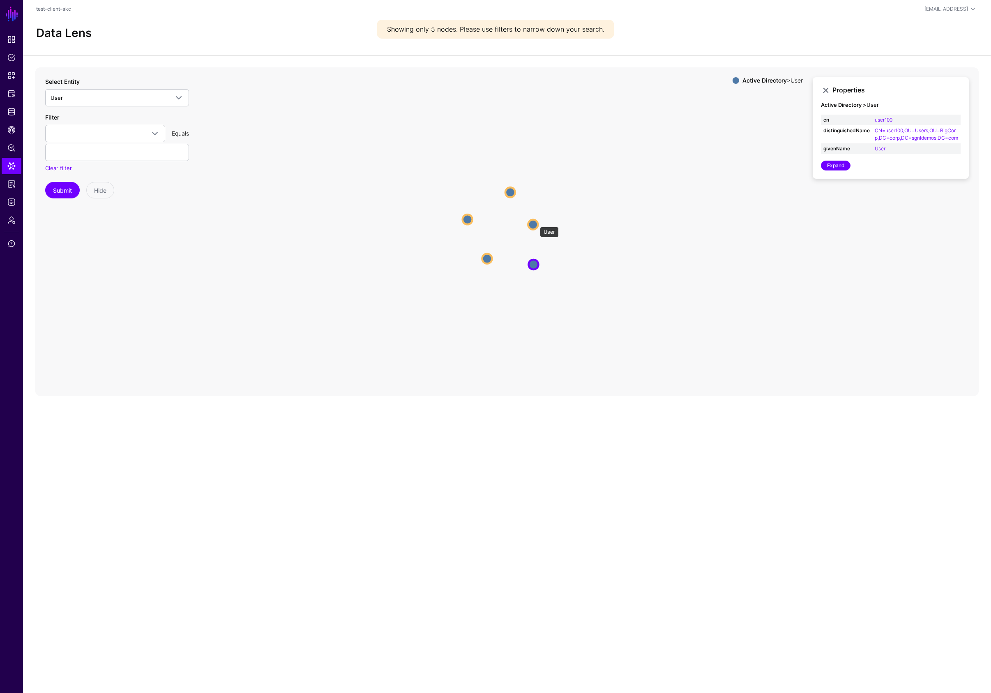
click at [536, 223] on circle at bounding box center [533, 224] width 10 height 10
click at [487, 259] on circle at bounding box center [487, 259] width 10 height 10
drag, startPoint x: 531, startPoint y: 264, endPoint x: 411, endPoint y: 272, distance: 120.6
click at [415, 272] on circle at bounding box center [420, 277] width 10 height 10
click at [95, 96] on span "User" at bounding box center [110, 97] width 118 height 9
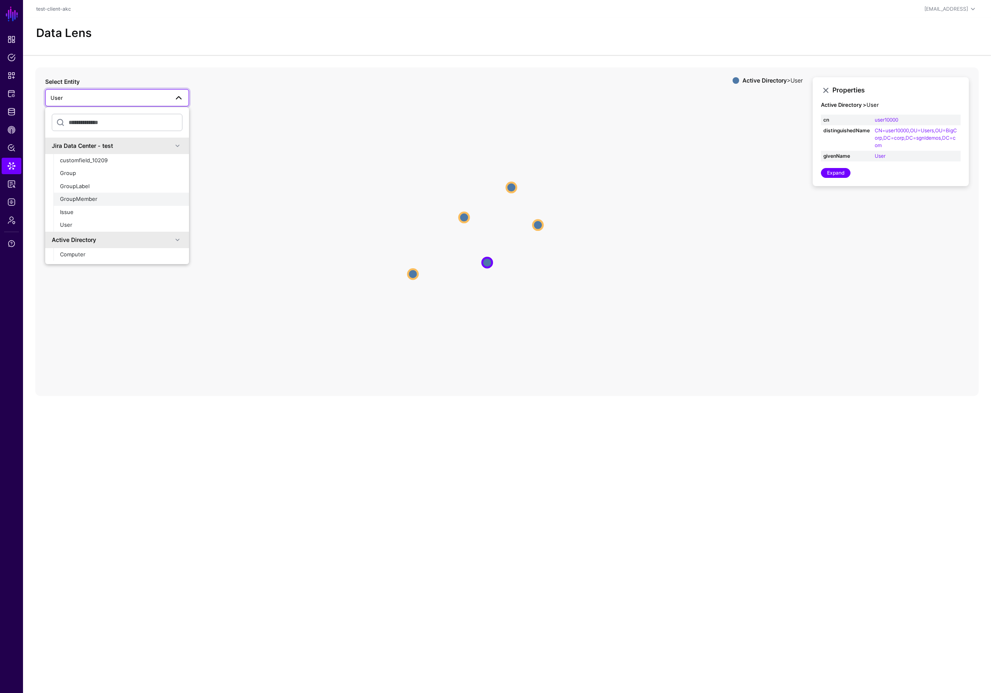
click at [94, 199] on span "GroupMember" at bounding box center [78, 198] width 37 height 7
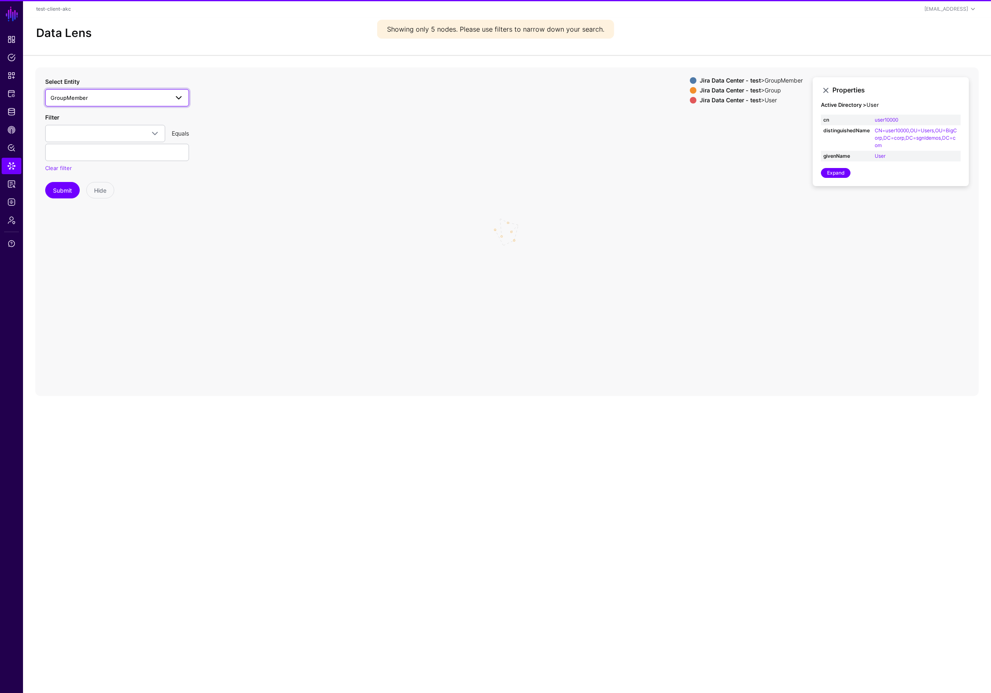
click at [88, 99] on span "GroupMember" at bounding box center [110, 97] width 118 height 9
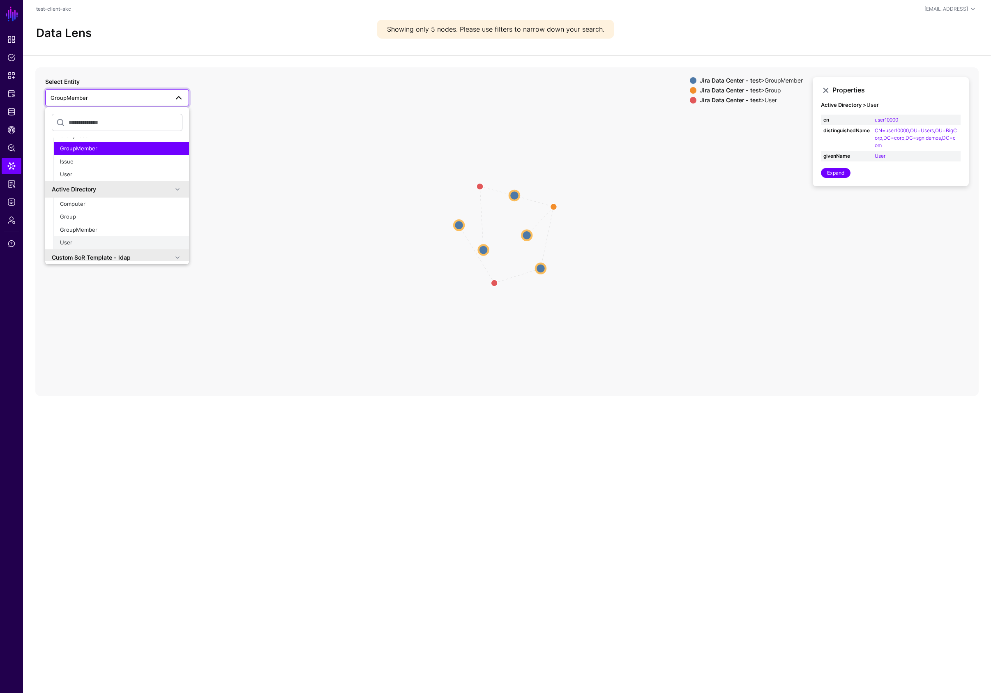
scroll to position [68, 0]
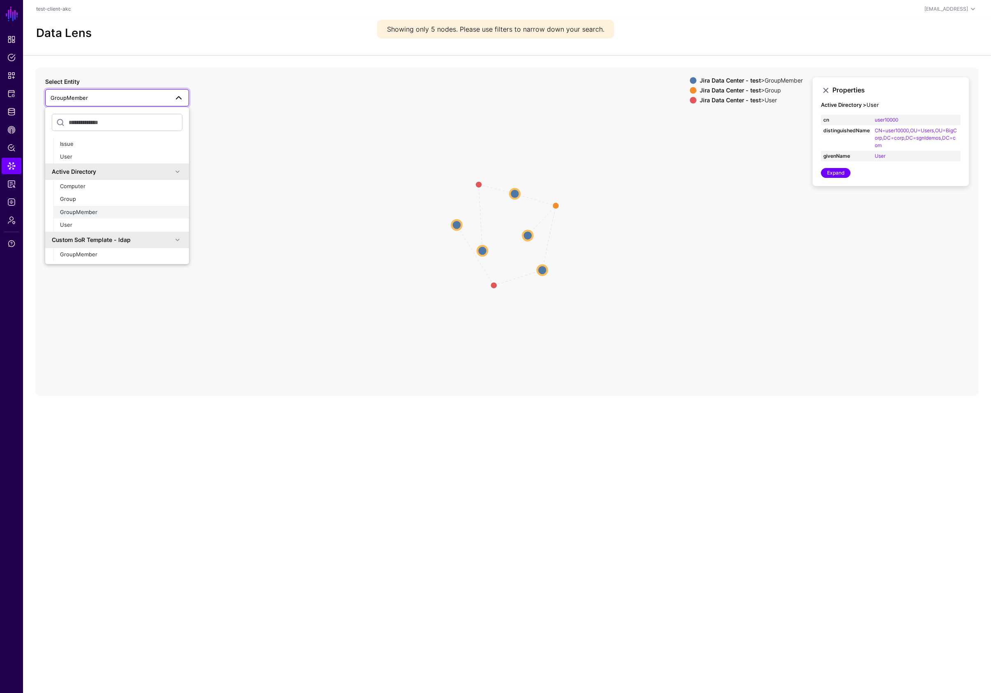
click at [99, 214] on div "GroupMember" at bounding box center [121, 212] width 122 height 8
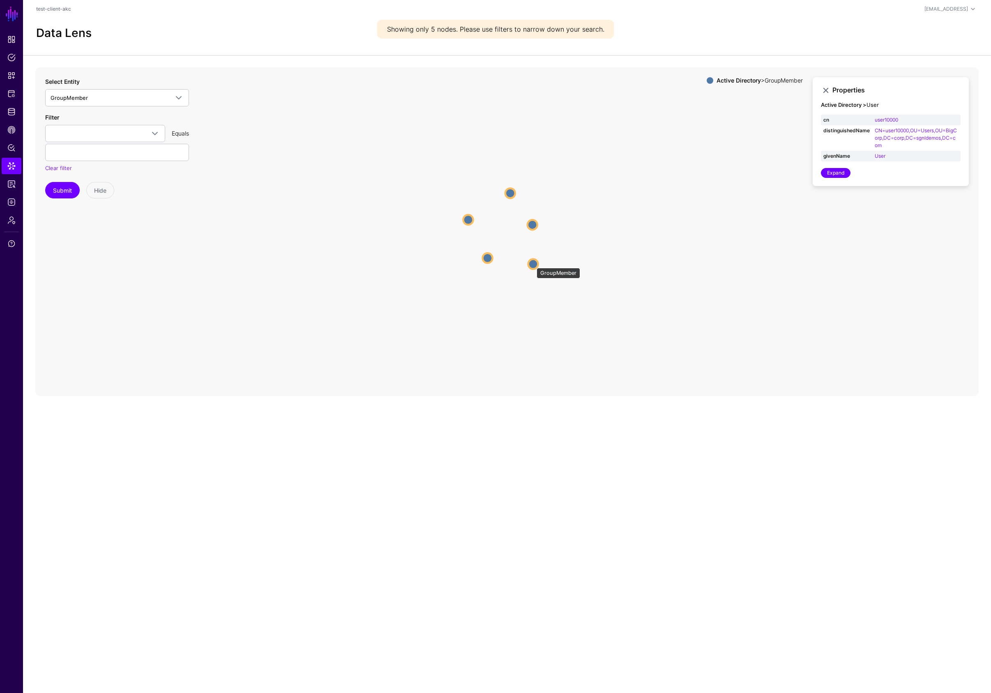
click at [532, 264] on circle at bounding box center [533, 264] width 10 height 10
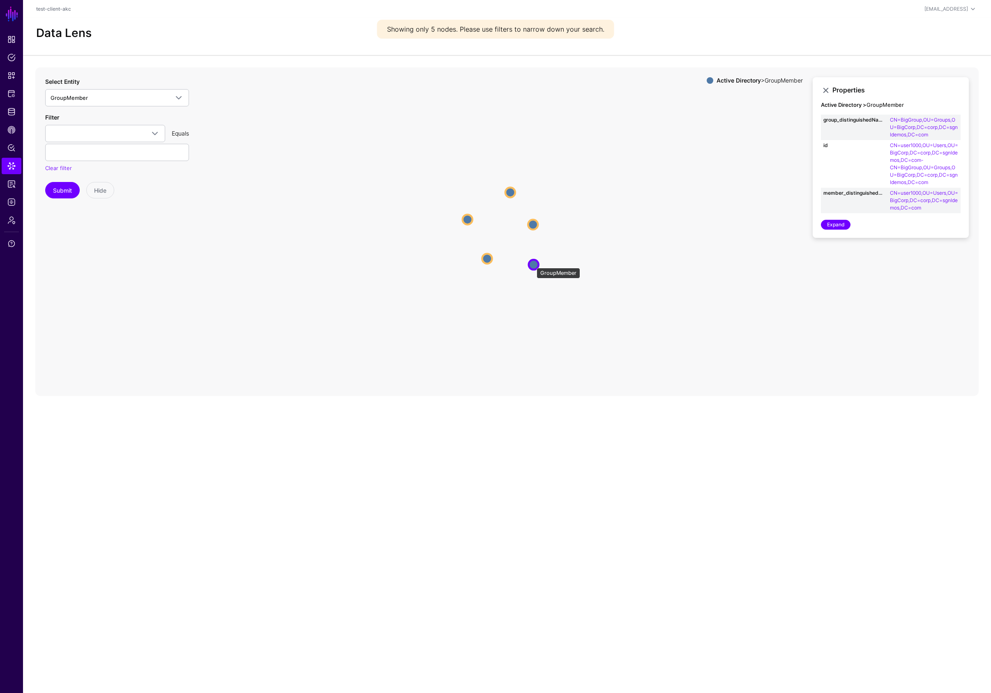
click at [532, 264] on circle at bounding box center [534, 265] width 10 height 10
click at [528, 264] on circle at bounding box center [536, 267] width 20 height 20
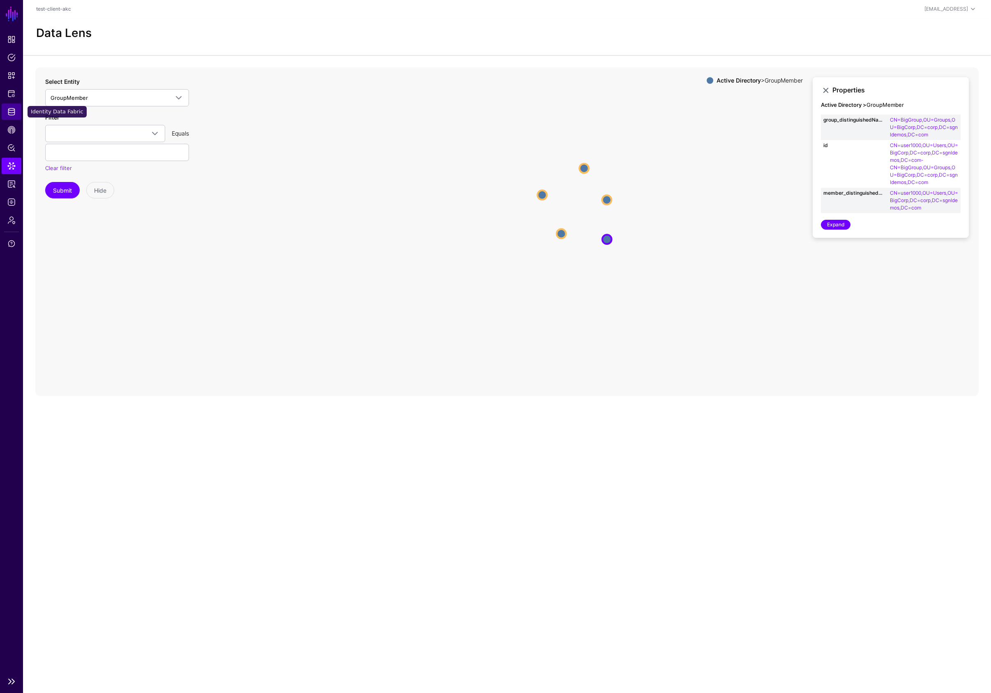
click at [9, 111] on span "Identity Data Fabric" at bounding box center [11, 112] width 8 height 8
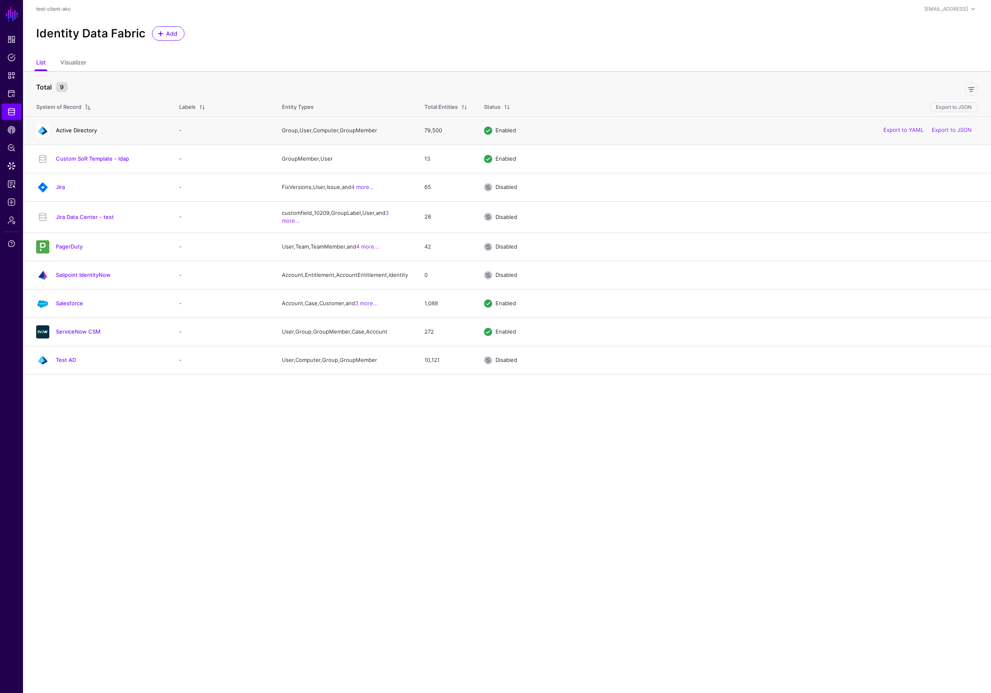
click at [75, 131] on link "Active Directory" at bounding box center [76, 130] width 41 height 7
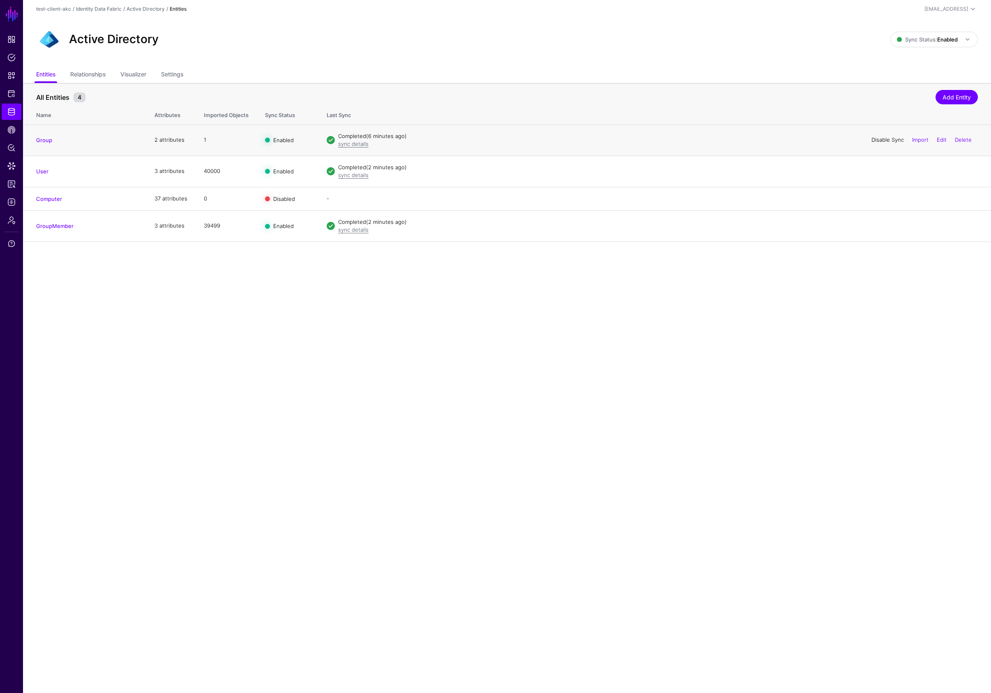
click at [882, 140] on link "Disable Sync" at bounding box center [887, 139] width 32 height 7
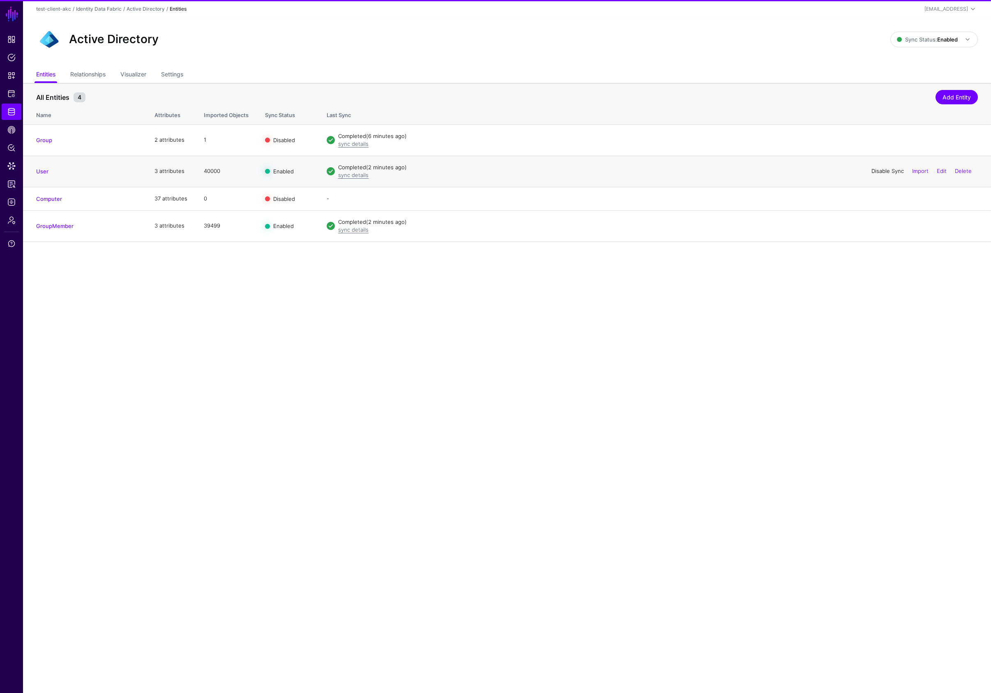
click at [883, 169] on link "Disable Sync" at bounding box center [887, 171] width 32 height 7
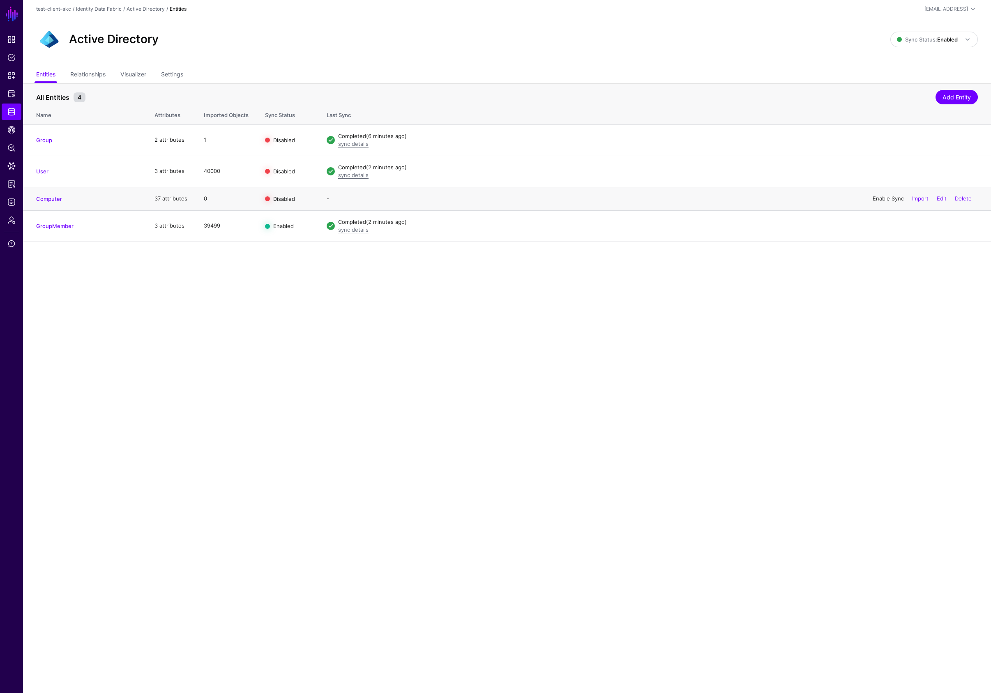
click at [891, 200] on link "Enable Sync" at bounding box center [887, 198] width 31 height 7
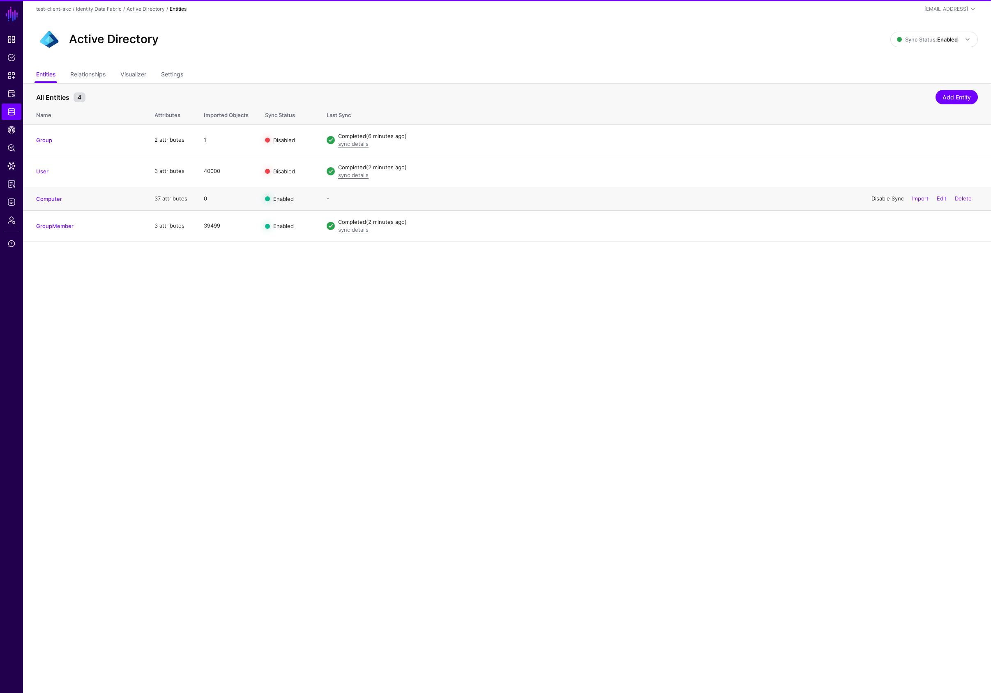
click at [890, 199] on link "Disable Sync" at bounding box center [887, 198] width 32 height 7
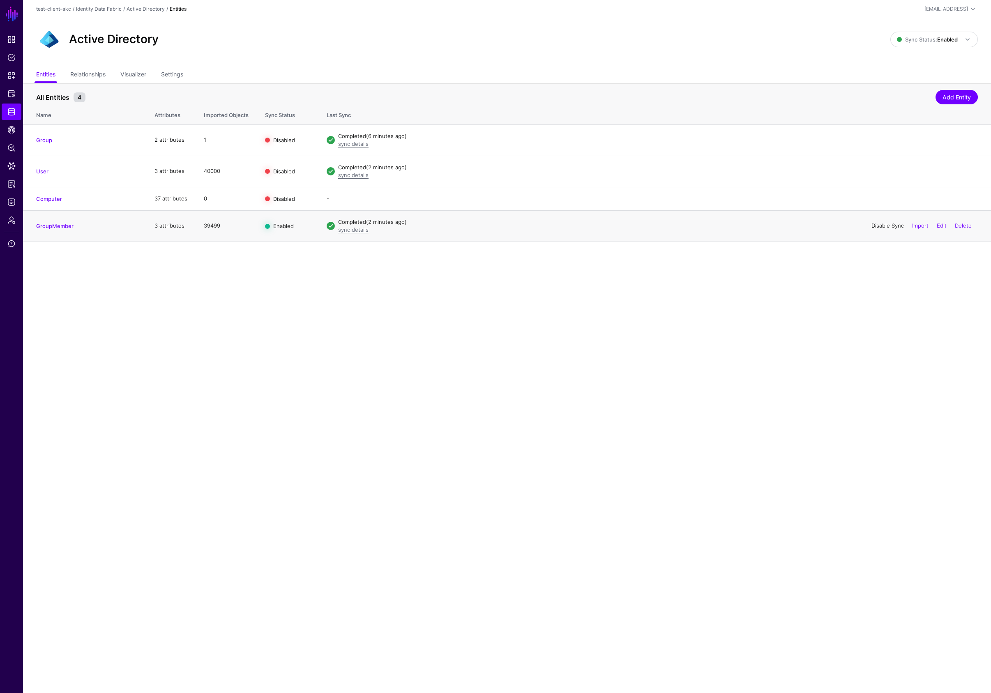
click at [889, 226] on link "Disable Sync" at bounding box center [887, 225] width 32 height 7
click at [168, 73] on link "Settings" at bounding box center [172, 75] width 22 height 16
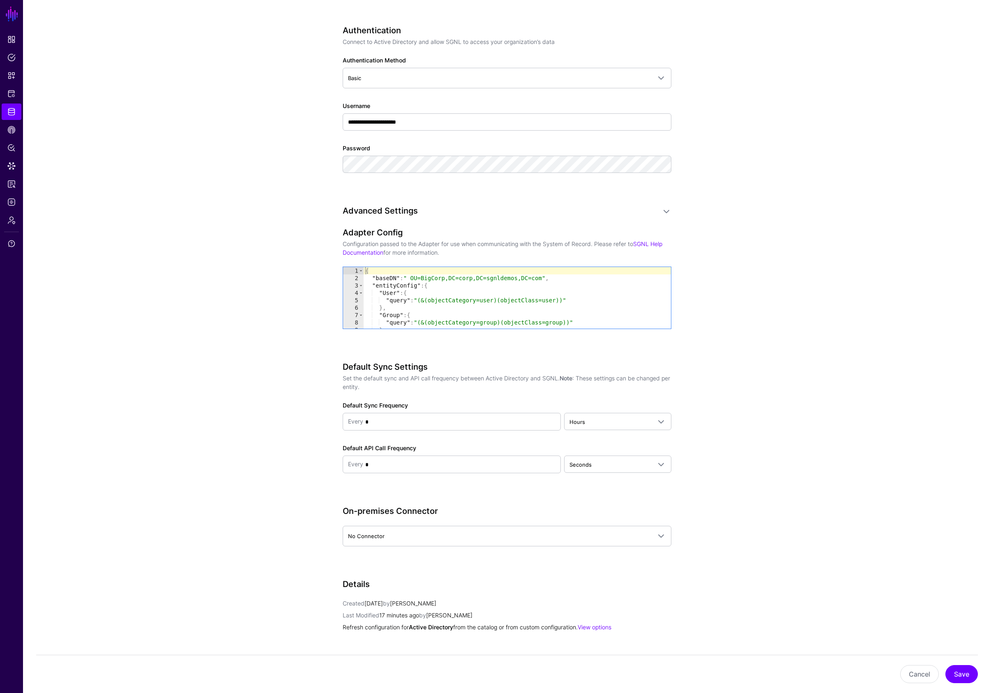
scroll to position [502, 0]
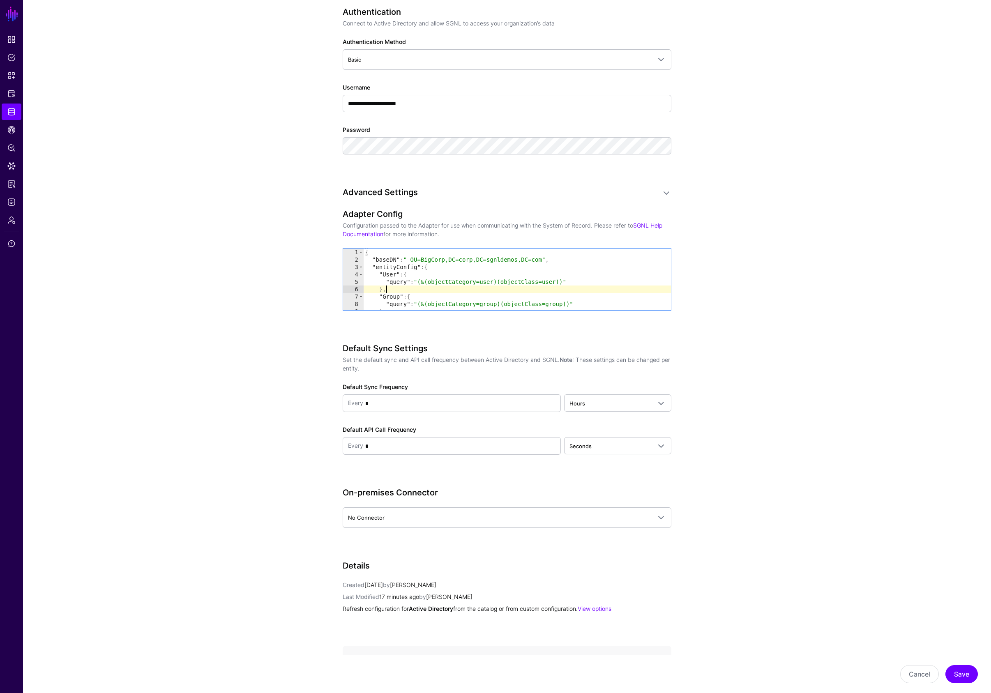
click at [402, 292] on div "{ "baseDN" : " OU=BigCorp,DC=corp,DC=sgnldemos,DC=com" , "entityConfig" : { "Us…" at bounding box center [516, 286] width 307 height 76
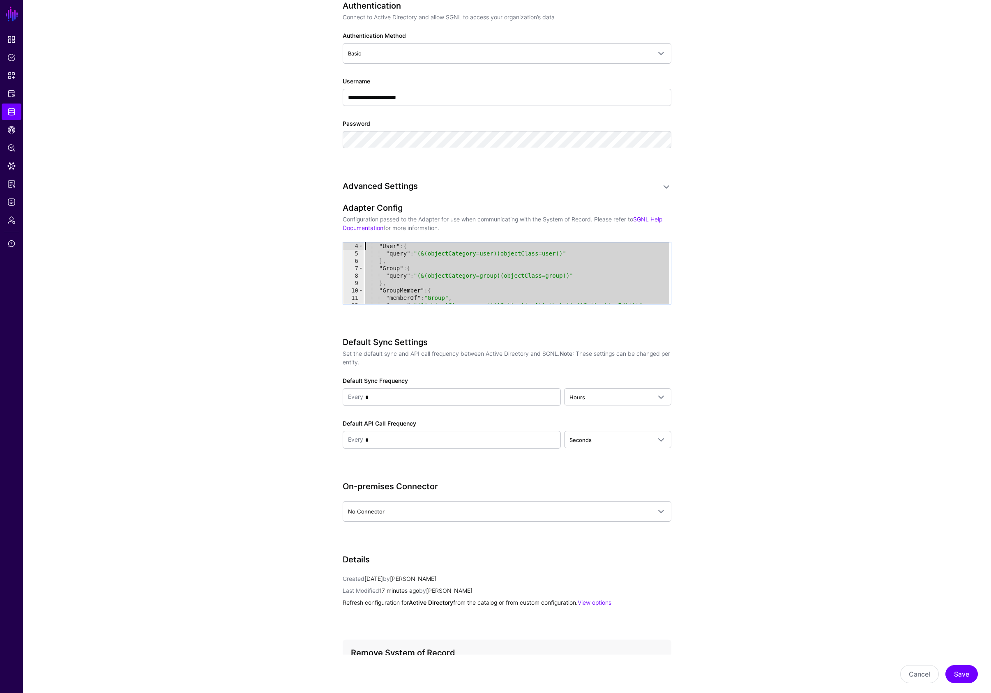
scroll to position [0, 0]
drag, startPoint x: 374, startPoint y: 299, endPoint x: 345, endPoint y: 214, distance: 90.3
click at [345, 214] on div "Adapter Config Configuration passed to the Adapter for use when communicating w…" at bounding box center [507, 265] width 329 height 124
paste textarea "Cursor at row 1"
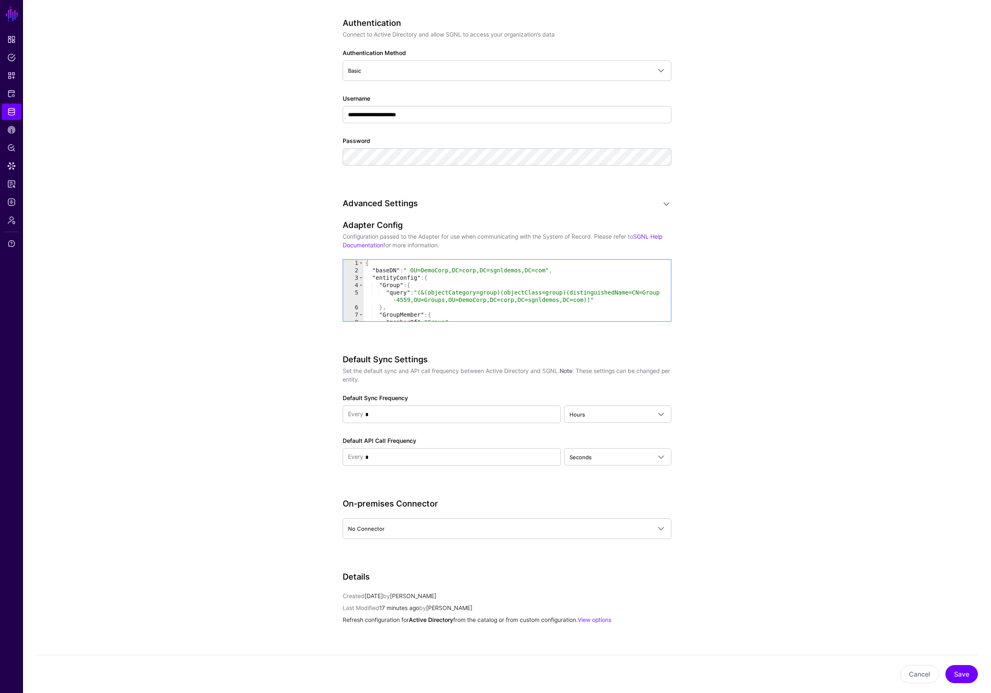
scroll to position [1, 0]
drag, startPoint x: 412, startPoint y: 268, endPoint x: 415, endPoint y: 278, distance: 10.9
click at [412, 268] on div "{ "baseDN" : " OU=DemoCorp,DC=corp,DC=sgnldemos,DC=com" , "entityConfig" : { "G…" at bounding box center [516, 301] width 307 height 84
type textarea "**********"
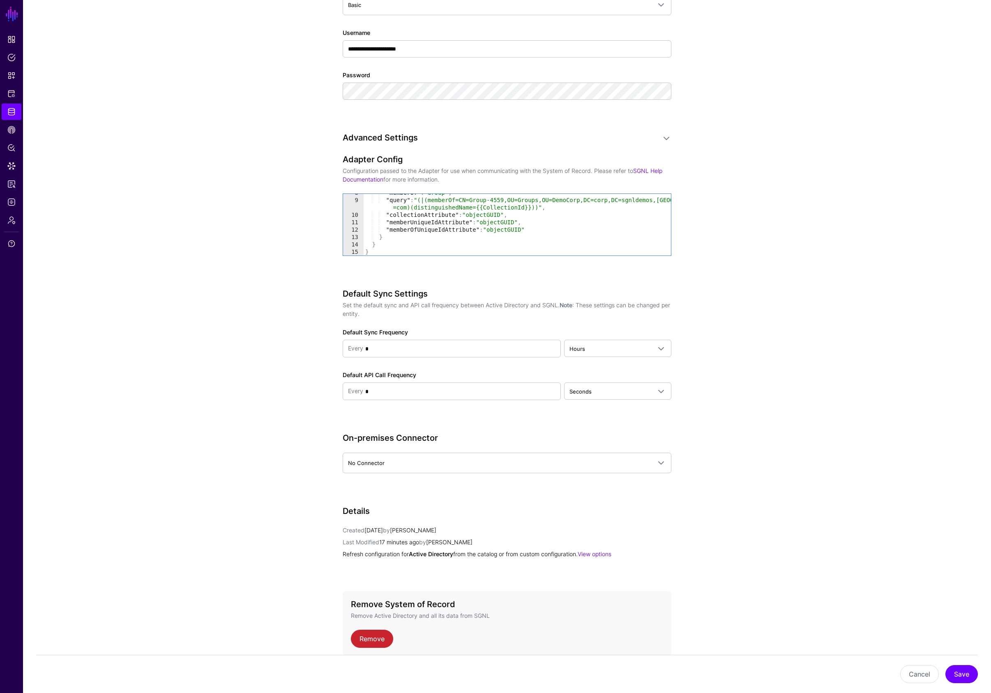
scroll to position [558, 0]
click at [964, 676] on button "Save" at bounding box center [961, 674] width 32 height 18
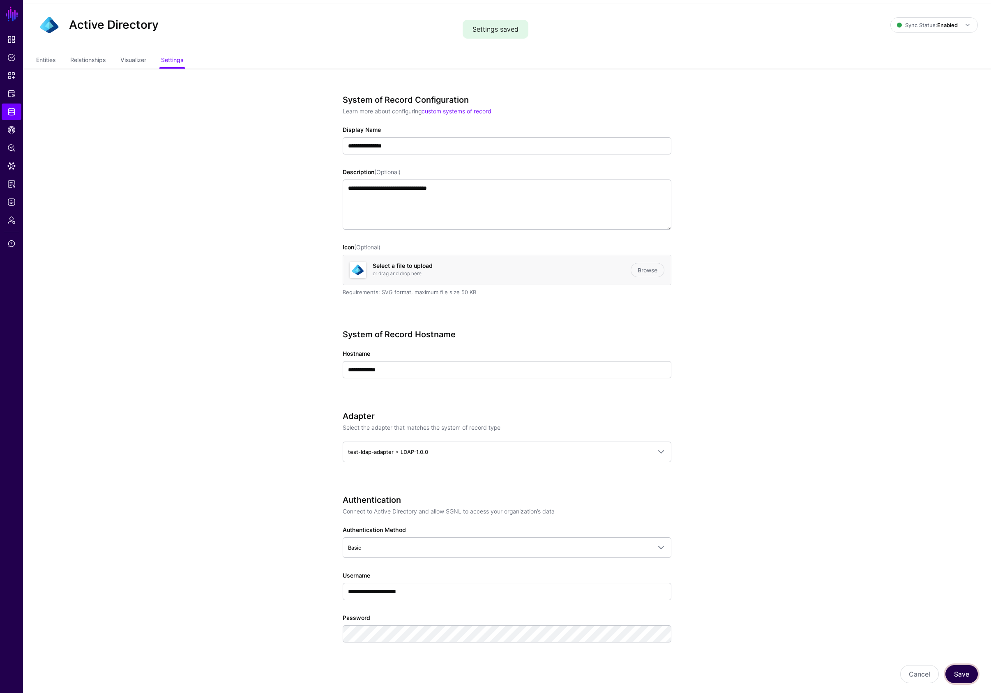
scroll to position [0, 0]
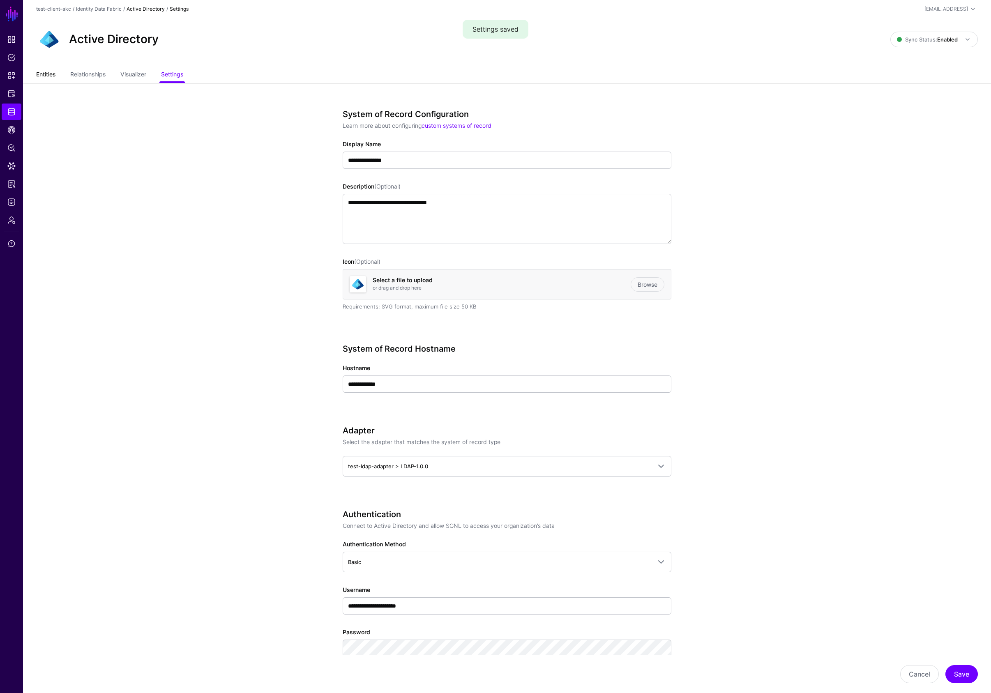
click at [47, 76] on link "Entities" at bounding box center [45, 75] width 19 height 16
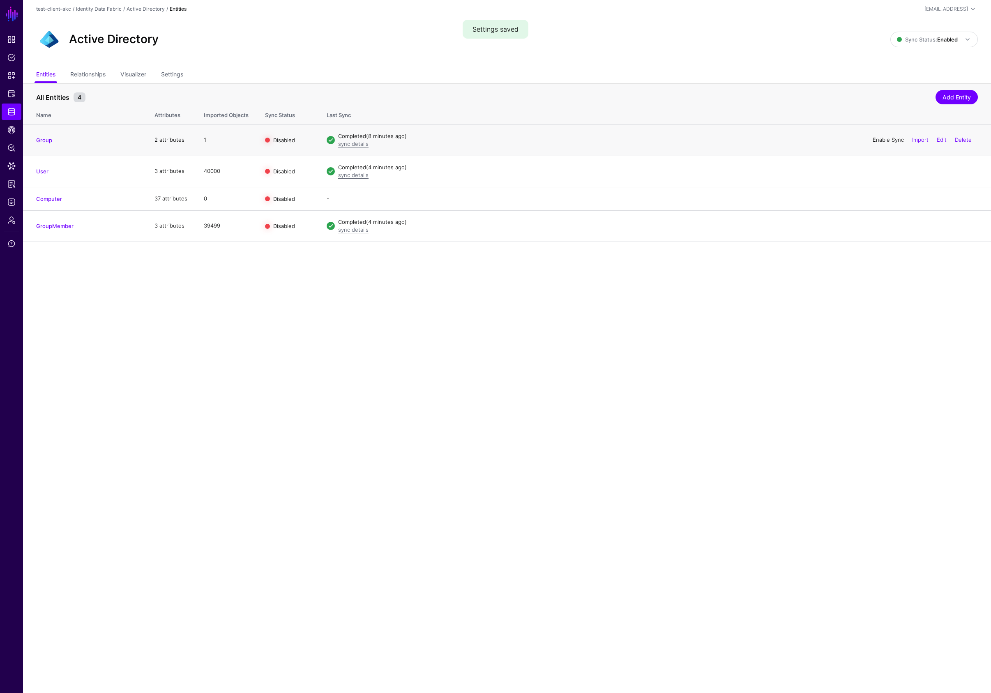
click at [890, 138] on link "Enable Sync" at bounding box center [887, 139] width 31 height 7
click at [888, 170] on link "Enable Sync" at bounding box center [887, 171] width 31 height 7
click at [889, 225] on link "Enable Sync" at bounding box center [887, 225] width 31 height 7
